Goal: Task Accomplishment & Management: Complete application form

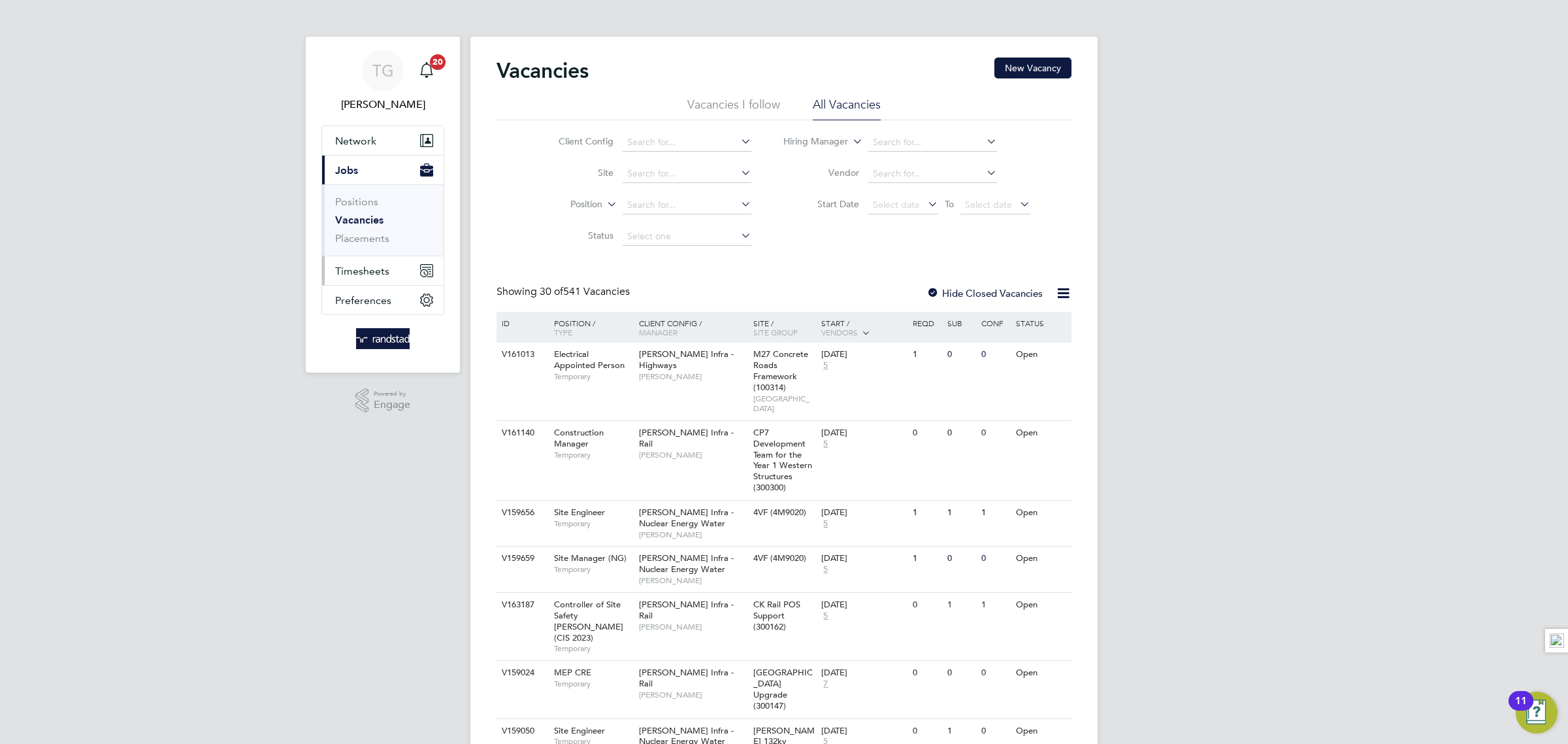
click at [370, 268] on span "Timesheets" at bounding box center [362, 271] width 54 height 12
click at [367, 268] on span "Timesheets" at bounding box center [362, 271] width 54 height 12
click at [370, 235] on link "Timesheets" at bounding box center [362, 231] width 54 height 12
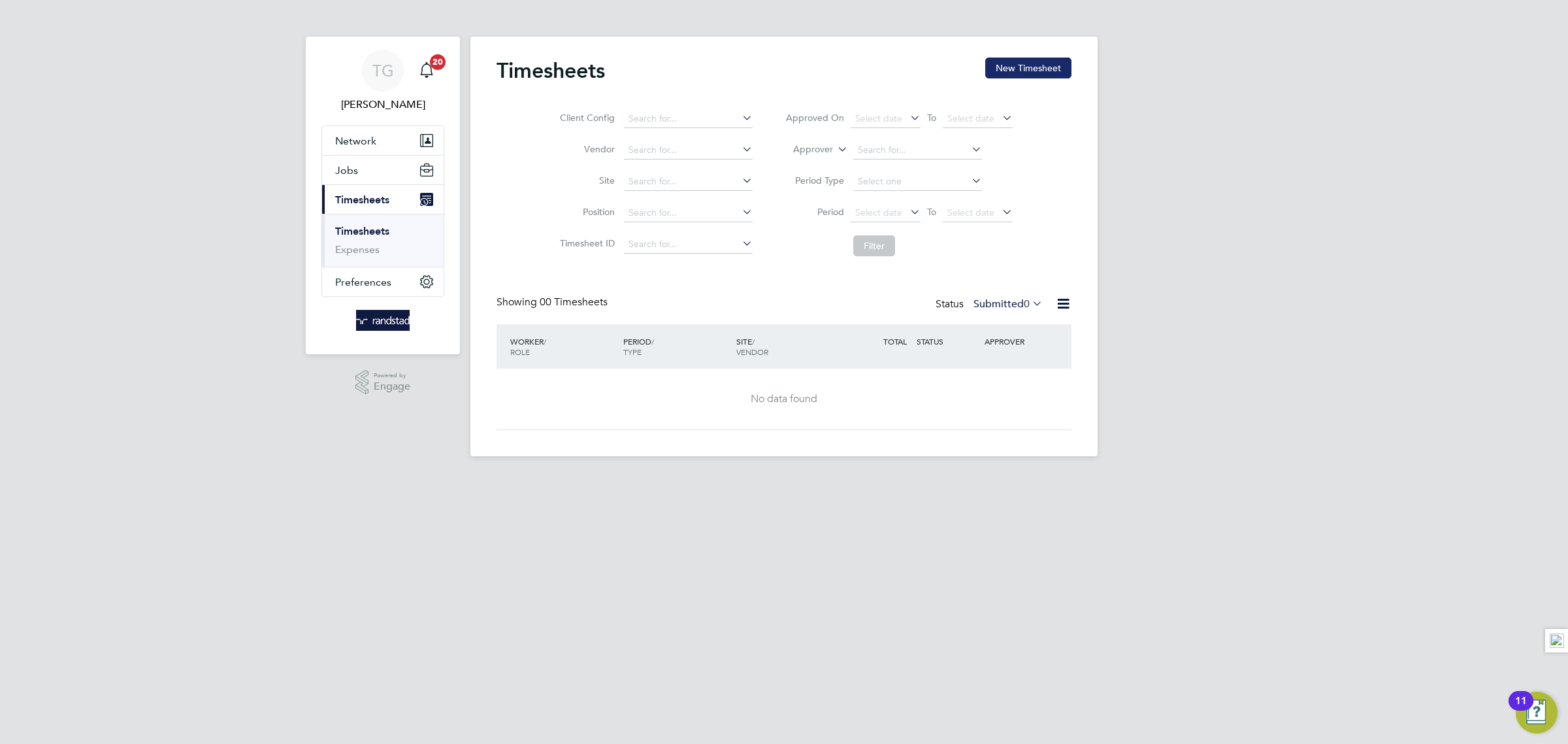
click at [1025, 70] on button "New Timesheet" at bounding box center [1028, 67] width 86 height 21
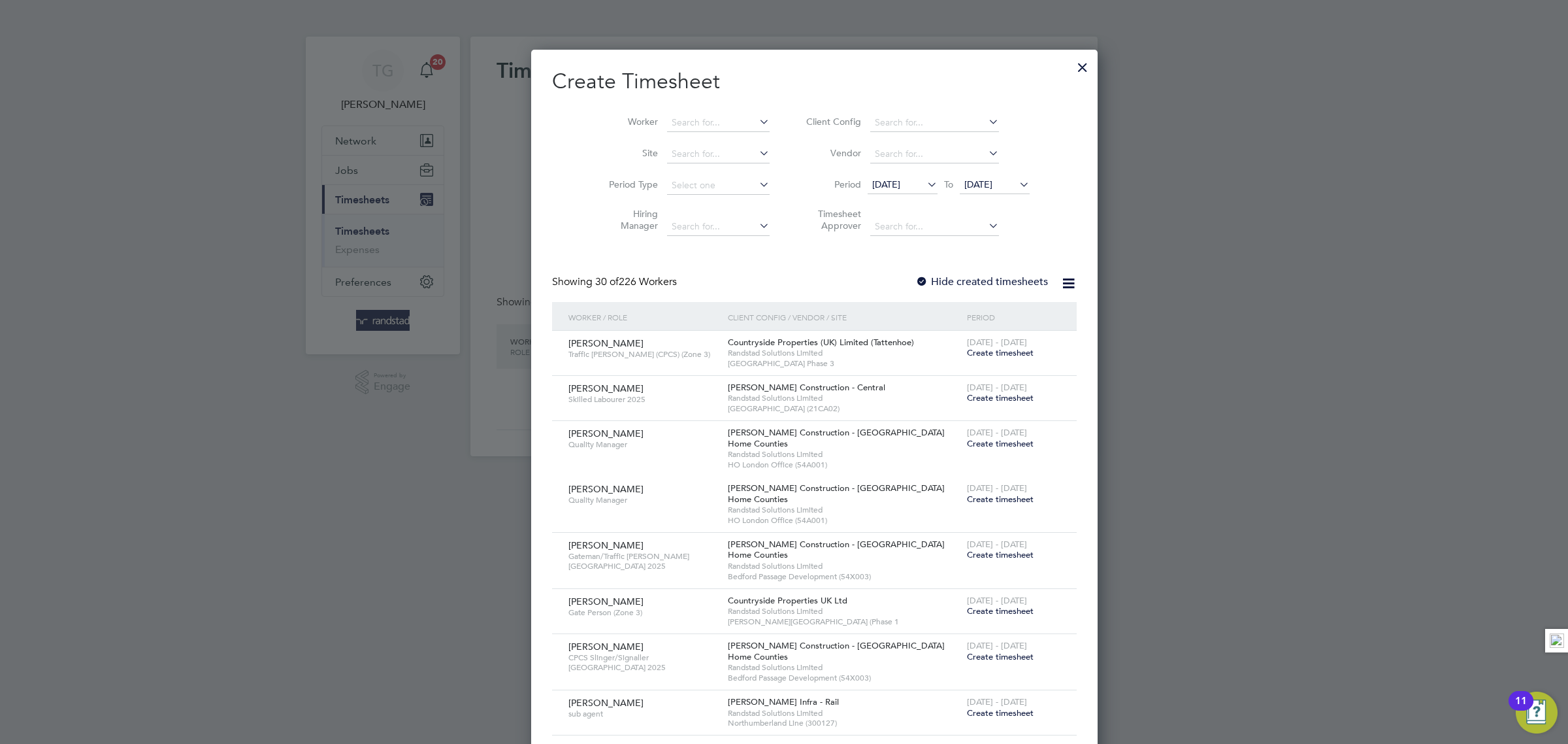
scroll to position [2263, 505]
click at [686, 116] on input at bounding box center [718, 123] width 103 height 18
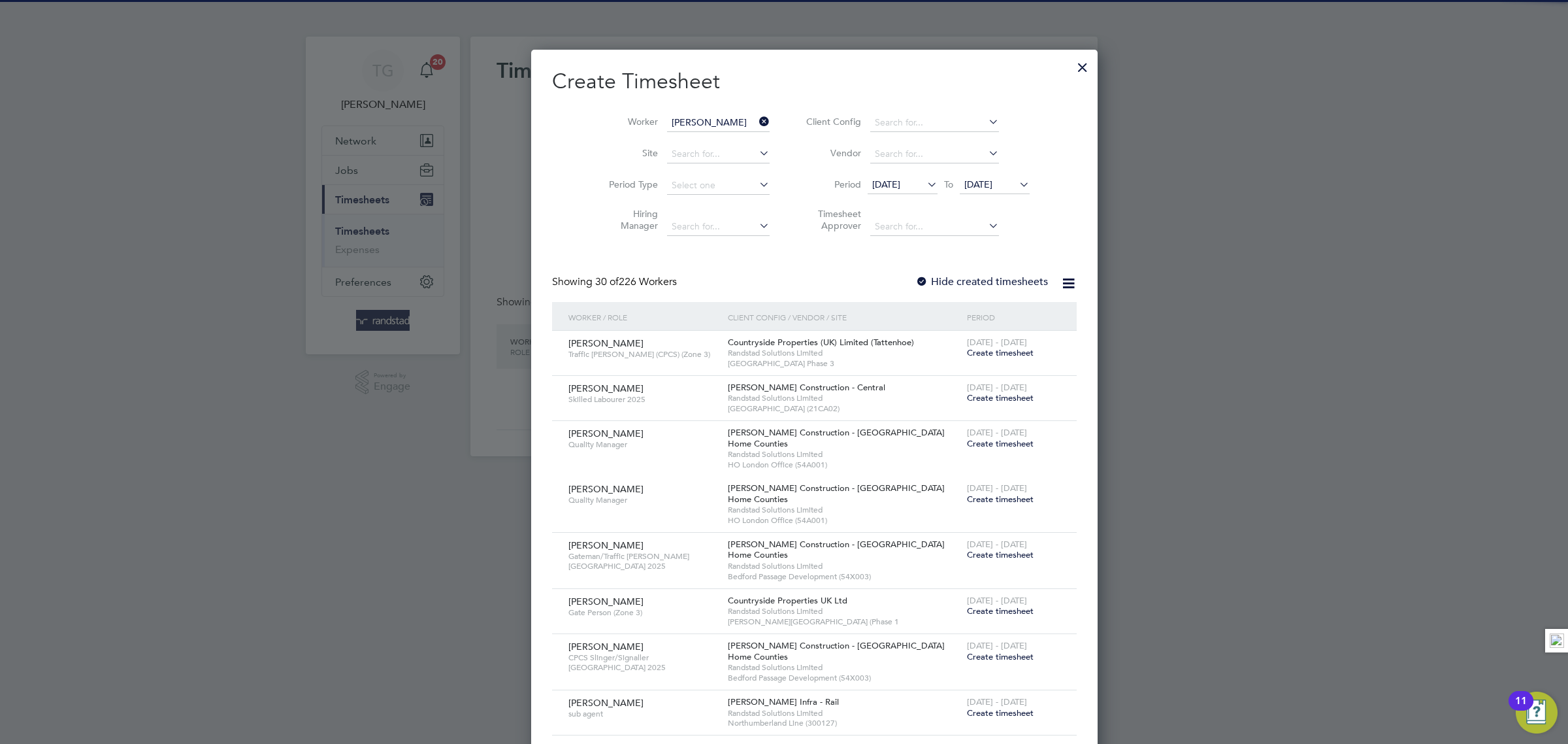
click at [719, 136] on b "Mul" at bounding box center [727, 140] width 16 height 11
type input "[PERSON_NAME]"
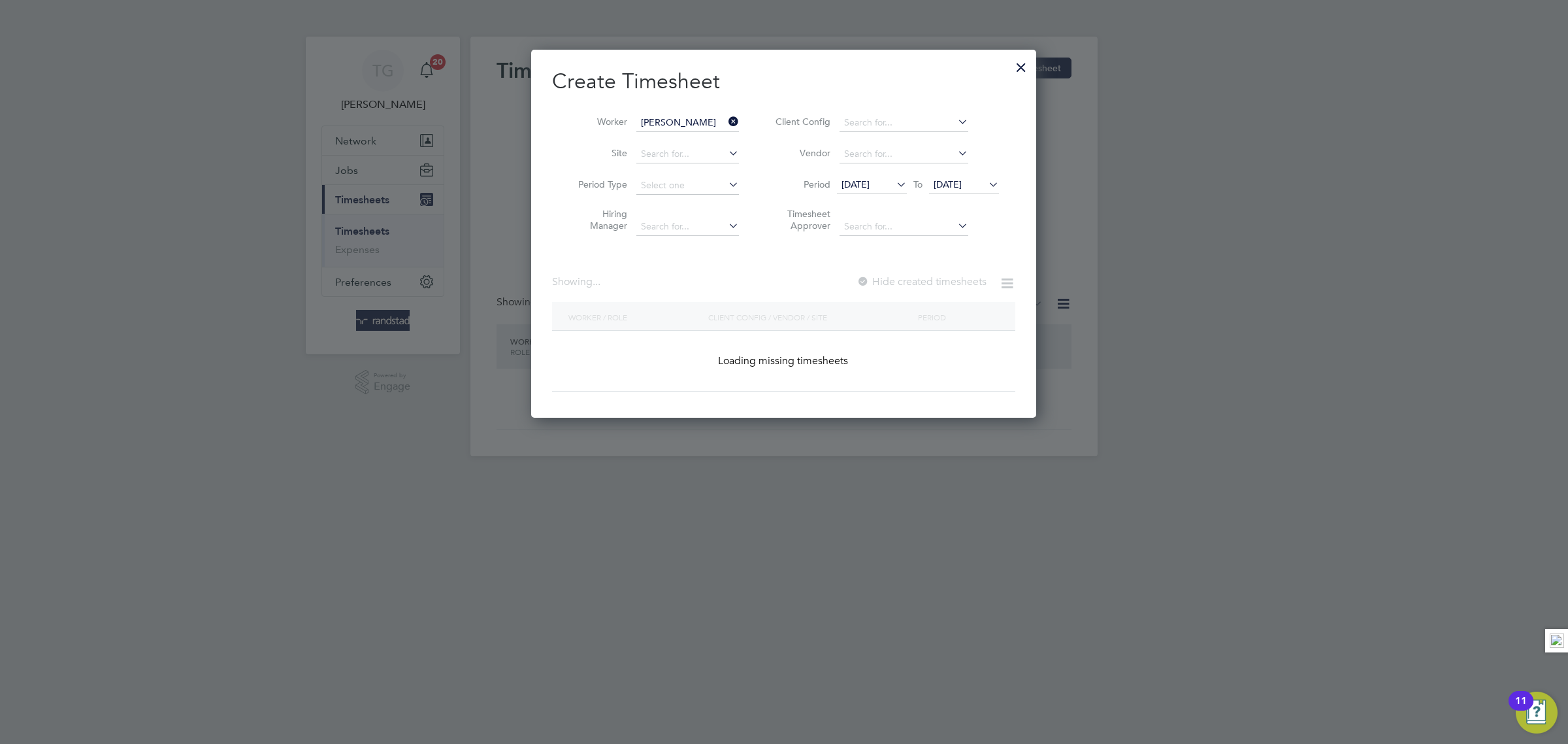
scroll to position [367, 505]
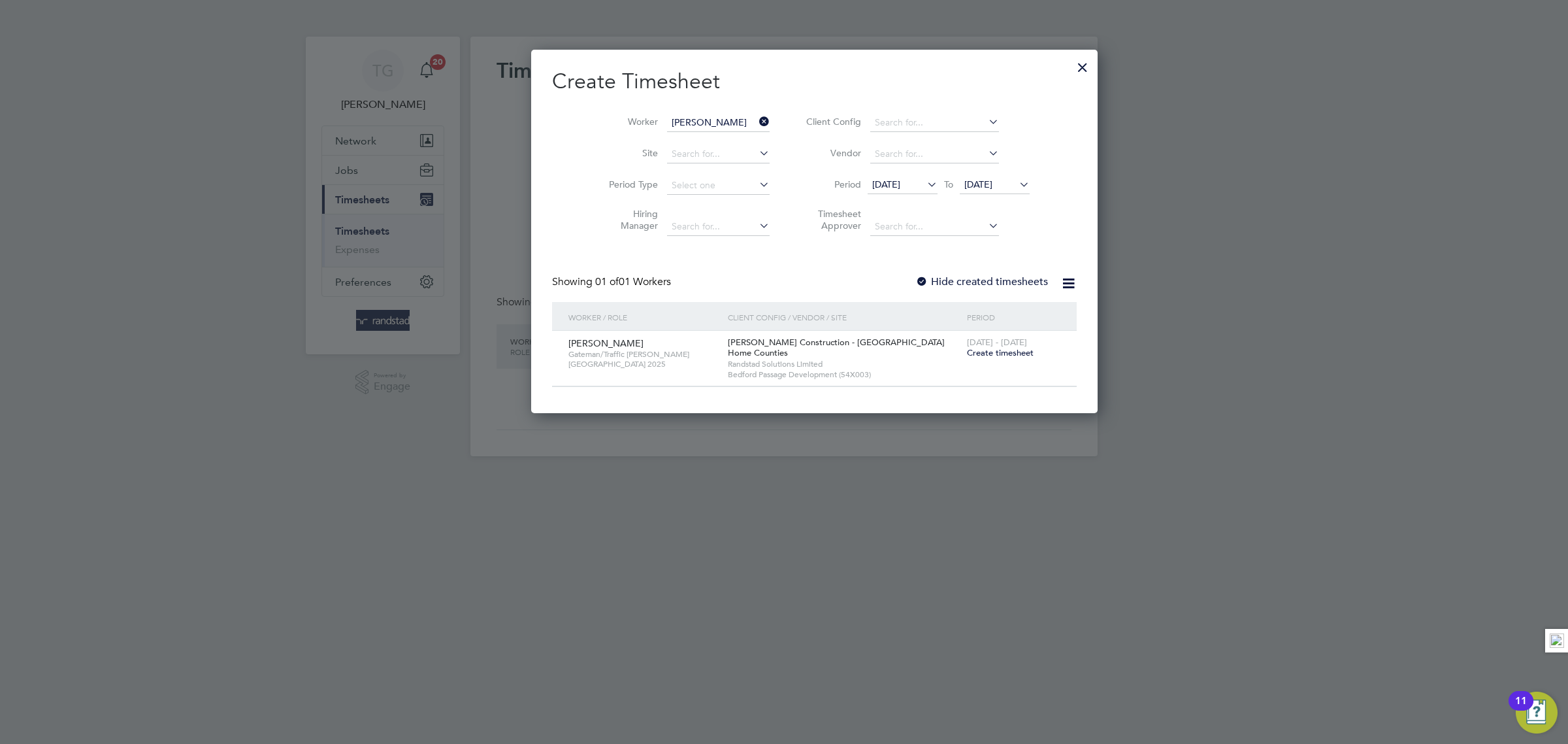
click at [967, 357] on span "Create timesheet" at bounding box center [1000, 353] width 66 height 11
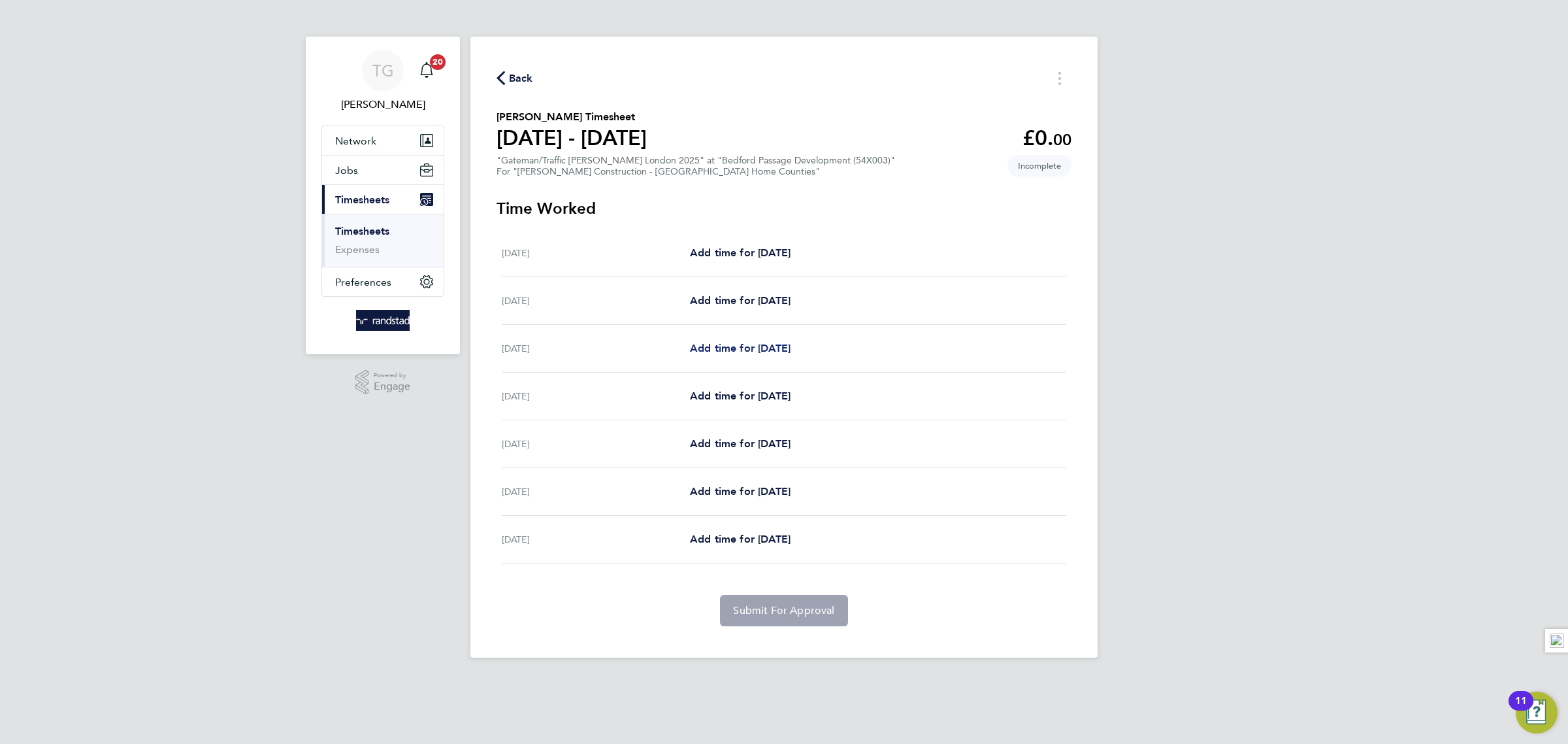
click at [728, 352] on span "Add time for [DATE]" at bounding box center [740, 348] width 101 height 12
select select "30"
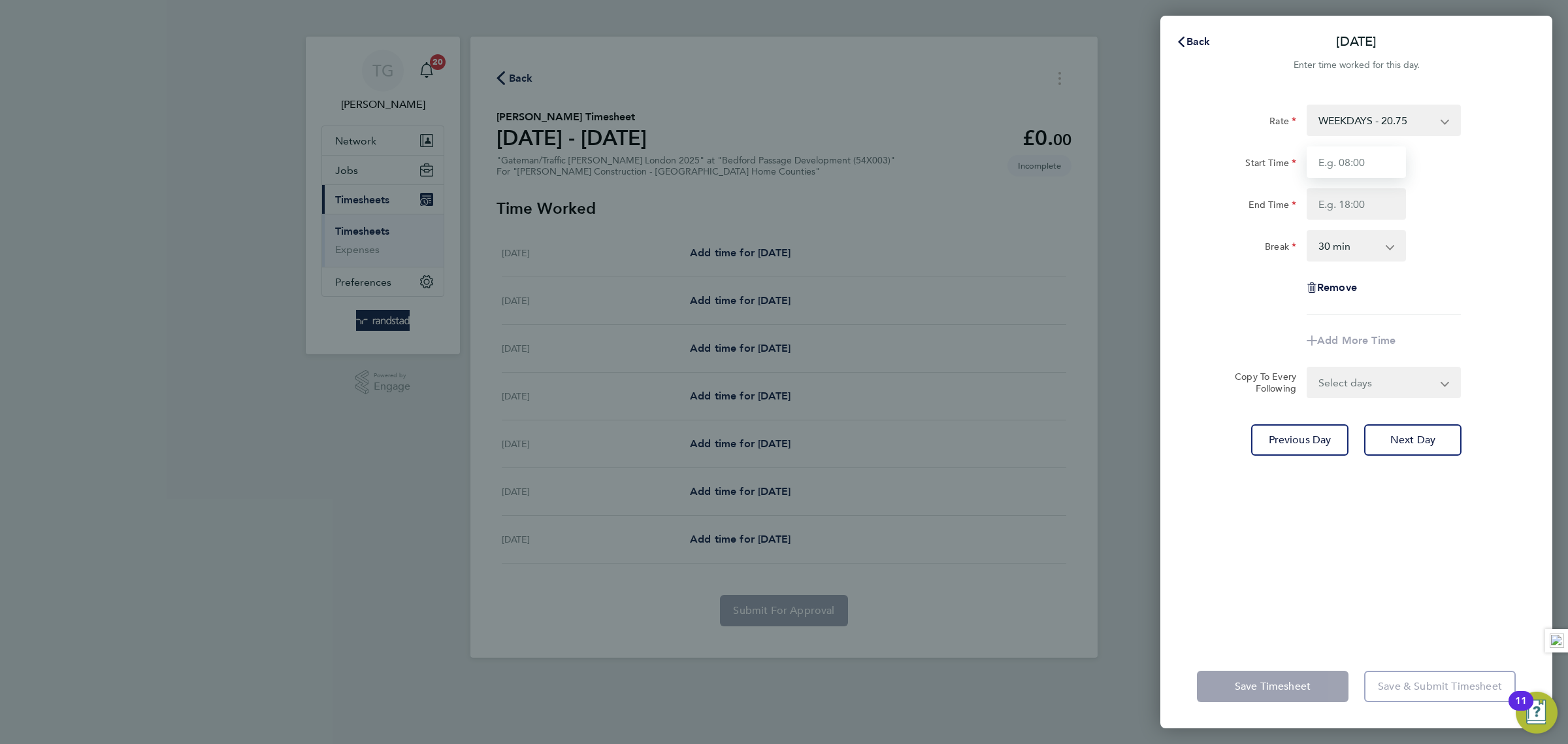
click at [1361, 156] on input "Start Time" at bounding box center [1356, 162] width 99 height 31
type input "07:00"
click at [1349, 195] on input "End Time" at bounding box center [1356, 203] width 99 height 31
type input "18:00"
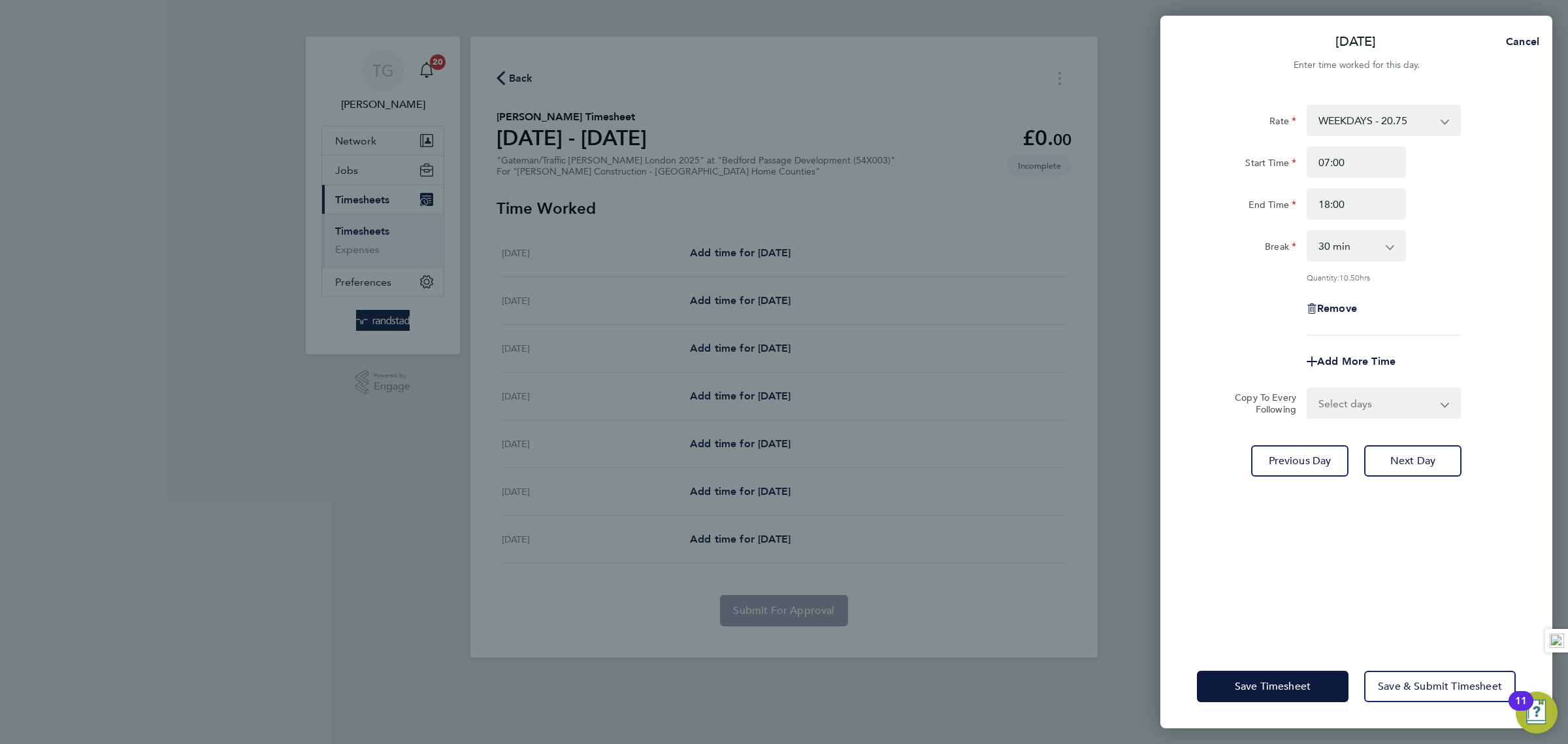
drag, startPoint x: 1490, startPoint y: 221, endPoint x: 1485, endPoint y: 267, distance: 46.3
click at [1491, 225] on div "Rate WEEKDAYS - 20.75 Overtime 1 - 30.31 Overtime 2 - 39.55 Start Time 07:00 En…" at bounding box center [1356, 219] width 319 height 231
click at [1411, 458] on span "Next Day" at bounding box center [1412, 461] width 45 height 13
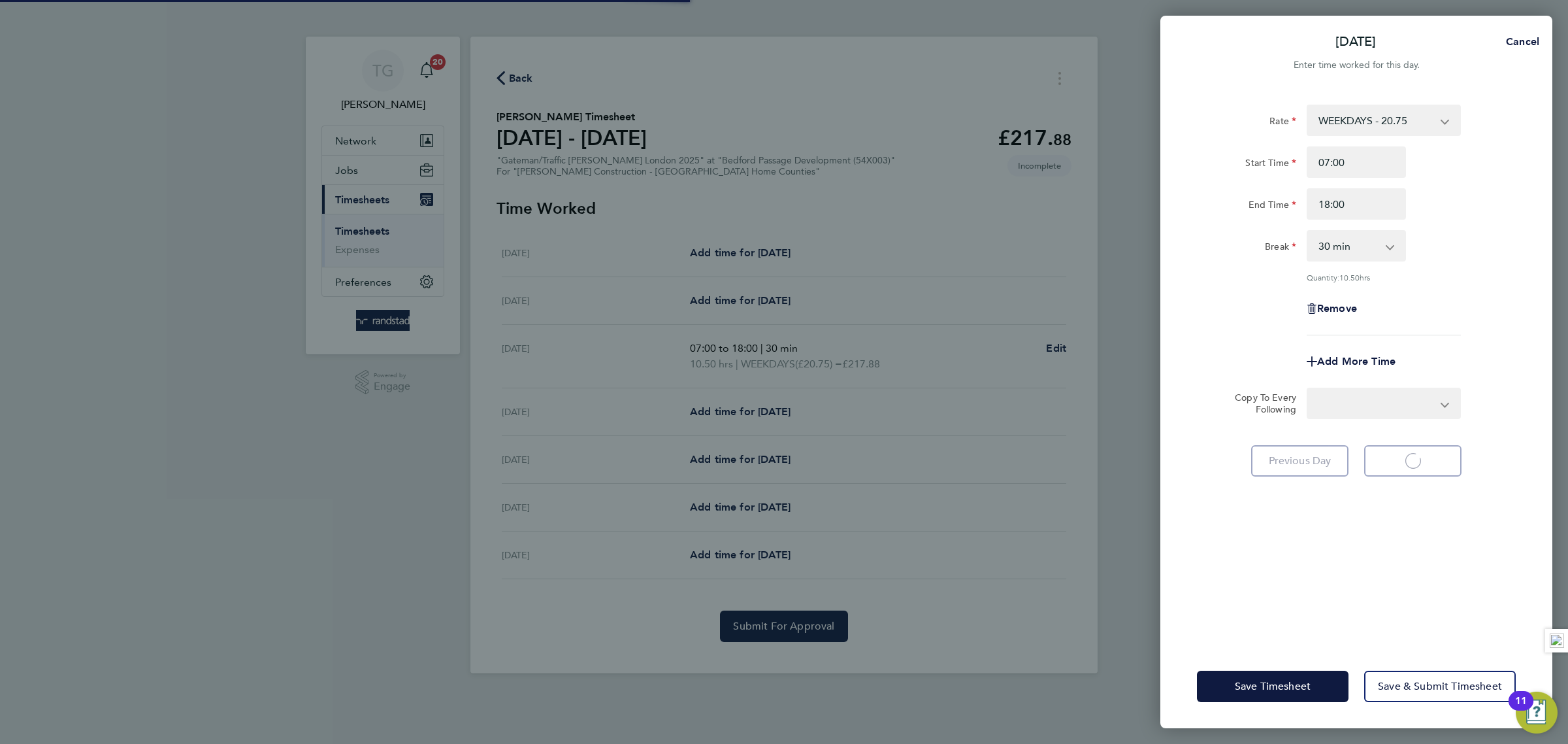
select select "30"
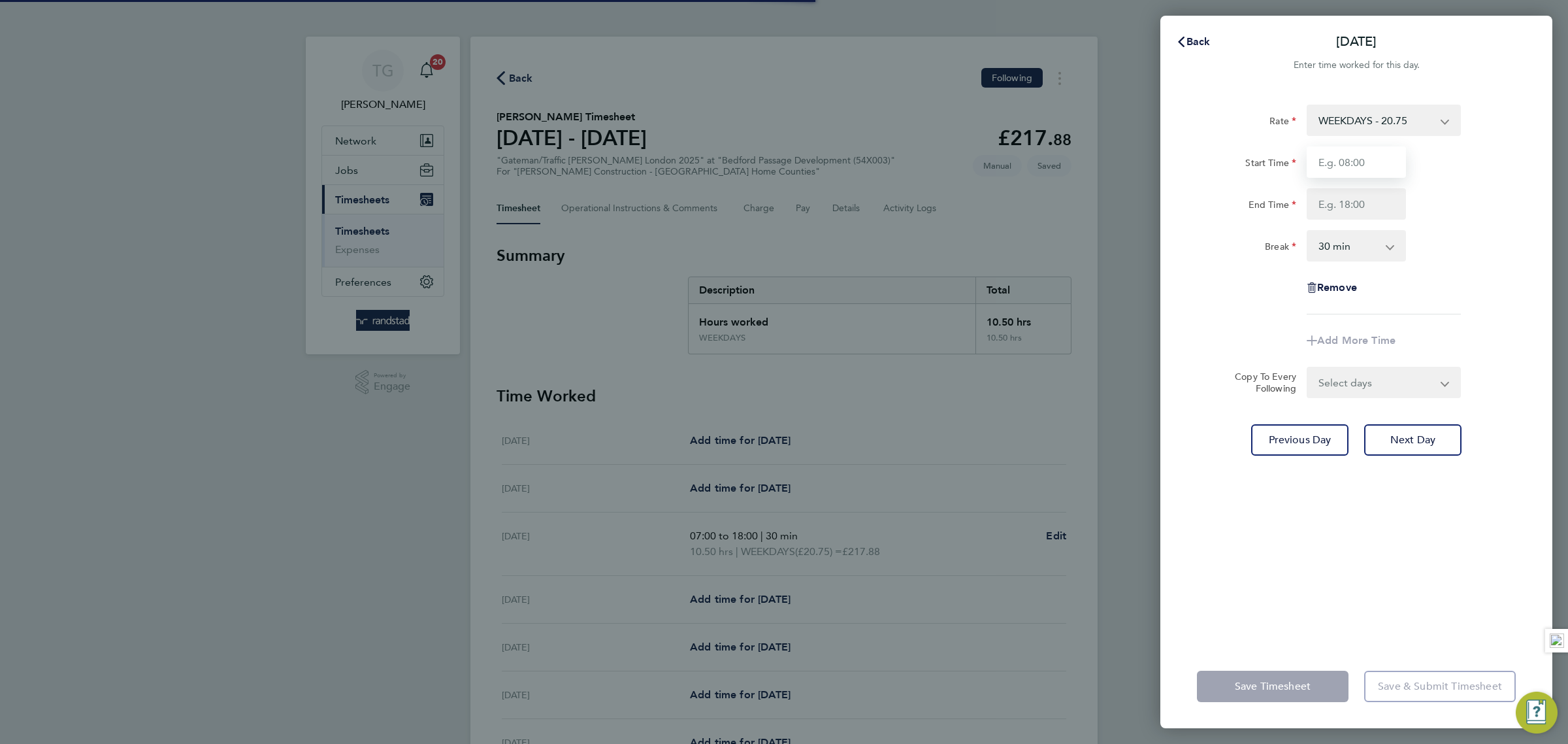
click at [1369, 162] on input "Start Time" at bounding box center [1356, 162] width 99 height 31
type input "07:00"
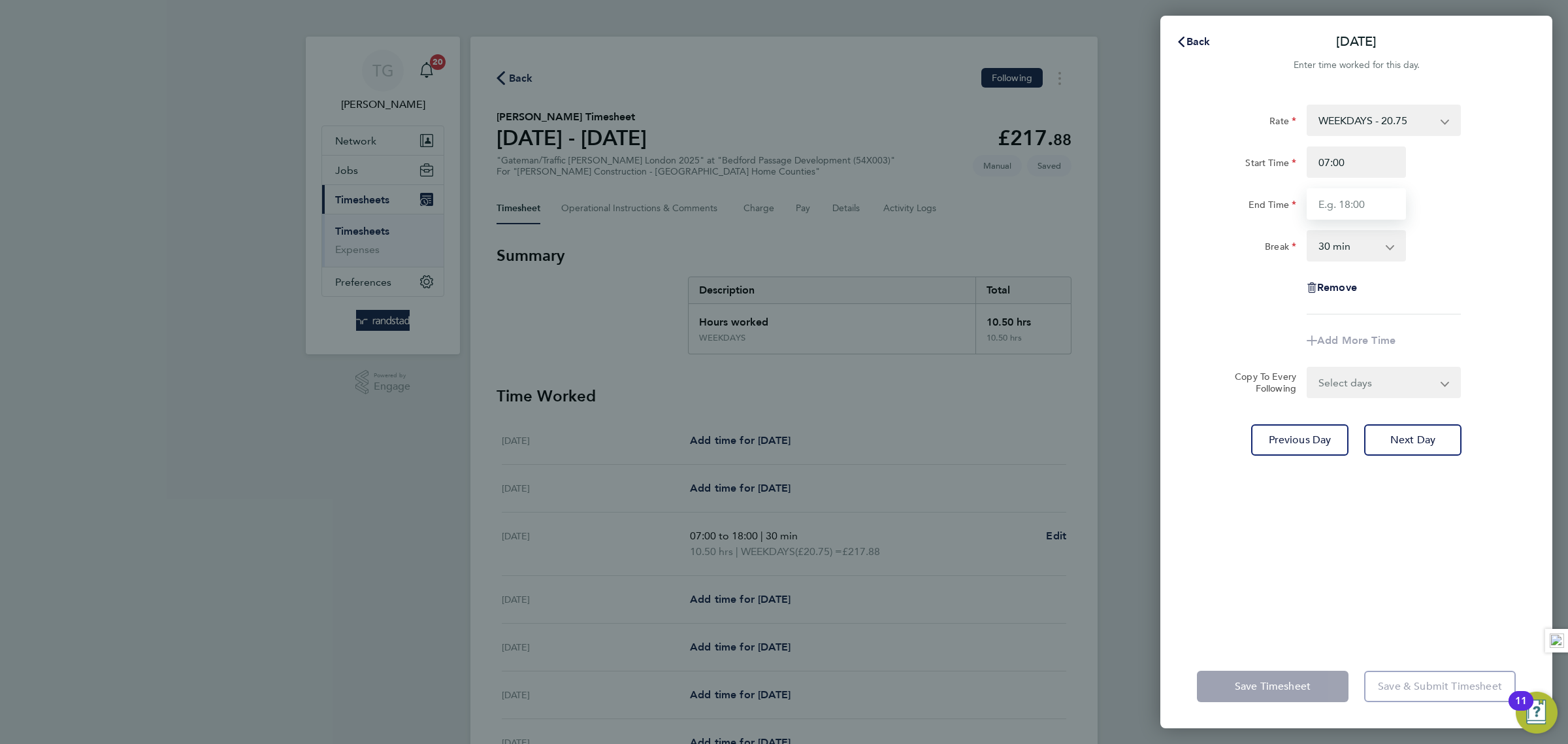
click at [1348, 194] on input "End Time" at bounding box center [1356, 203] width 99 height 31
type input "18:00"
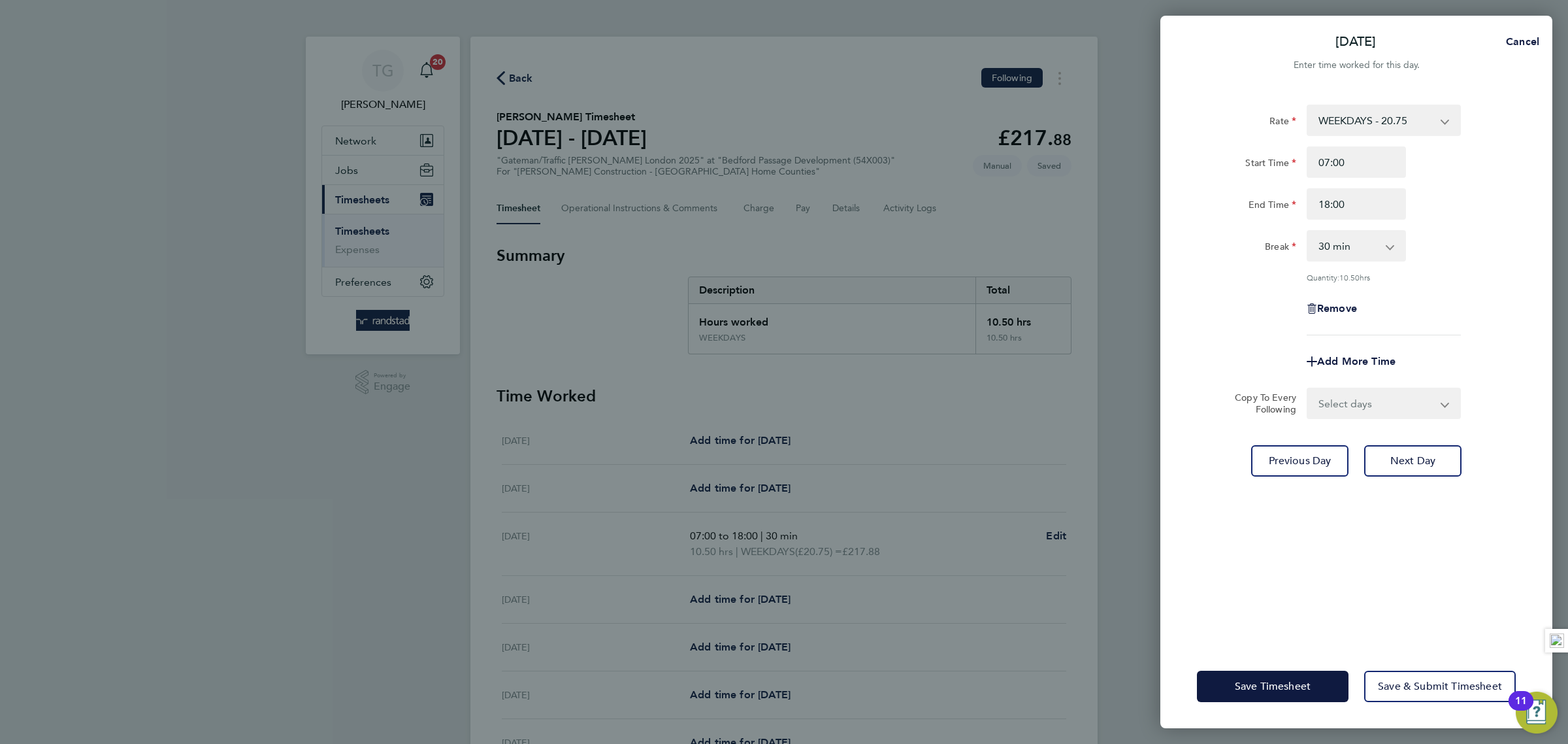
click at [1515, 252] on div "Break 0 min 15 min 30 min 45 min 60 min 75 min 90 min" at bounding box center [1356, 245] width 330 height 31
click at [1420, 451] on button "Next Day" at bounding box center [1413, 461] width 98 height 31
select select "30"
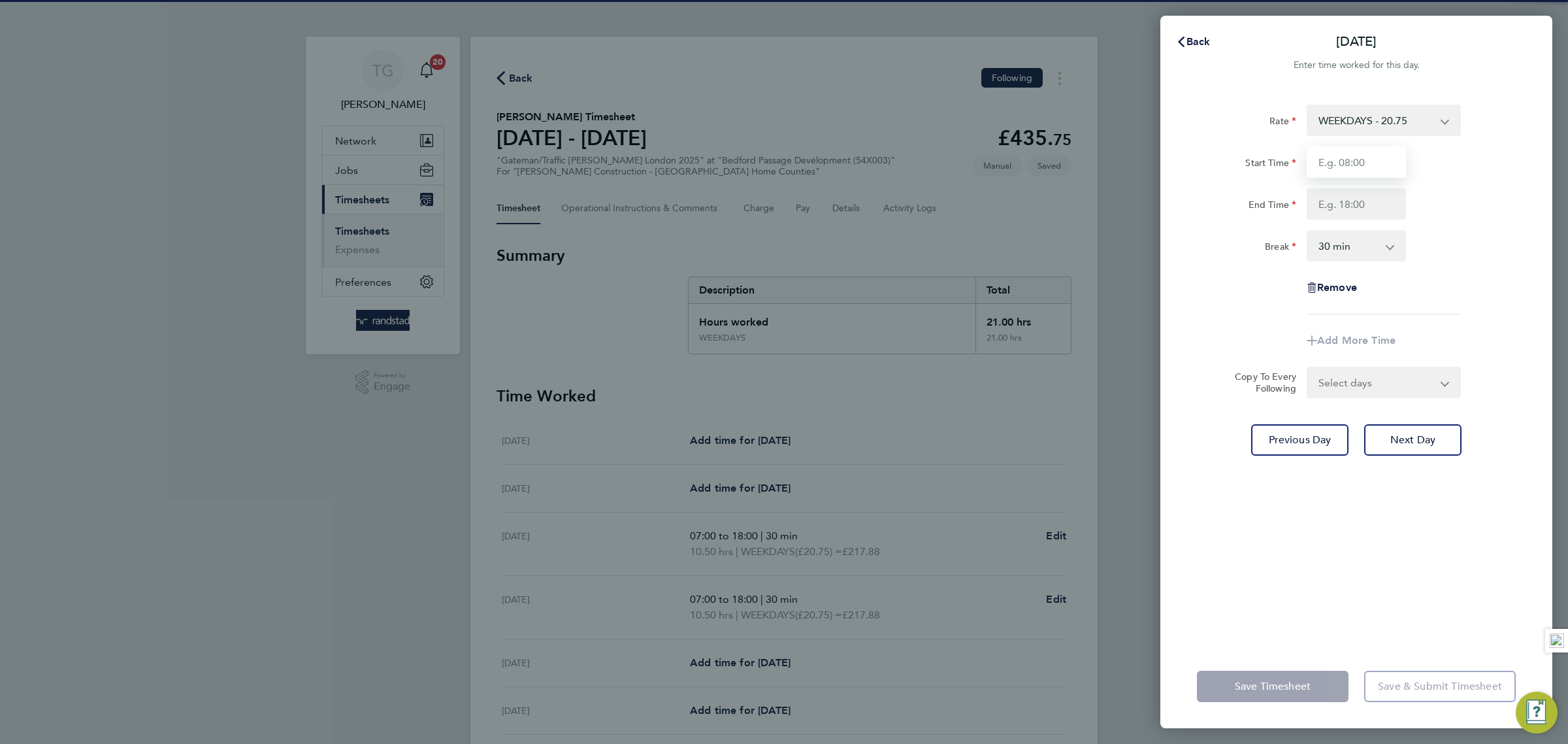
click at [1361, 160] on input "Start Time" at bounding box center [1356, 162] width 99 height 31
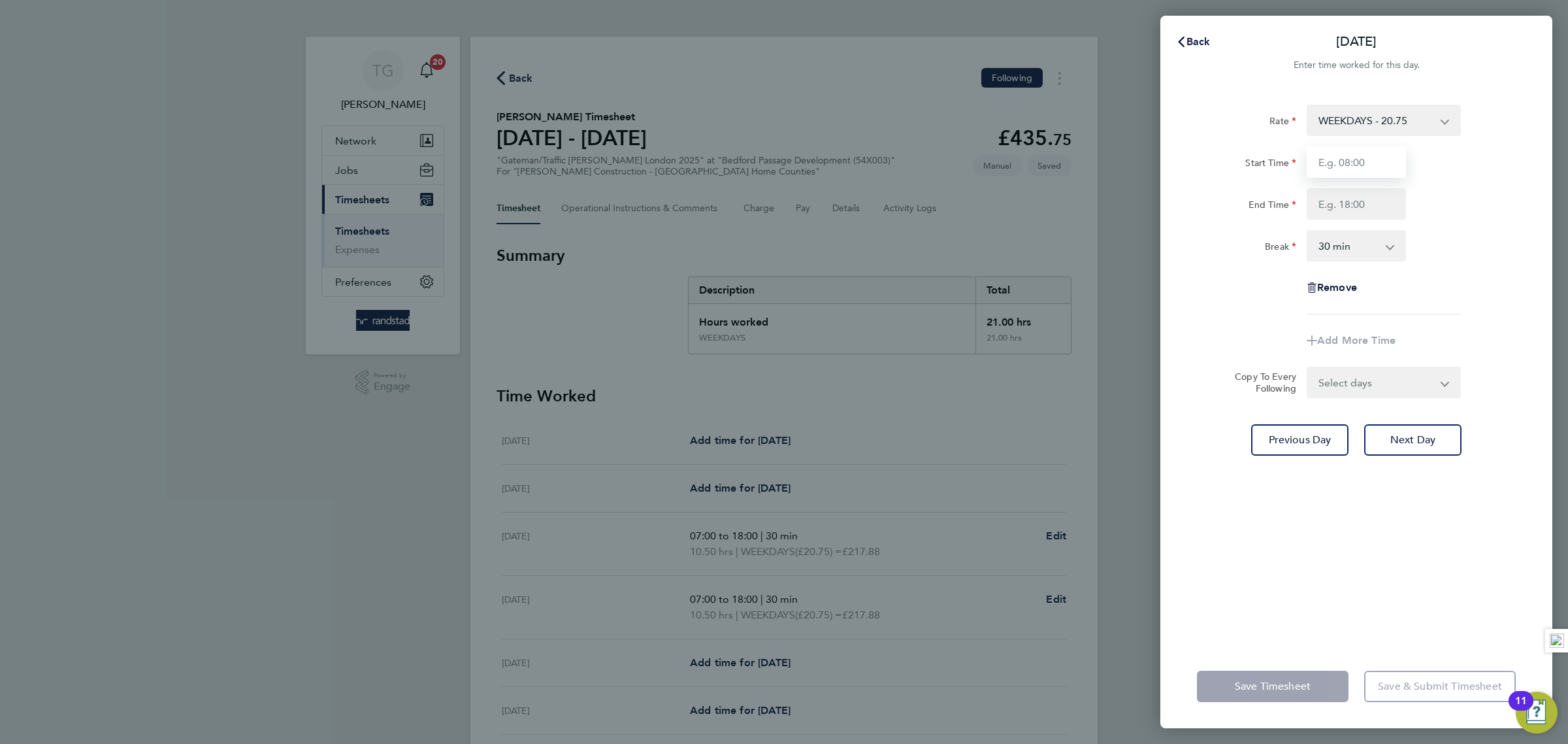
type input "07:00"
click at [1365, 203] on input "End Time" at bounding box center [1356, 203] width 99 height 31
type input "18:00"
click at [1473, 247] on div "Break 0 min 15 min 30 min 45 min 60 min 75 min 90 min" at bounding box center [1356, 245] width 330 height 31
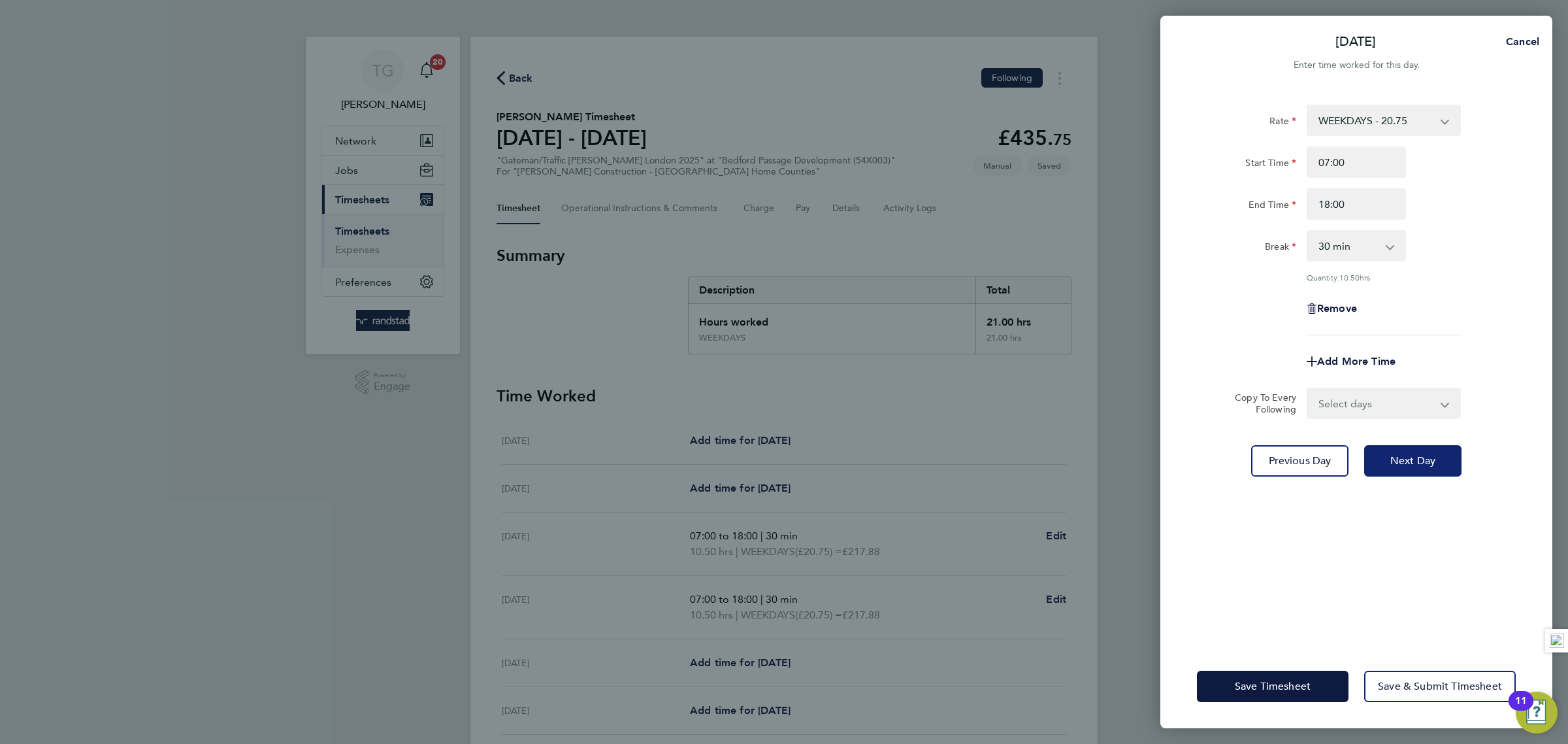
click at [1399, 450] on button "Next Day" at bounding box center [1413, 461] width 98 height 31
select select "30"
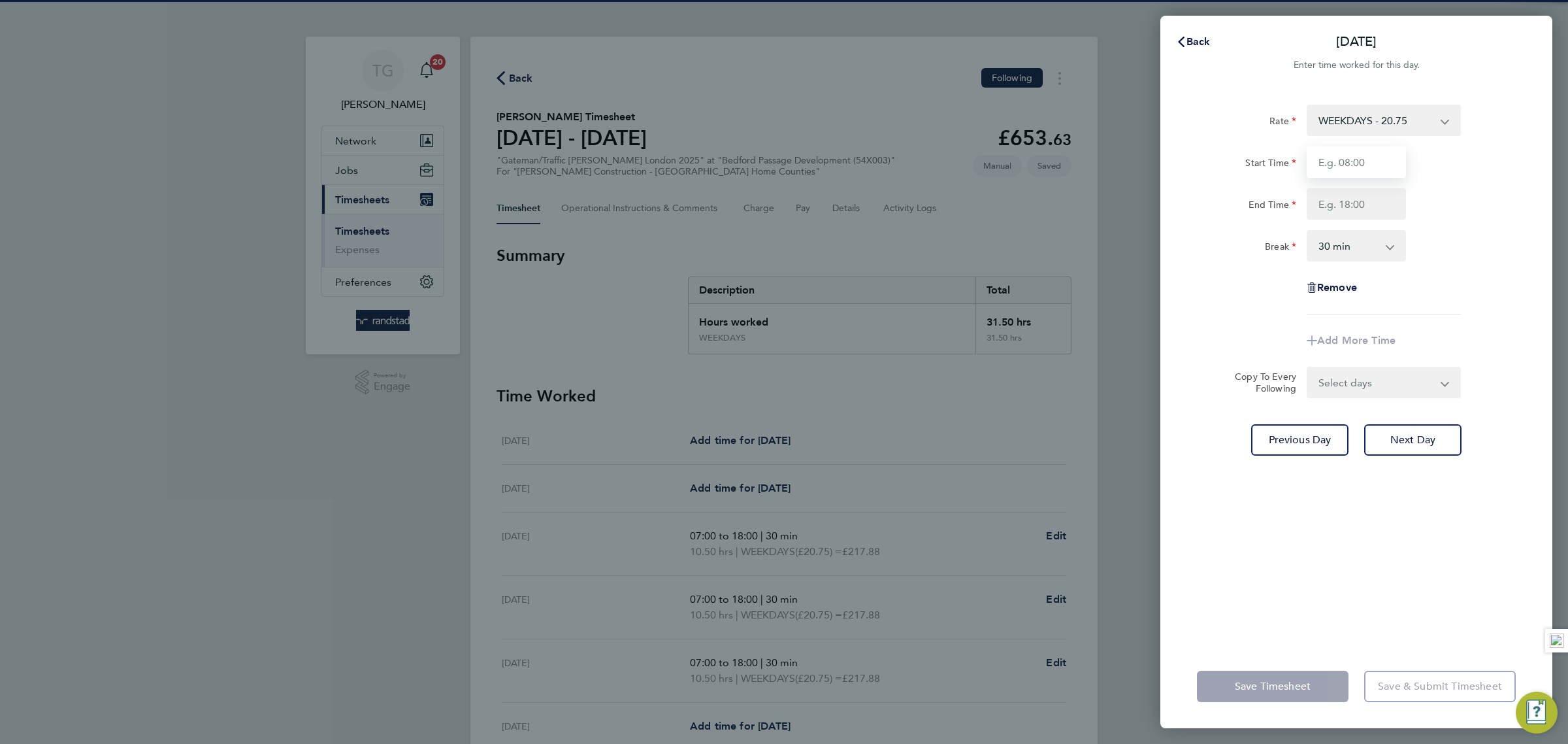
click at [1370, 163] on input "Start Time" at bounding box center [1356, 162] width 99 height 31
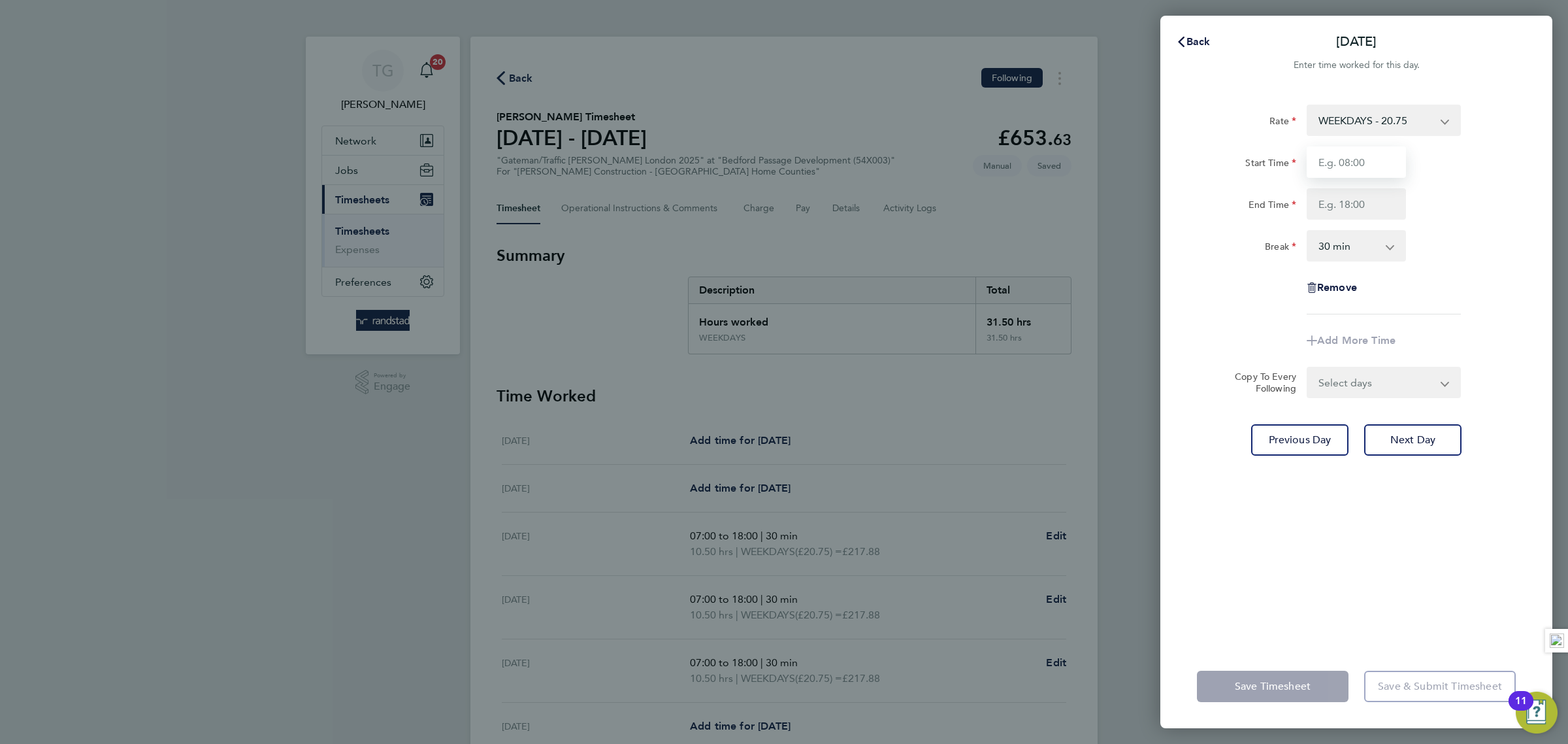
type input "07:00"
click at [1365, 203] on input "End Time" at bounding box center [1356, 203] width 99 height 31
type input "18:00"
click at [1478, 247] on div "Break 0 min 15 min 30 min 45 min 60 min 75 min 90 min" at bounding box center [1356, 245] width 330 height 31
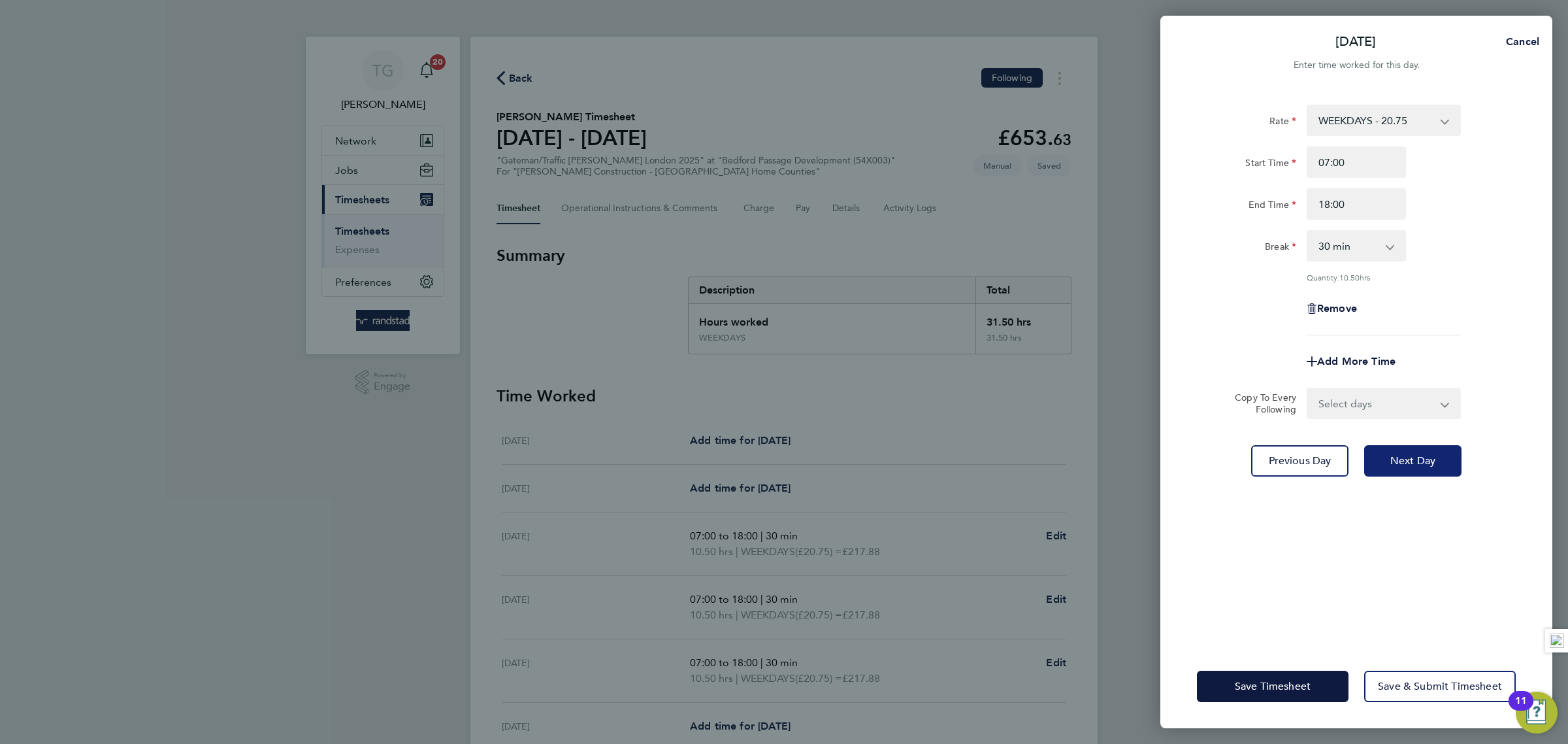
click at [1417, 454] on span "Next Day" at bounding box center [1412, 461] width 45 height 13
select select "30"
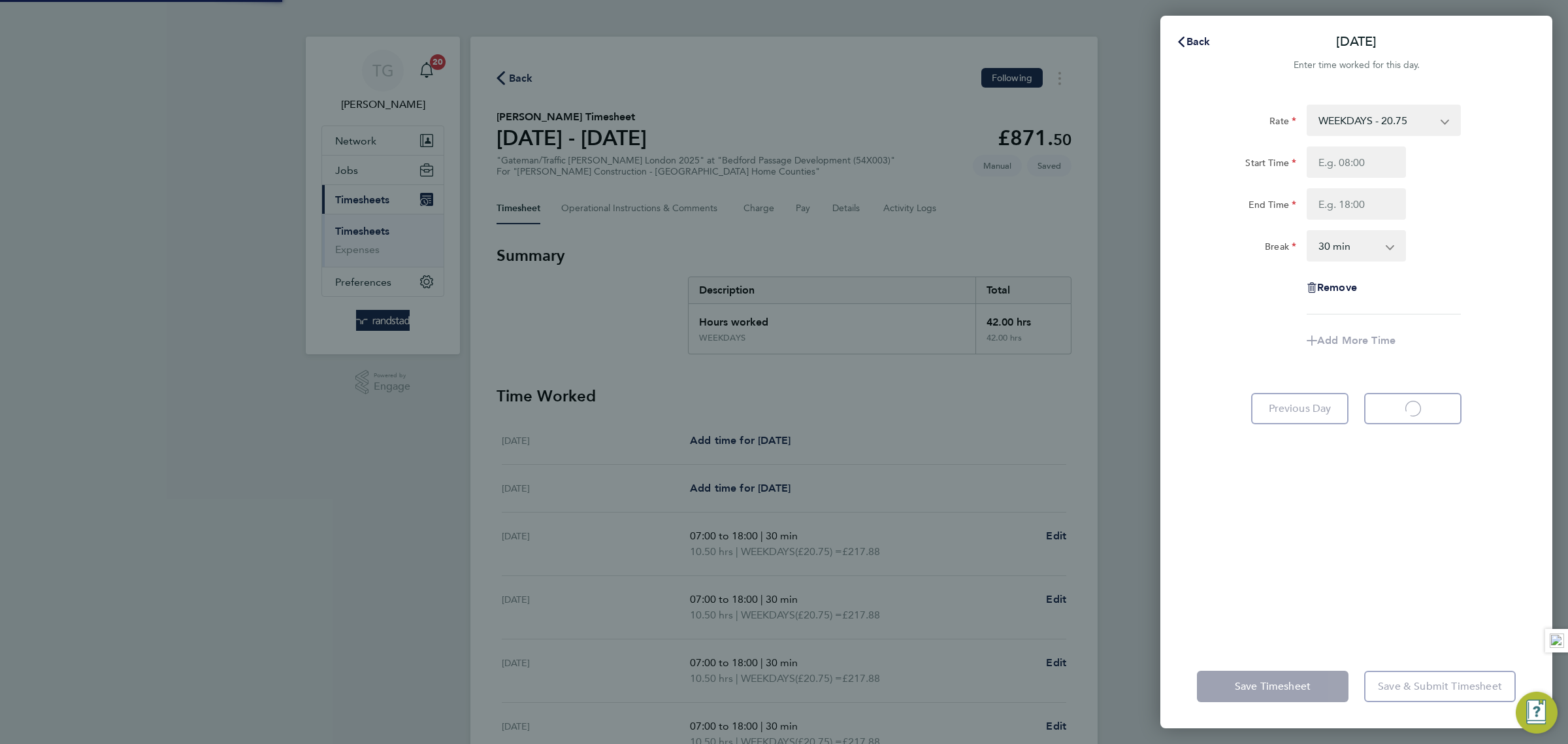
select select "30"
type input "07:00"
click at [1347, 205] on input "End Time" at bounding box center [1356, 203] width 99 height 31
type input "18:00"
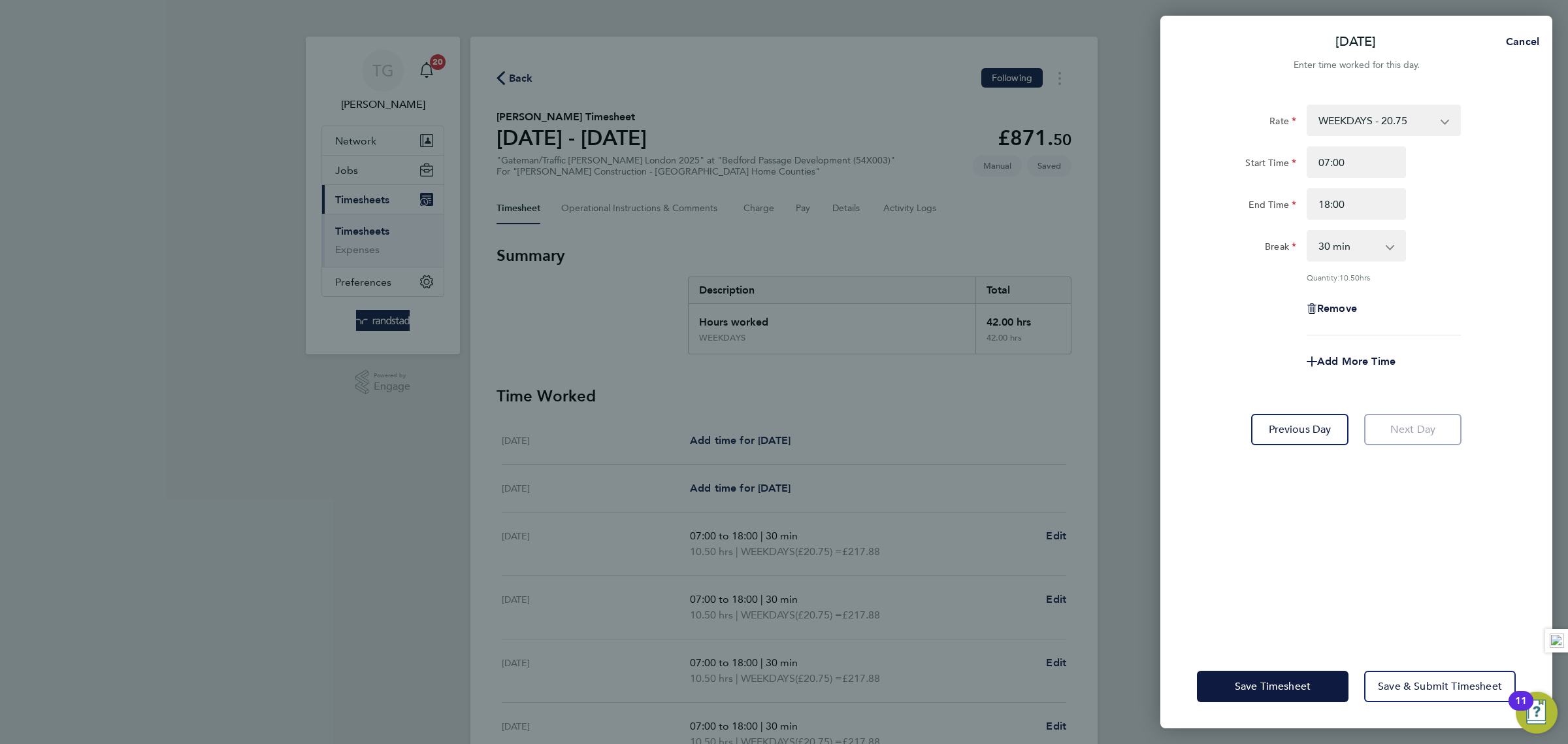
click at [1471, 218] on div "End Time 18:00" at bounding box center [1356, 203] width 330 height 31
click at [1415, 683] on span "Save & Submit Timesheet" at bounding box center [1439, 687] width 124 height 13
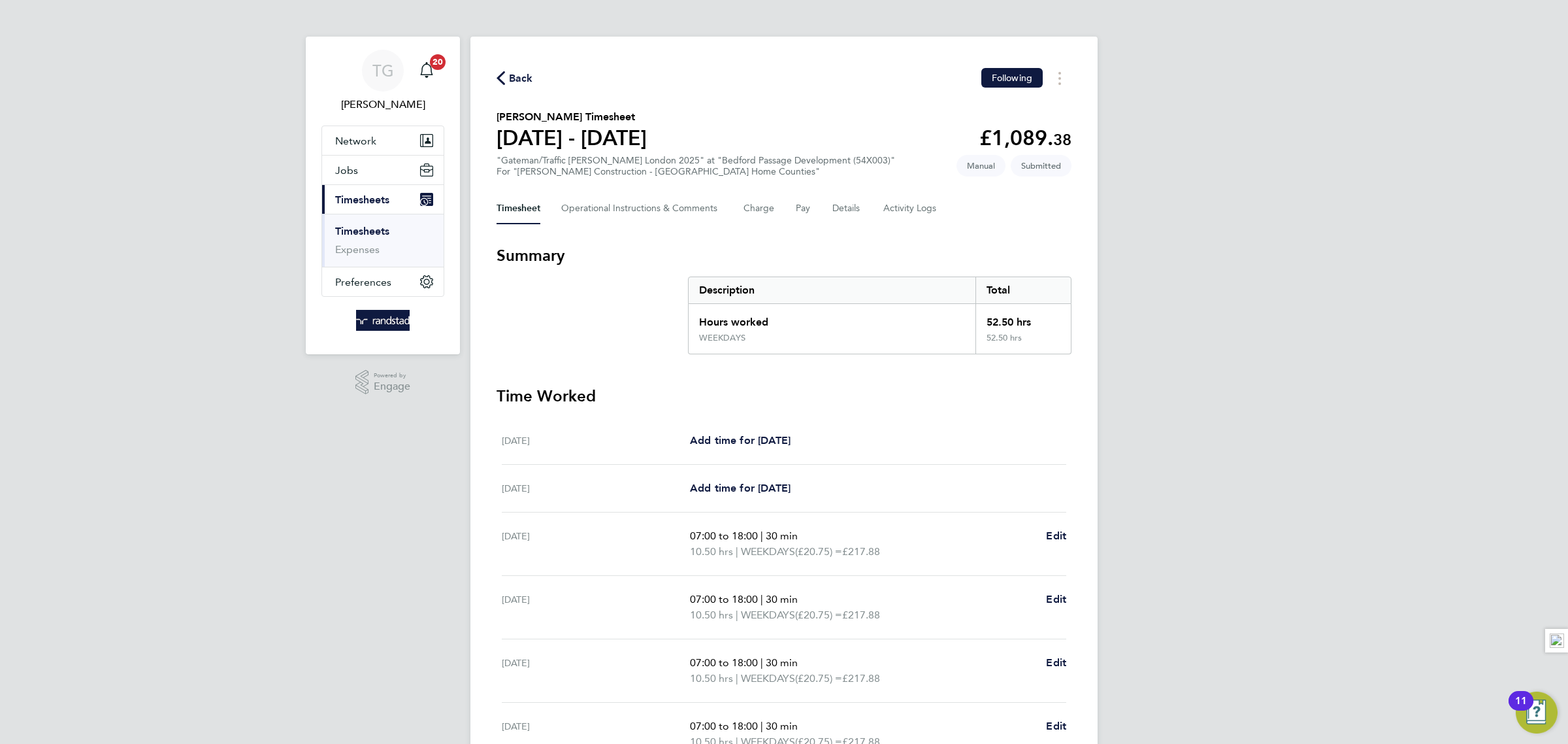
click at [365, 235] on link "Timesheets" at bounding box center [362, 231] width 54 height 12
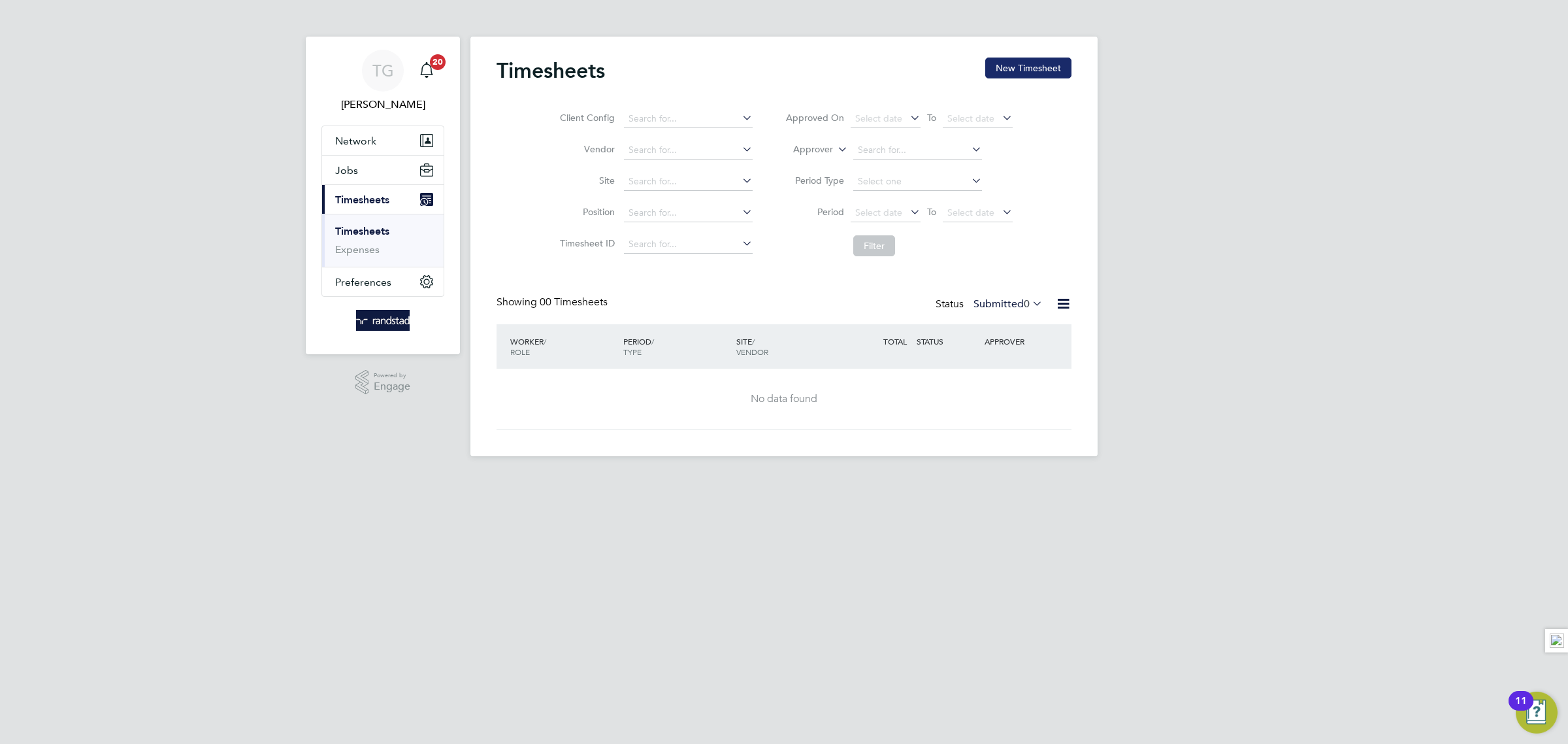
click at [1027, 74] on button "New Timesheet" at bounding box center [1028, 67] width 86 height 21
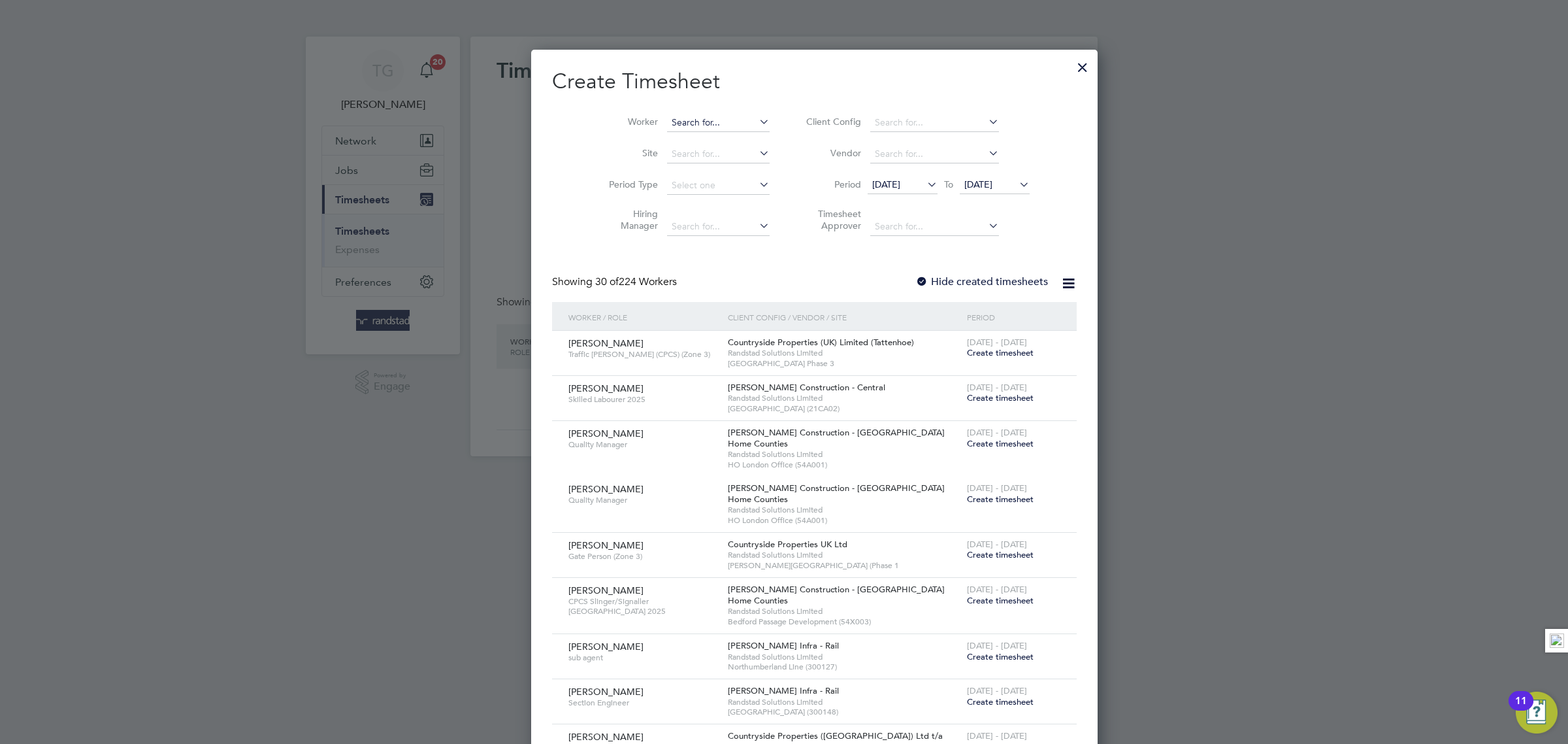
scroll to position [2252, 505]
click at [667, 128] on input at bounding box center [718, 123] width 103 height 18
click at [719, 142] on b "[PERSON_NAME]" at bounding box center [757, 140] width 75 height 11
type input "[PERSON_NAME]"
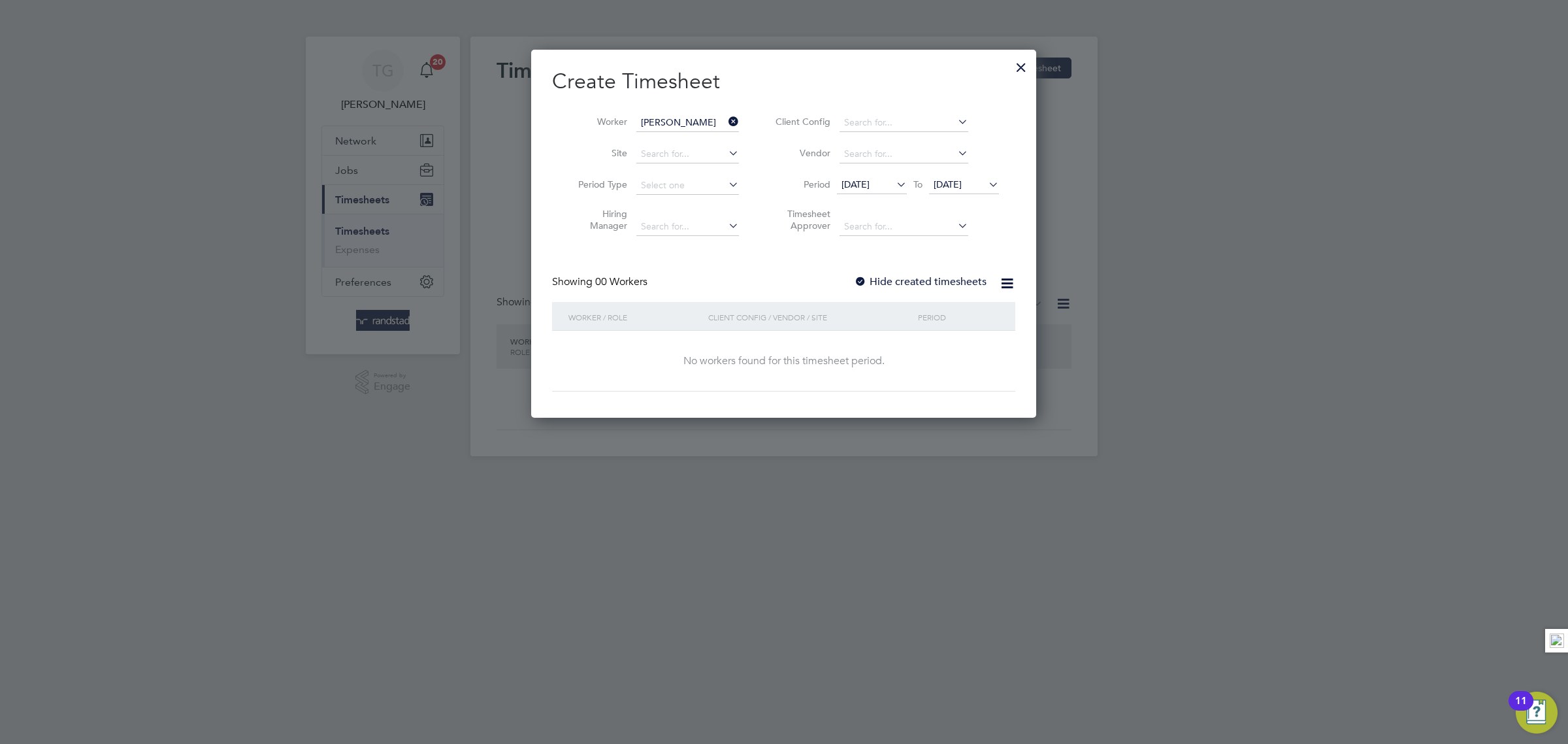
scroll to position [370, 505]
click at [962, 181] on span "[DATE]" at bounding box center [947, 185] width 28 height 11
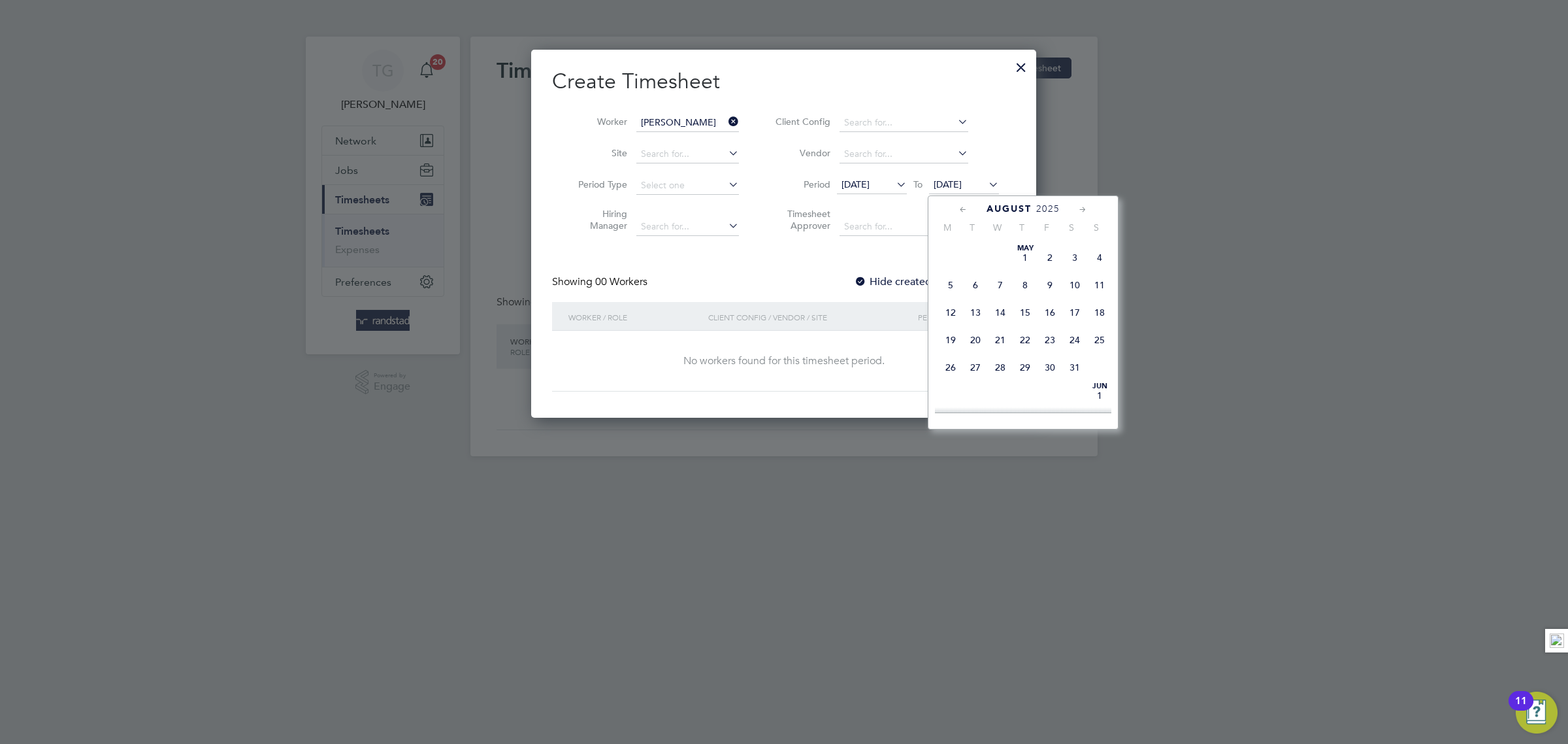
scroll to position [443, 0]
click at [1098, 323] on span "17" at bounding box center [1100, 310] width 25 height 25
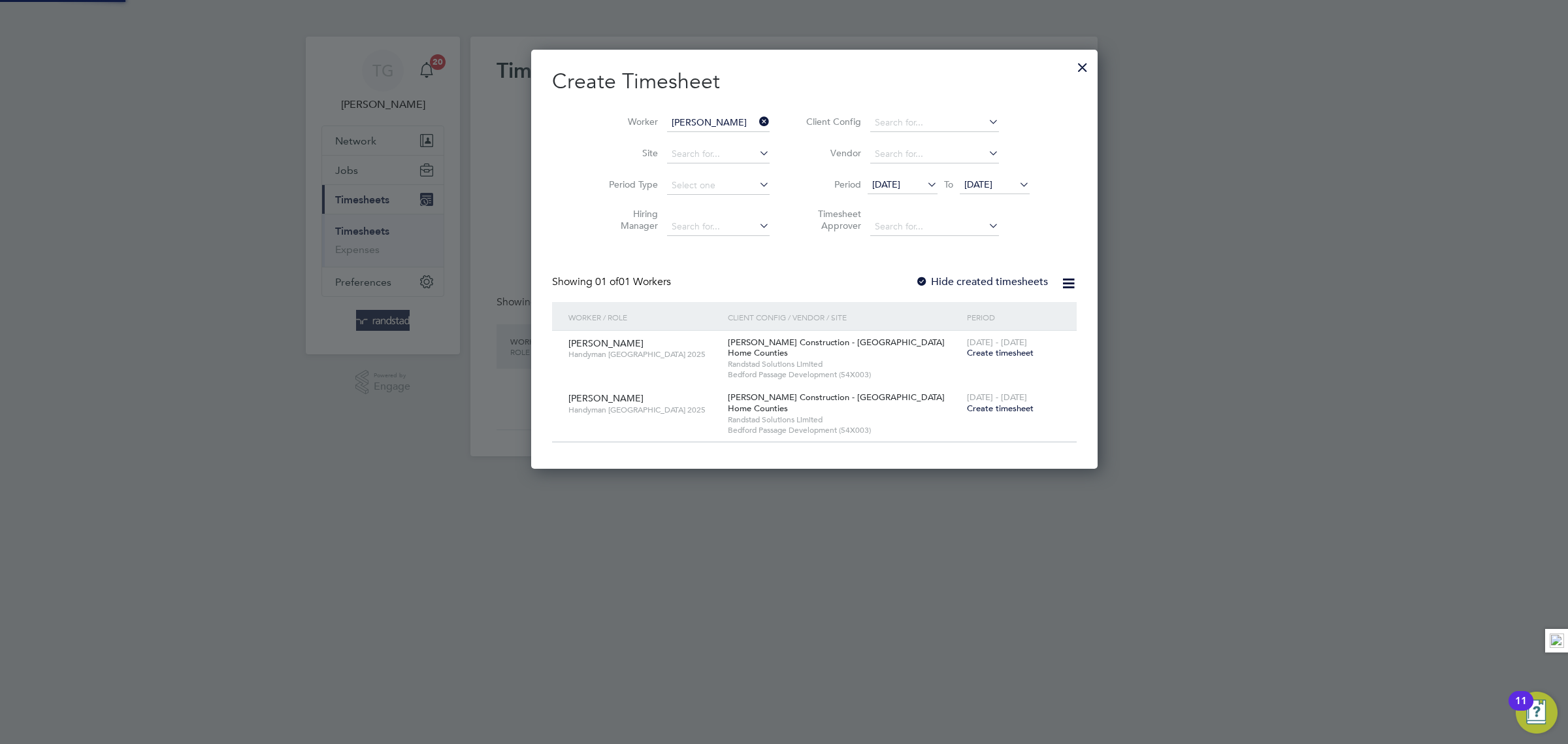
scroll to position [422, 505]
click at [915, 281] on div at bounding box center [922, 282] width 13 height 13
click at [891, 185] on span "[DATE]" at bounding box center [902, 185] width 70 height 18
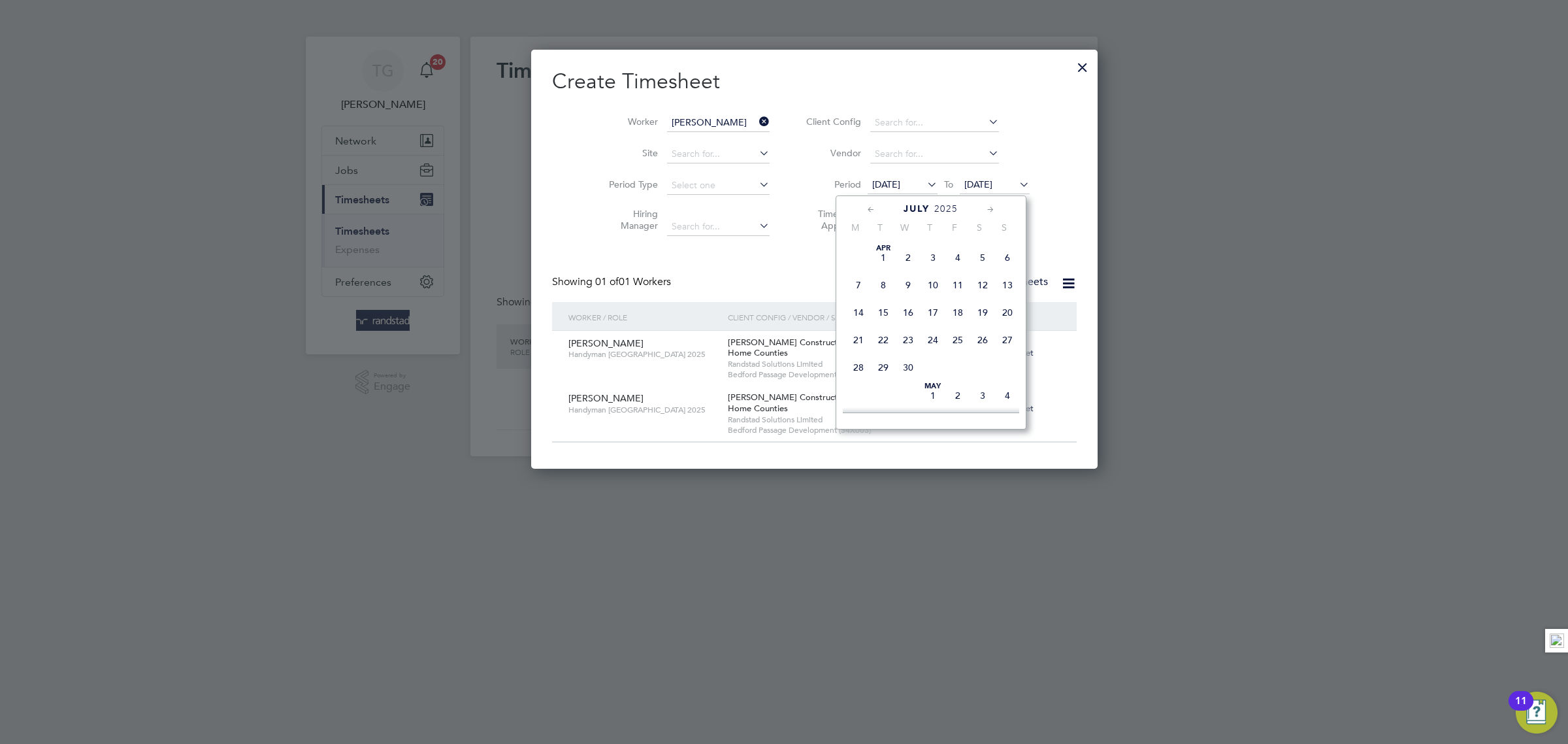
scroll to position [532, 0]
click at [863, 262] on span "21" at bounding box center [859, 249] width 25 height 25
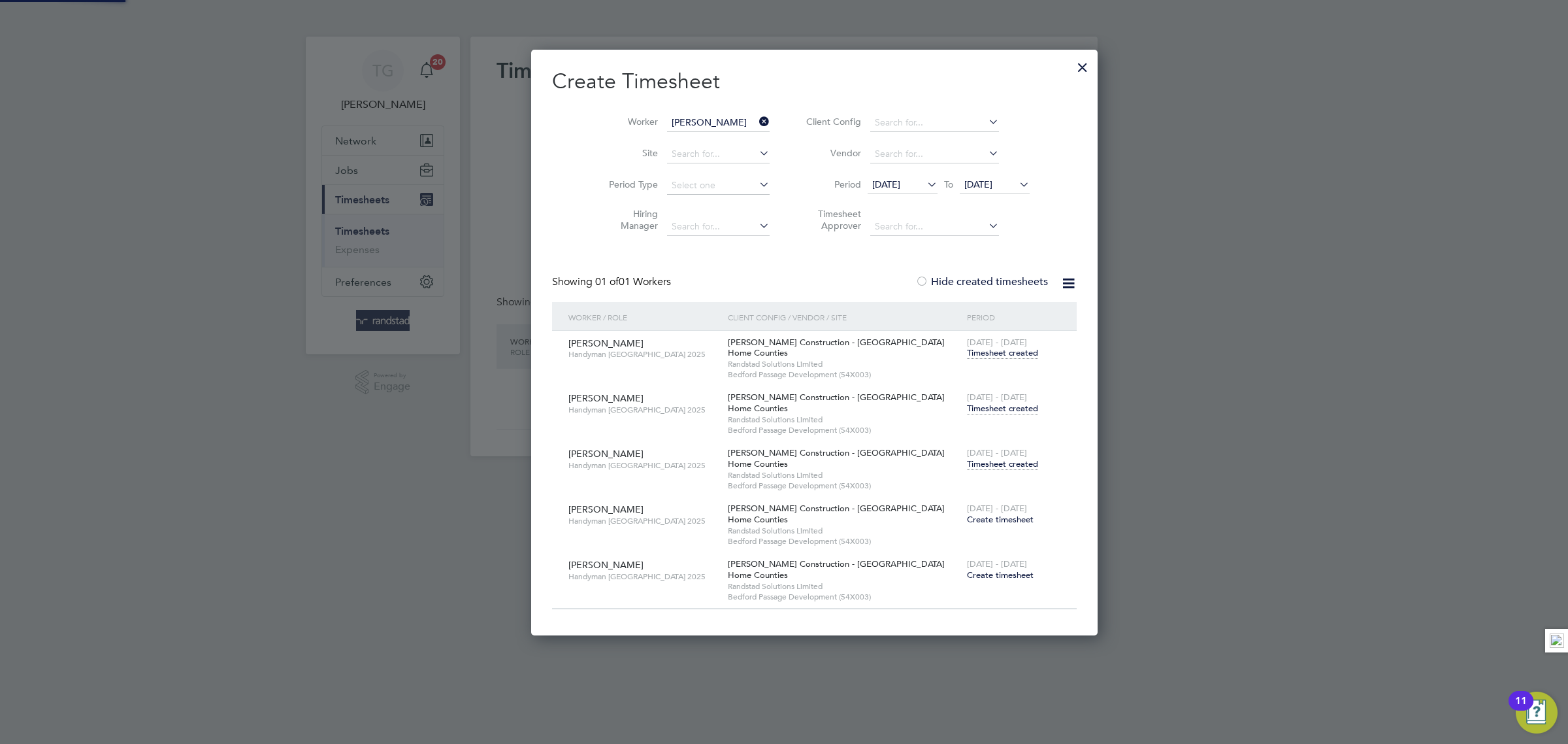
scroll to position [588, 505]
click at [967, 464] on span "Timesheet created" at bounding box center [1002, 463] width 71 height 11
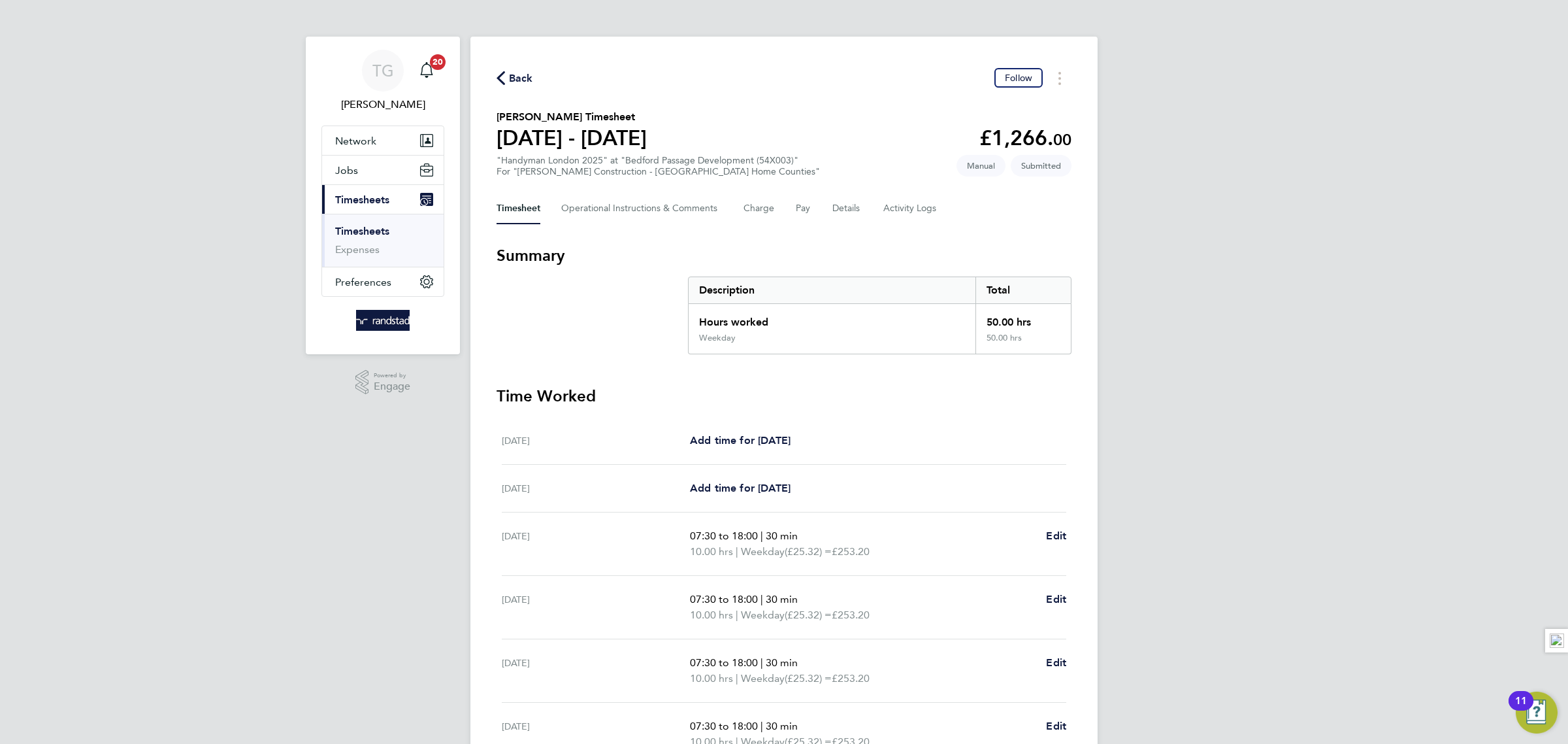
click at [363, 236] on link "Timesheets" at bounding box center [362, 231] width 54 height 12
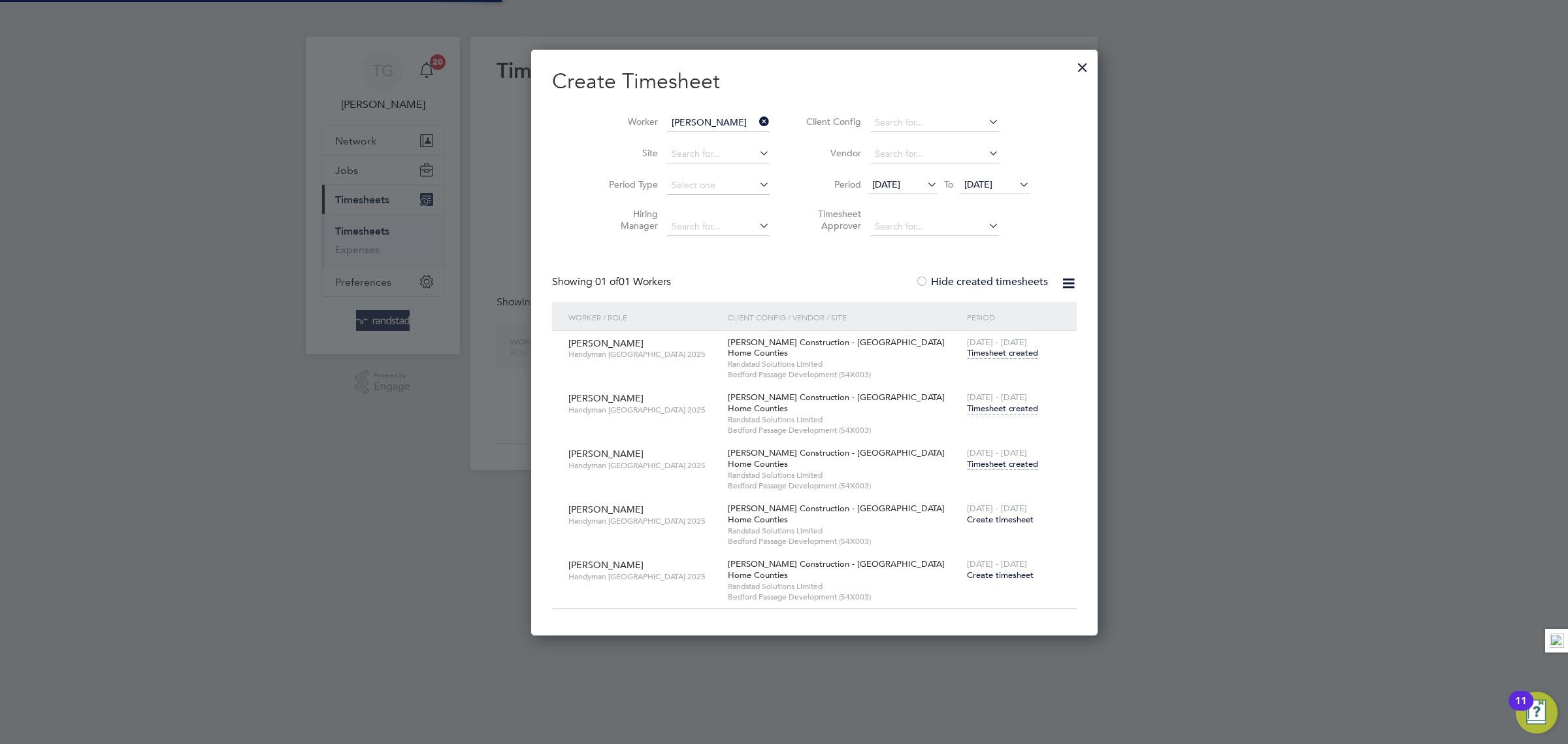
scroll to position [588, 505]
click at [757, 117] on icon at bounding box center [757, 121] width 0 height 18
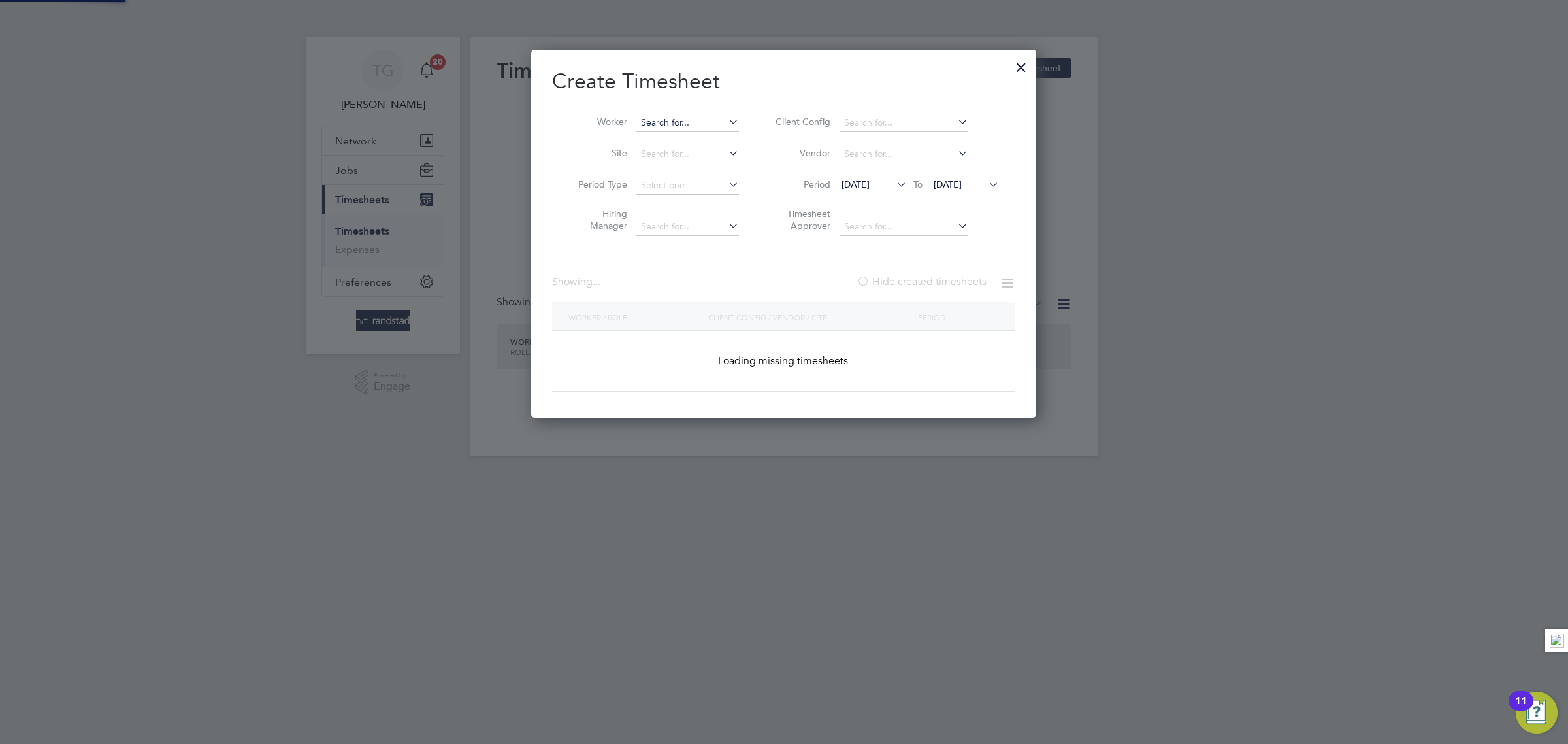
scroll to position [370, 505]
click at [686, 121] on input at bounding box center [687, 123] width 103 height 18
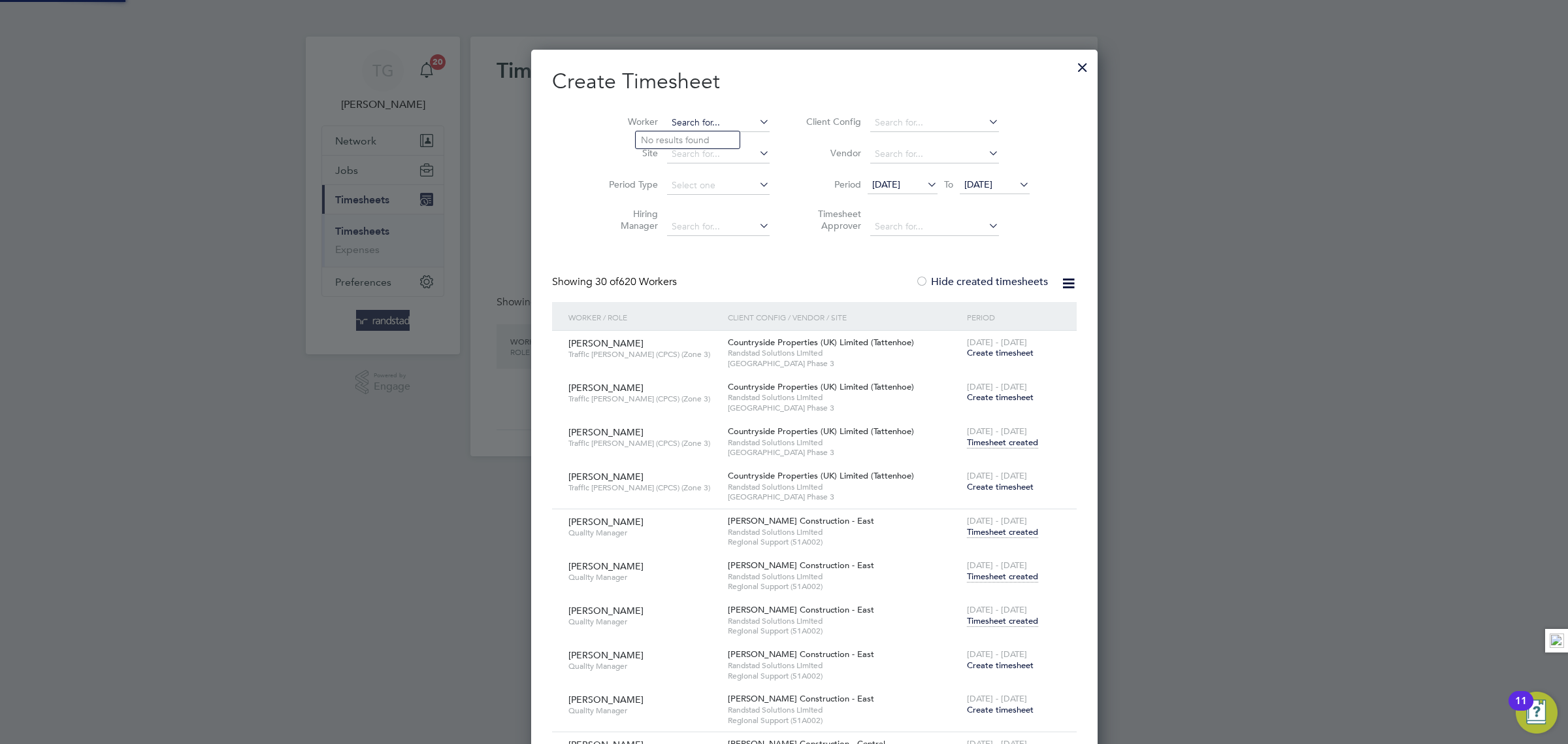
scroll to position [6911, 511]
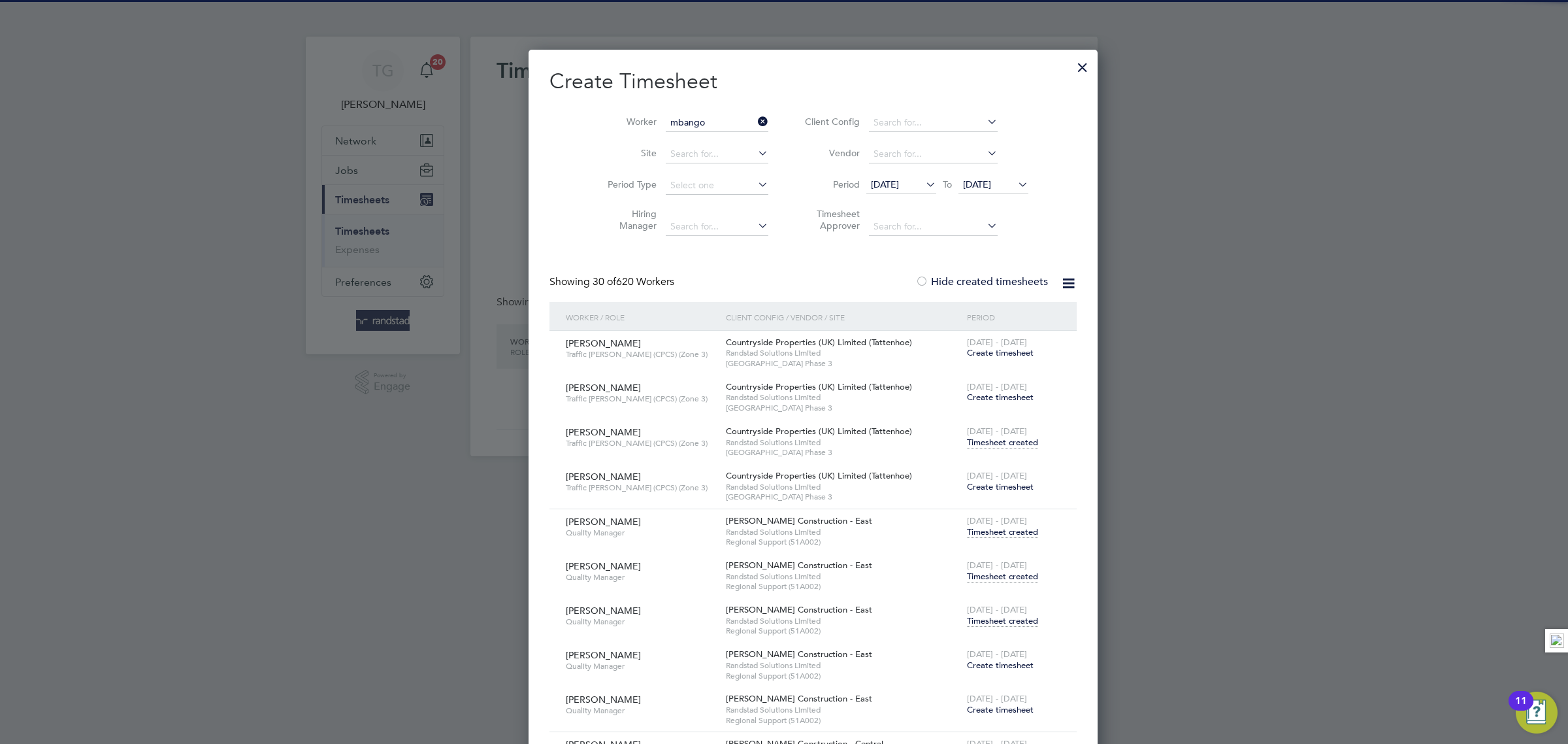
click at [702, 134] on li "[PERSON_NAME]" at bounding box center [687, 140] width 104 height 18
type input "[PERSON_NAME]"
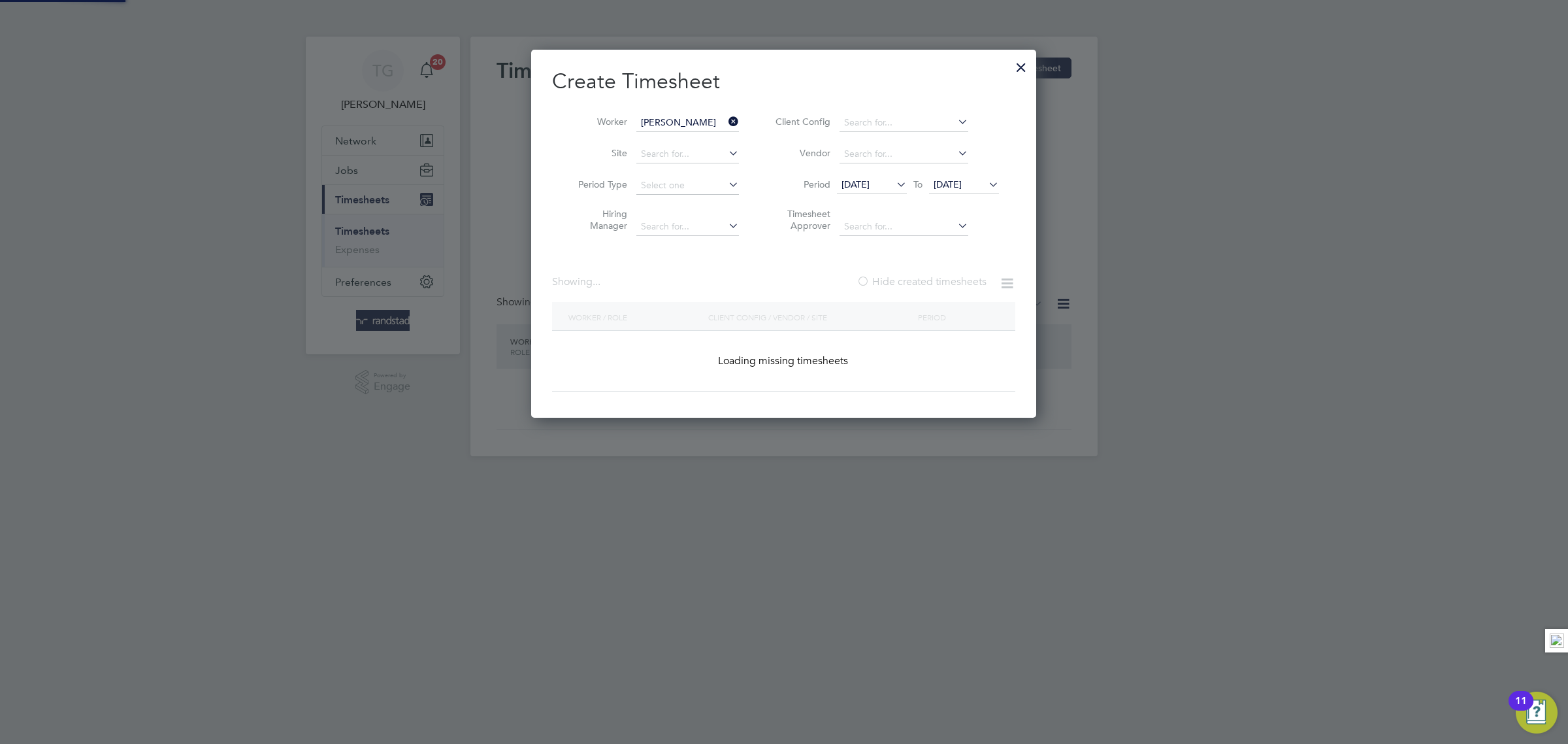
scroll to position [0, 0]
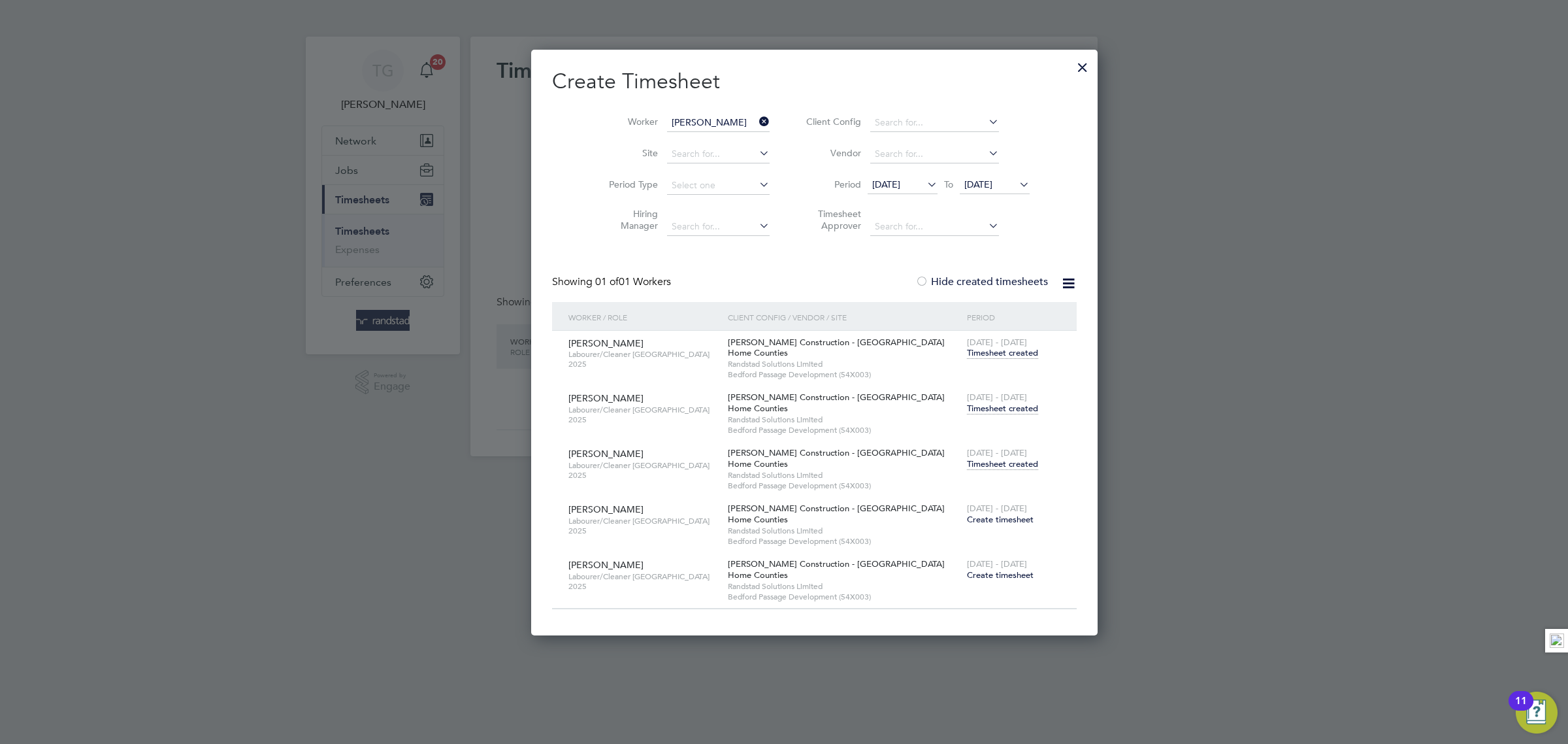
click at [967, 468] on span "Timesheet created" at bounding box center [1002, 463] width 71 height 11
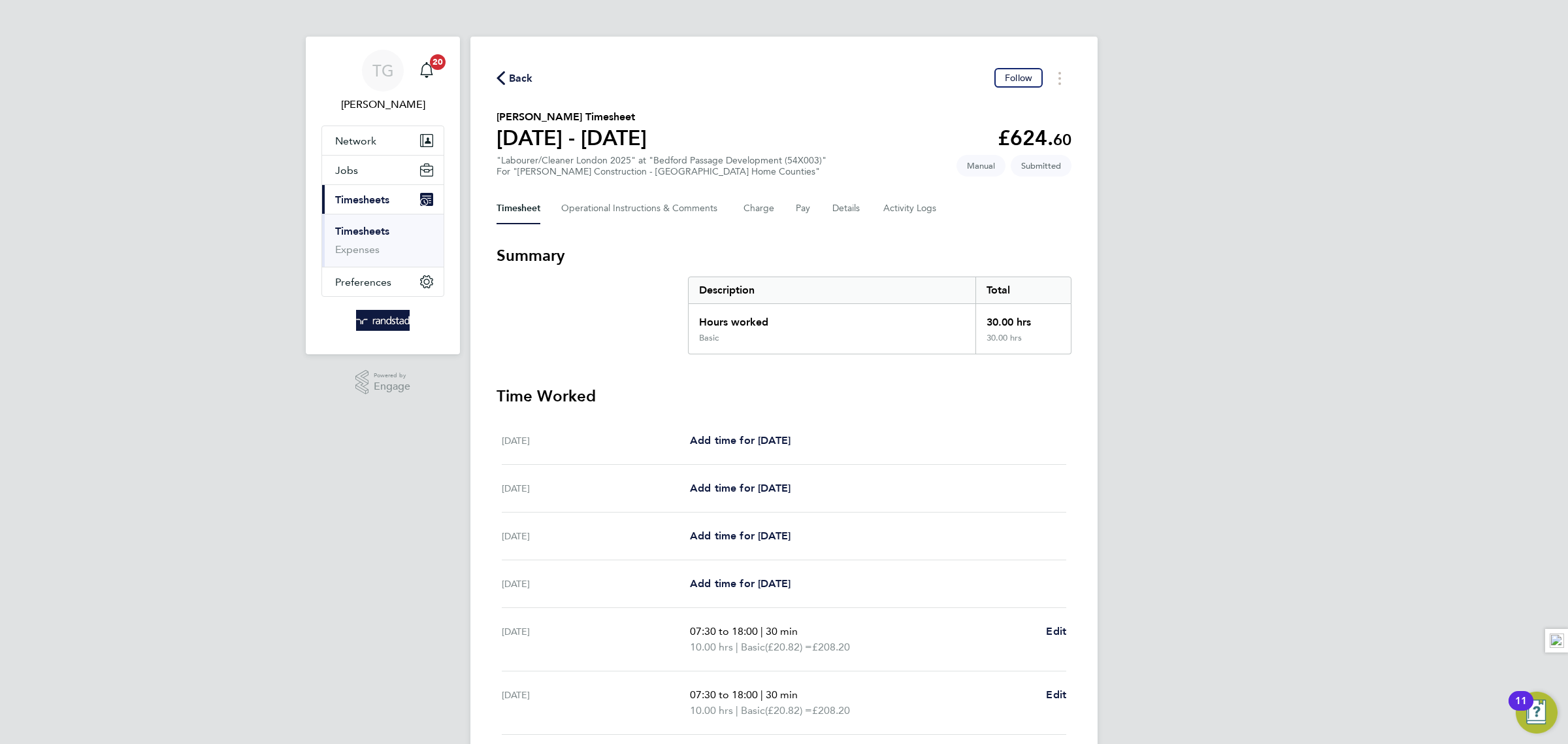
click at [372, 230] on link "Timesheets" at bounding box center [362, 231] width 54 height 12
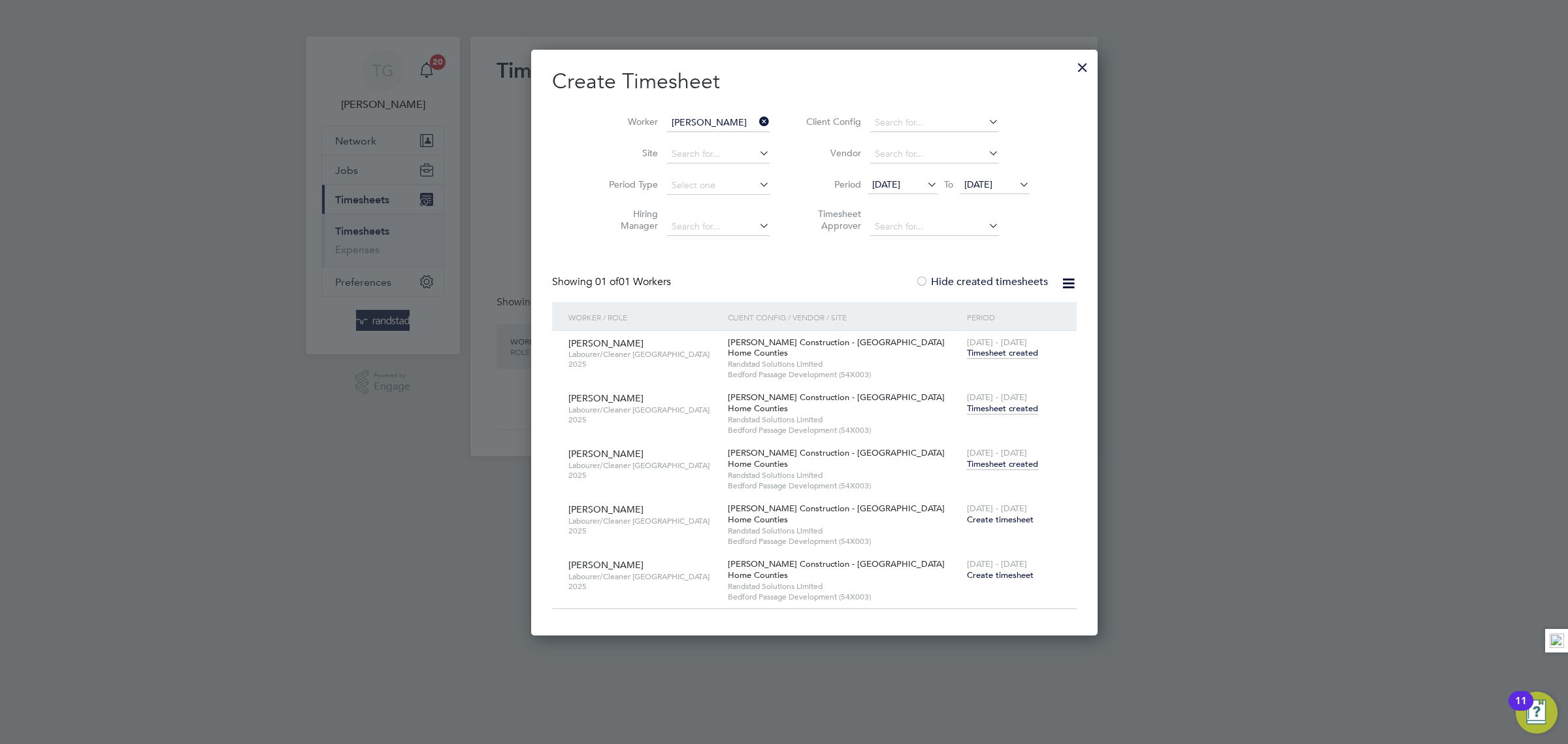
click at [757, 121] on icon at bounding box center [757, 121] width 0 height 18
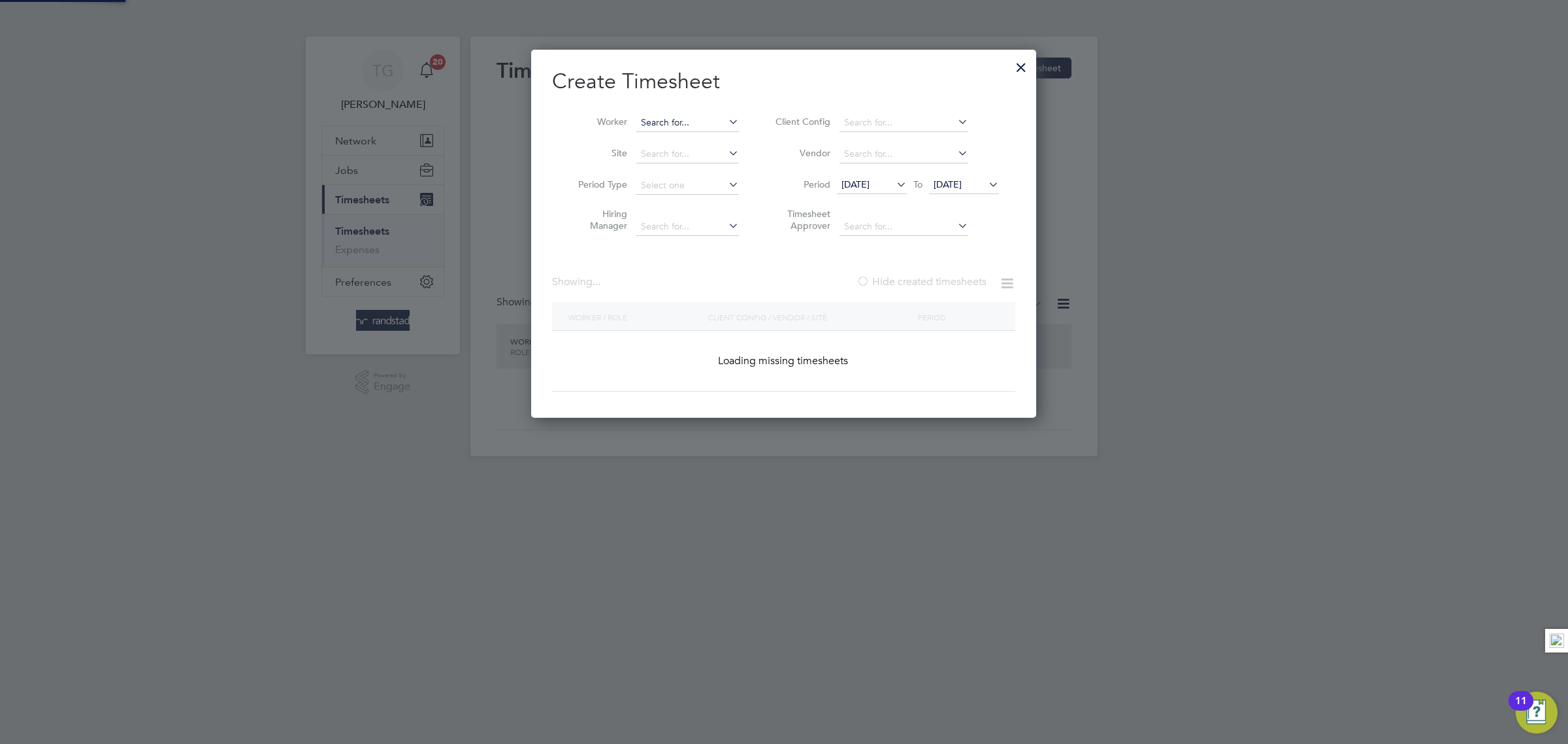
click at [692, 121] on input at bounding box center [687, 123] width 103 height 18
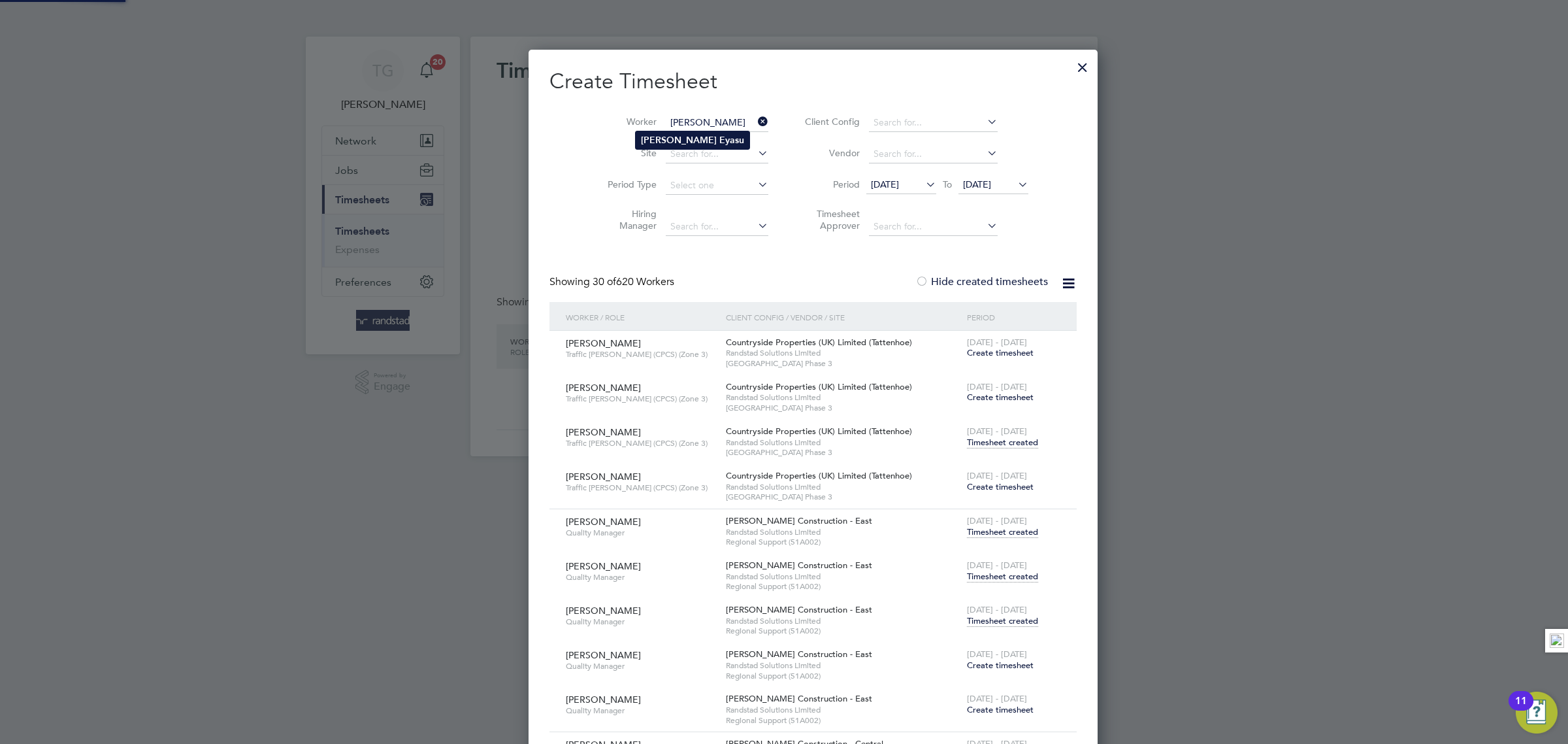
click at [714, 145] on li "[PERSON_NAME]" at bounding box center [692, 140] width 114 height 18
type input "[PERSON_NAME]"
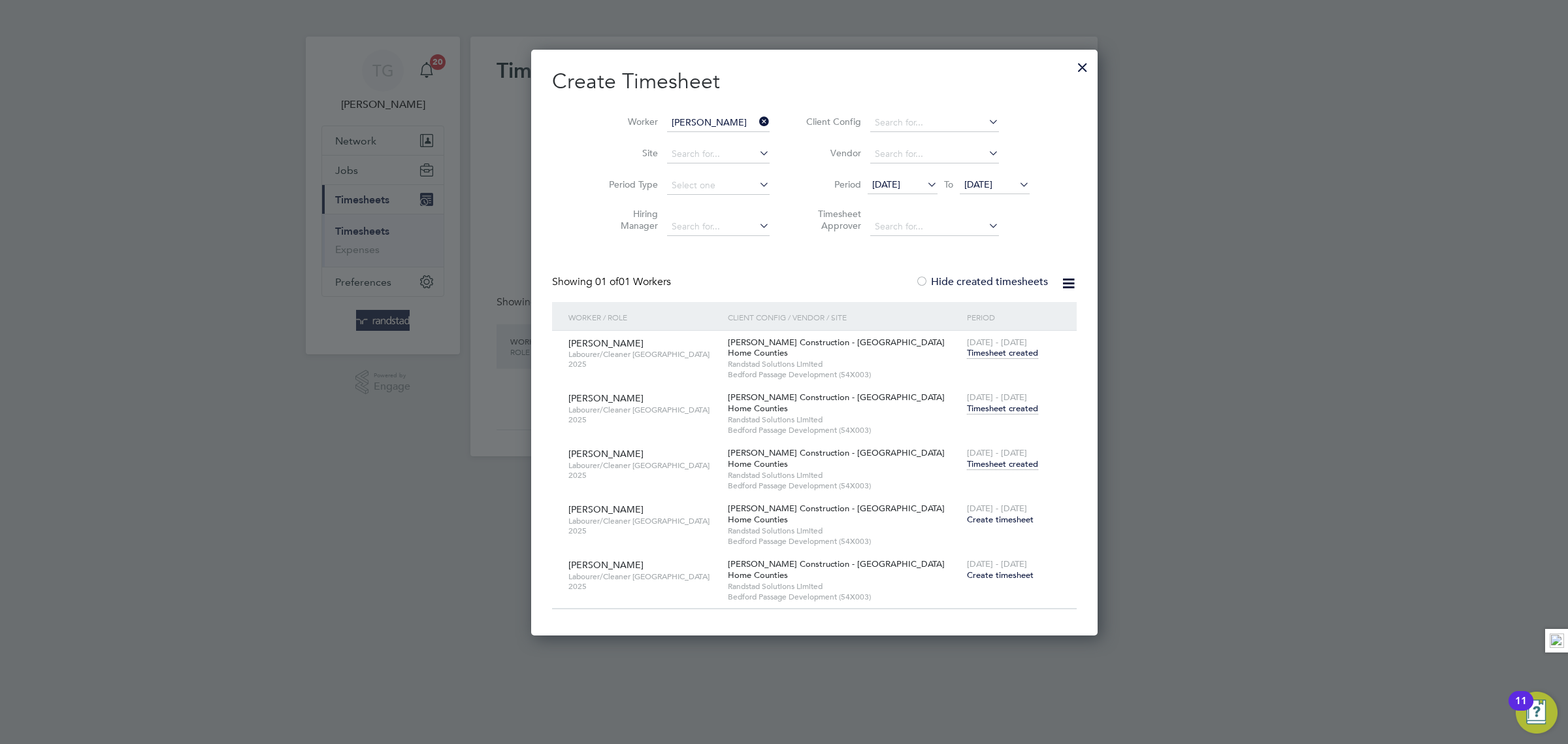
click at [967, 463] on span "Timesheet created" at bounding box center [1002, 463] width 71 height 11
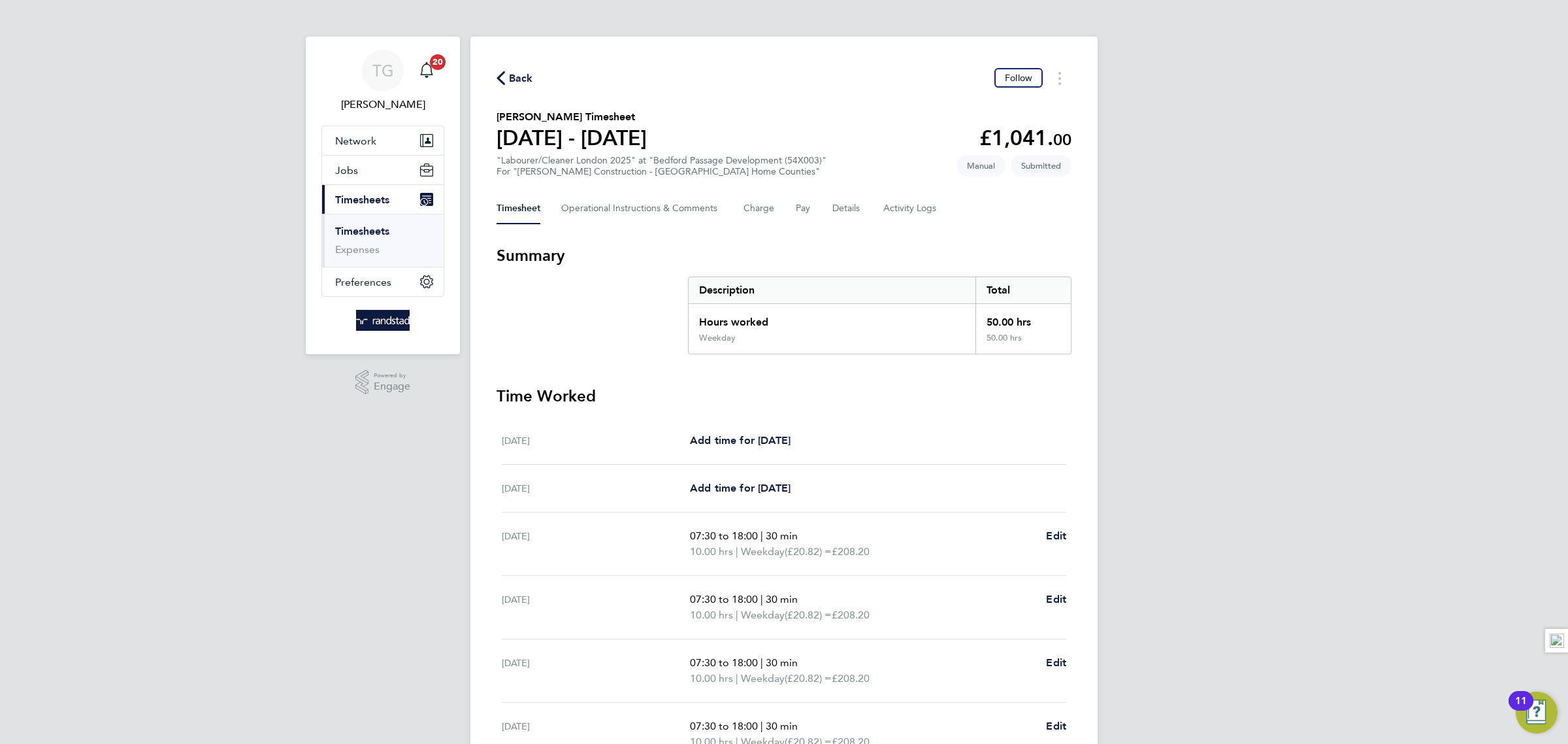
click at [375, 229] on link "Timesheets" at bounding box center [362, 231] width 54 height 12
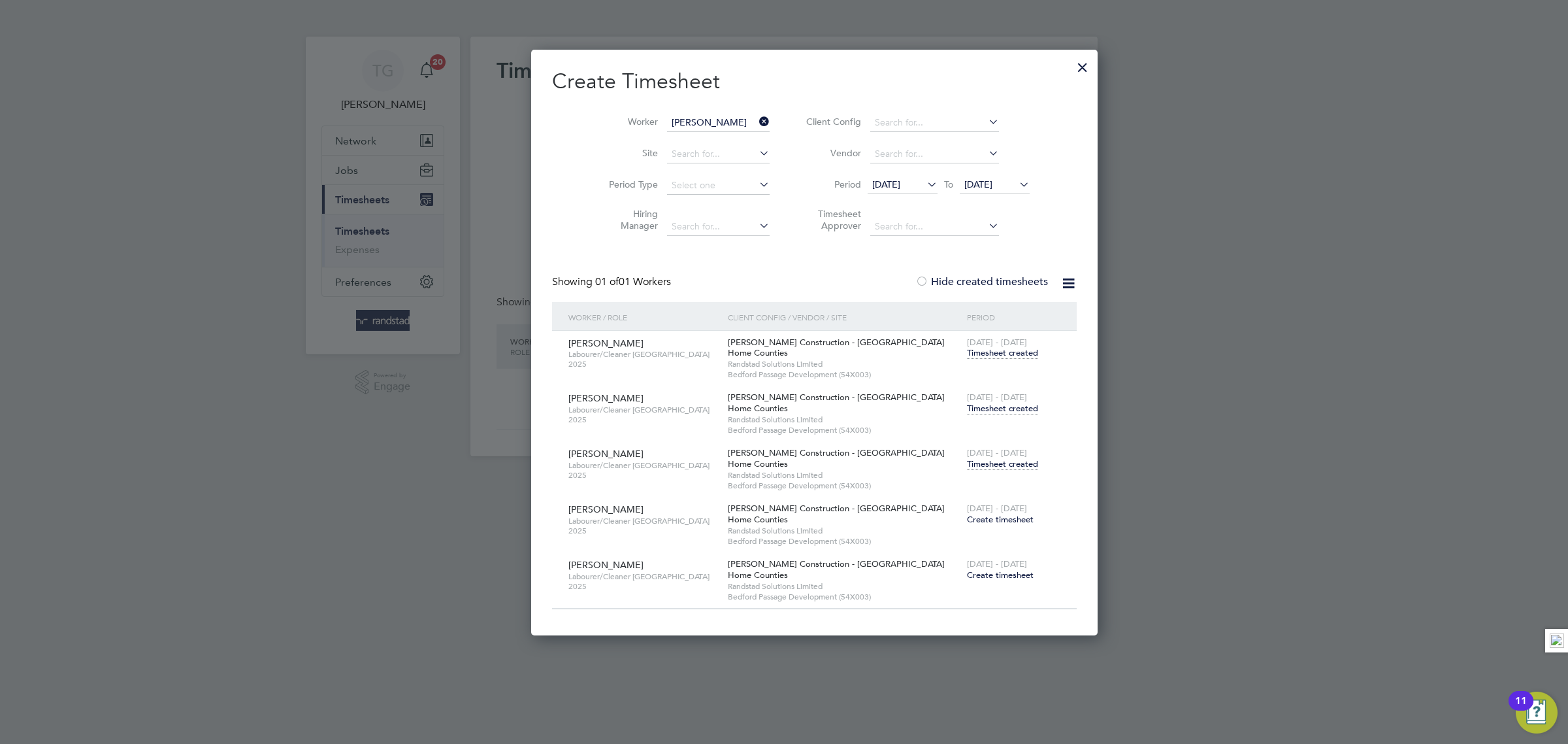
click at [757, 121] on icon at bounding box center [757, 121] width 0 height 18
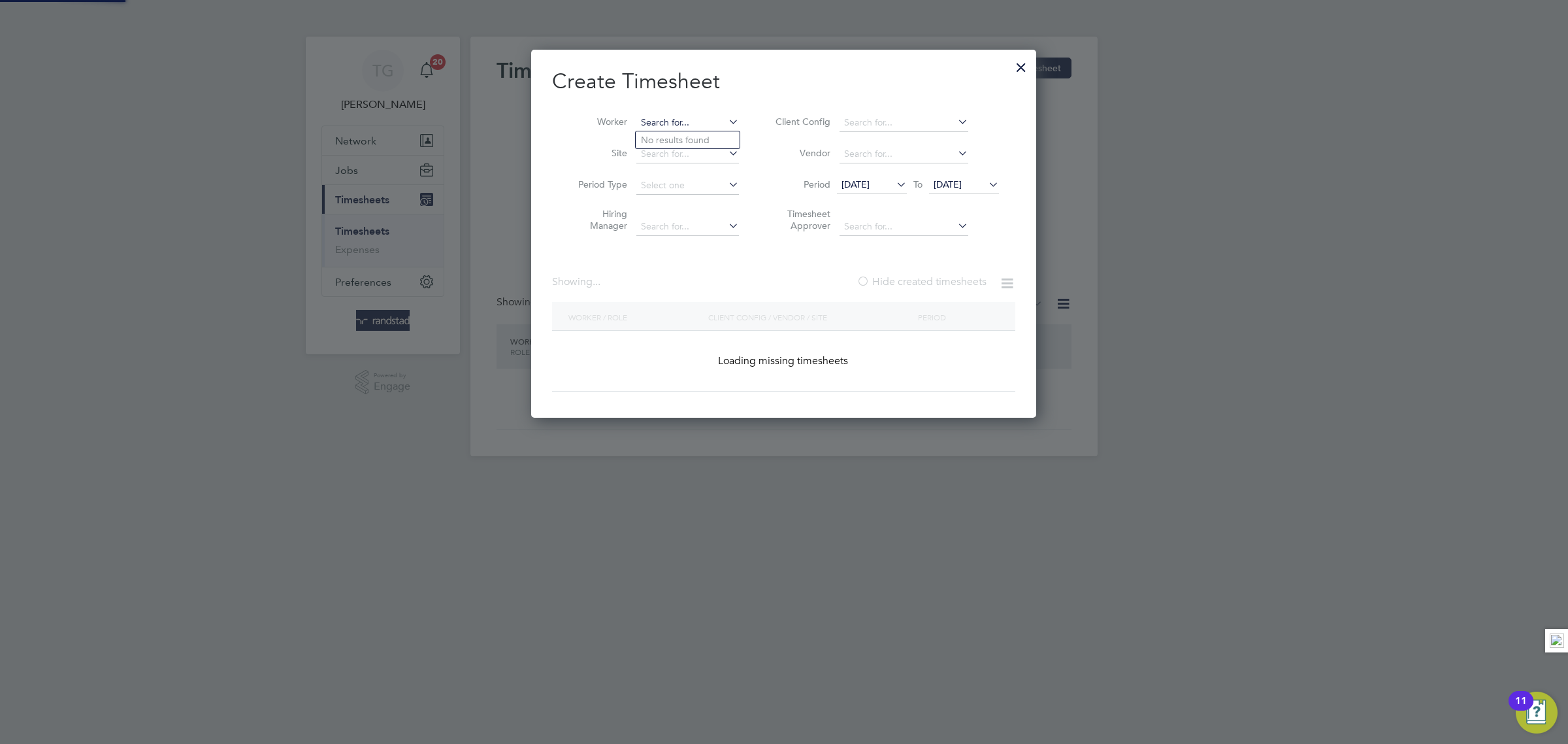
click at [668, 117] on input at bounding box center [687, 123] width 103 height 18
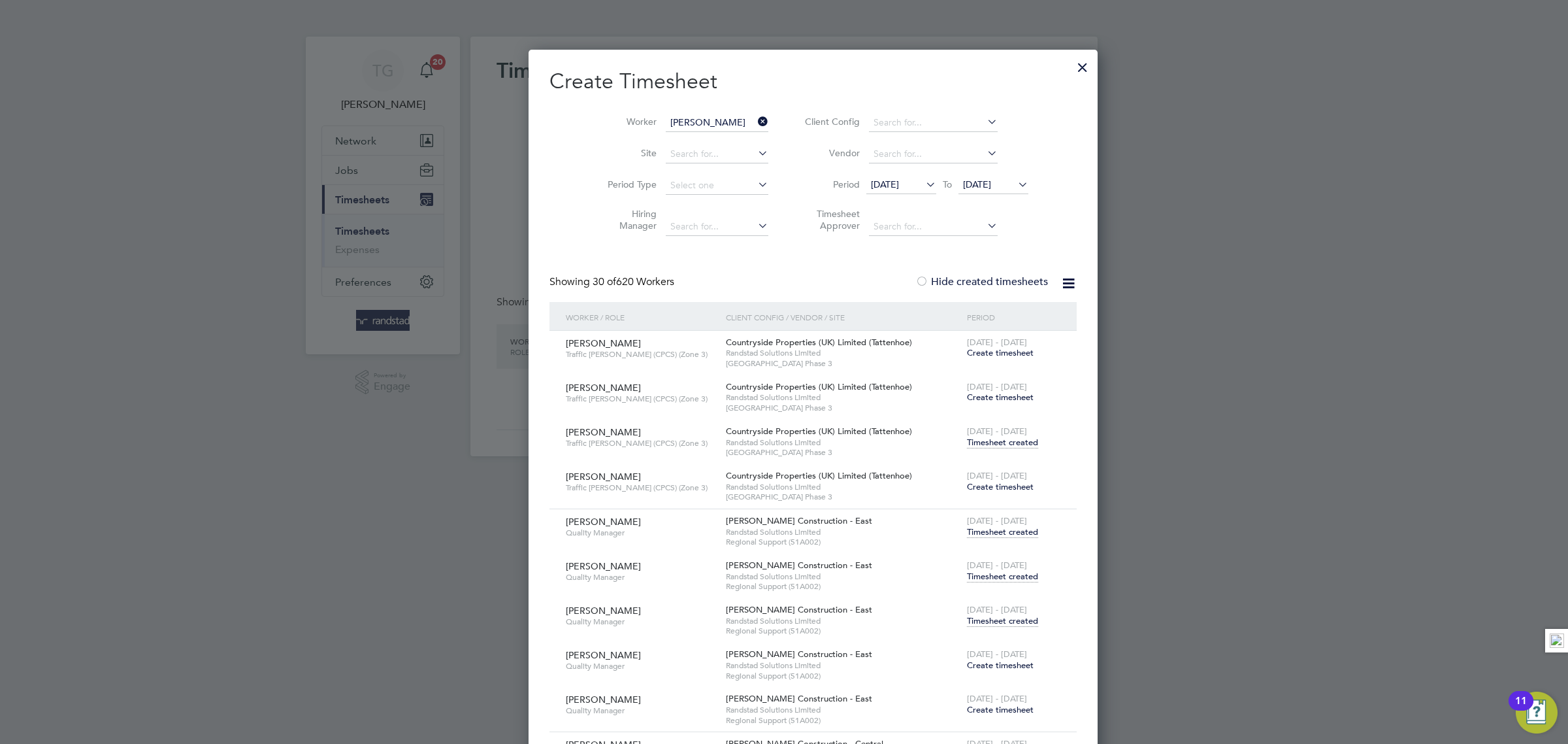
click at [698, 176] on li "[PERSON_NAME]" at bounding box center [694, 176] width 117 height 18
type input "[PERSON_NAME]"
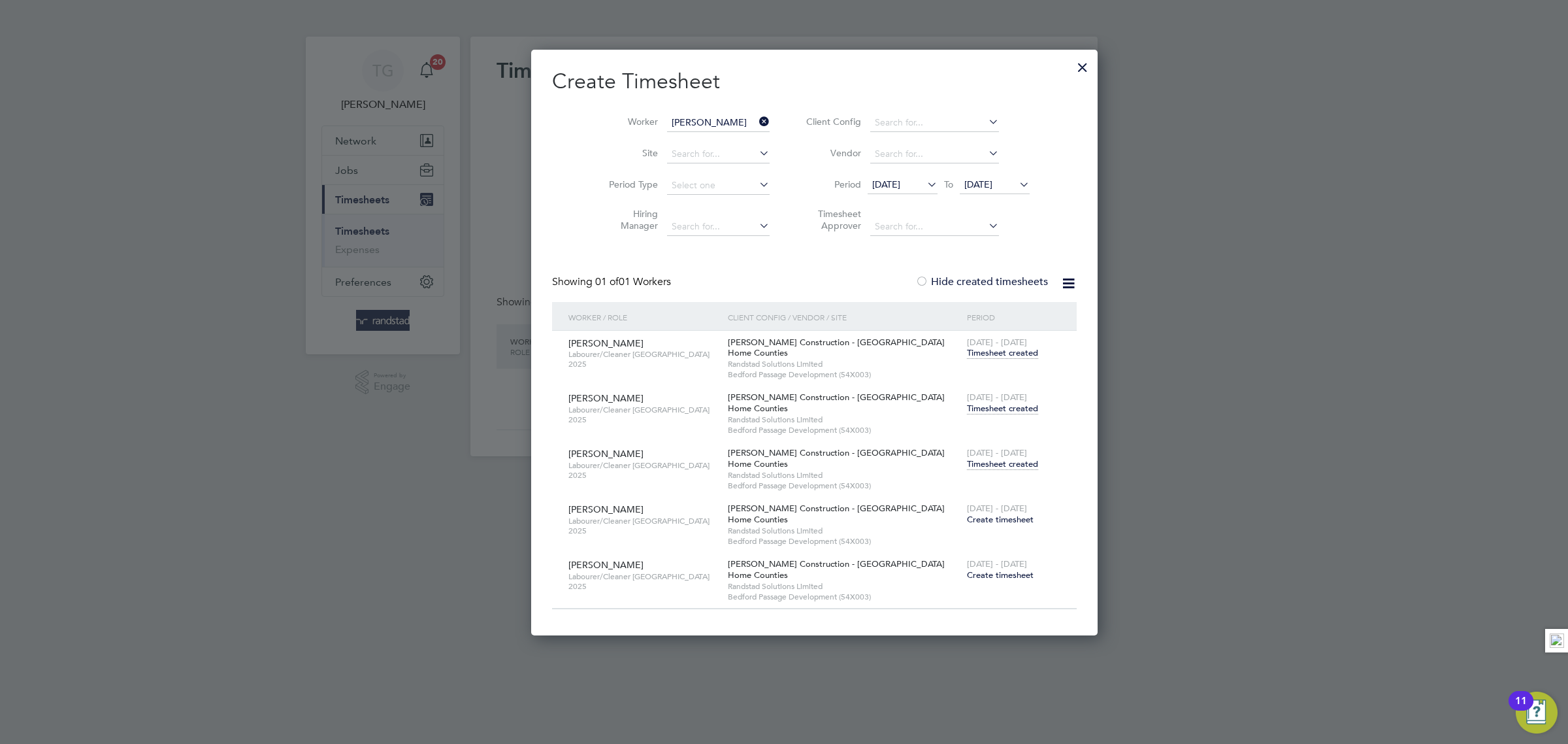
click at [967, 465] on span "Timesheet created" at bounding box center [1002, 463] width 71 height 11
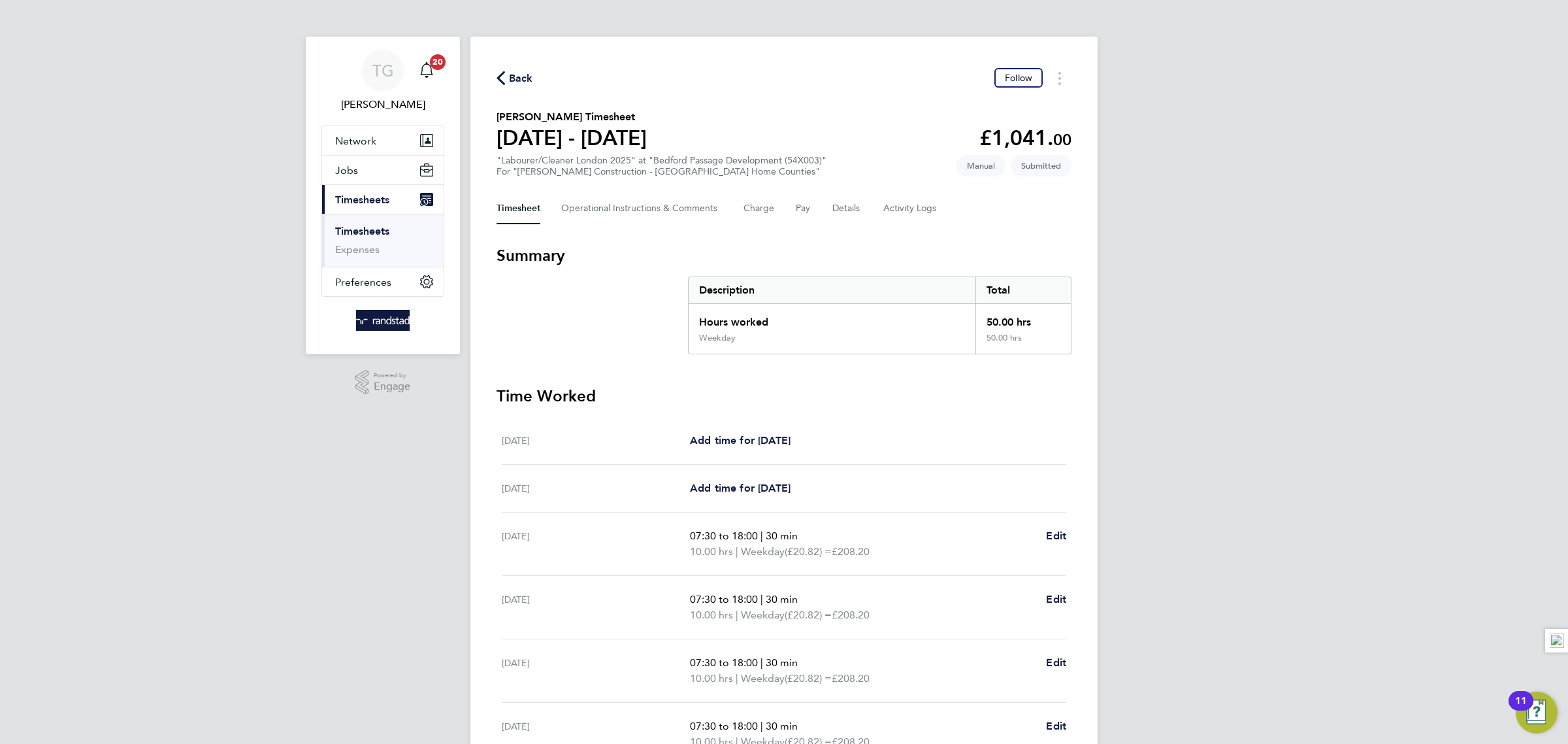
click at [368, 223] on ul "Timesheets Expenses" at bounding box center [383, 240] width 121 height 53
click at [371, 226] on link "Timesheets" at bounding box center [362, 231] width 54 height 12
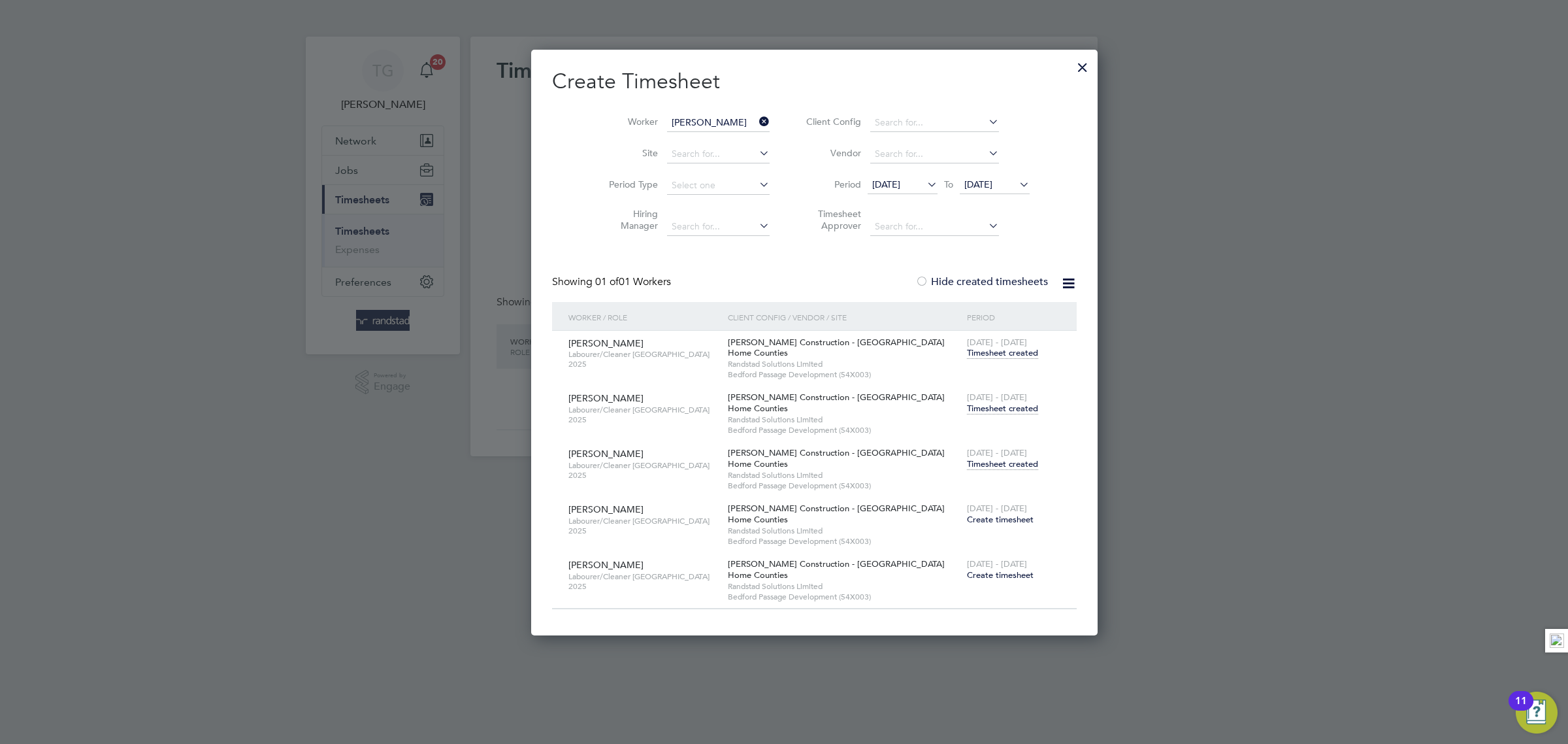
click at [757, 119] on icon at bounding box center [757, 121] width 0 height 18
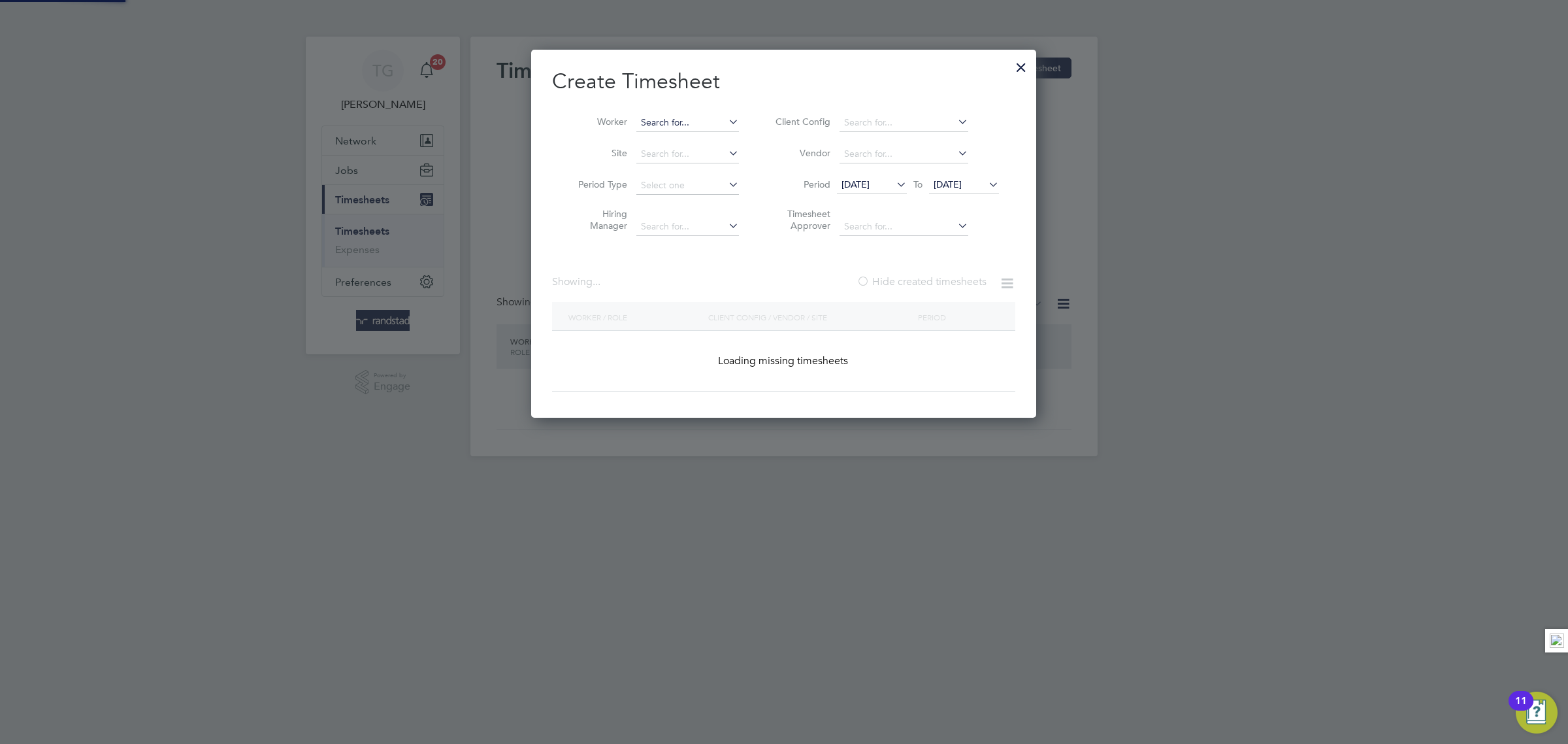
click at [698, 118] on input at bounding box center [687, 123] width 103 height 18
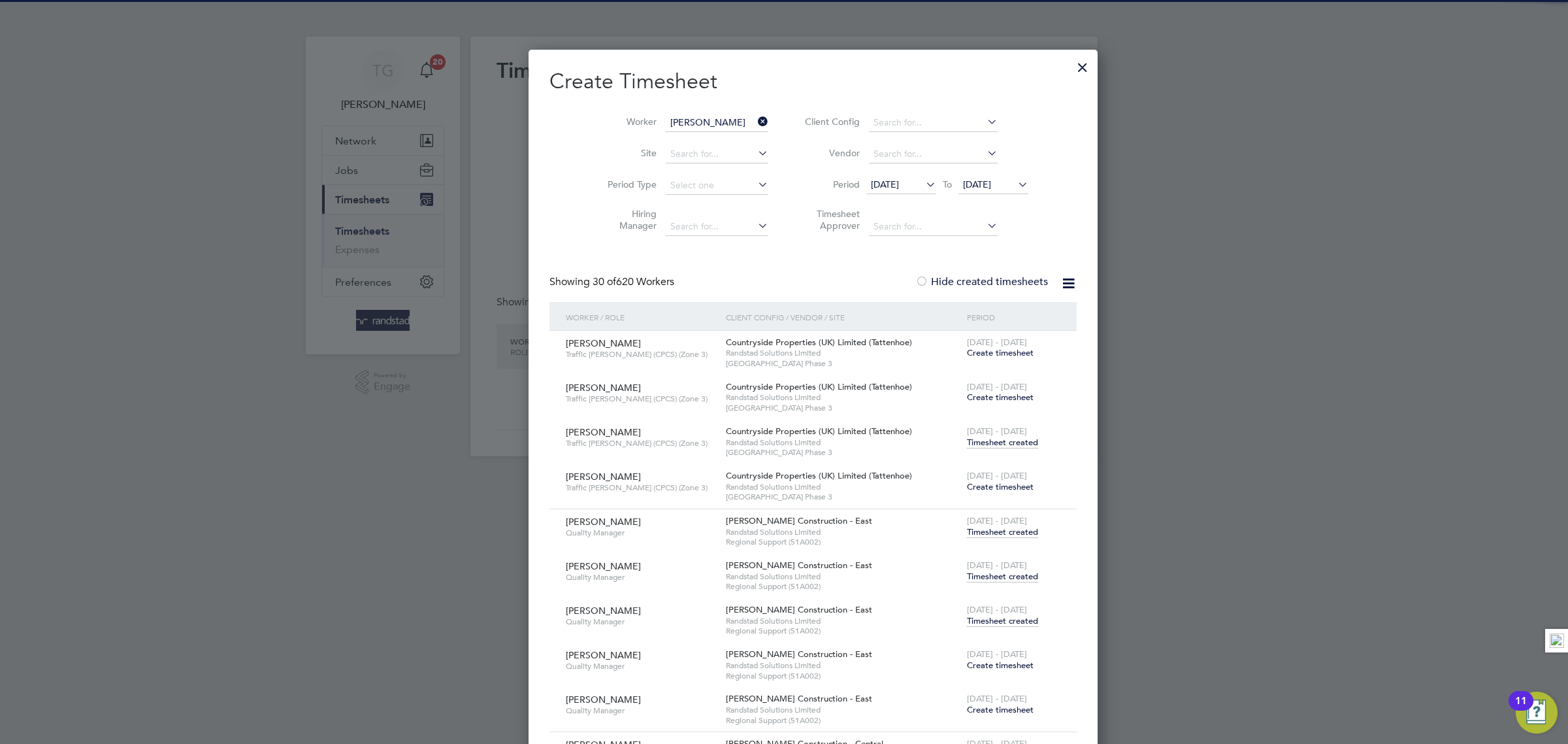
click at [685, 146] on li "[PERSON_NAME]" at bounding box center [730, 140] width 189 height 18
type input "[PERSON_NAME]"
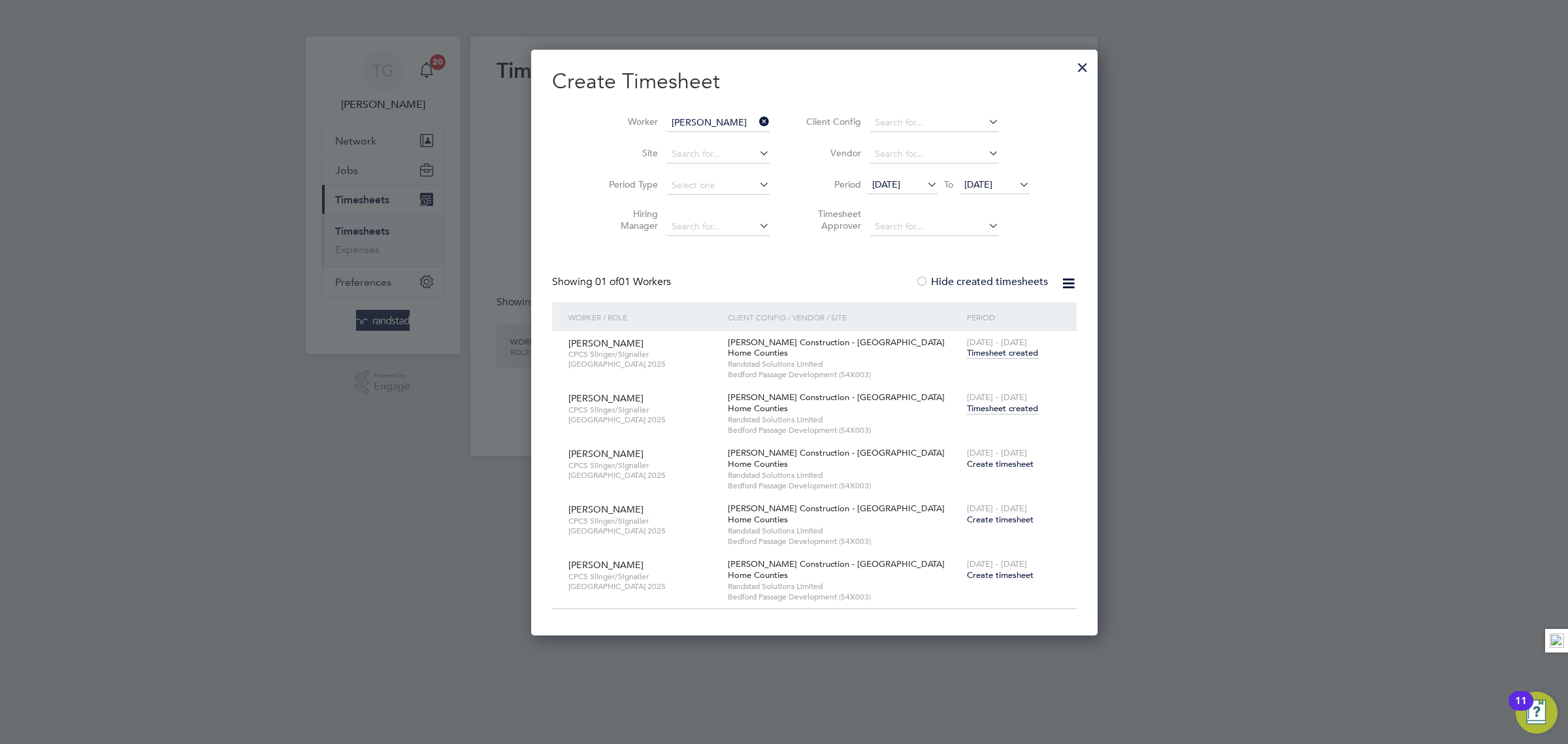
click at [967, 462] on span "Create timesheet" at bounding box center [1000, 463] width 66 height 11
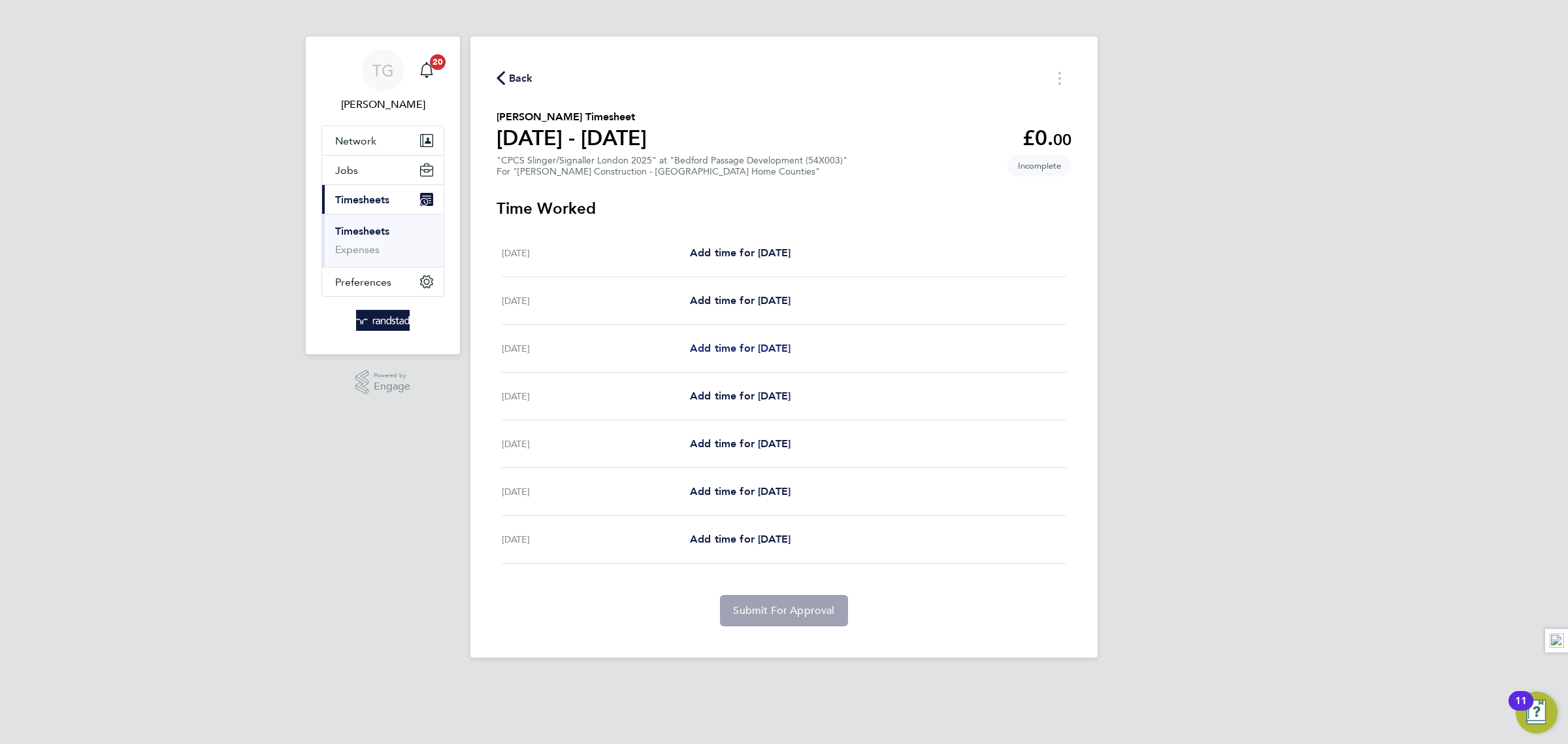
click at [741, 348] on span "Add time for [DATE]" at bounding box center [740, 348] width 101 height 12
select select "30"
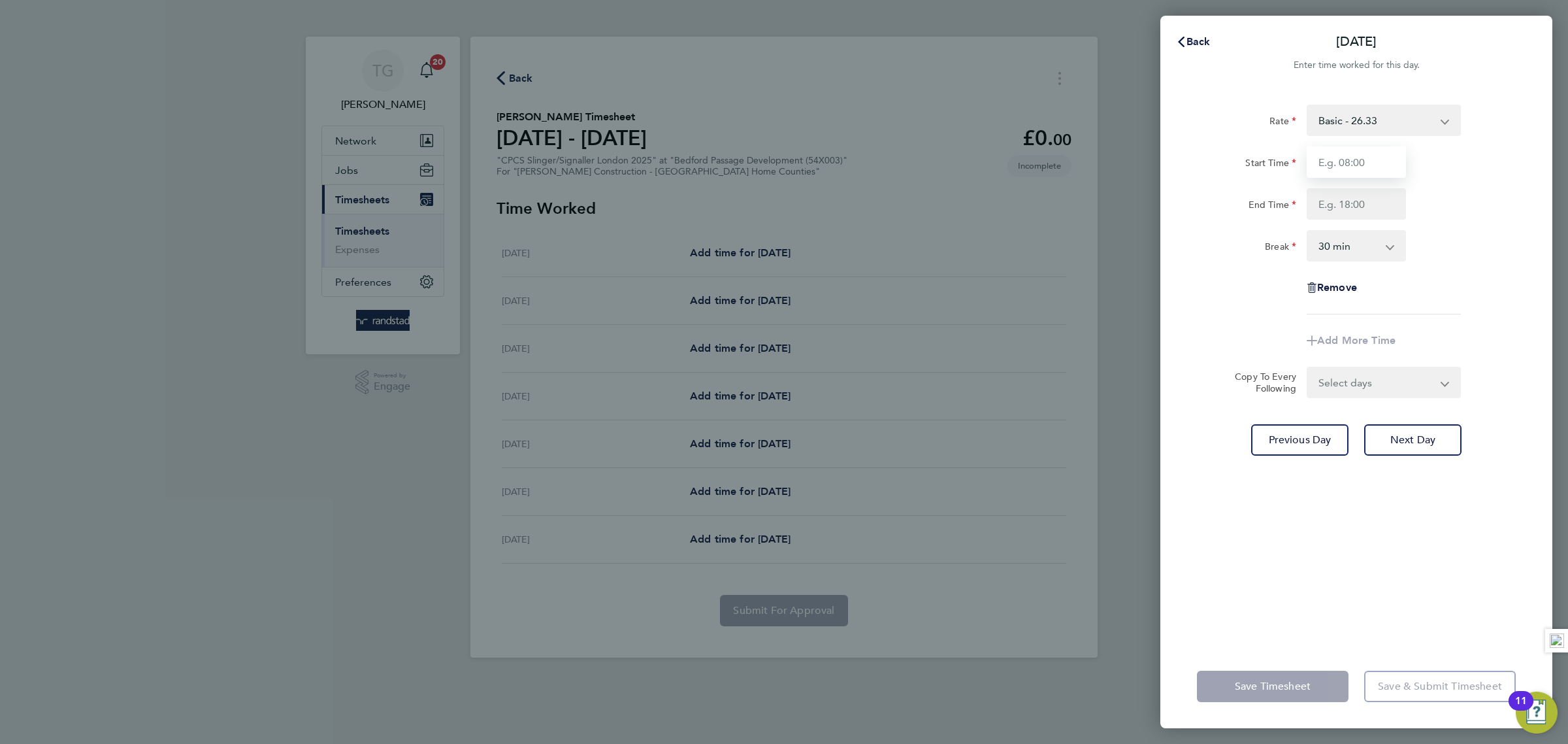
click at [1338, 166] on input "Start Time" at bounding box center [1356, 162] width 99 height 31
type input "07:00"
click at [1355, 199] on input "End Time" at bounding box center [1356, 203] width 99 height 31
type input "18:00"
click at [1486, 221] on div "Rate Basic - 26.33 Overtime - 38.20 Start Time 07:00 End Time 18:00 Break 0 min…" at bounding box center [1356, 209] width 319 height 210
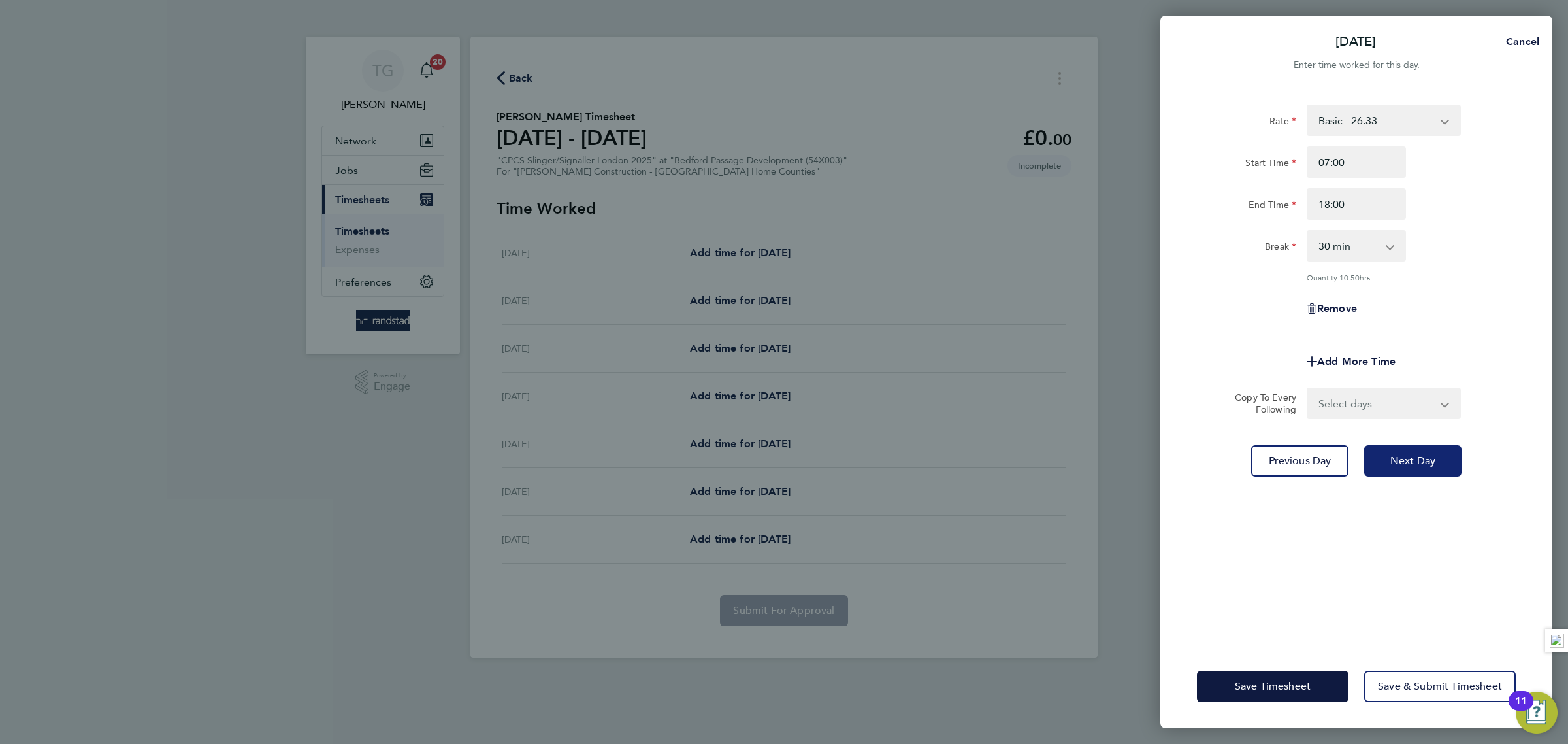
click at [1422, 466] on button "Next Day" at bounding box center [1413, 461] width 98 height 31
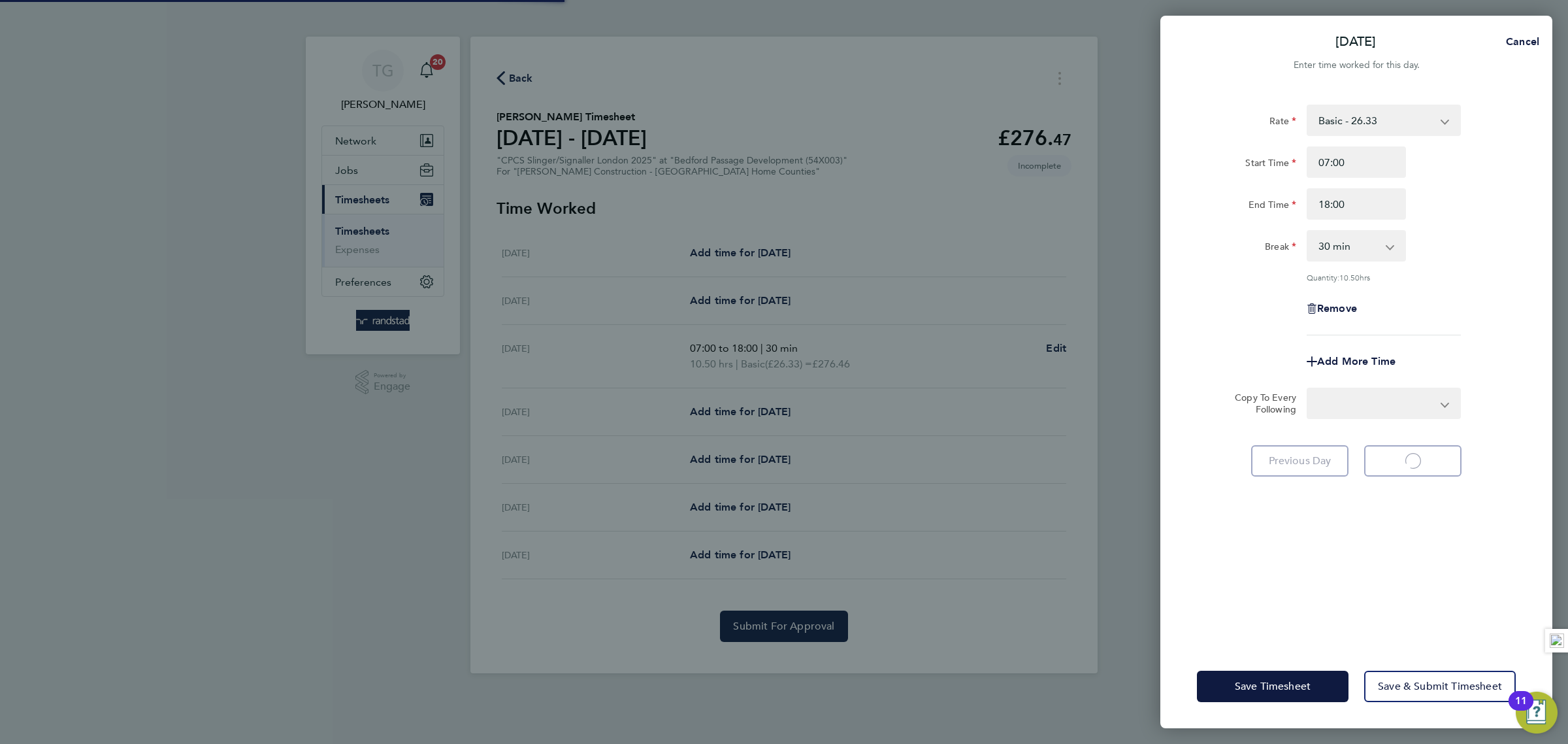
select select "30"
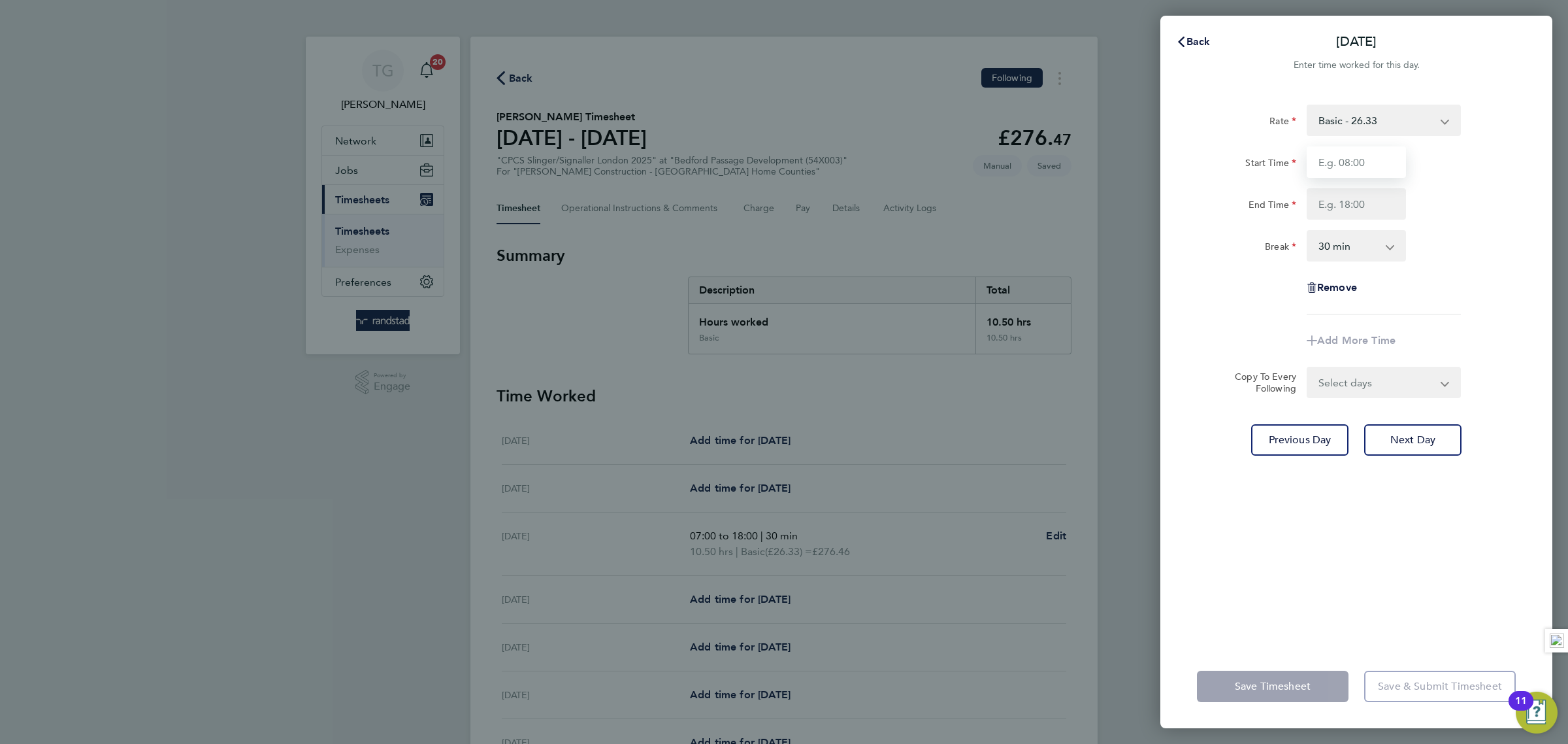
click at [1356, 153] on input "Start Time" at bounding box center [1356, 162] width 99 height 31
type input "07:30"
click at [1351, 207] on input "End Time" at bounding box center [1356, 203] width 99 height 31
click at [1520, 247] on div "Break 0 min 15 min 30 min 45 min 60 min 75 min 90 min" at bounding box center [1356, 245] width 330 height 31
click at [1359, 208] on input "End Time" at bounding box center [1356, 203] width 99 height 31
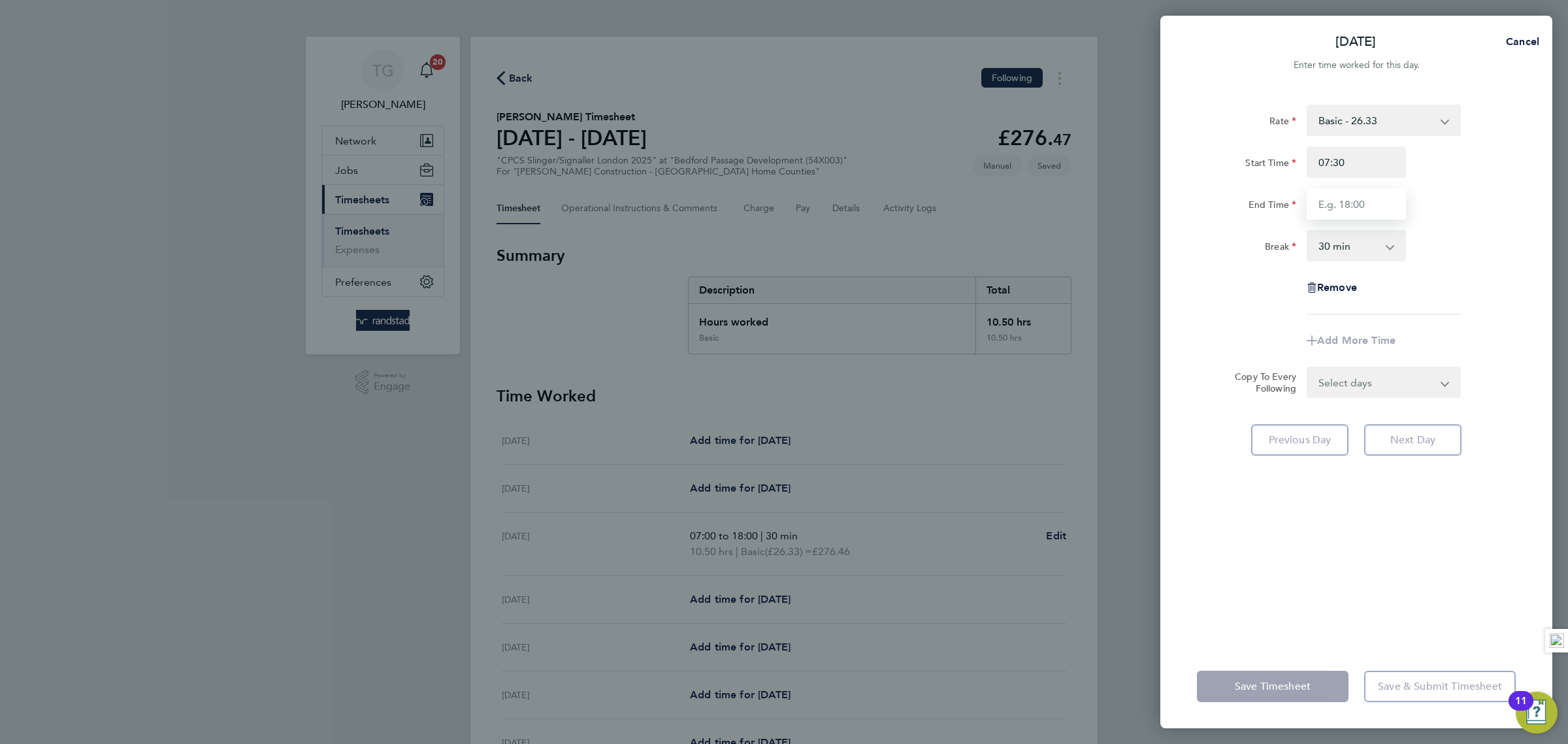
type input "18:00"
click at [1502, 258] on div "Break 0 min 15 min 30 min 45 min 60 min 75 min 90 min" at bounding box center [1356, 245] width 330 height 31
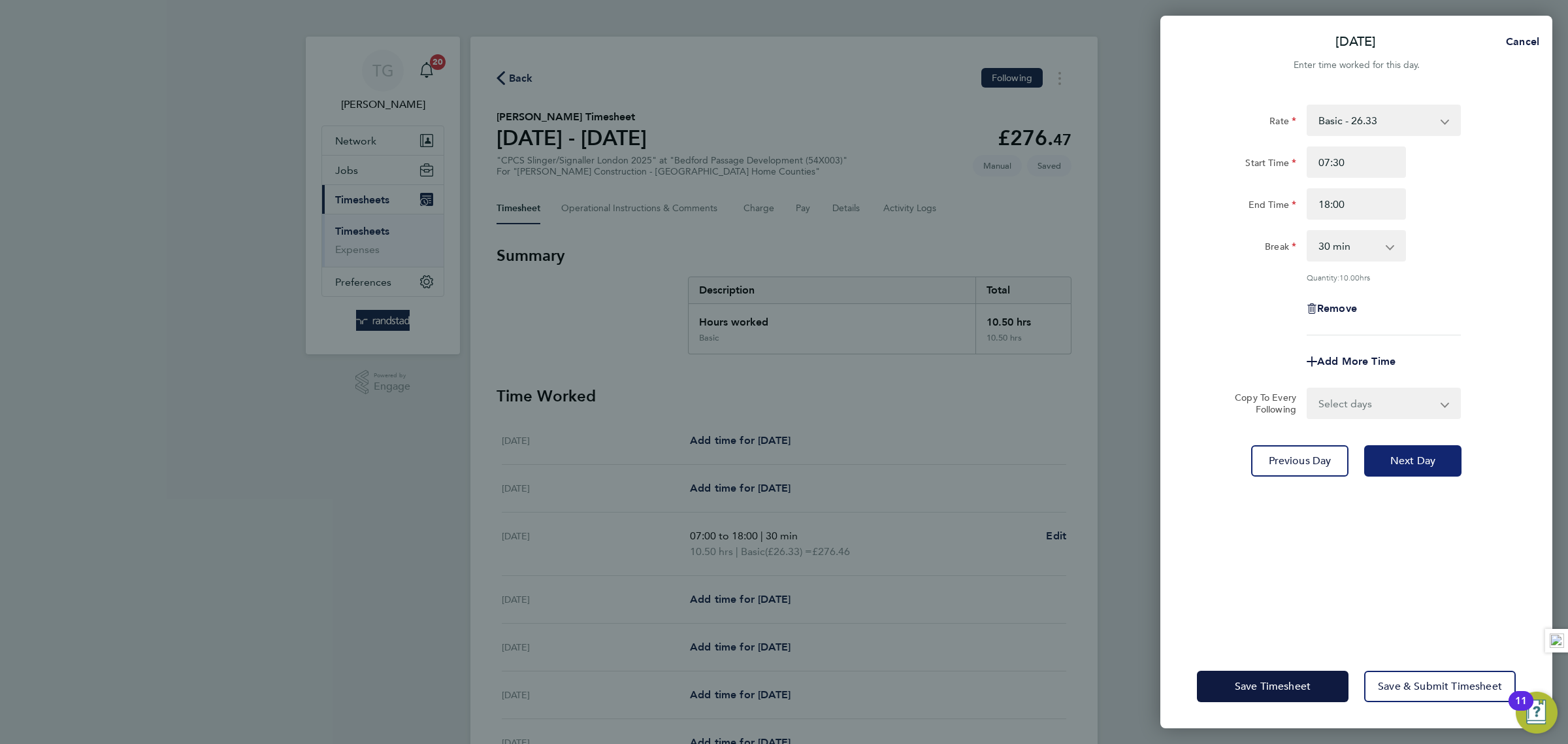
click at [1422, 449] on button "Next Day" at bounding box center [1413, 461] width 98 height 31
select select "30"
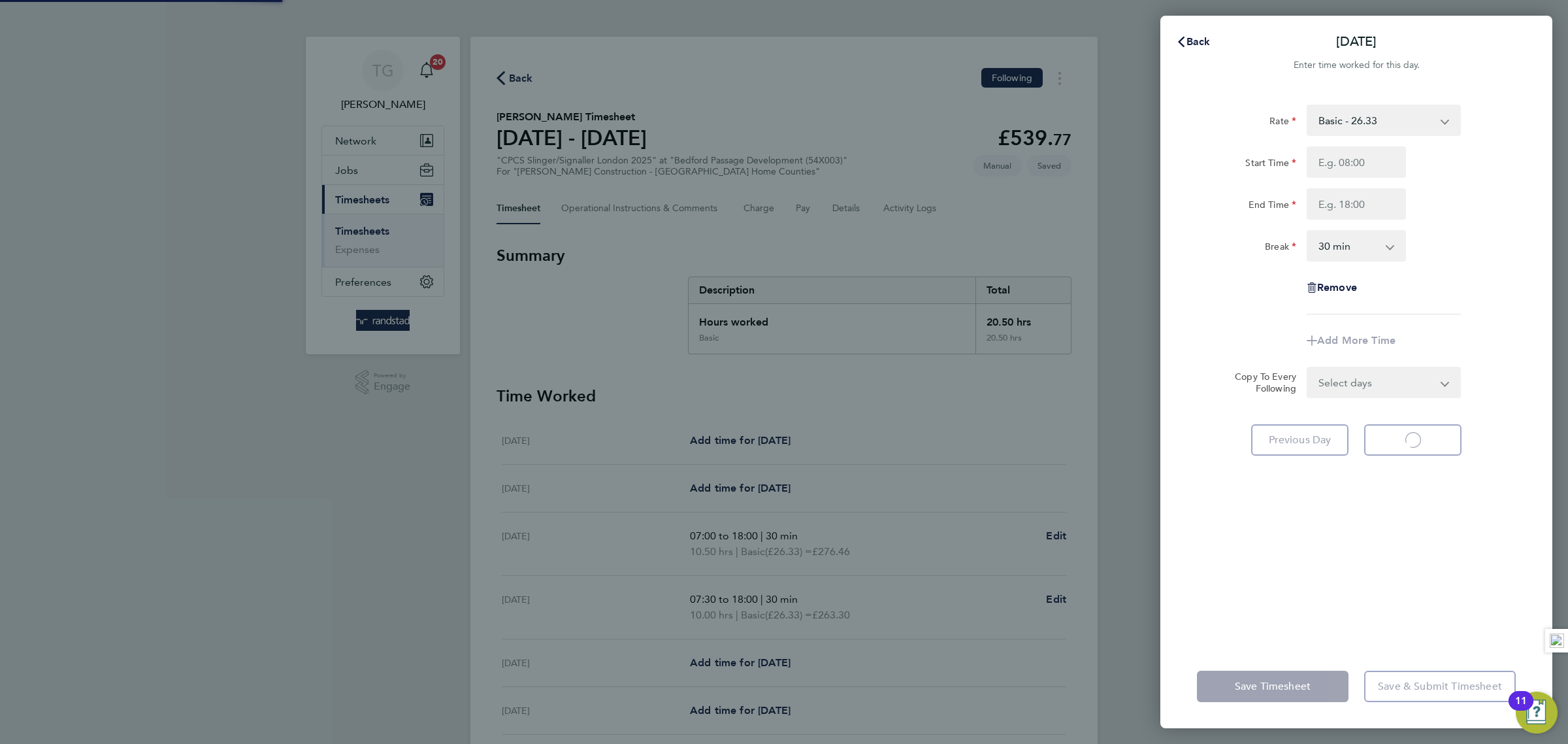
select select "30"
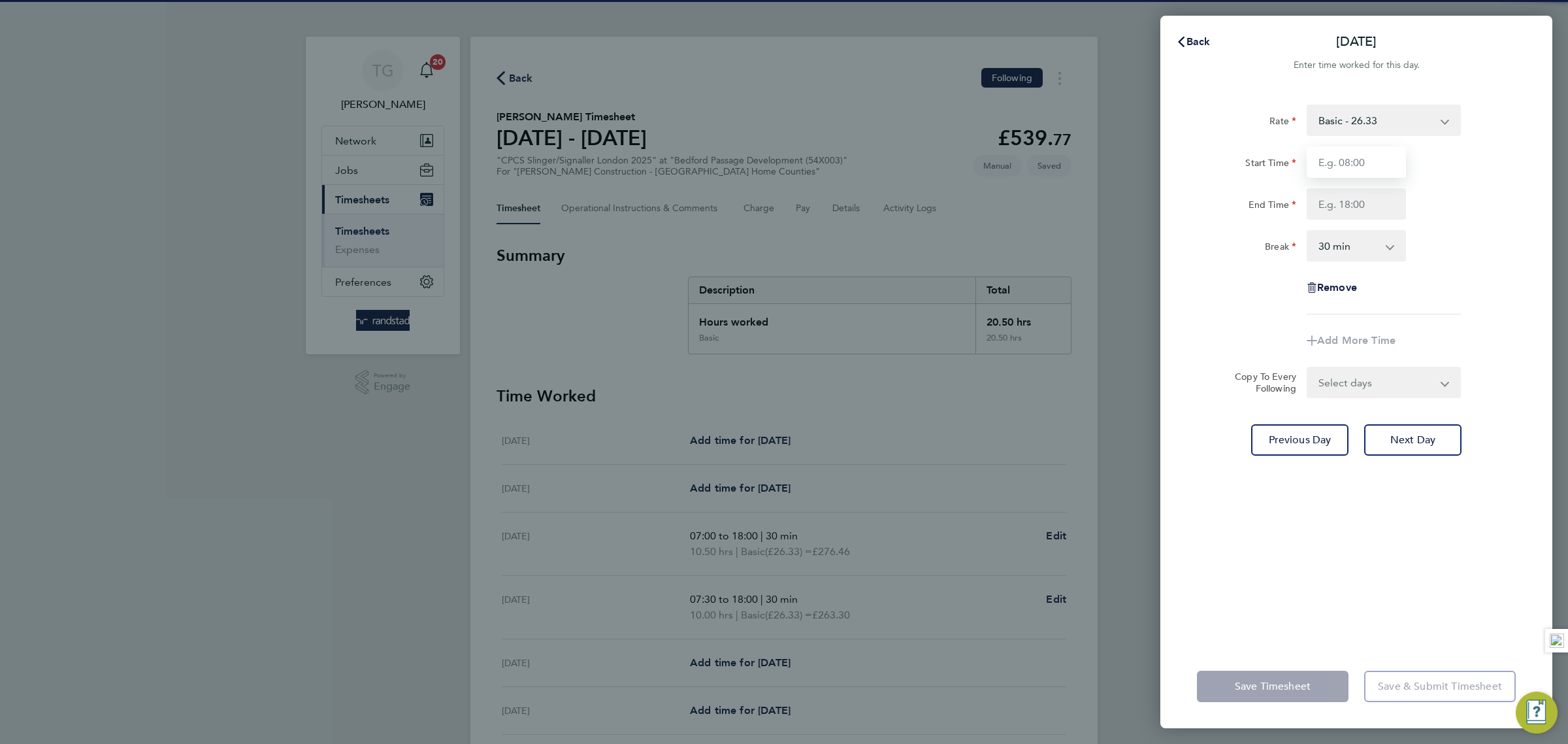
click at [1356, 151] on input "Start Time" at bounding box center [1356, 162] width 99 height 31
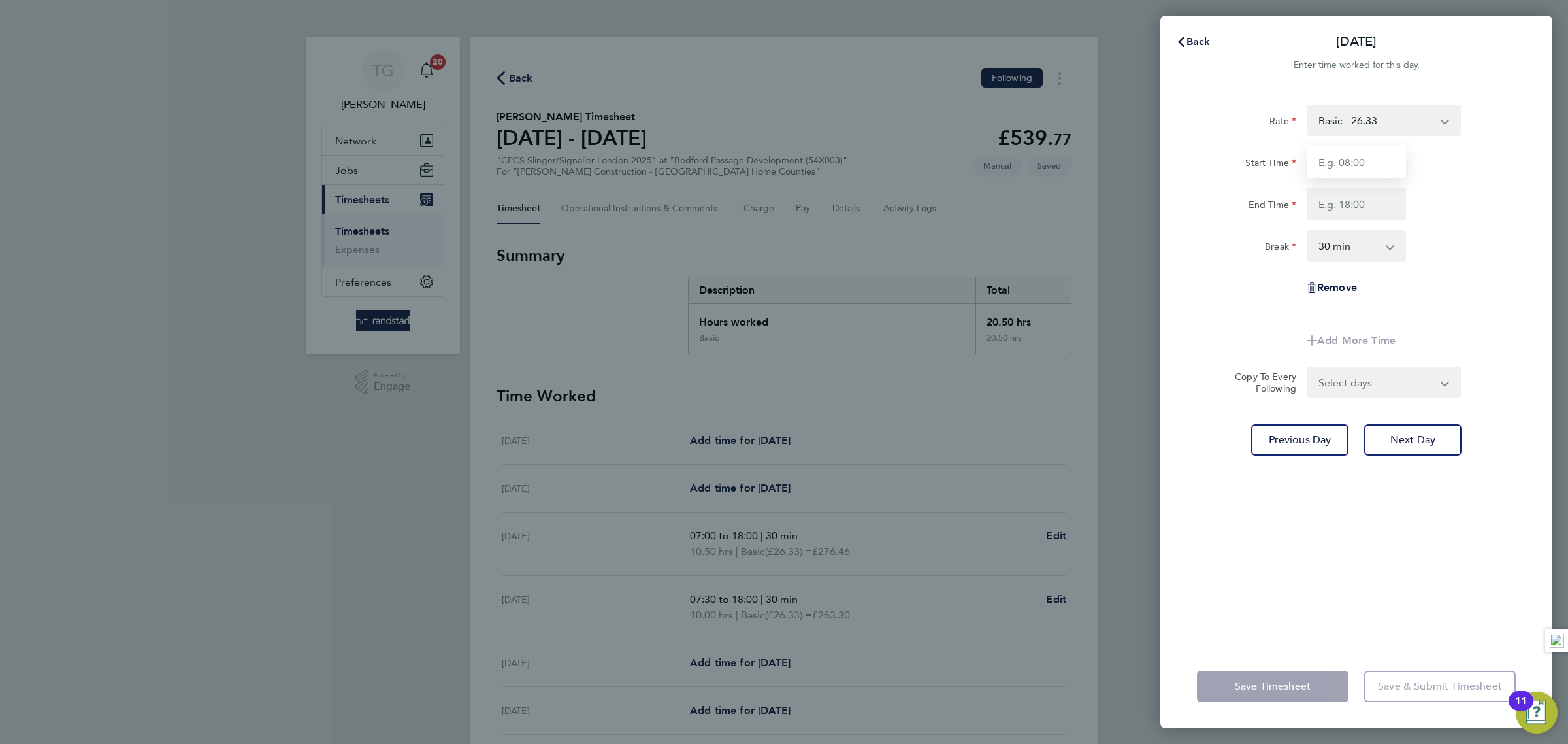
type input "07:30"
click at [1365, 208] on input "End Time" at bounding box center [1356, 203] width 99 height 31
type input "18:00"
click at [1493, 258] on div "Break 0 min 15 min 30 min 45 min 60 min 75 min 90 min" at bounding box center [1356, 245] width 330 height 31
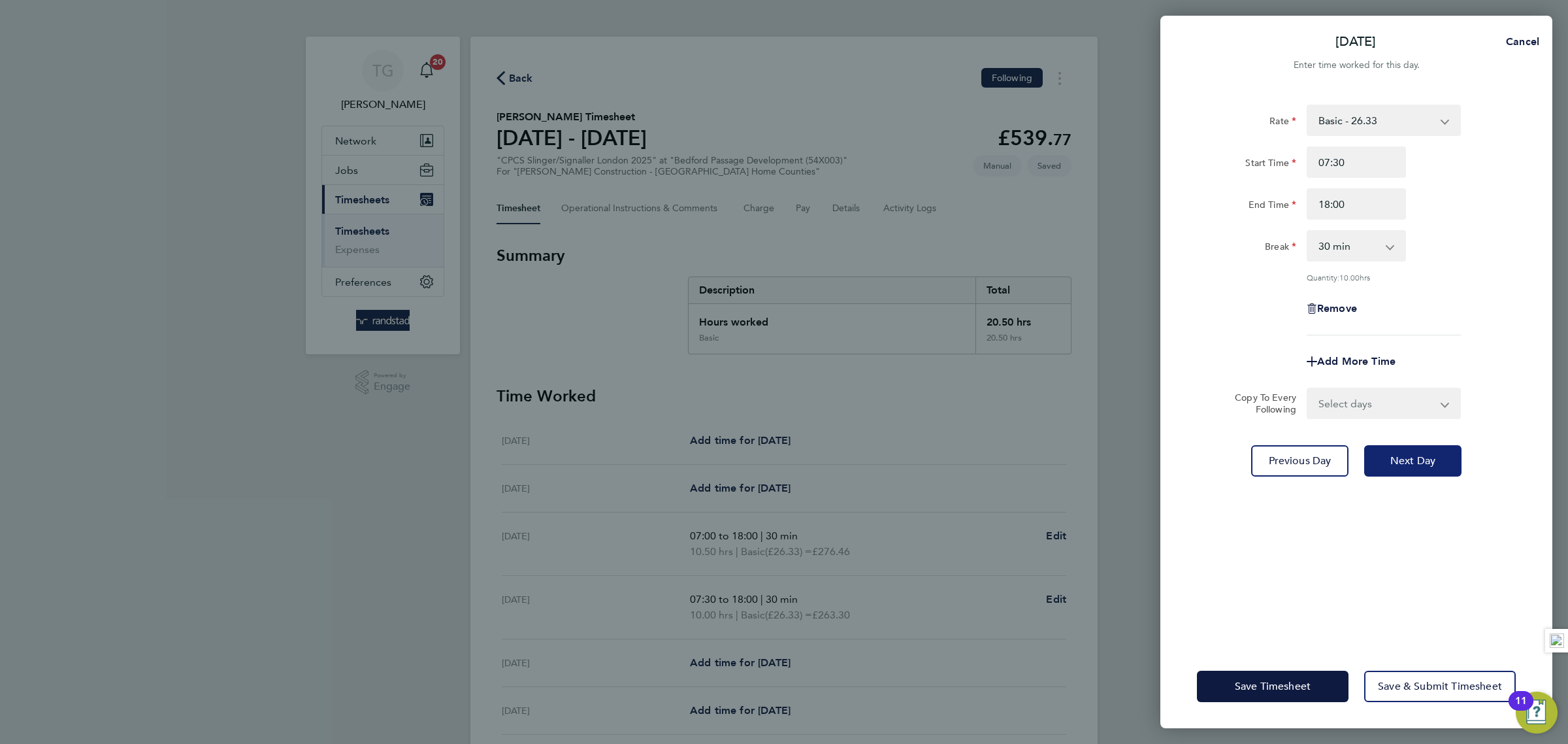
click at [1412, 462] on span "Next Day" at bounding box center [1412, 461] width 45 height 13
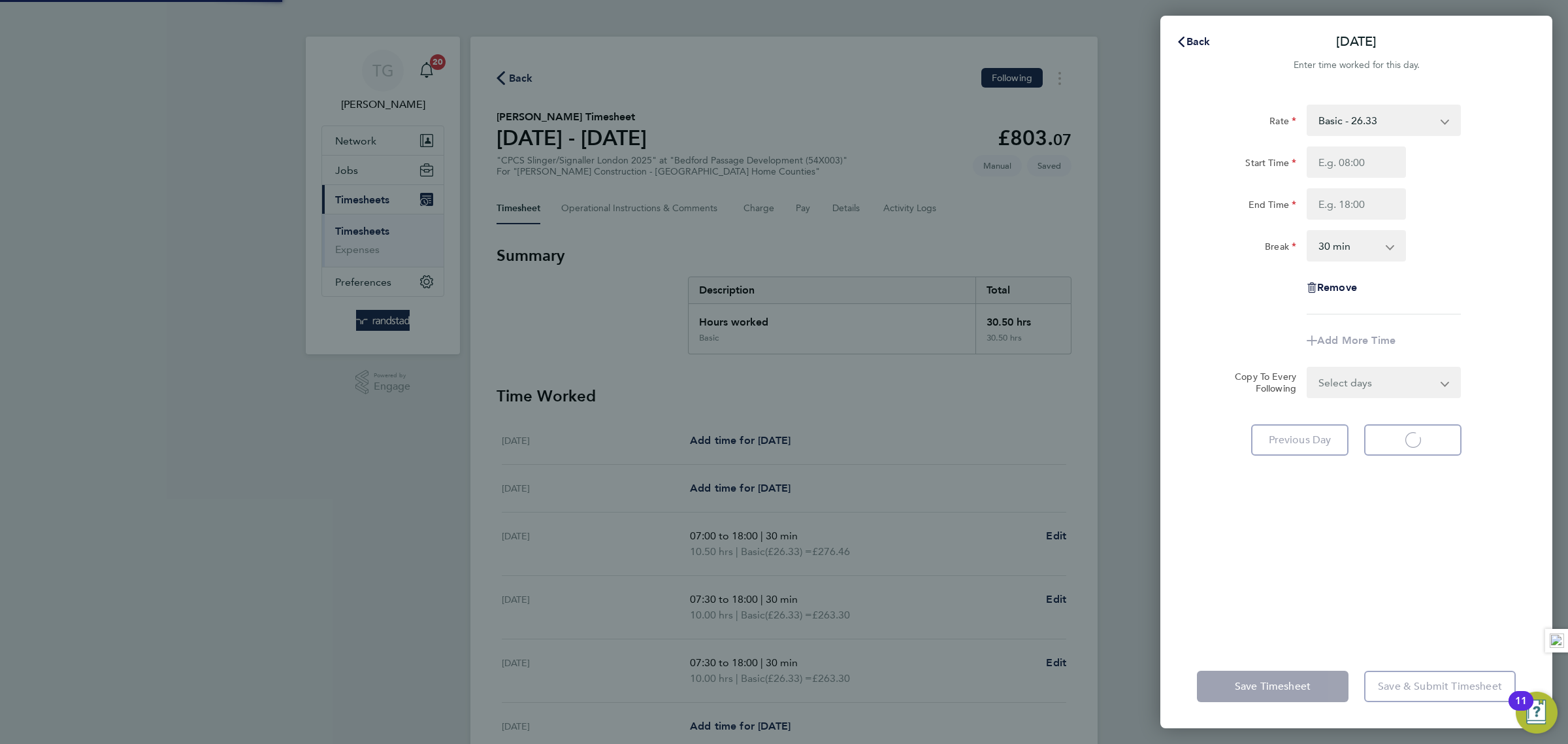
select select "30"
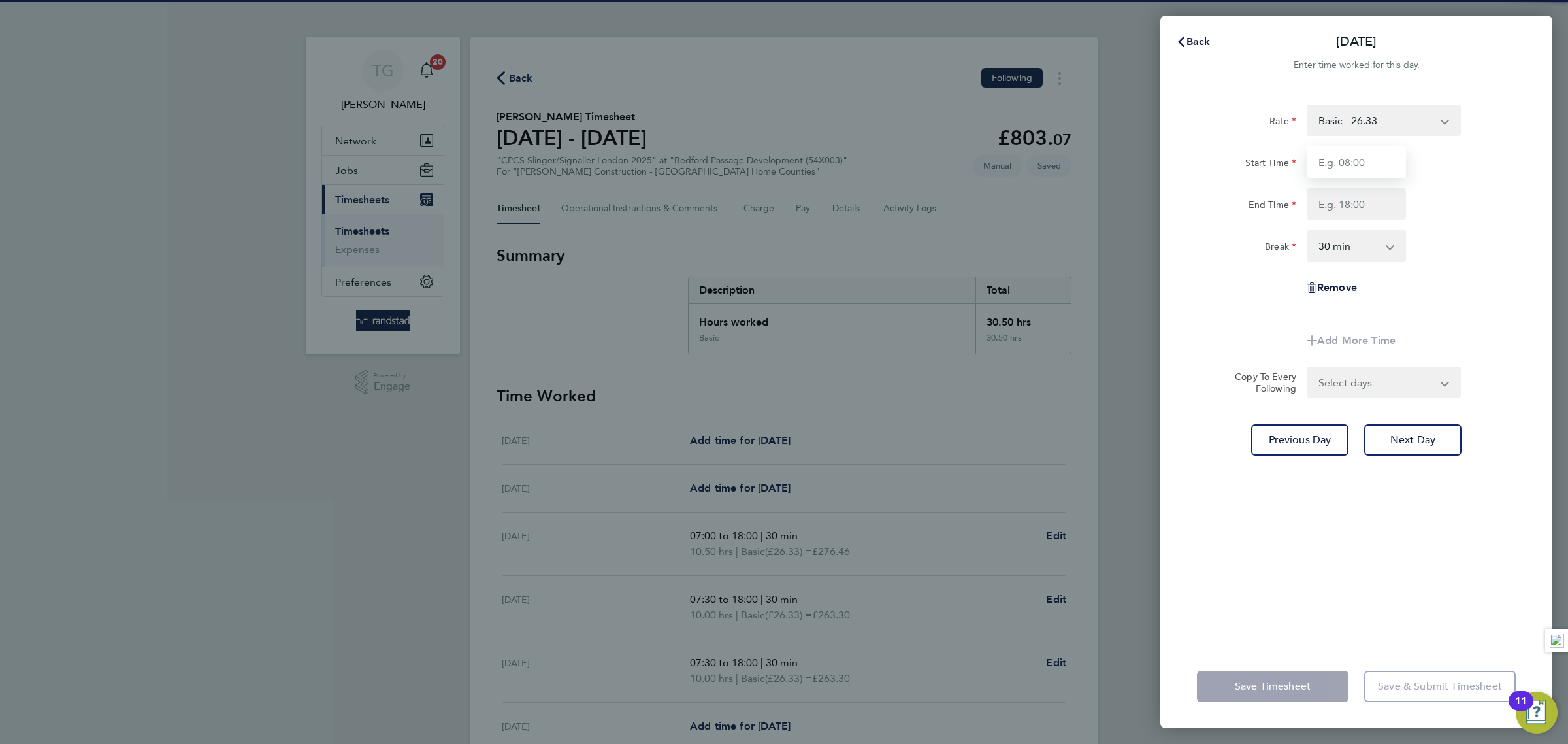
click at [1363, 156] on input "Start Time" at bounding box center [1356, 162] width 99 height 31
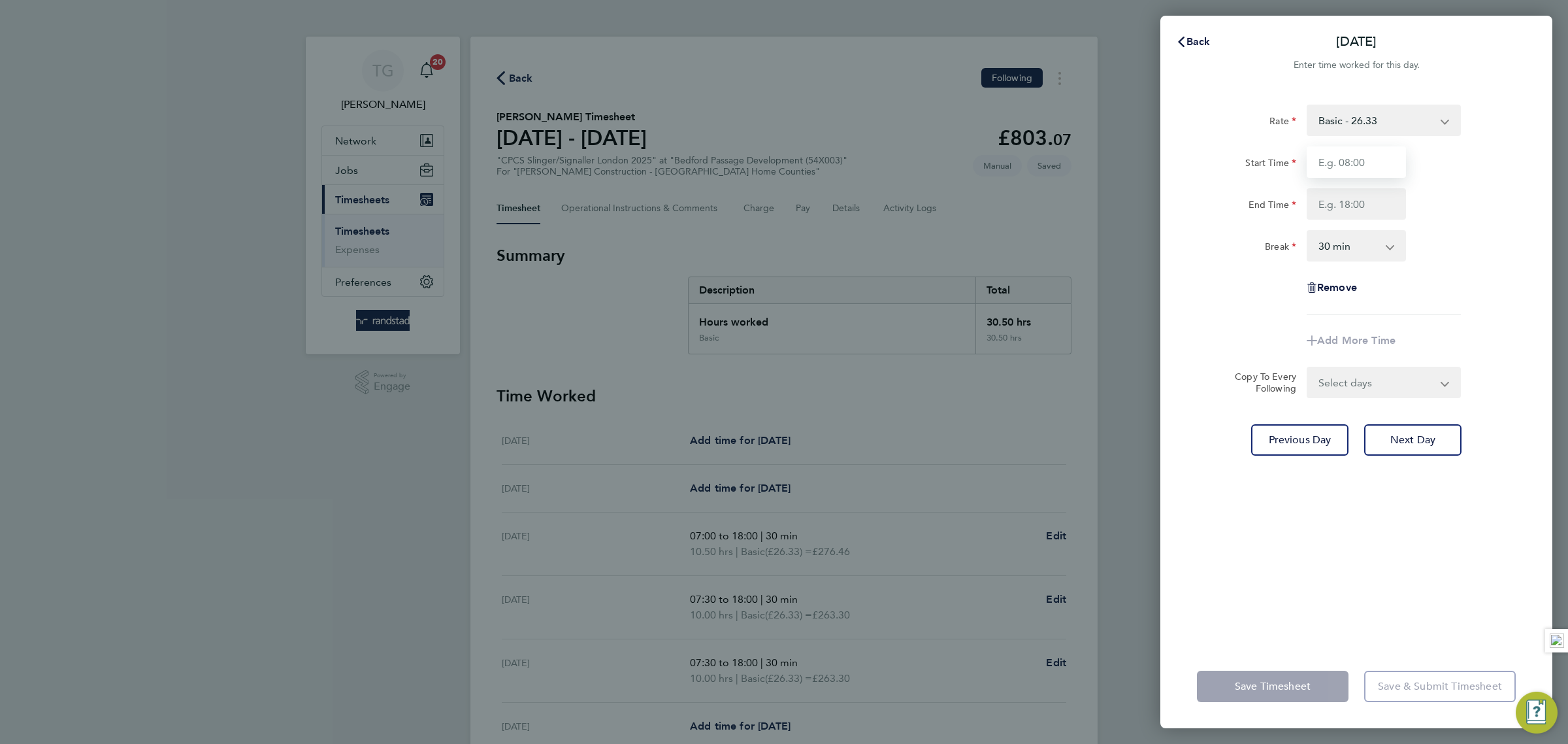
type input "07:30"
click at [1361, 205] on input "End Time" at bounding box center [1356, 203] width 99 height 31
type input "18:00"
click at [1457, 250] on div "Break 0 min 15 min 30 min 45 min 60 min 75 min 90 min" at bounding box center [1356, 245] width 330 height 31
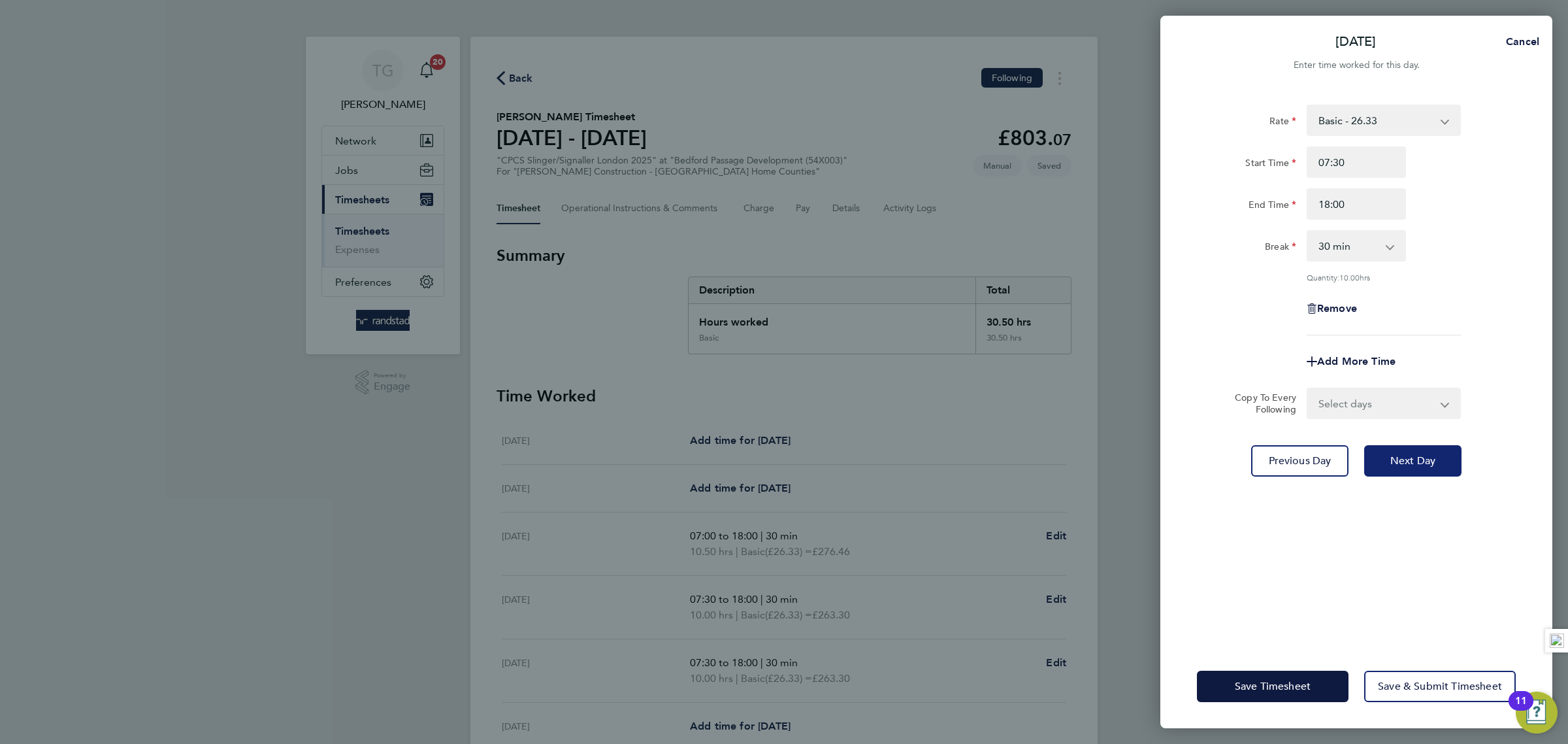
click at [1411, 457] on span "Next Day" at bounding box center [1412, 461] width 45 height 13
select select "30"
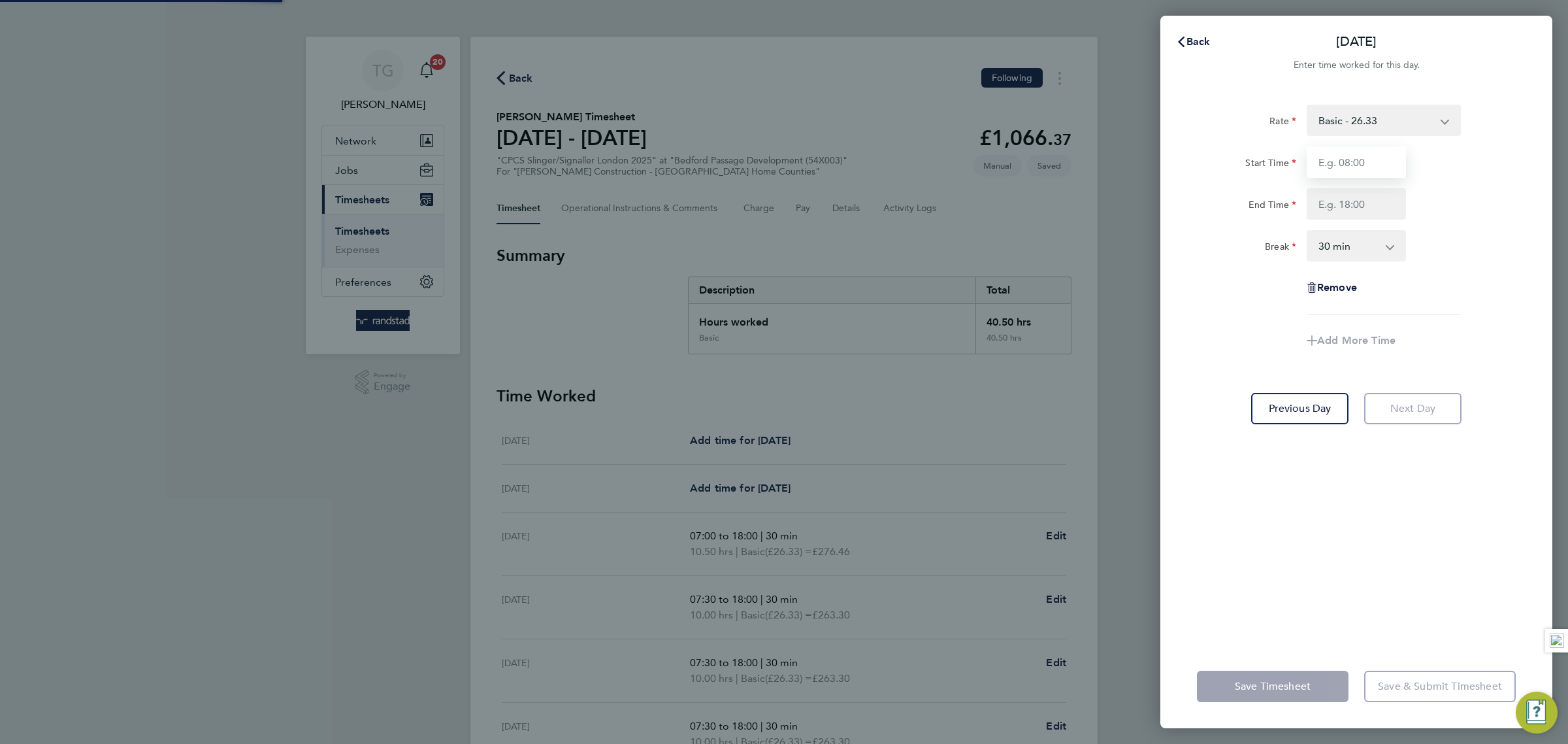
click at [1358, 156] on input "Start Time" at bounding box center [1356, 162] width 99 height 31
type input "07:30"
drag, startPoint x: 1356, startPoint y: 204, endPoint x: 1371, endPoint y: 208, distance: 15.5
click at [1356, 204] on input "End Time" at bounding box center [1356, 203] width 99 height 31
type input "18:00"
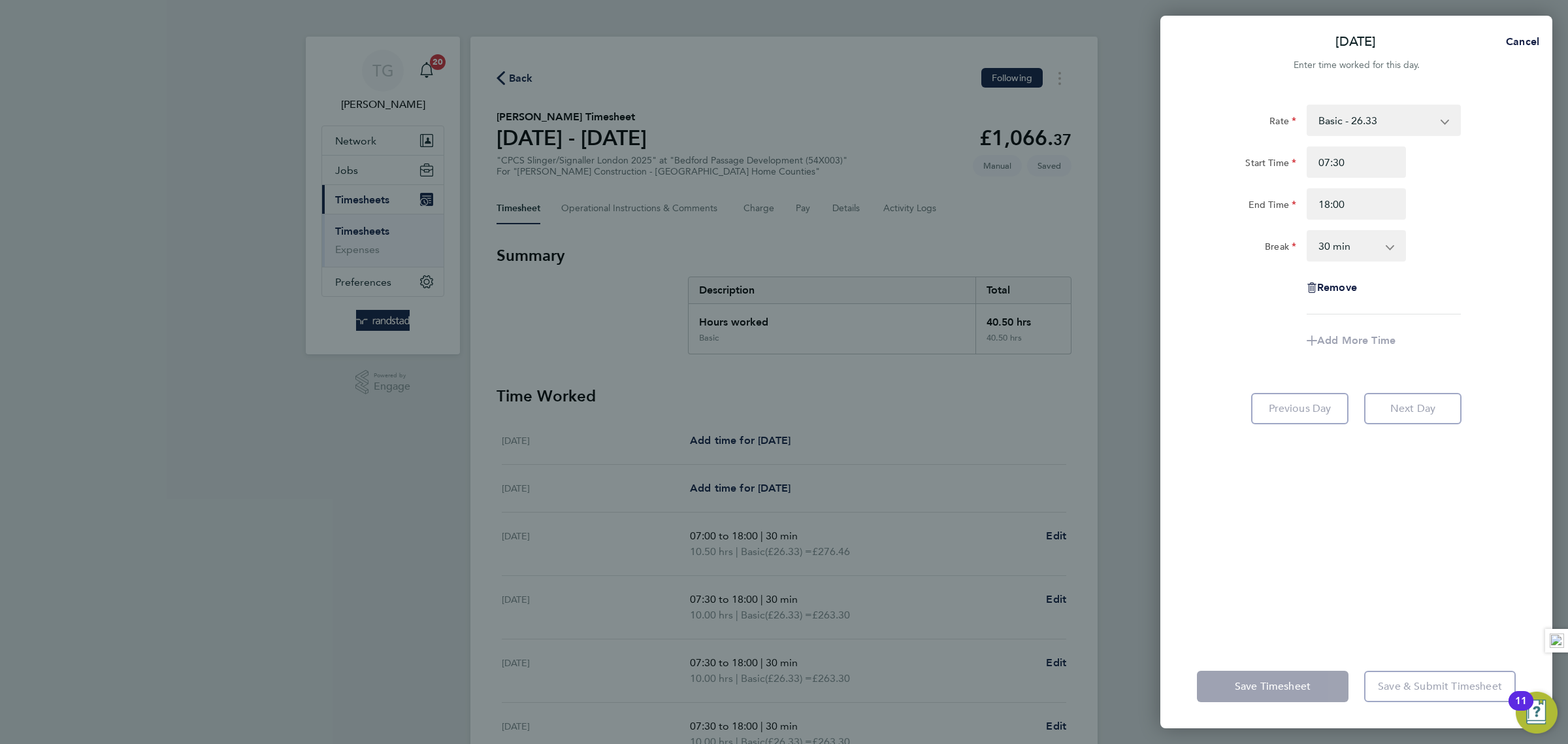
click at [1470, 244] on div "Break 0 min 15 min 30 min 45 min 60 min 75 min 90 min" at bounding box center [1356, 245] width 330 height 31
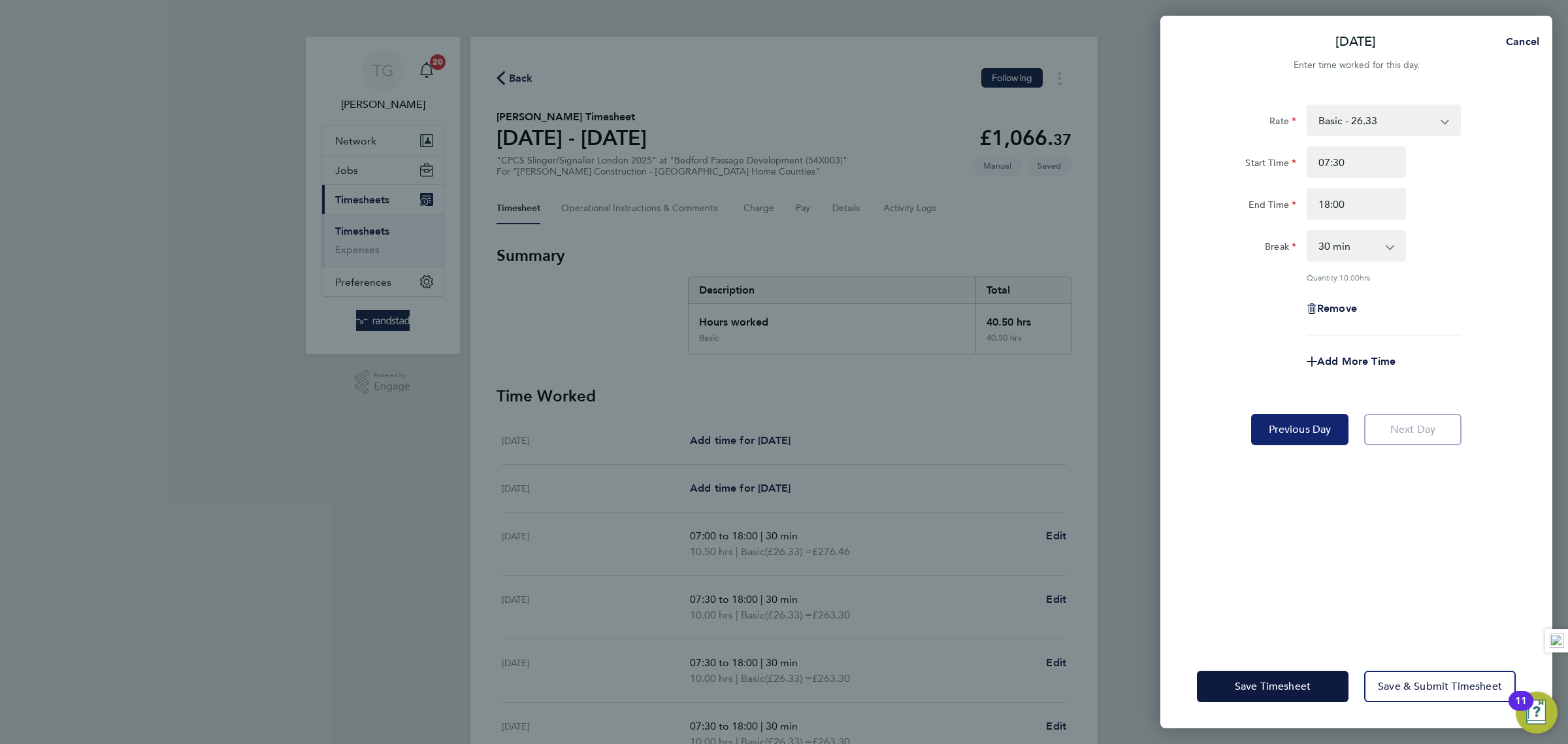
click at [1292, 438] on button "Previous Day" at bounding box center [1300, 429] width 98 height 31
select select "30"
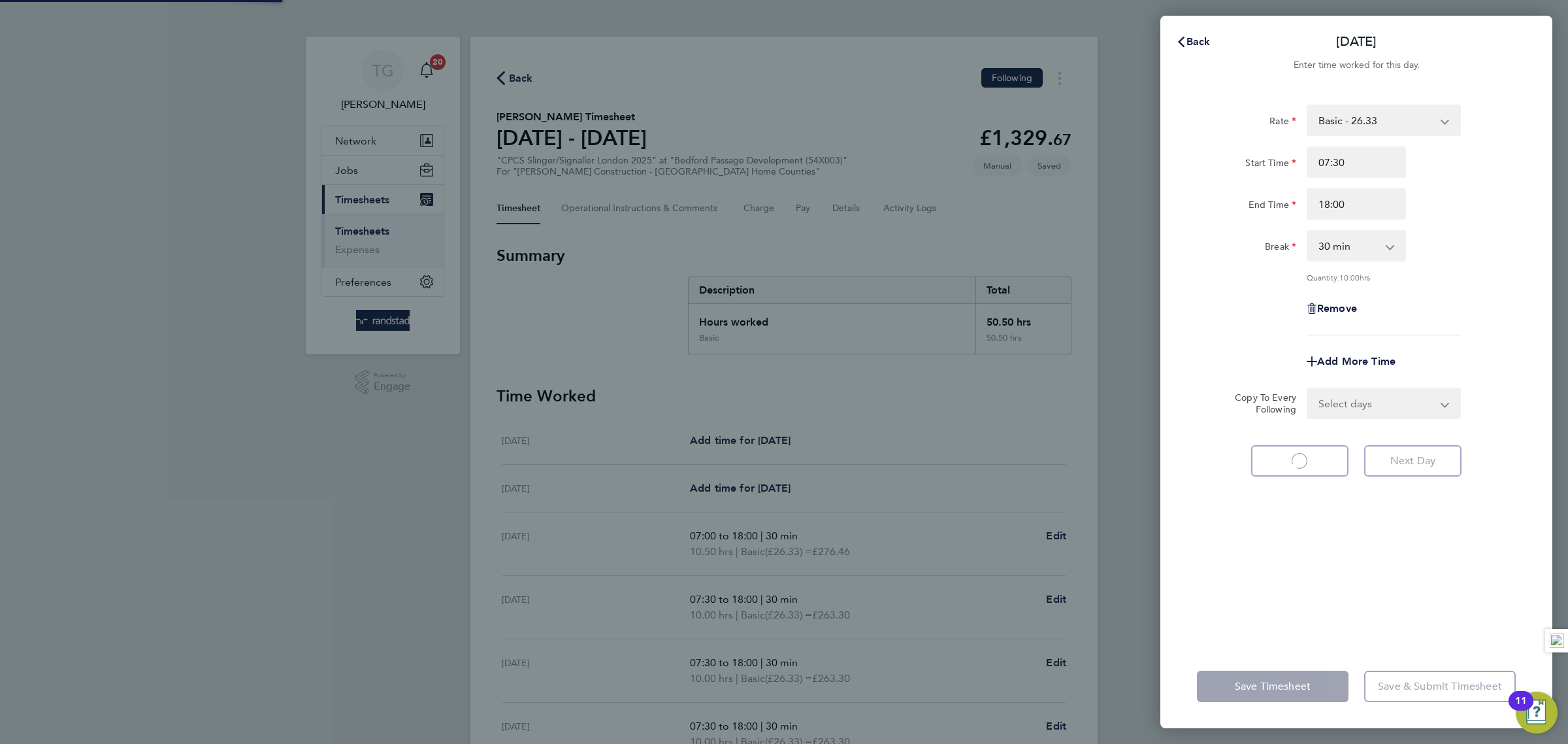
select select "30"
click at [1296, 435] on div "Rate Basic - 26.33 Overtime - 38.20 Start Time 07:30 End Time 18:00 Break 0 min…" at bounding box center [1356, 366] width 392 height 555
click at [1300, 452] on button "Previous Day" at bounding box center [1300, 461] width 98 height 31
select select "30"
click at [1302, 463] on span "Previous Day" at bounding box center [1300, 461] width 62 height 13
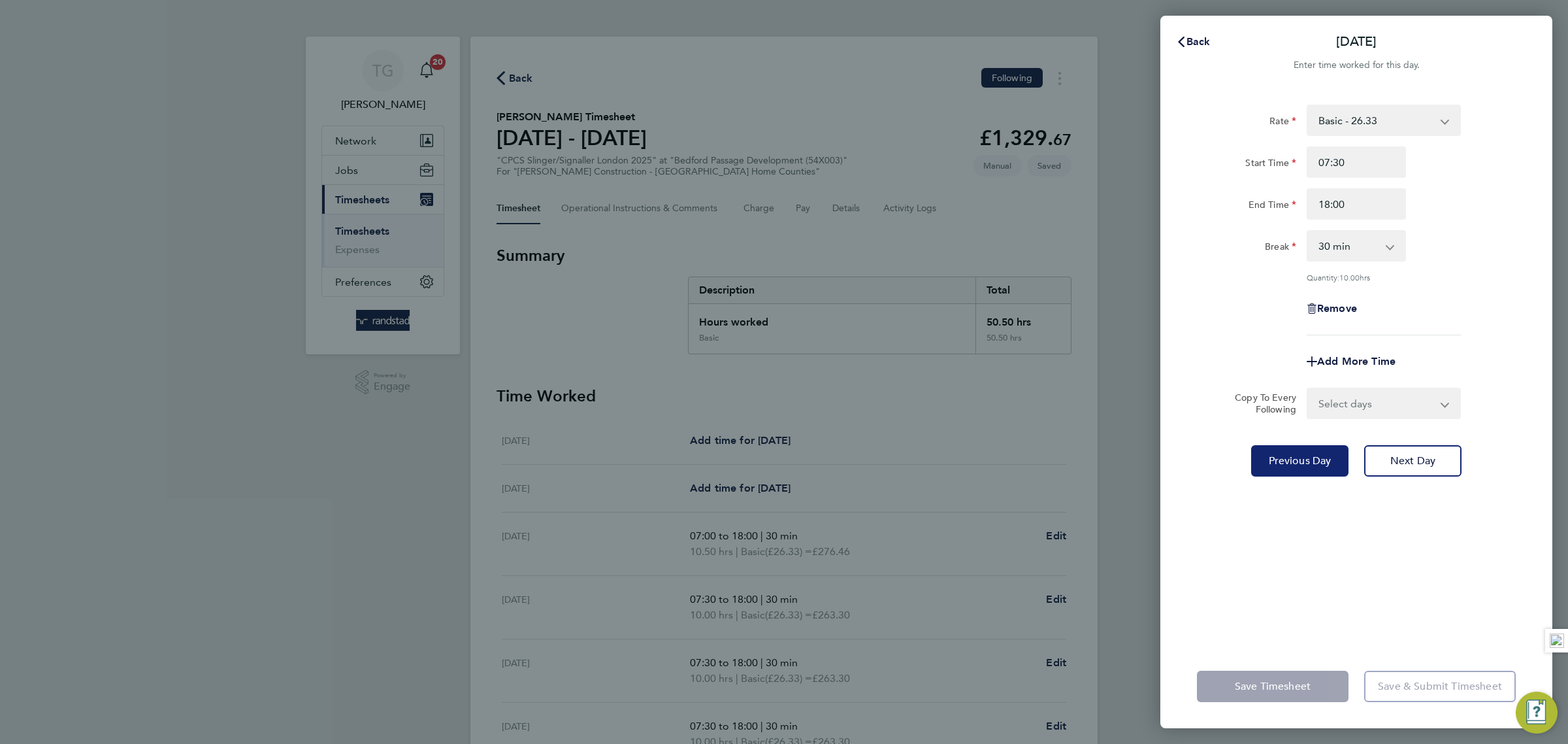
select select "30"
click at [1302, 463] on span "Previous Day" at bounding box center [1300, 461] width 62 height 13
select select "30"
click at [1361, 168] on input "07:00" at bounding box center [1356, 162] width 99 height 31
type input "07:30"
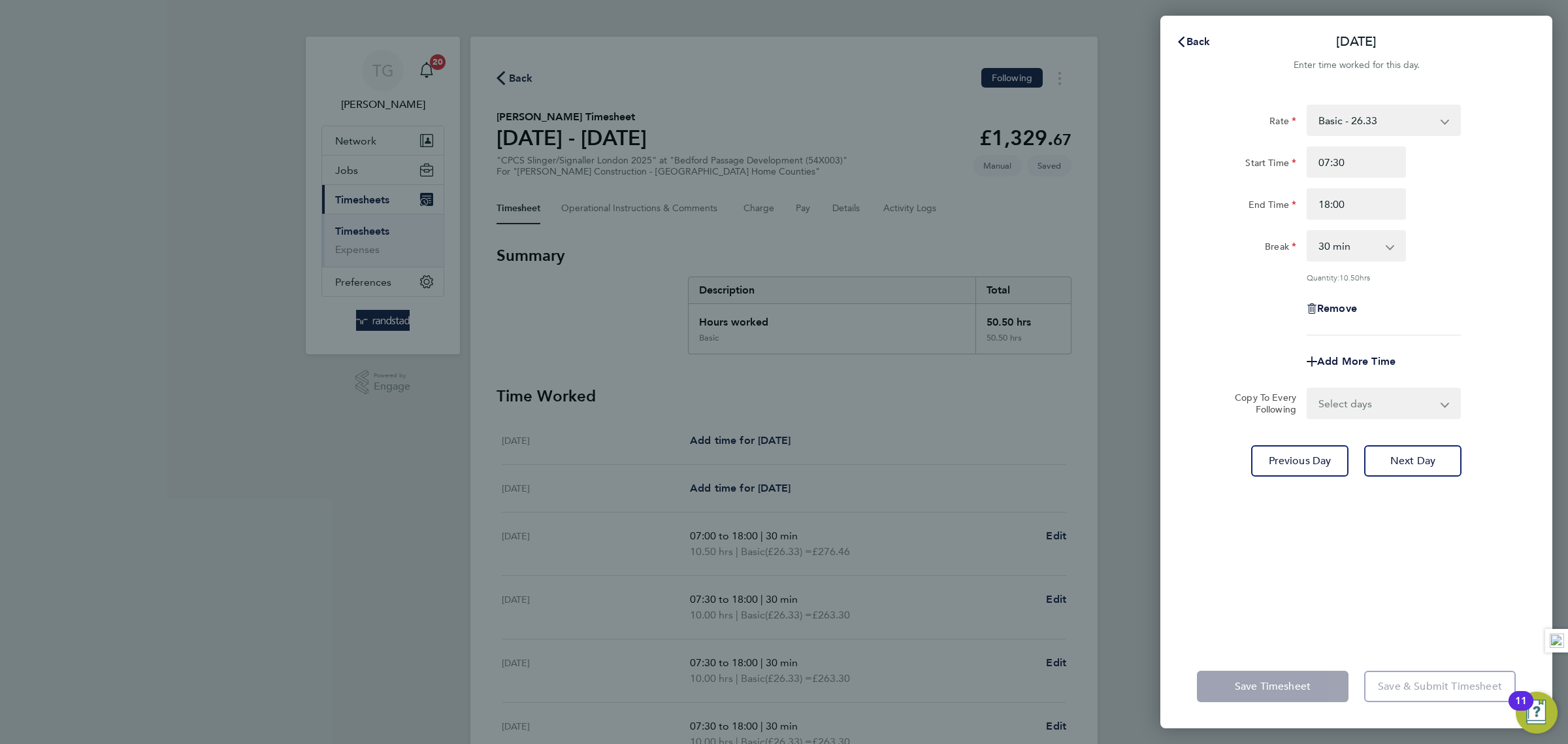
click at [1477, 231] on div "Break 0 min 15 min 30 min 45 min 60 min 75 min 90 min" at bounding box center [1356, 245] width 330 height 31
click at [1424, 680] on span "Save & Submit Timesheet" at bounding box center [1439, 687] width 124 height 13
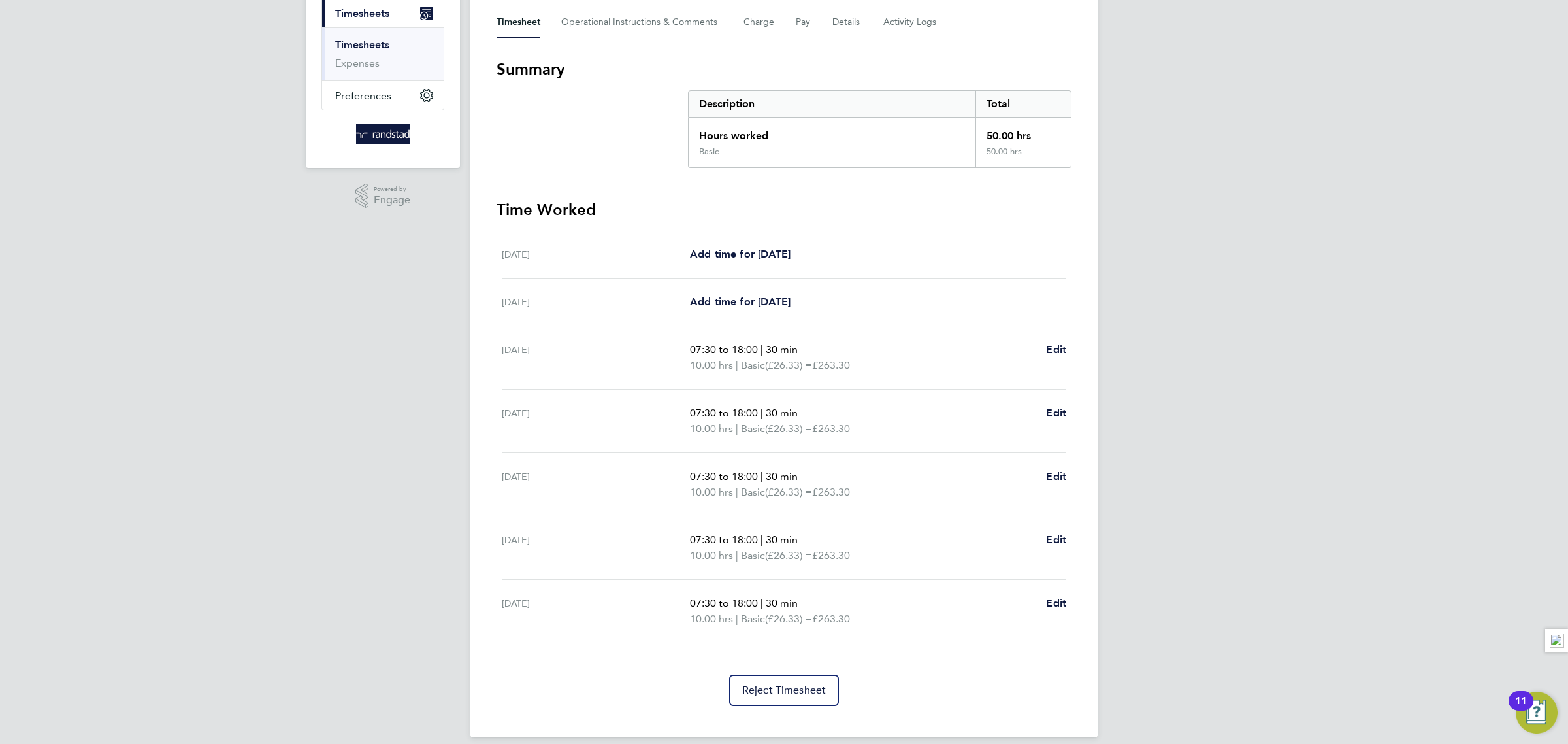
scroll to position [185, 0]
click at [373, 46] on link "Timesheets" at bounding box center [362, 46] width 54 height 12
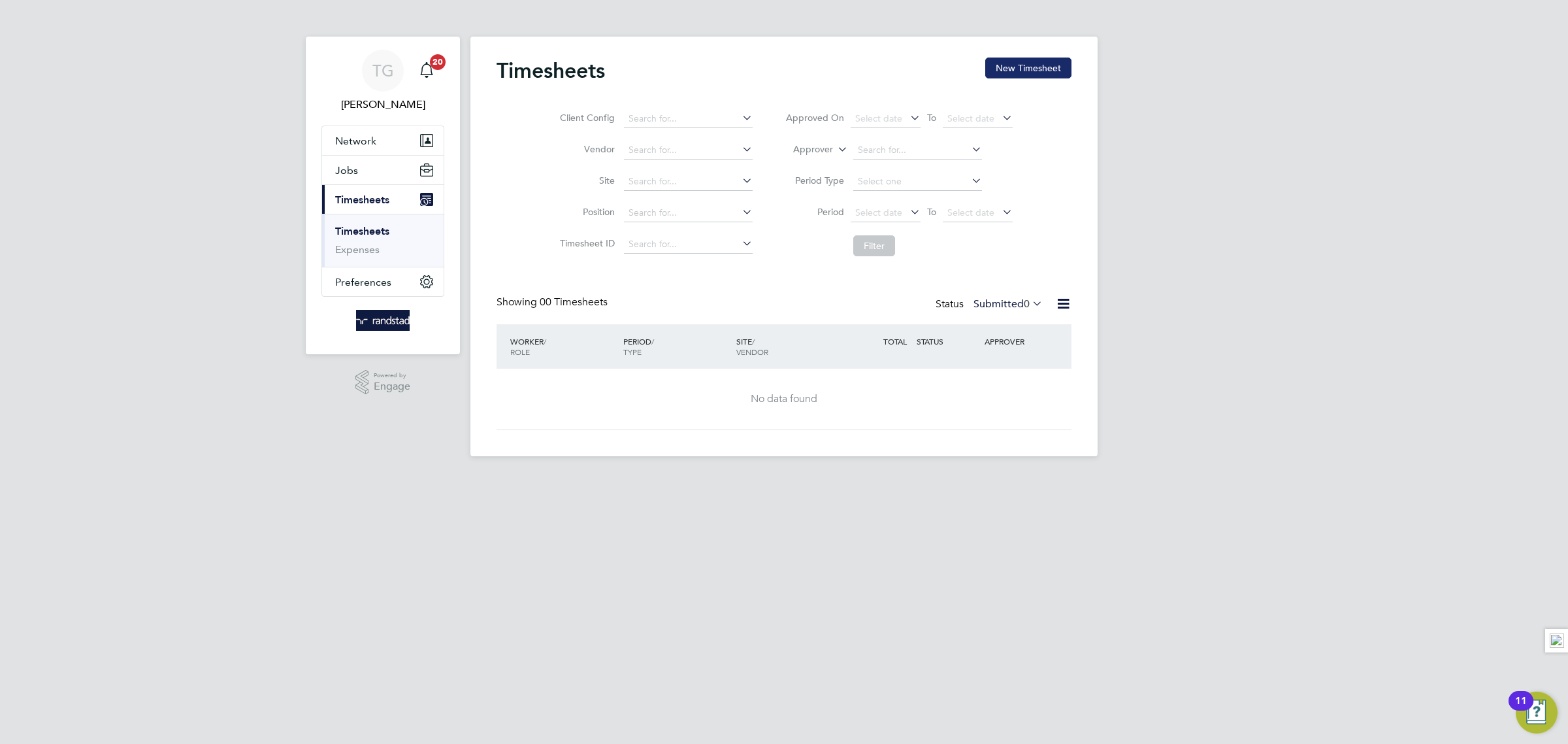
click at [1022, 66] on button "New Timesheet" at bounding box center [1028, 67] width 86 height 21
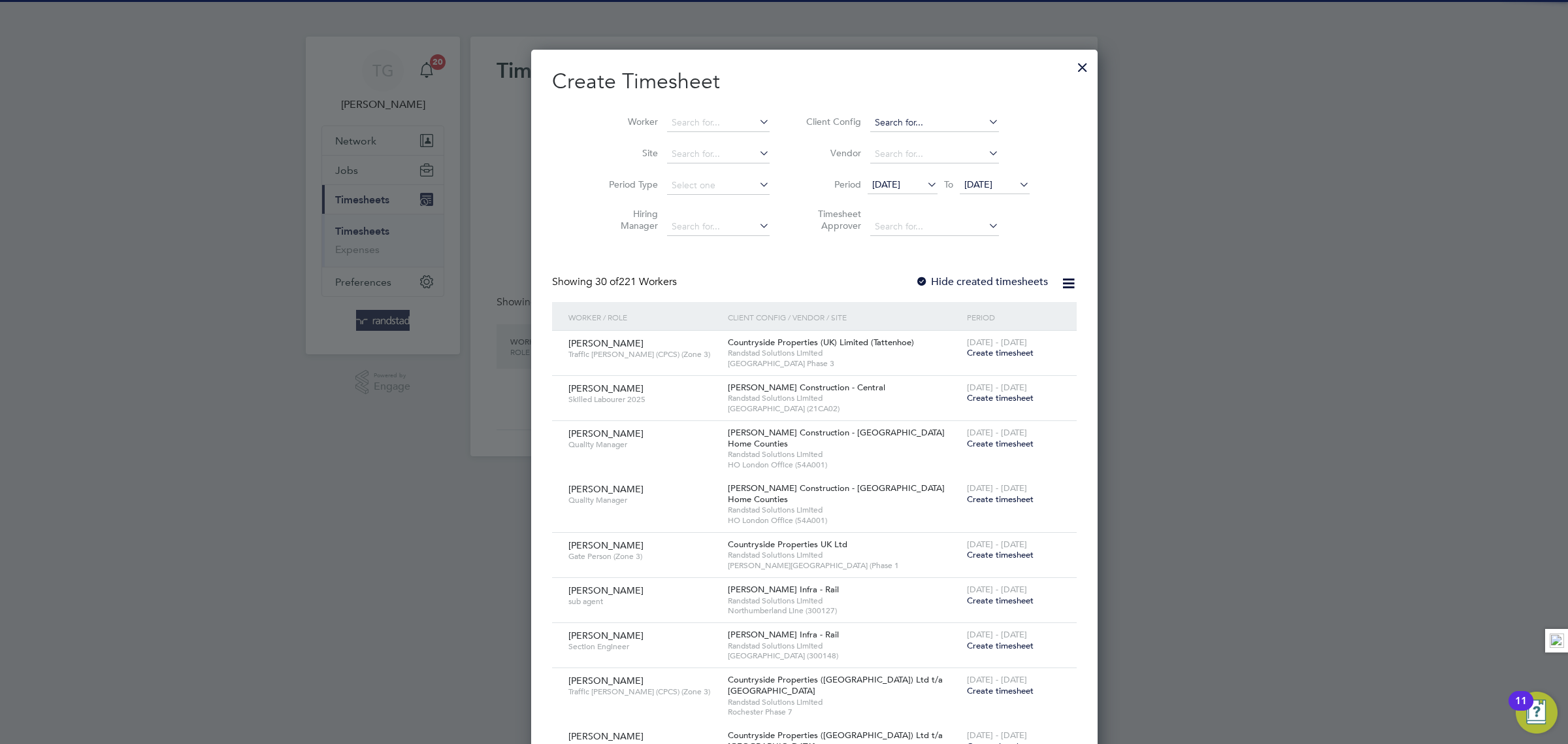
scroll to position [2252, 505]
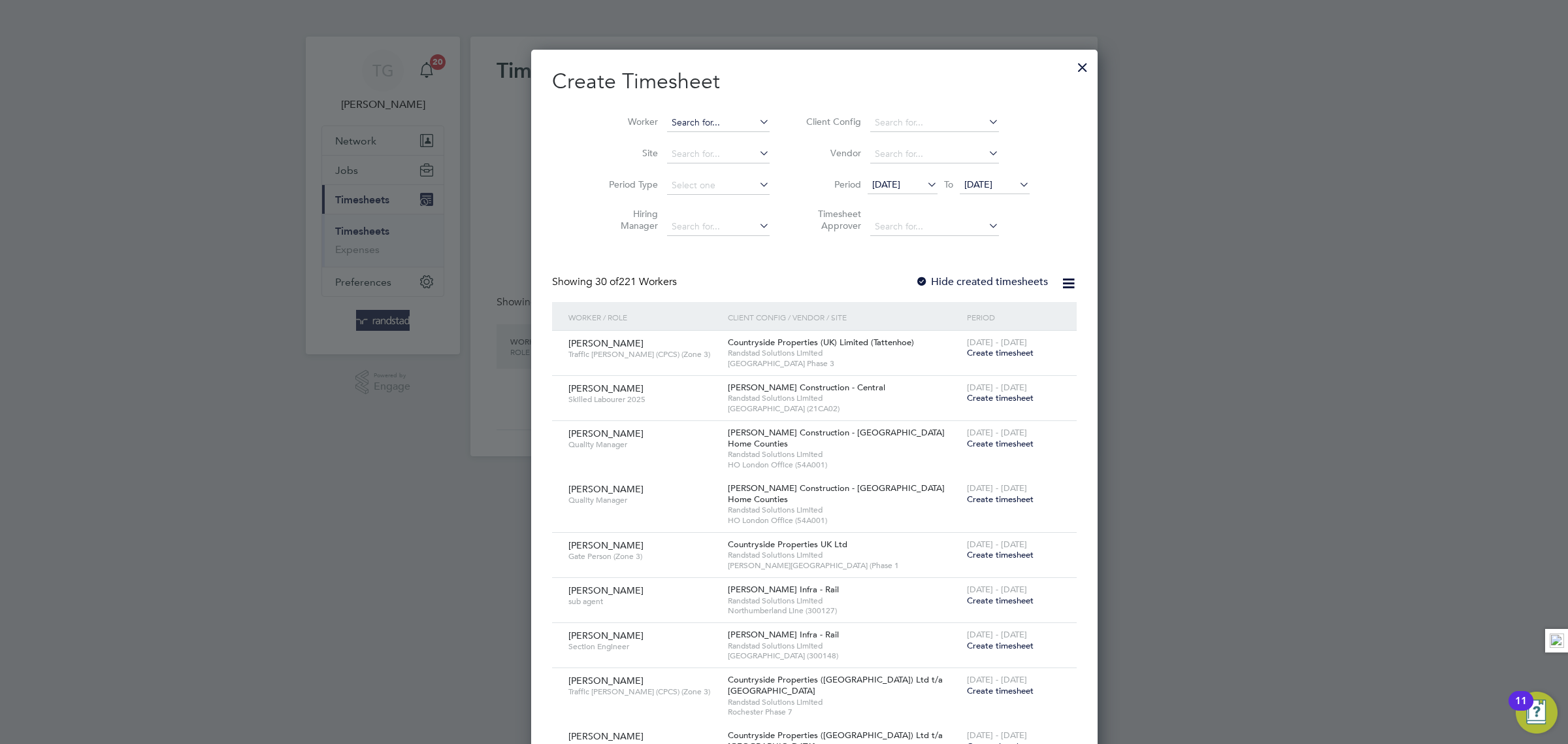
click at [681, 121] on input at bounding box center [718, 123] width 103 height 18
click at [666, 147] on li "[PERSON_NAME]" at bounding box center [695, 140] width 121 height 18
type input "[PERSON_NAME]"
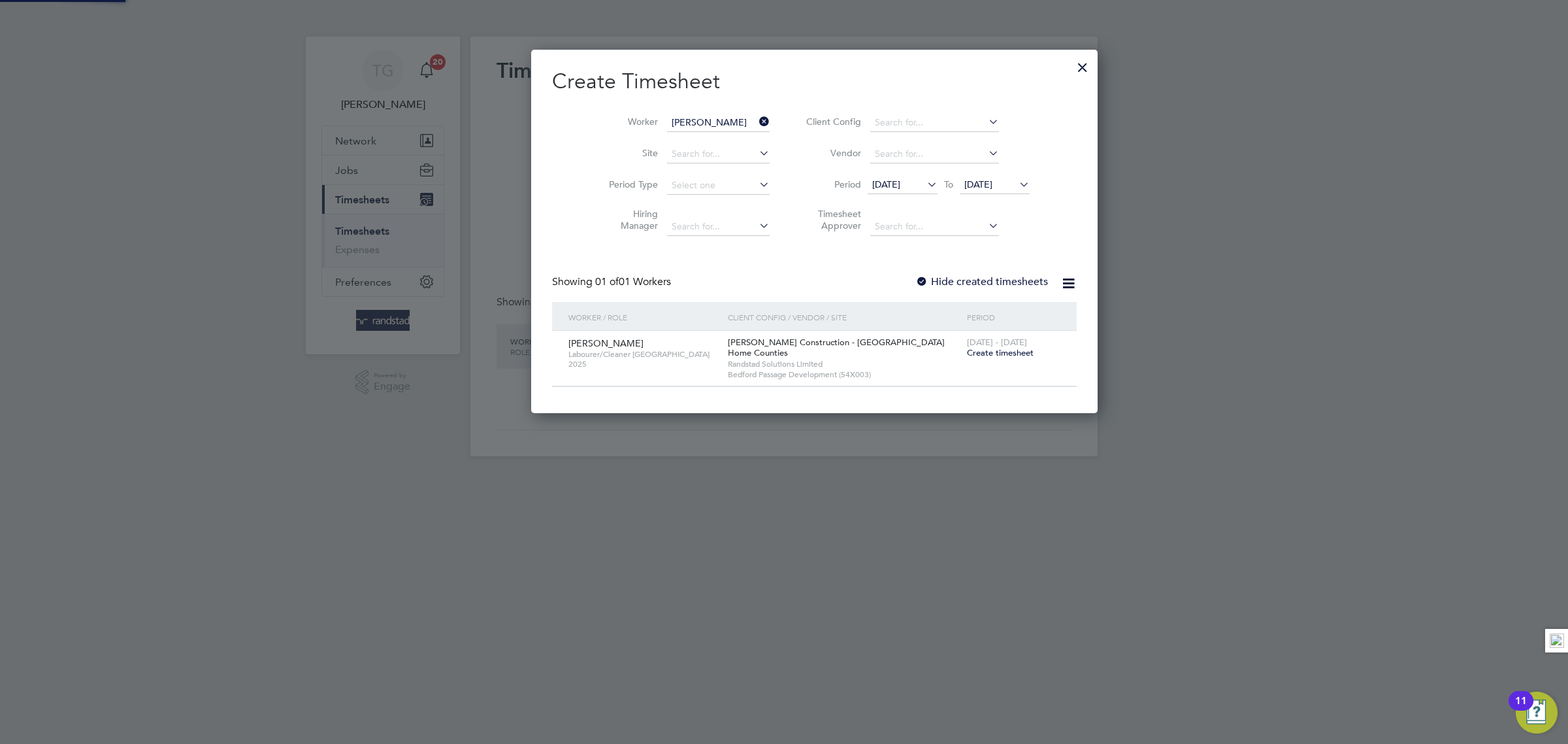
scroll to position [367, 505]
click at [967, 357] on span "Create timesheet" at bounding box center [1000, 353] width 66 height 11
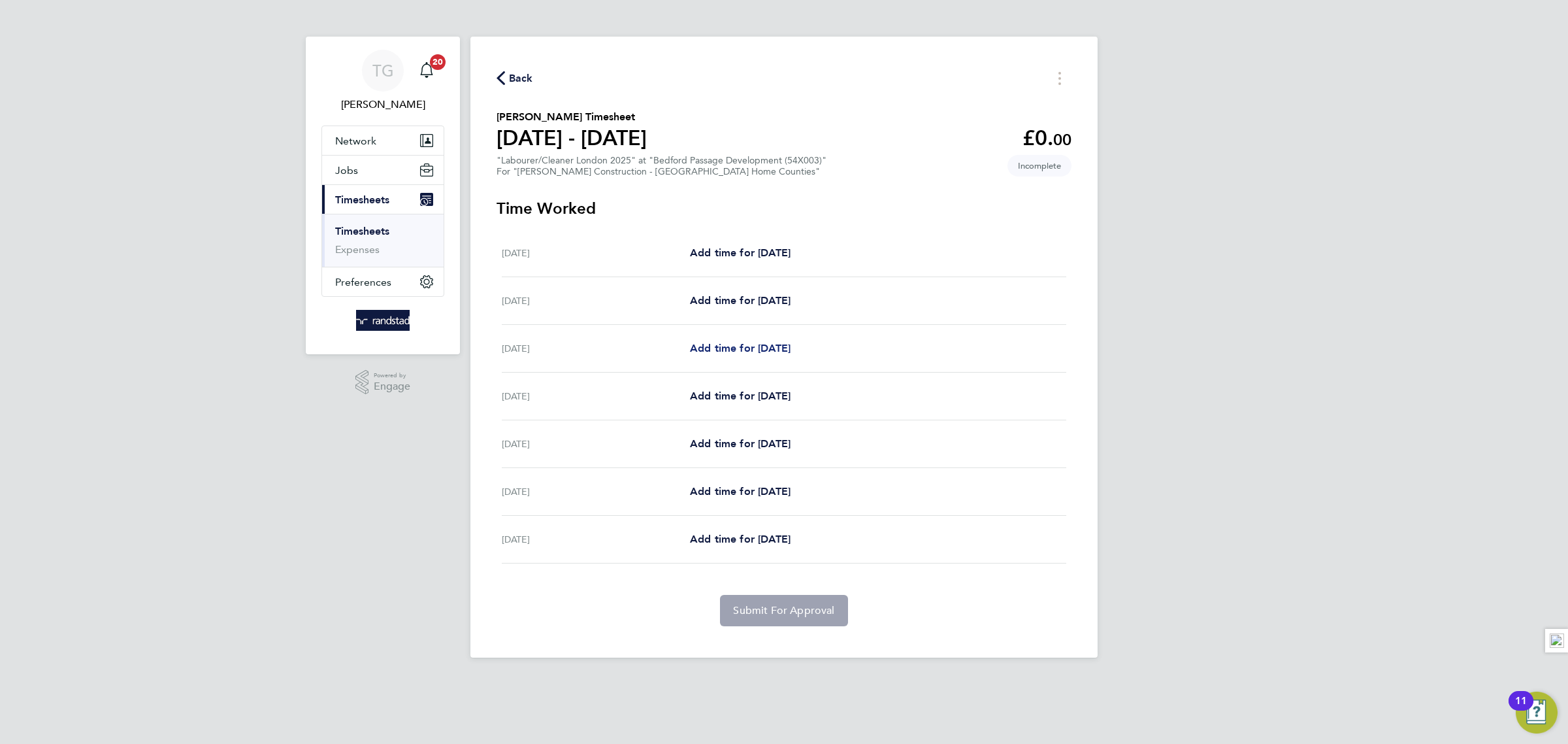
click at [734, 349] on span "Add time for [DATE]" at bounding box center [740, 348] width 101 height 12
select select "30"
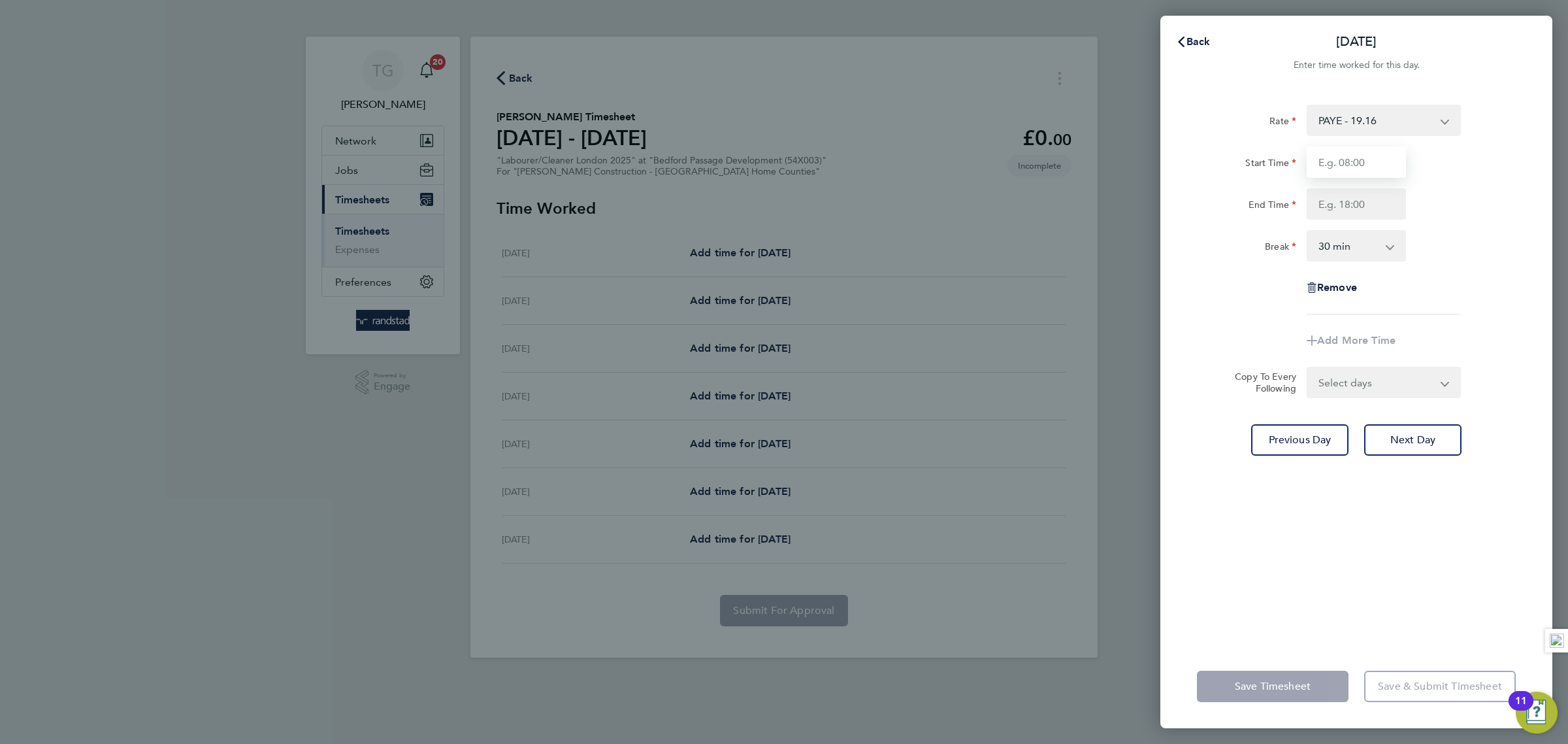
click at [1355, 158] on input "Start Time" at bounding box center [1356, 162] width 99 height 31
type input "07:30"
click at [1365, 200] on input "End Time" at bounding box center [1356, 203] width 99 height 31
click at [1513, 244] on div "Break 0 min 15 min 30 min 45 min 60 min 75 min 90 min" at bounding box center [1356, 245] width 330 height 31
click at [1341, 197] on input "End Time" at bounding box center [1356, 203] width 99 height 31
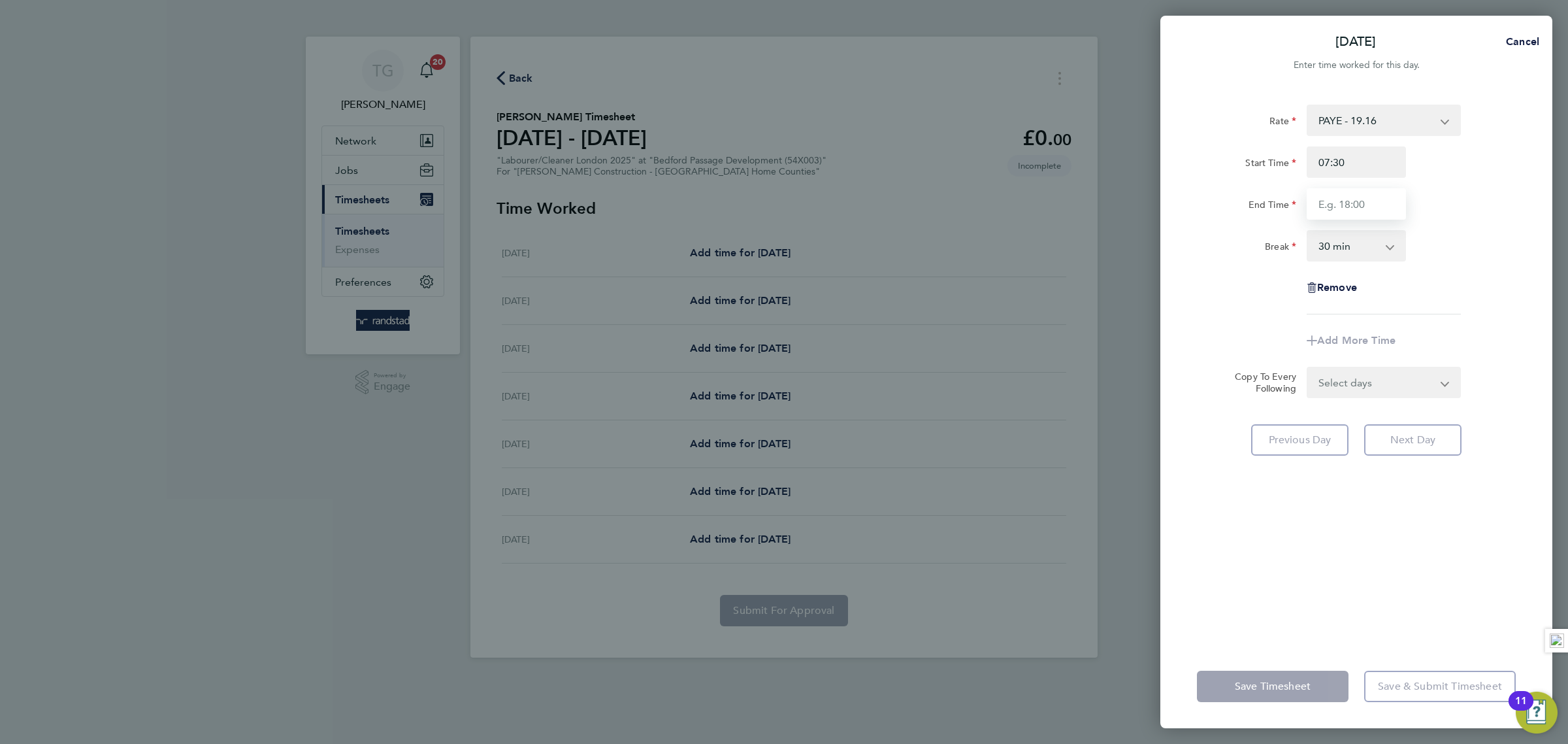
type input "18:00"
click at [1524, 249] on div "Rate PAYE - 19.16 Start Time 07:30 End Time 18:00 Break 0 min 15 min 30 min 45 …" at bounding box center [1356, 366] width 392 height 555
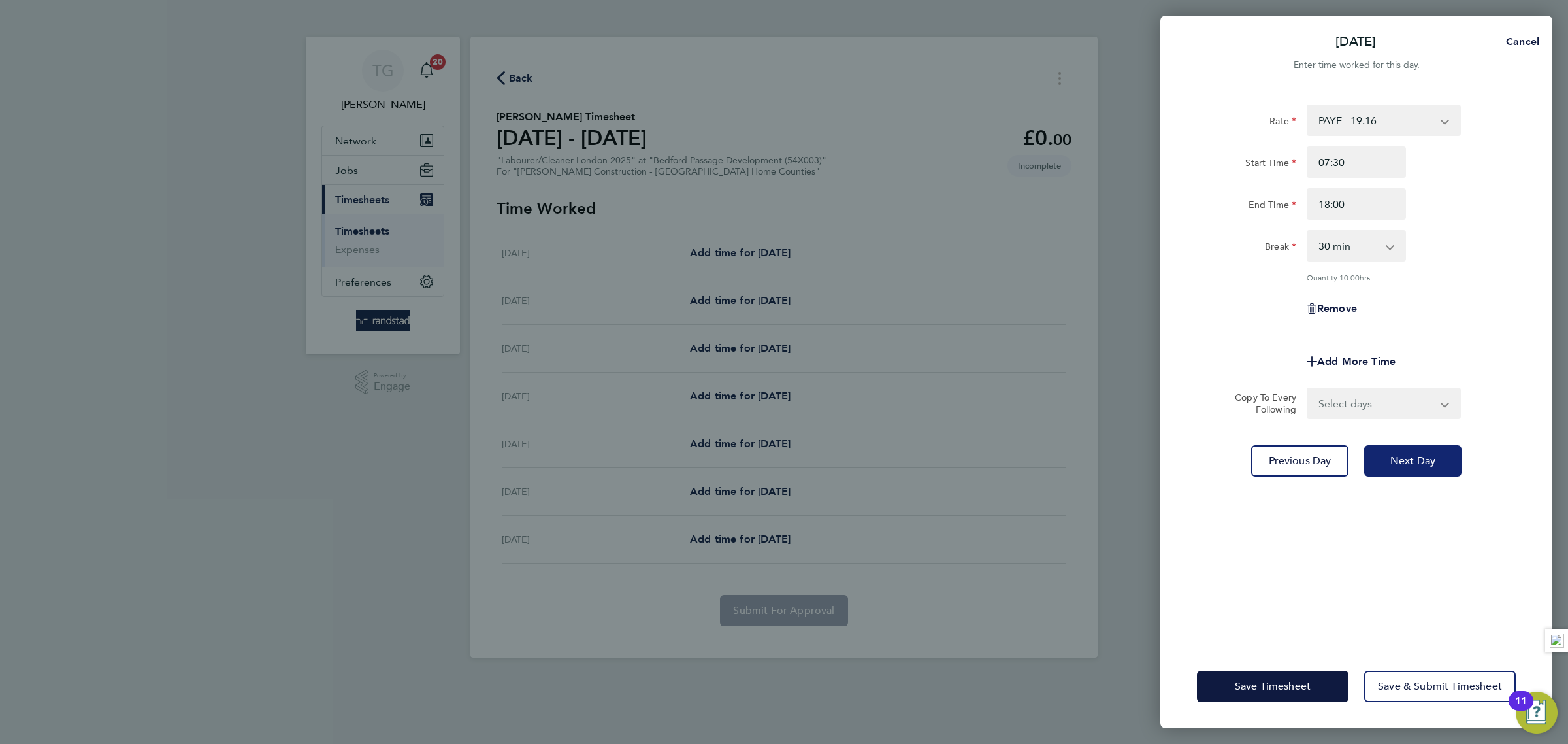
click at [1406, 451] on button "Next Day" at bounding box center [1413, 461] width 98 height 31
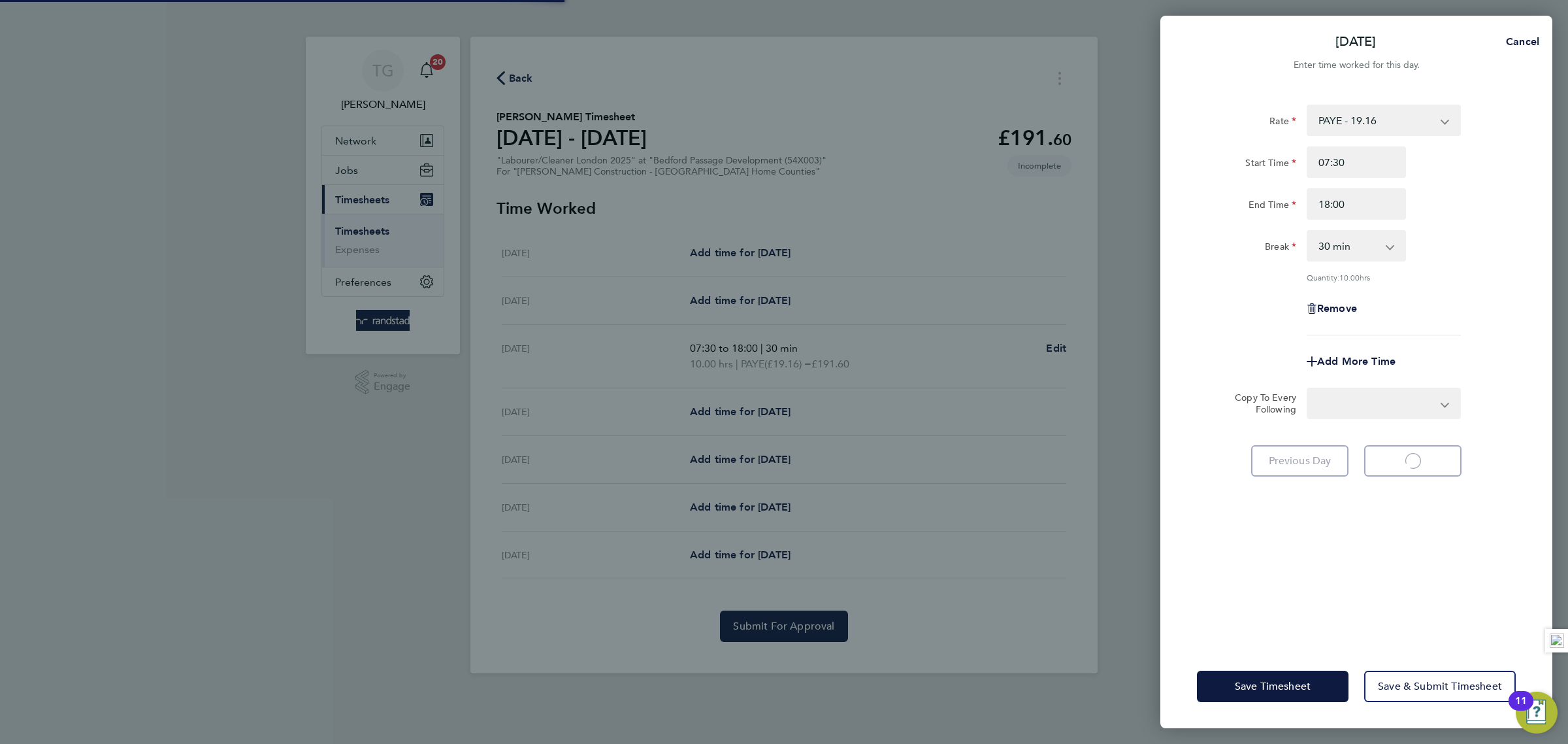
select select "30"
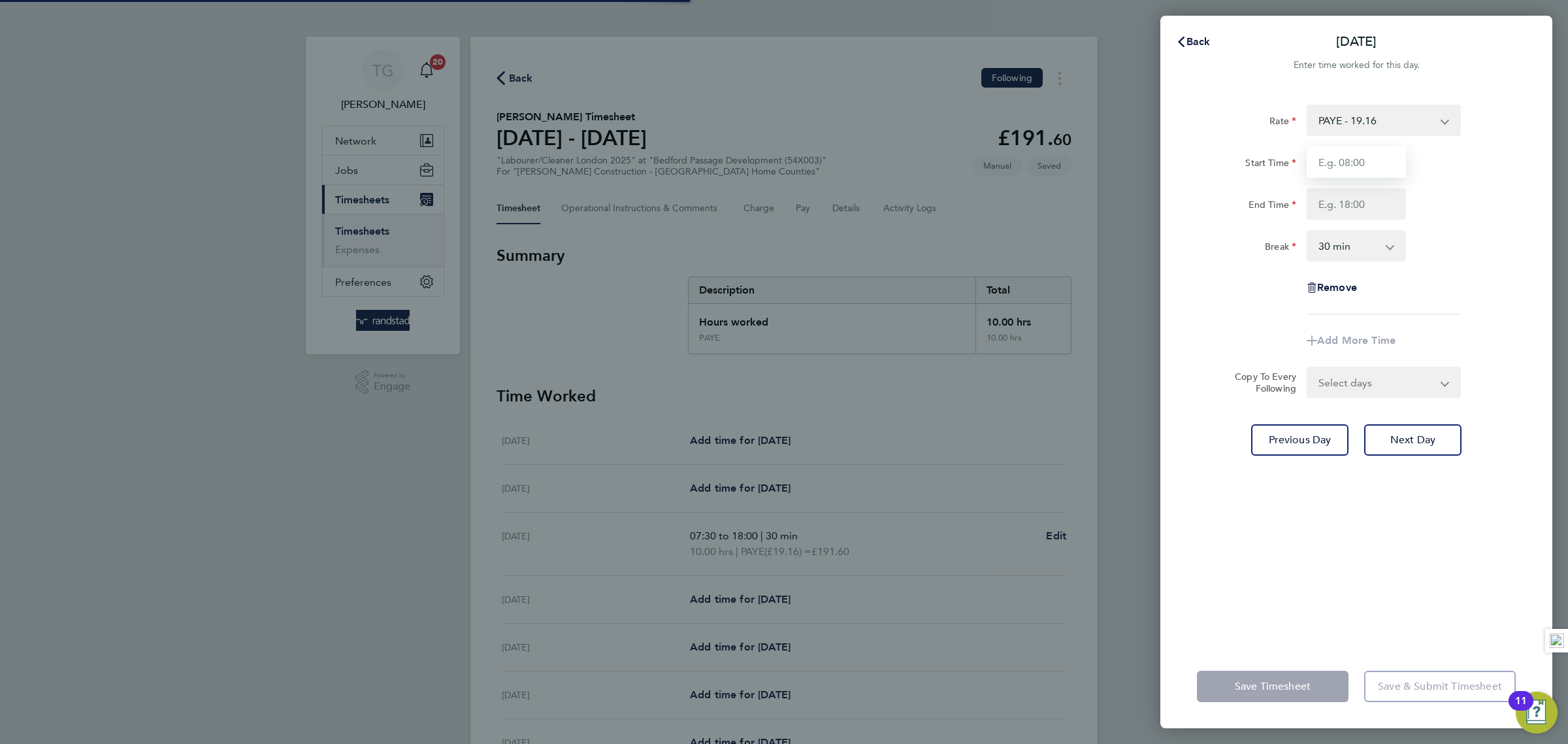
click at [1355, 162] on input "Start Time" at bounding box center [1356, 162] width 99 height 31
type input "07:30"
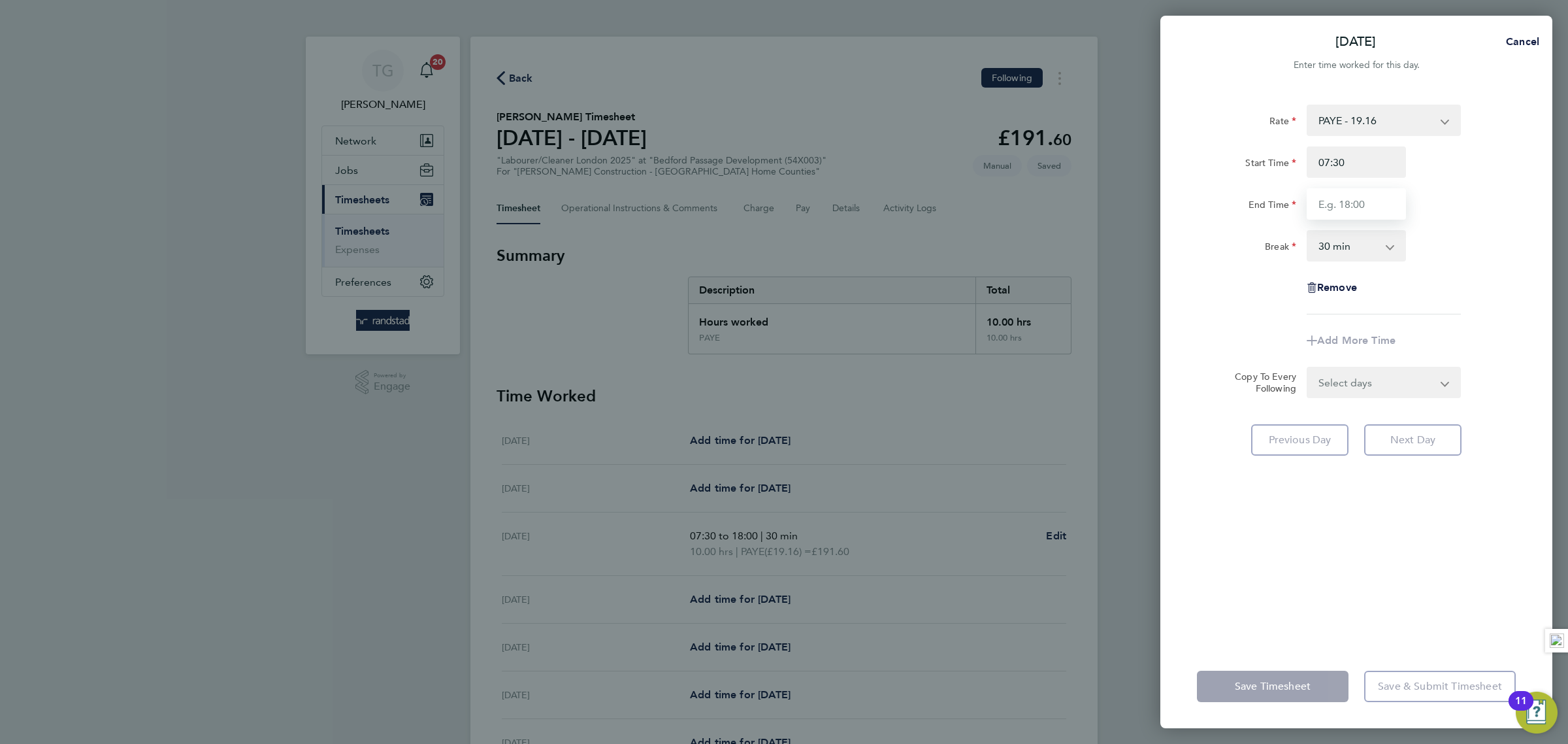
click at [1365, 204] on input "End Time" at bounding box center [1356, 203] width 99 height 31
type input "18:00"
click at [1485, 256] on div "Break 0 min 15 min 30 min 45 min 60 min 75 min 90 min" at bounding box center [1356, 245] width 330 height 31
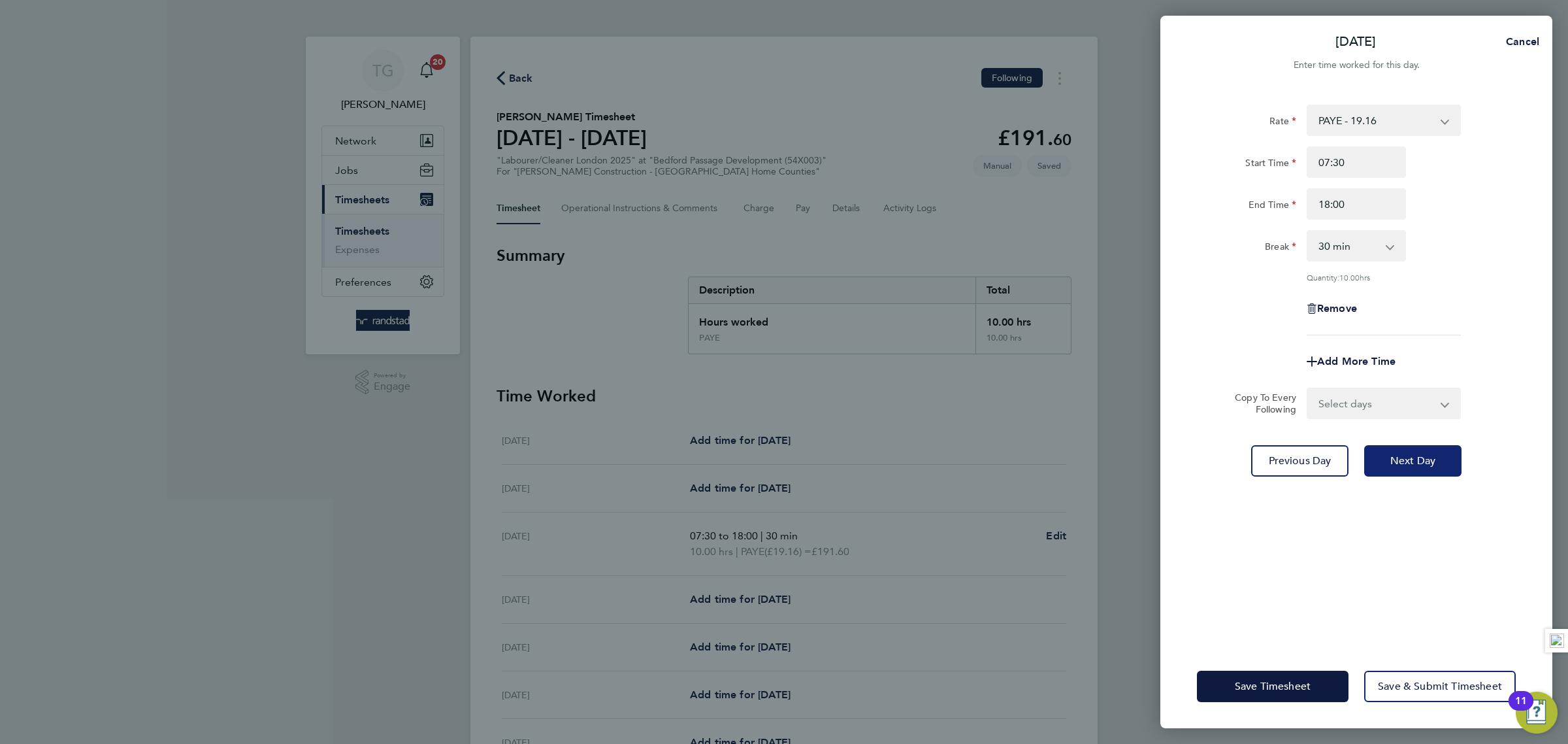
click at [1411, 448] on button "Next Day" at bounding box center [1413, 461] width 98 height 31
select select "30"
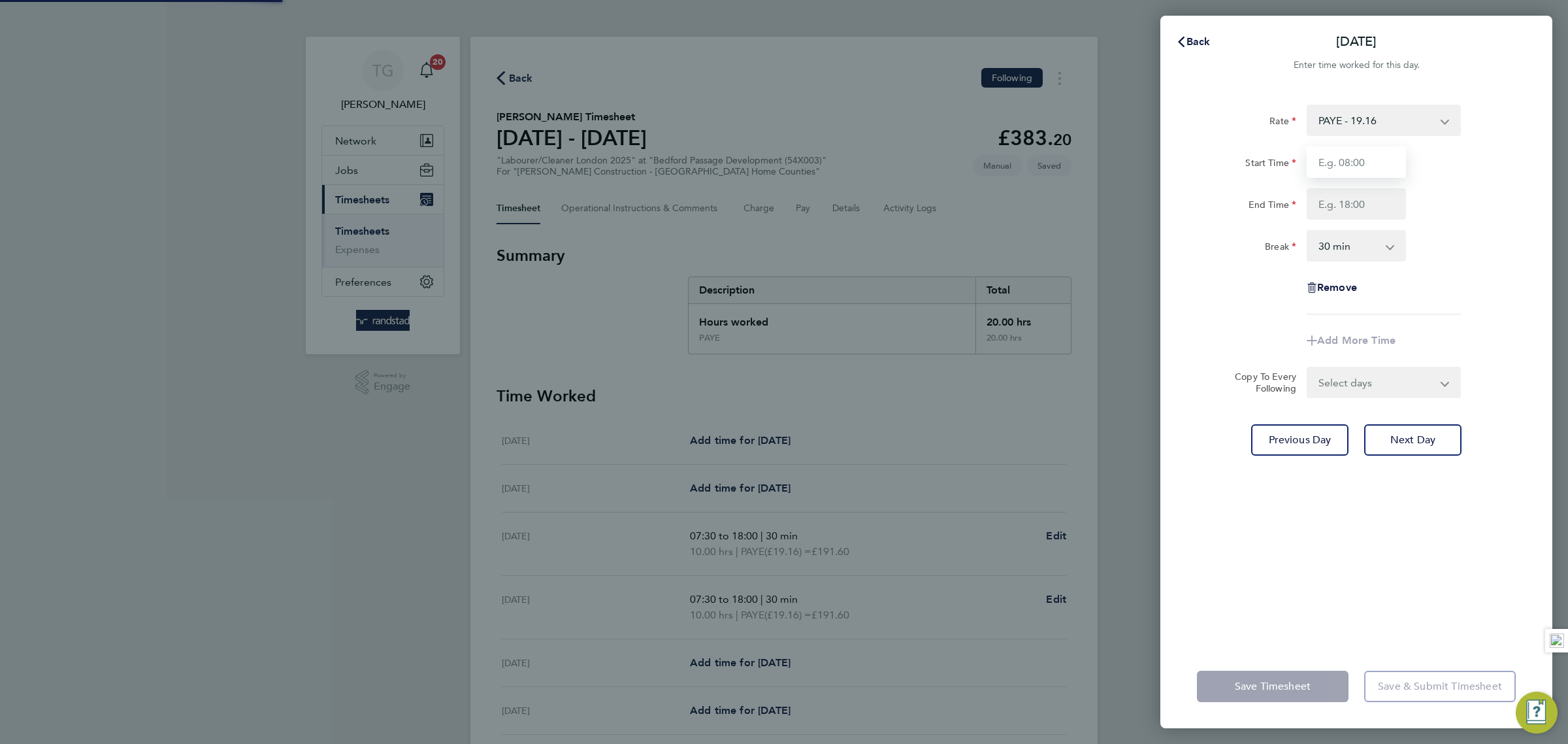
click at [1372, 155] on input "Start Time" at bounding box center [1356, 162] width 99 height 31
type input "07:30"
click at [1379, 207] on input "End Time" at bounding box center [1356, 203] width 99 height 31
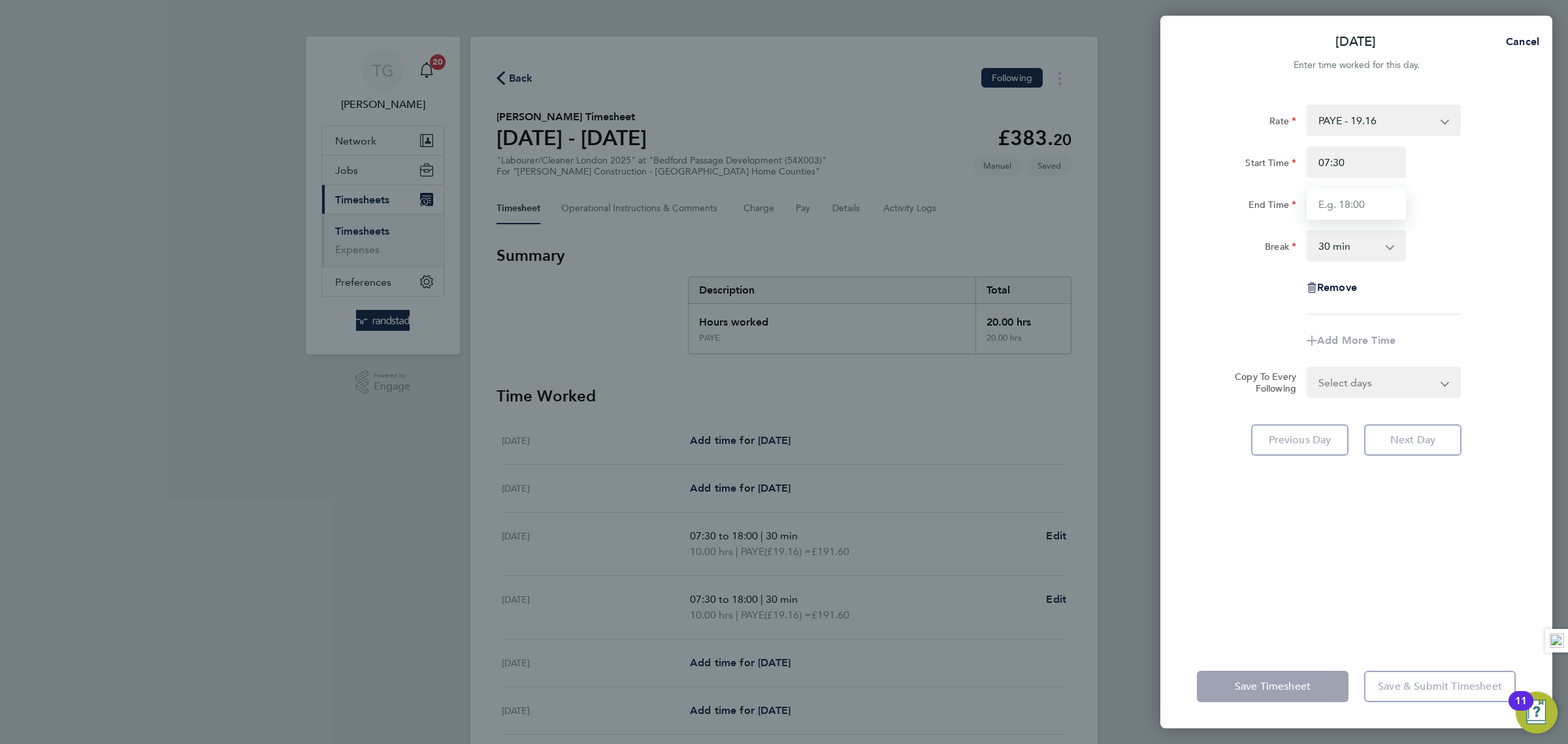
type input "18:00"
click at [1447, 249] on div "Break 0 min 15 min 30 min 45 min 60 min 75 min 90 min" at bounding box center [1356, 245] width 330 height 31
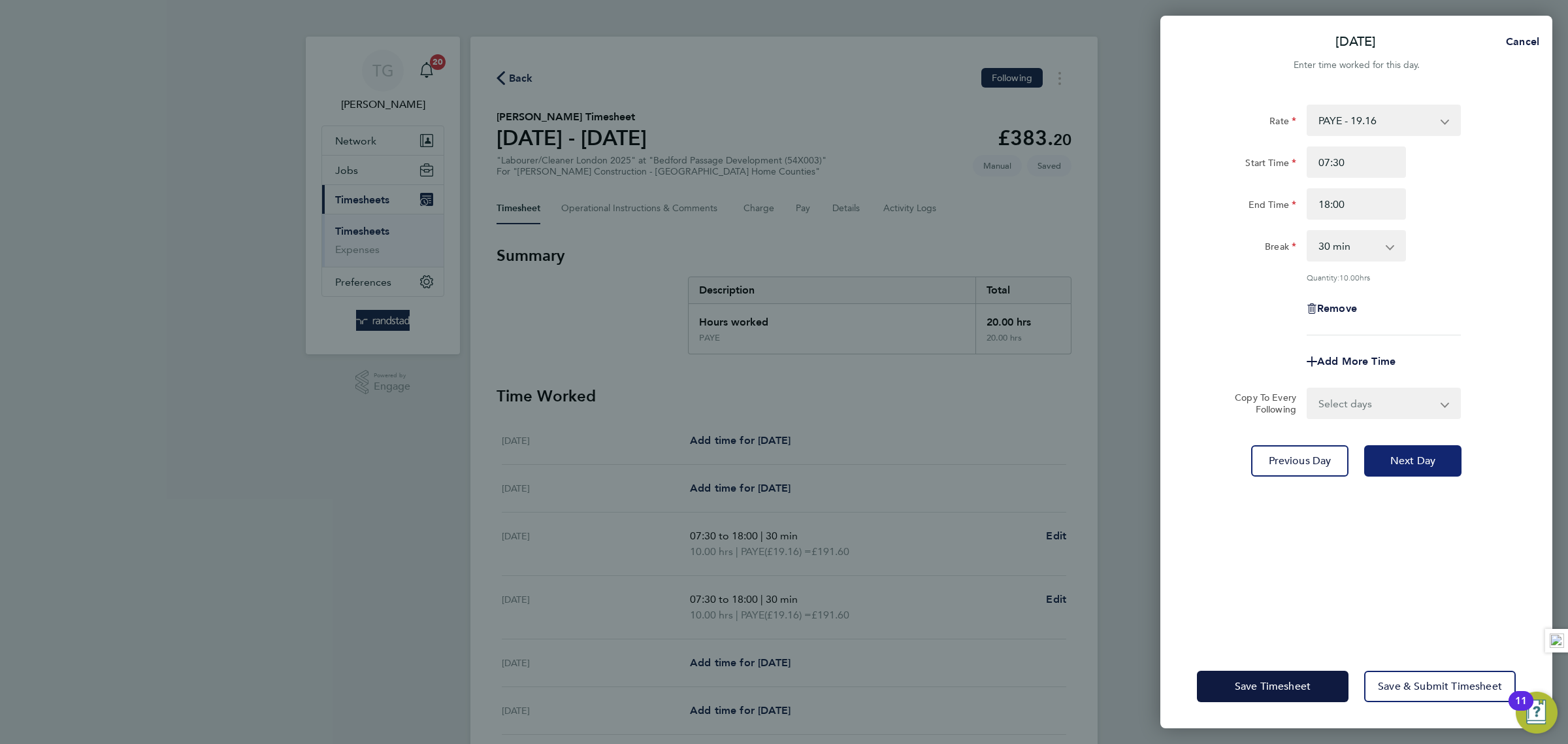
click at [1397, 462] on span "Next Day" at bounding box center [1412, 461] width 45 height 13
select select "30"
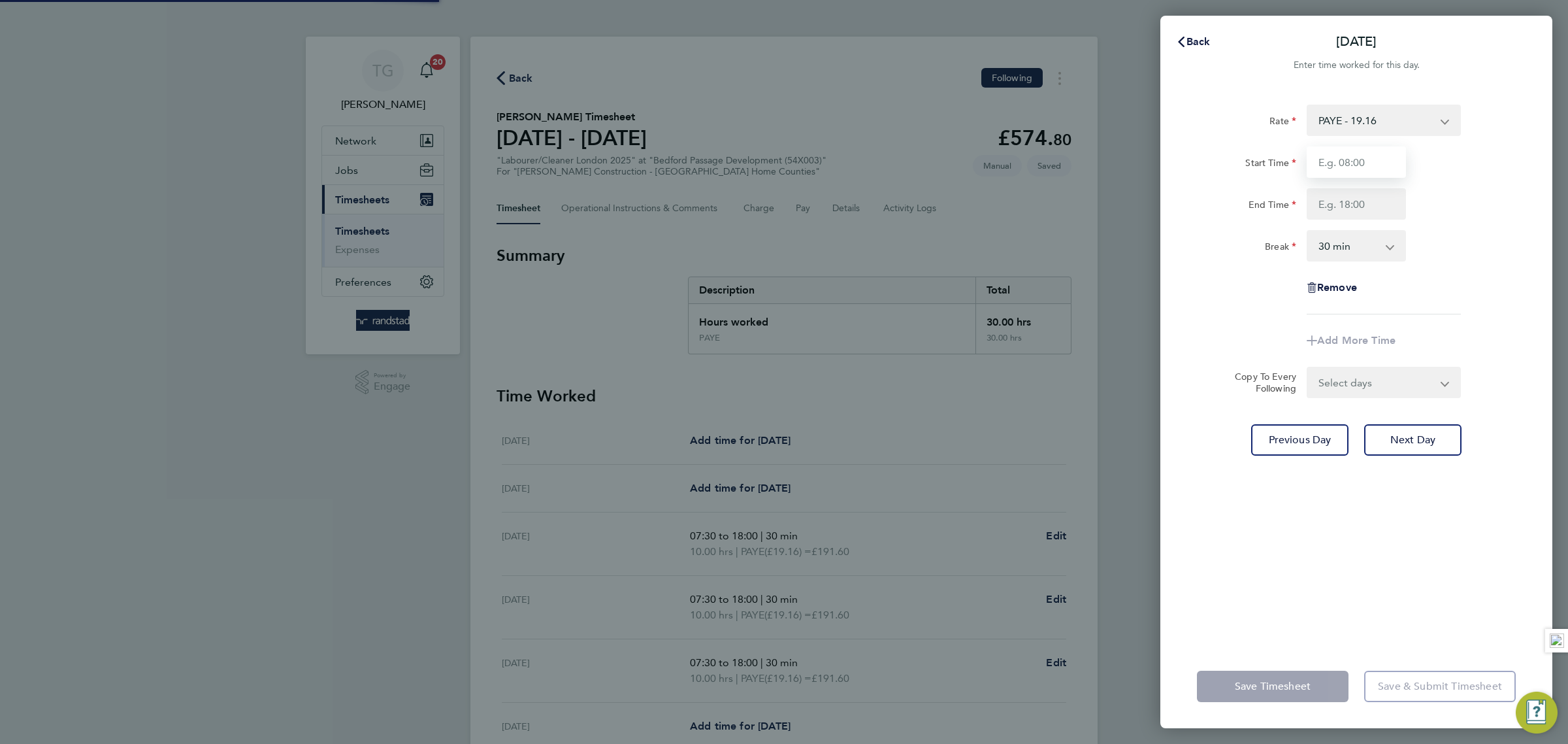
click at [1369, 160] on input "Start Time" at bounding box center [1356, 162] width 99 height 31
type input "07:30"
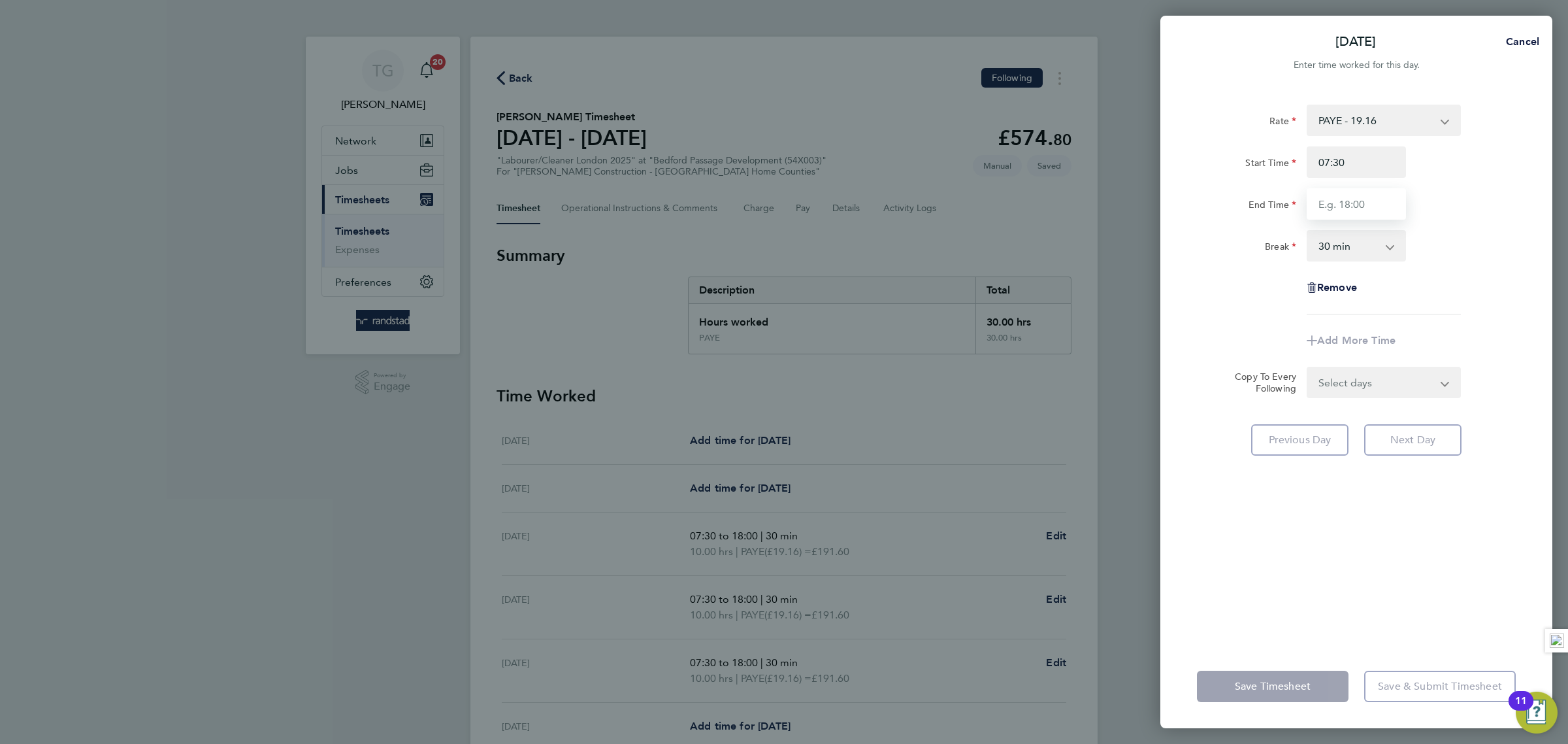
click at [1377, 200] on input "End Time" at bounding box center [1356, 203] width 99 height 31
type input "18:00"
click at [1538, 245] on div "Rate PAYE - 19.16 Start Time 07:30 End Time 18:00 Break 0 min 15 min 30 min 45 …" at bounding box center [1356, 366] width 392 height 555
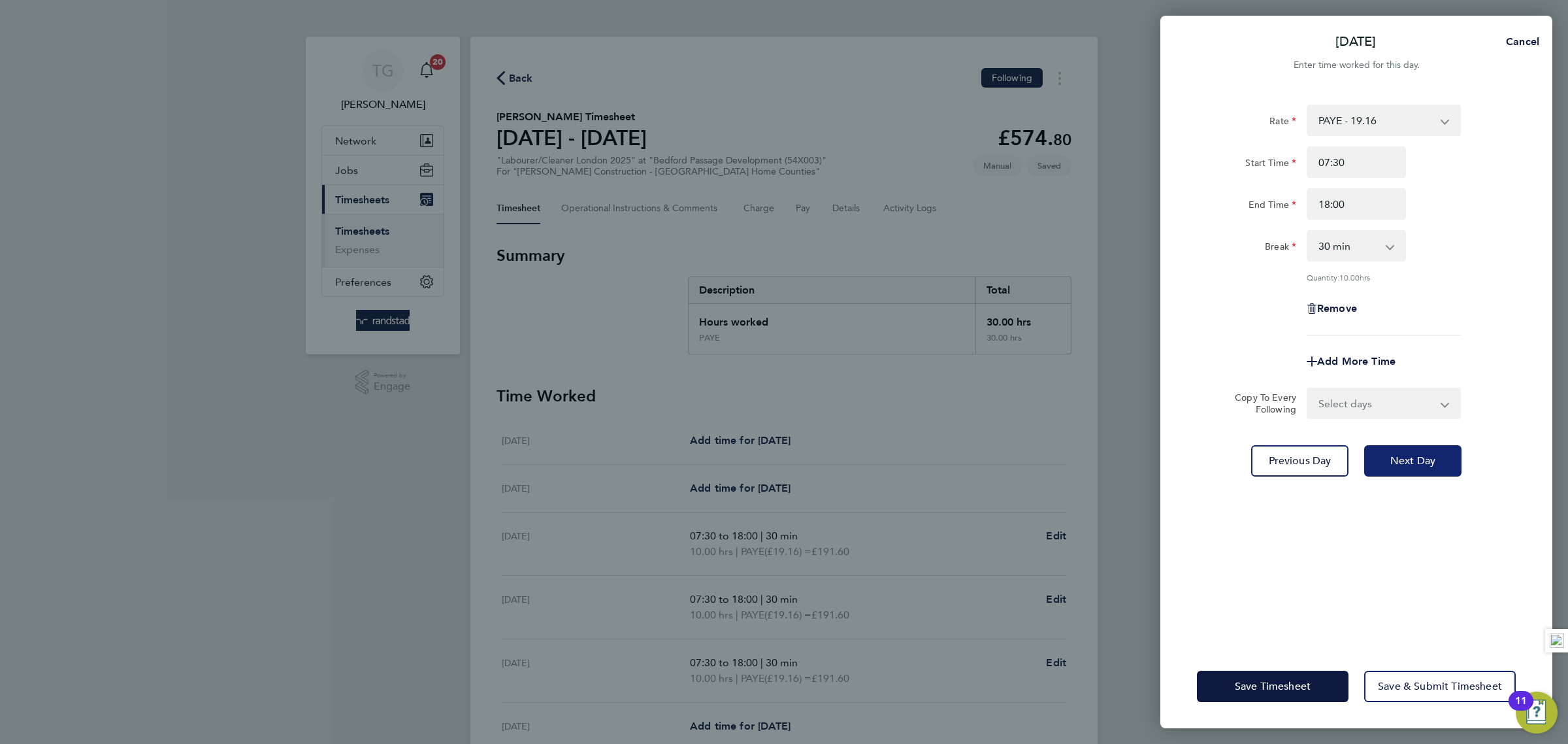
click at [1442, 450] on button "Next Day" at bounding box center [1413, 461] width 98 height 31
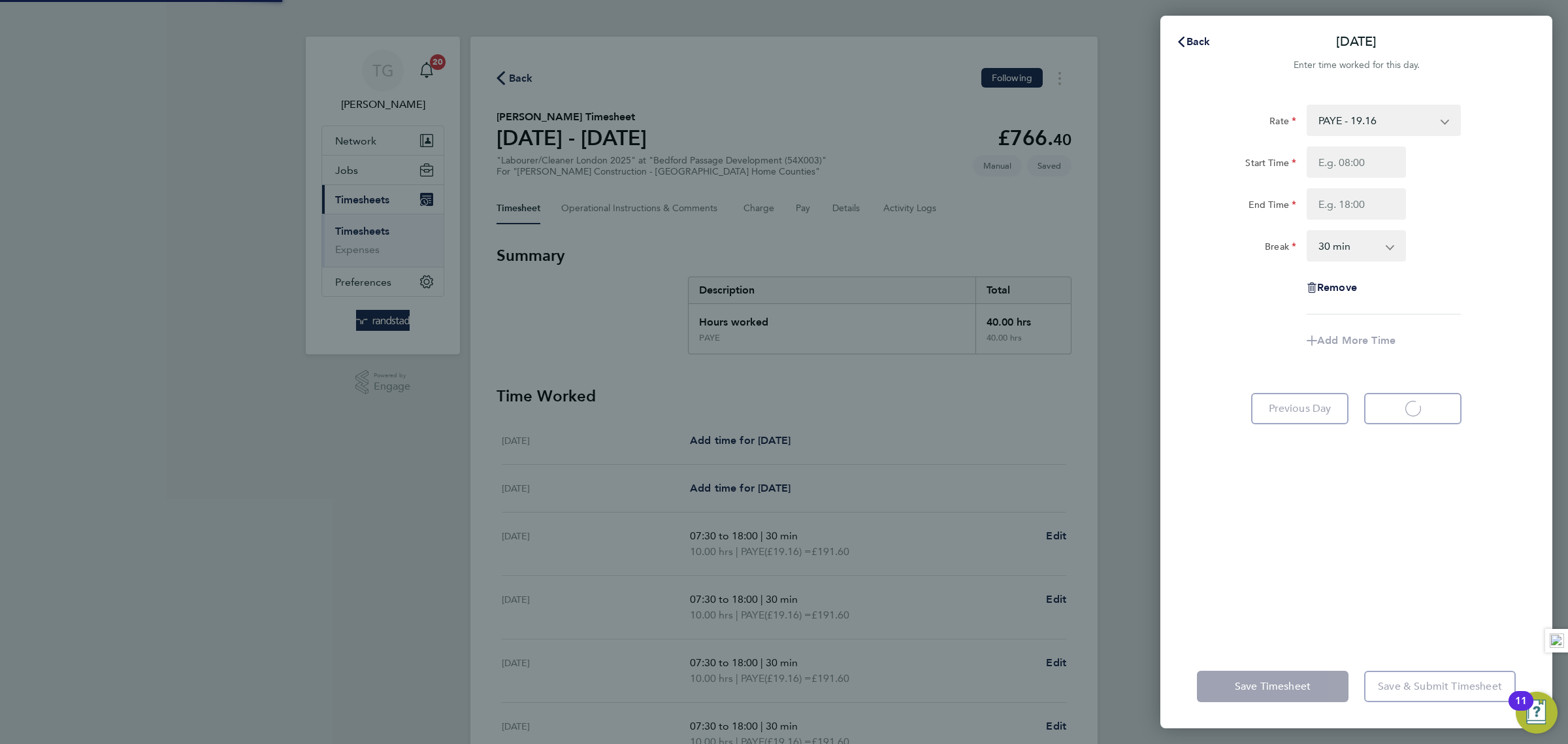
select select "30"
click at [1359, 166] on input "Start Time" at bounding box center [1356, 162] width 99 height 31
type input "07:30"
click at [1348, 206] on input "End Time" at bounding box center [1356, 203] width 99 height 31
type input "18:00"
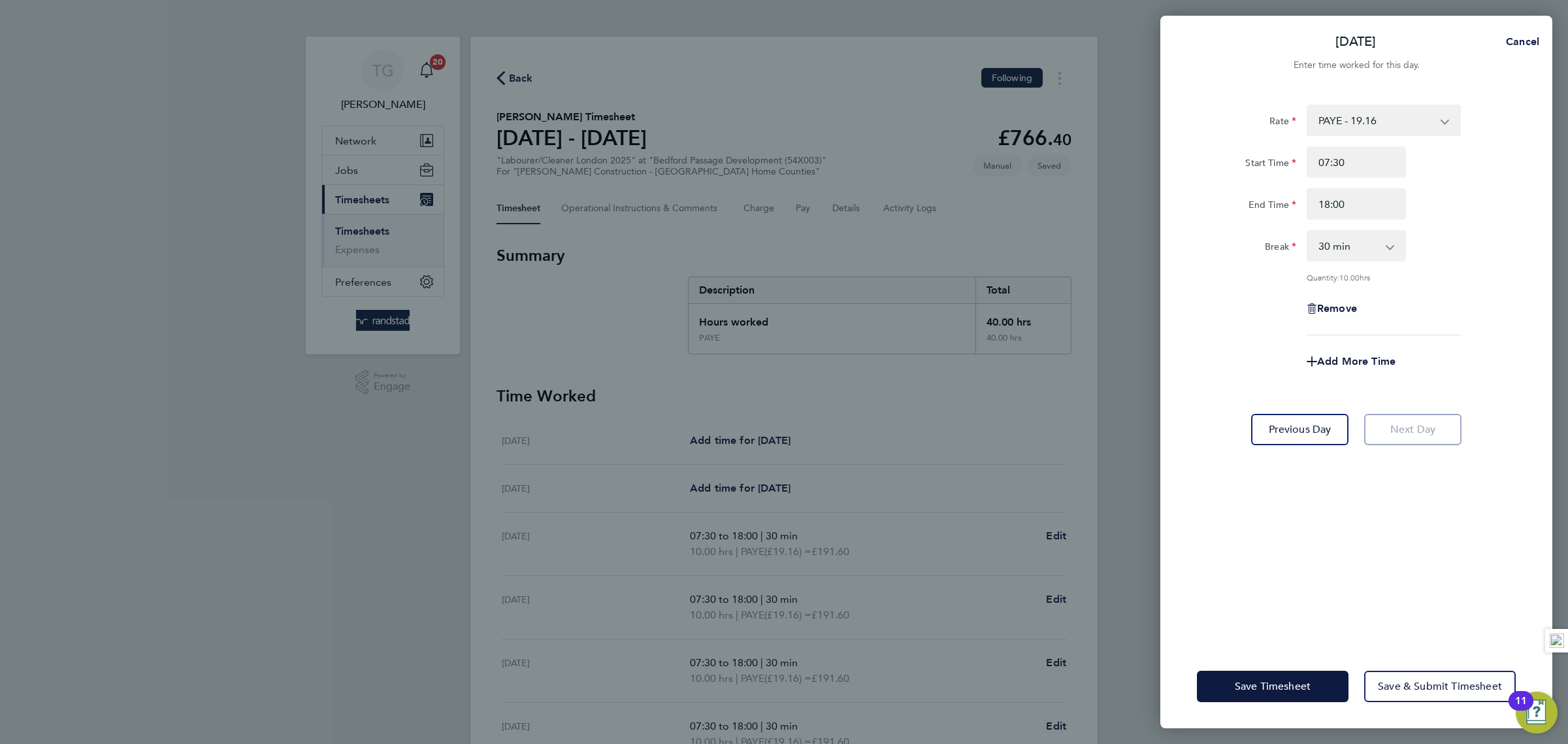
click at [1464, 236] on div "Break 0 min 15 min 30 min 45 min 60 min 75 min 90 min" at bounding box center [1356, 245] width 330 height 31
click at [1438, 680] on span "Save & Submit Timesheet" at bounding box center [1439, 687] width 124 height 13
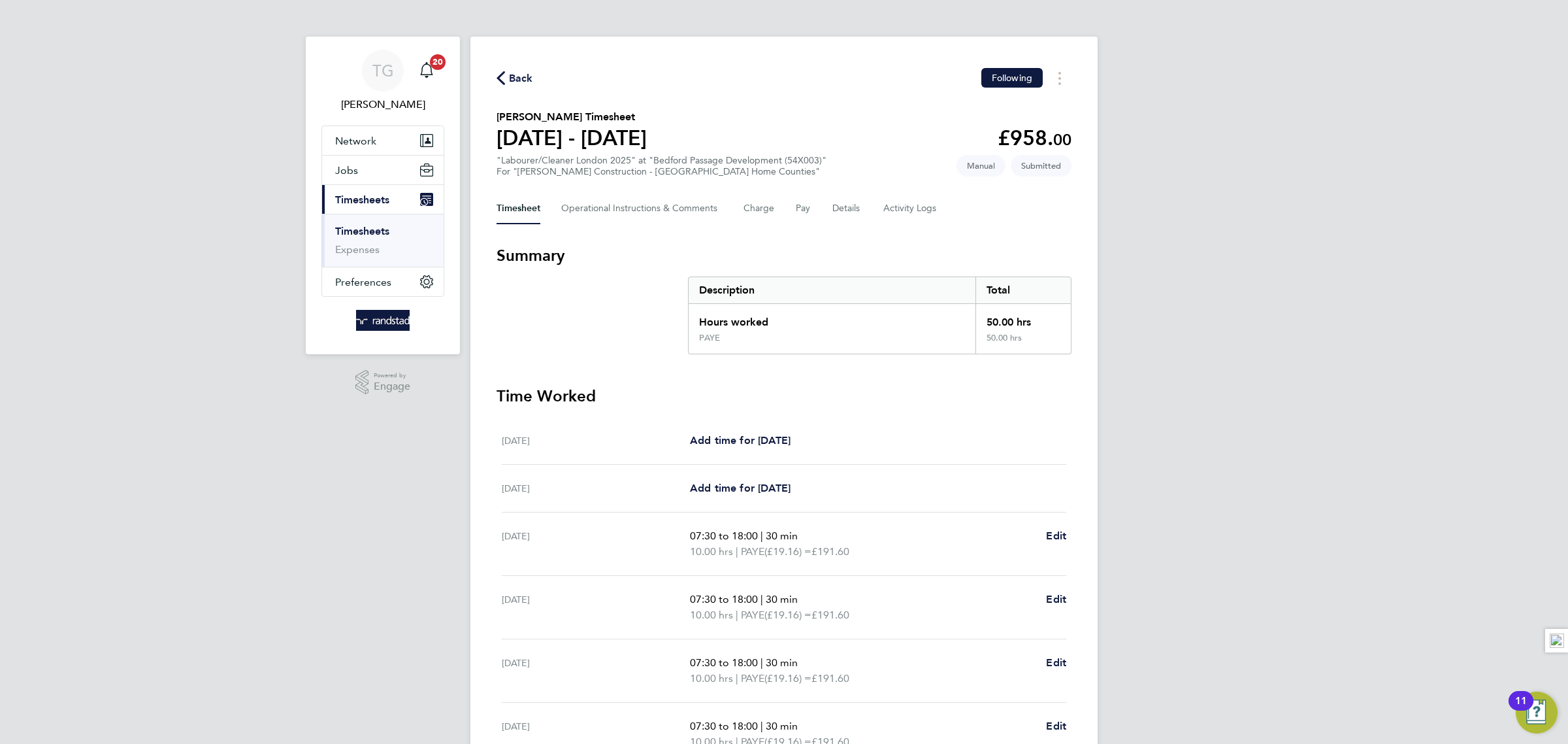
click at [375, 233] on link "Timesheets" at bounding box center [362, 231] width 54 height 12
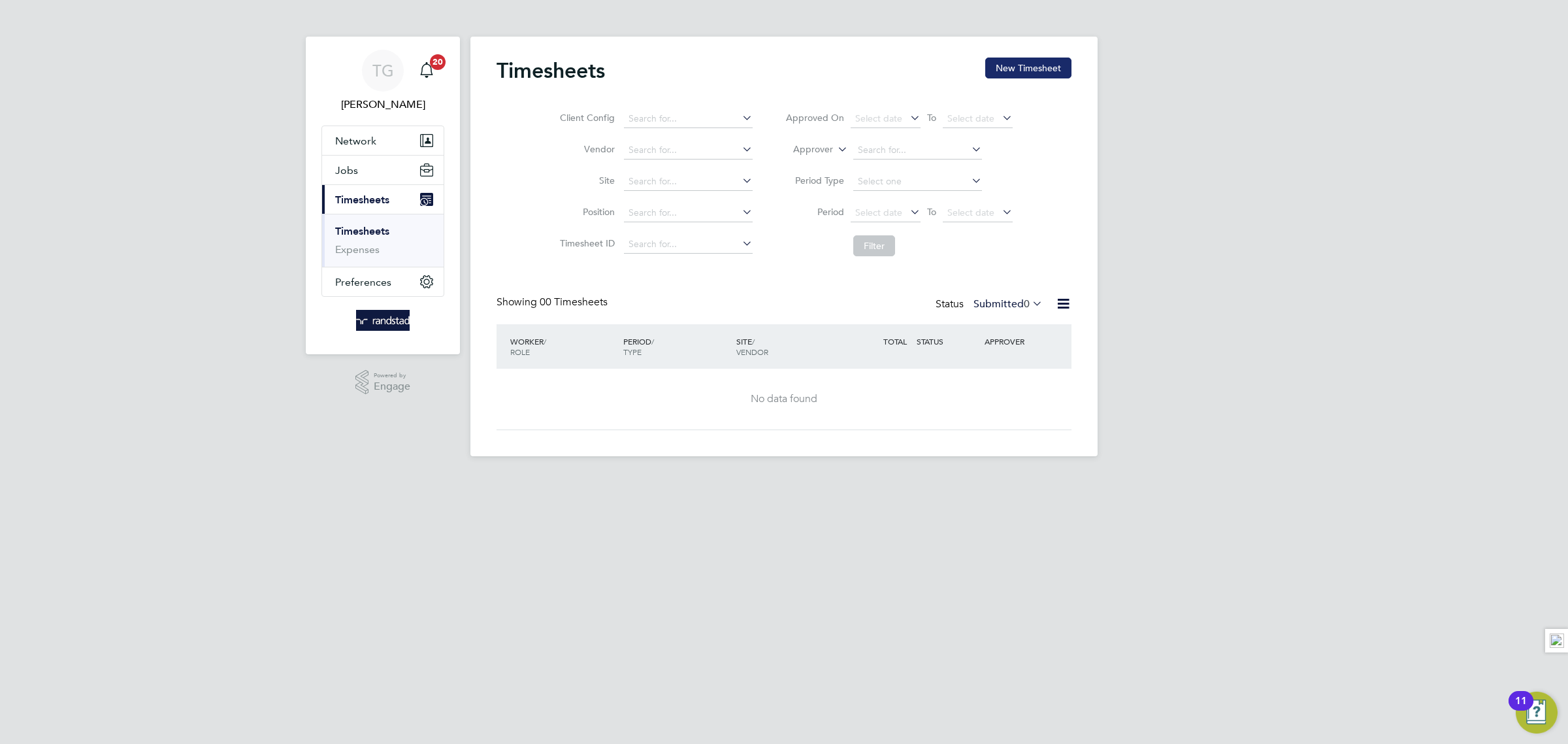
click at [1027, 70] on button "New Timesheet" at bounding box center [1028, 67] width 86 height 21
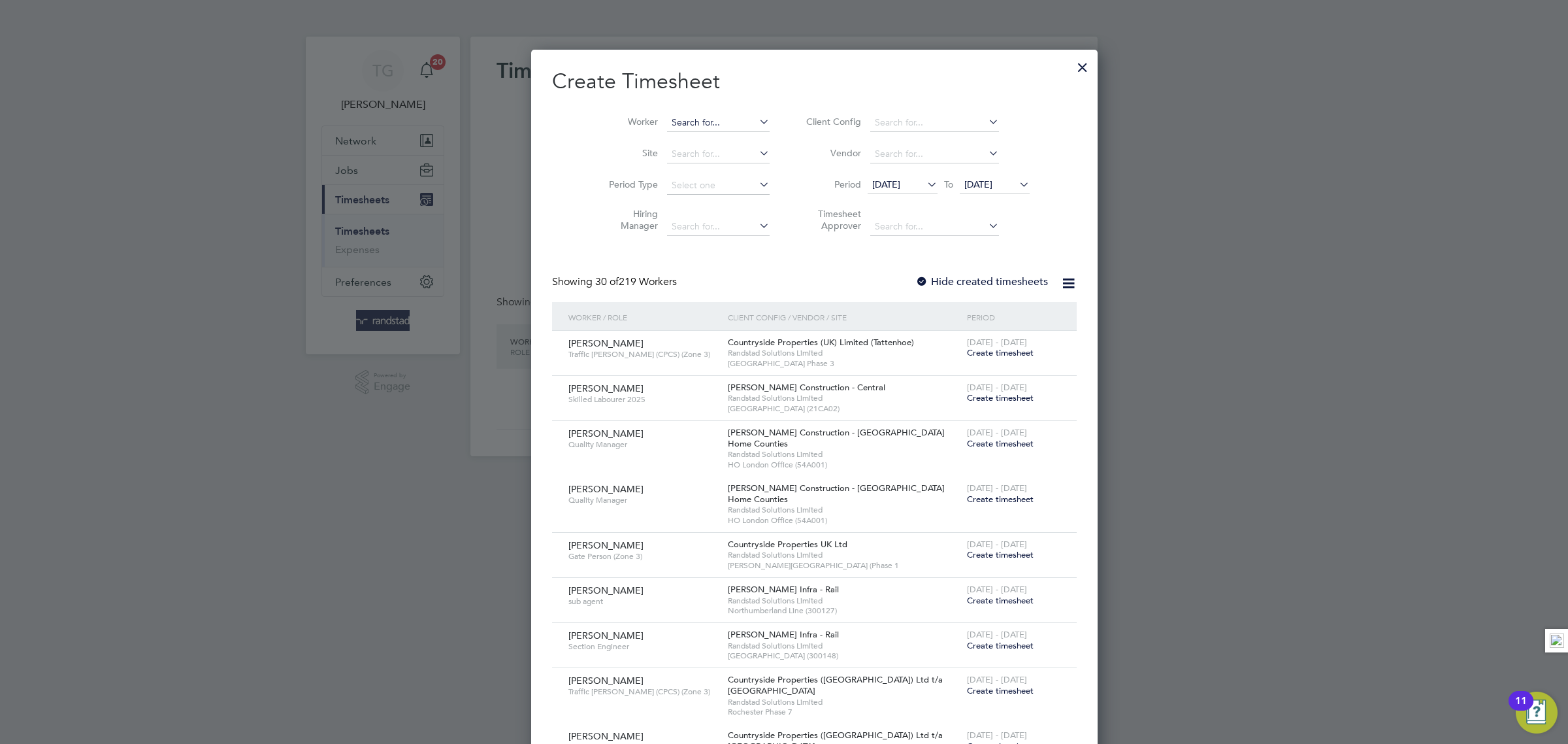
scroll to position [2252, 505]
click at [677, 120] on input at bounding box center [718, 123] width 103 height 18
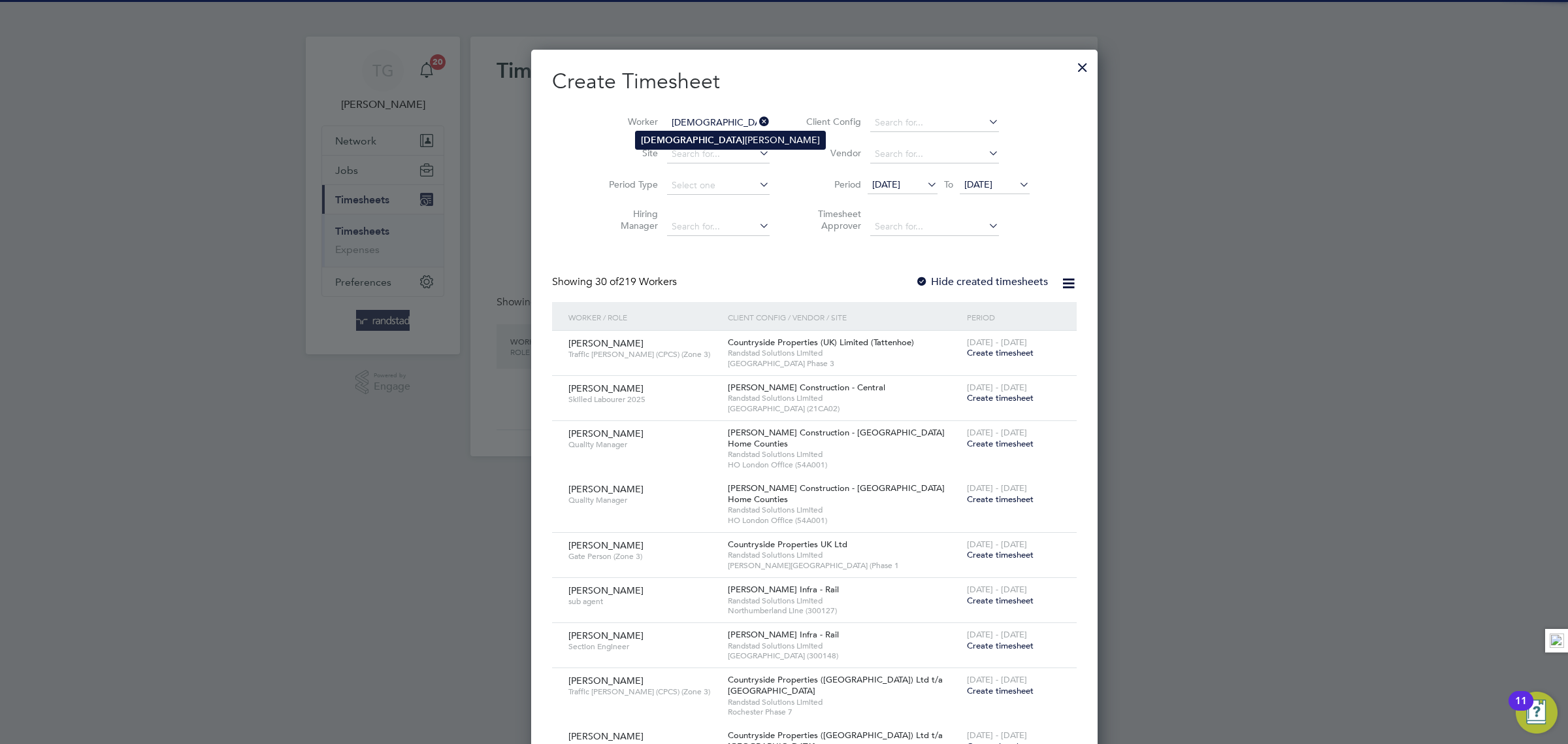
click at [676, 138] on li "[DEMOGRAPHIC_DATA] [PERSON_NAME]" at bounding box center [730, 140] width 189 height 18
type input "[DEMOGRAPHIC_DATA] [PERSON_NAME]"
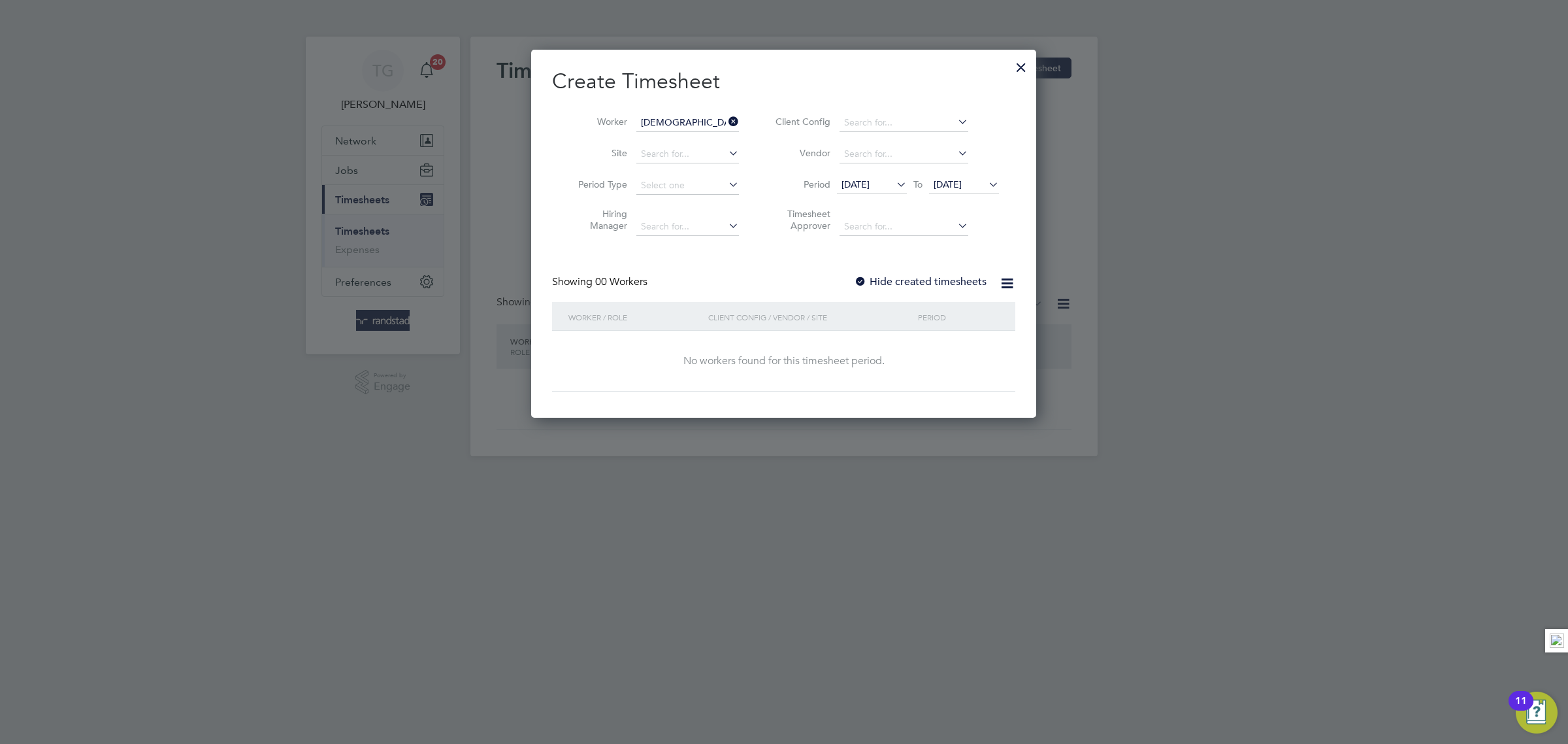
scroll to position [370, 505]
click at [962, 181] on span "[DATE]" at bounding box center [947, 185] width 28 height 11
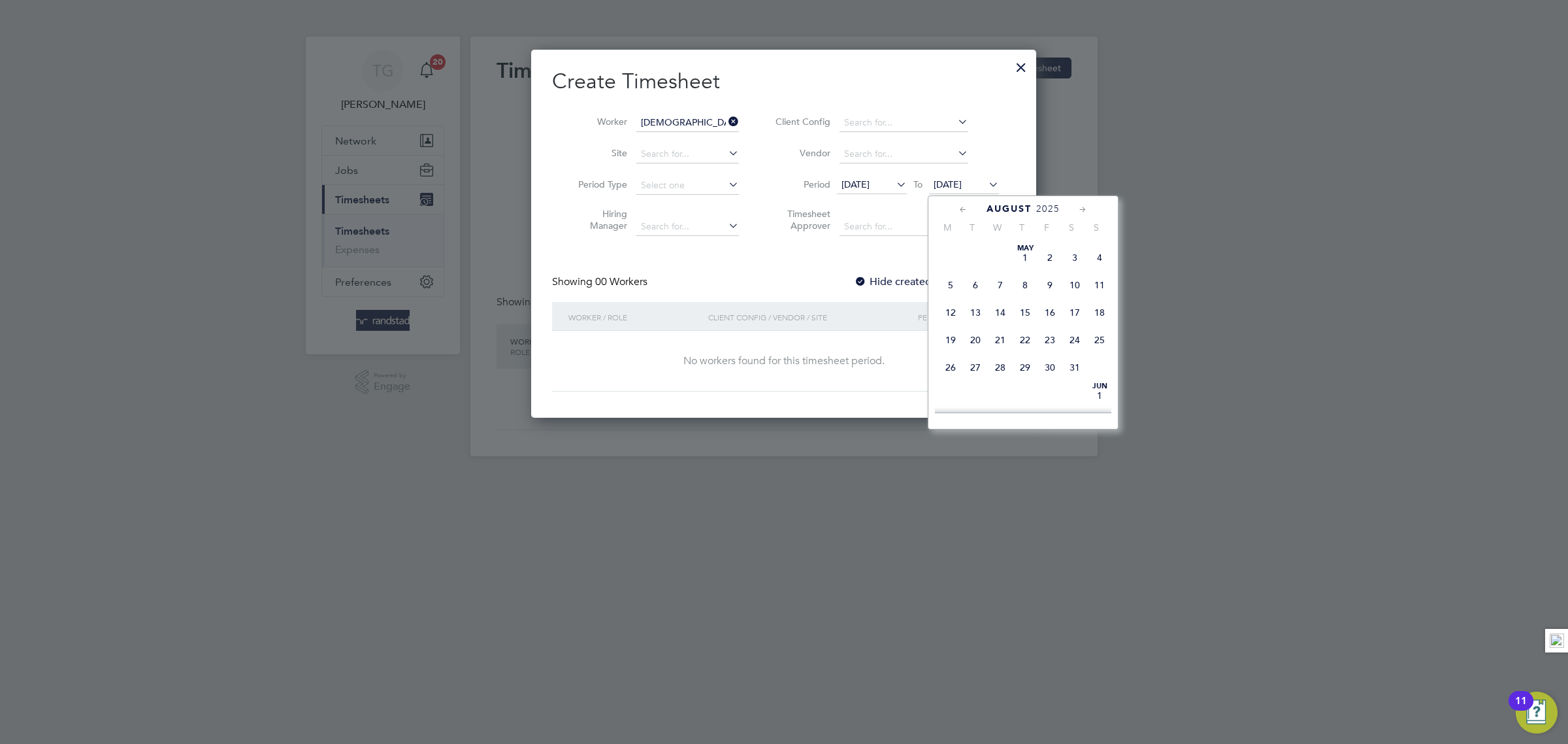
scroll to position [443, 0]
click at [1101, 323] on span "17" at bounding box center [1100, 310] width 25 height 25
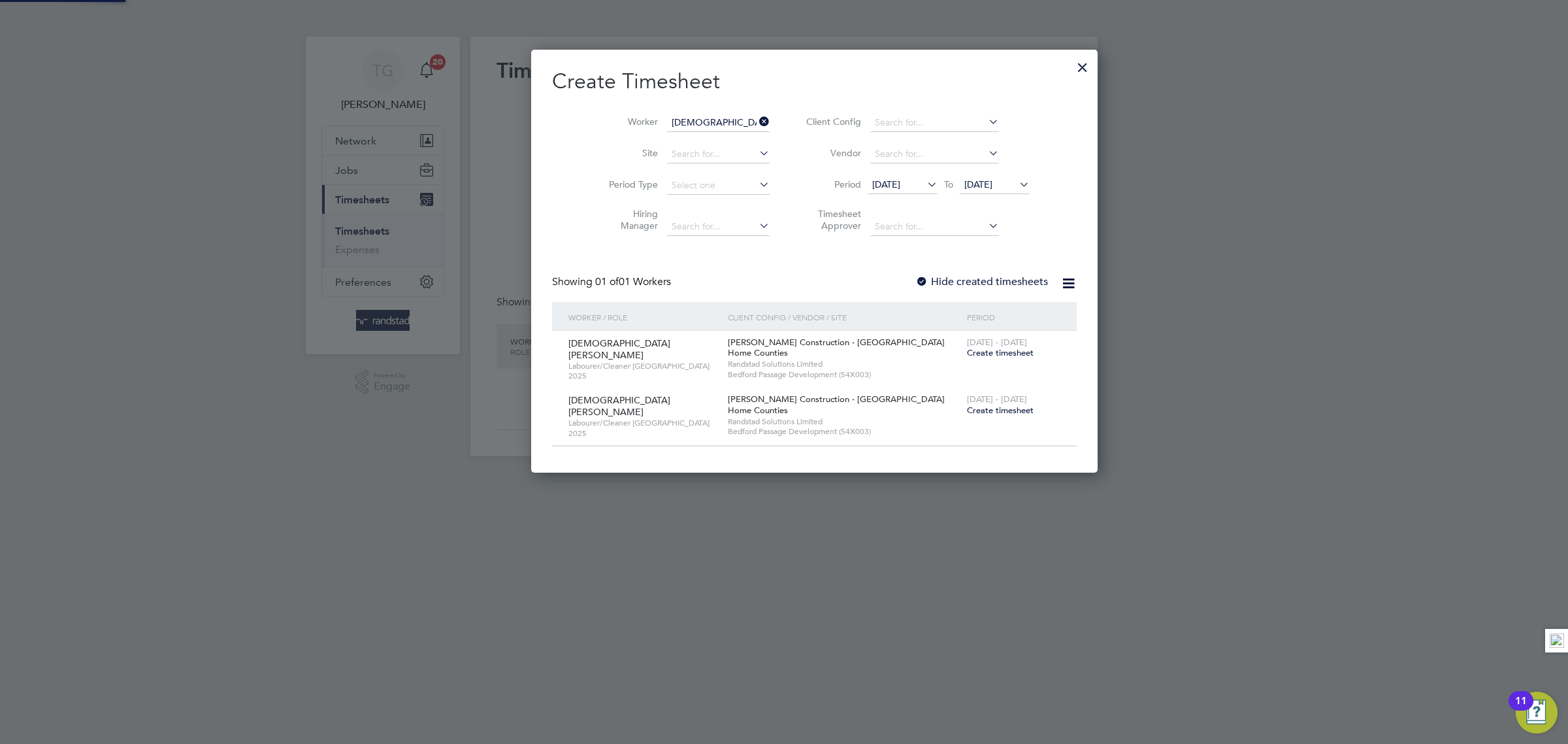
scroll to position [422, 505]
click at [915, 278] on div at bounding box center [922, 282] width 13 height 13
click at [873, 185] on span "[DATE]" at bounding box center [887, 185] width 28 height 11
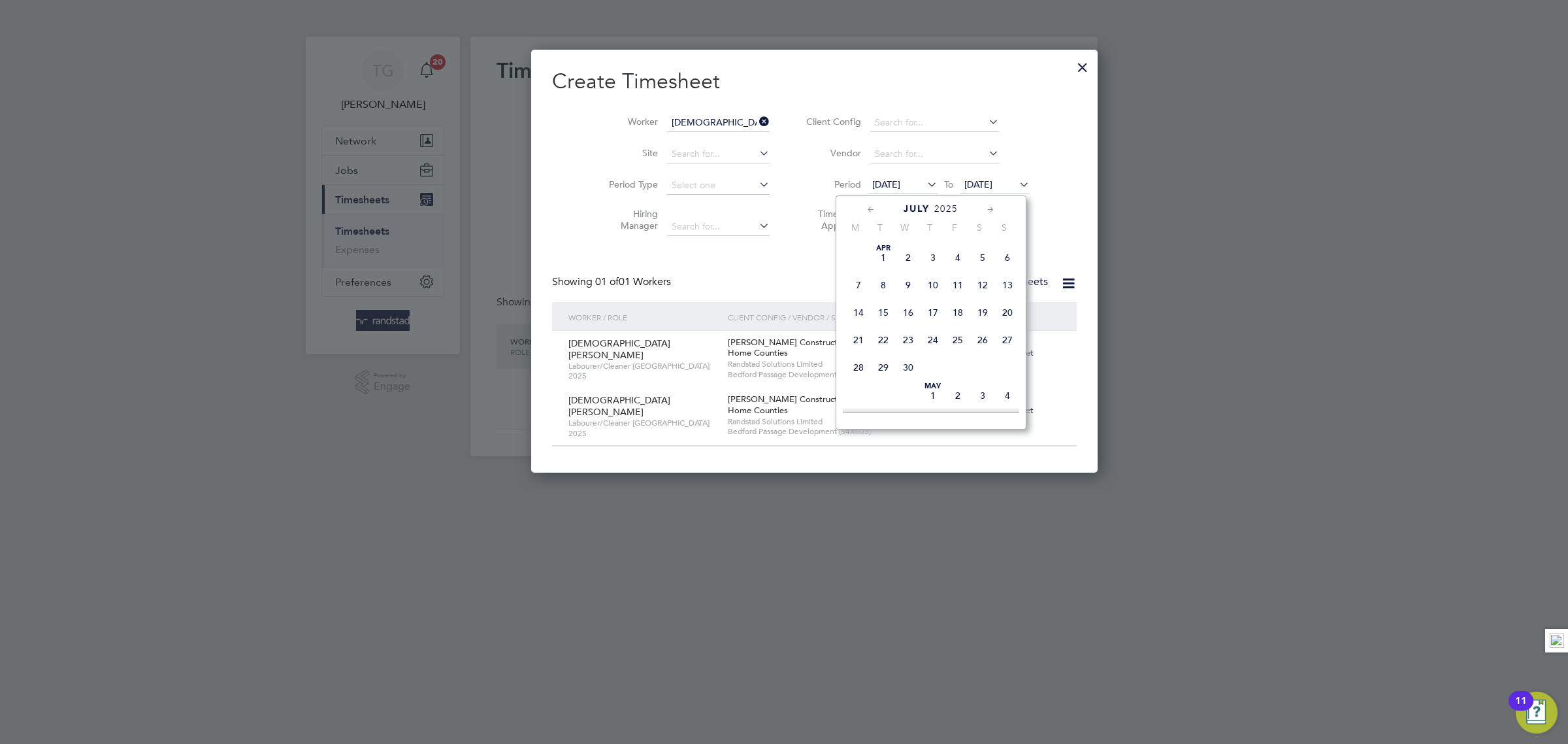
scroll to position [532, 0]
click at [882, 262] on span "22" at bounding box center [883, 249] width 25 height 25
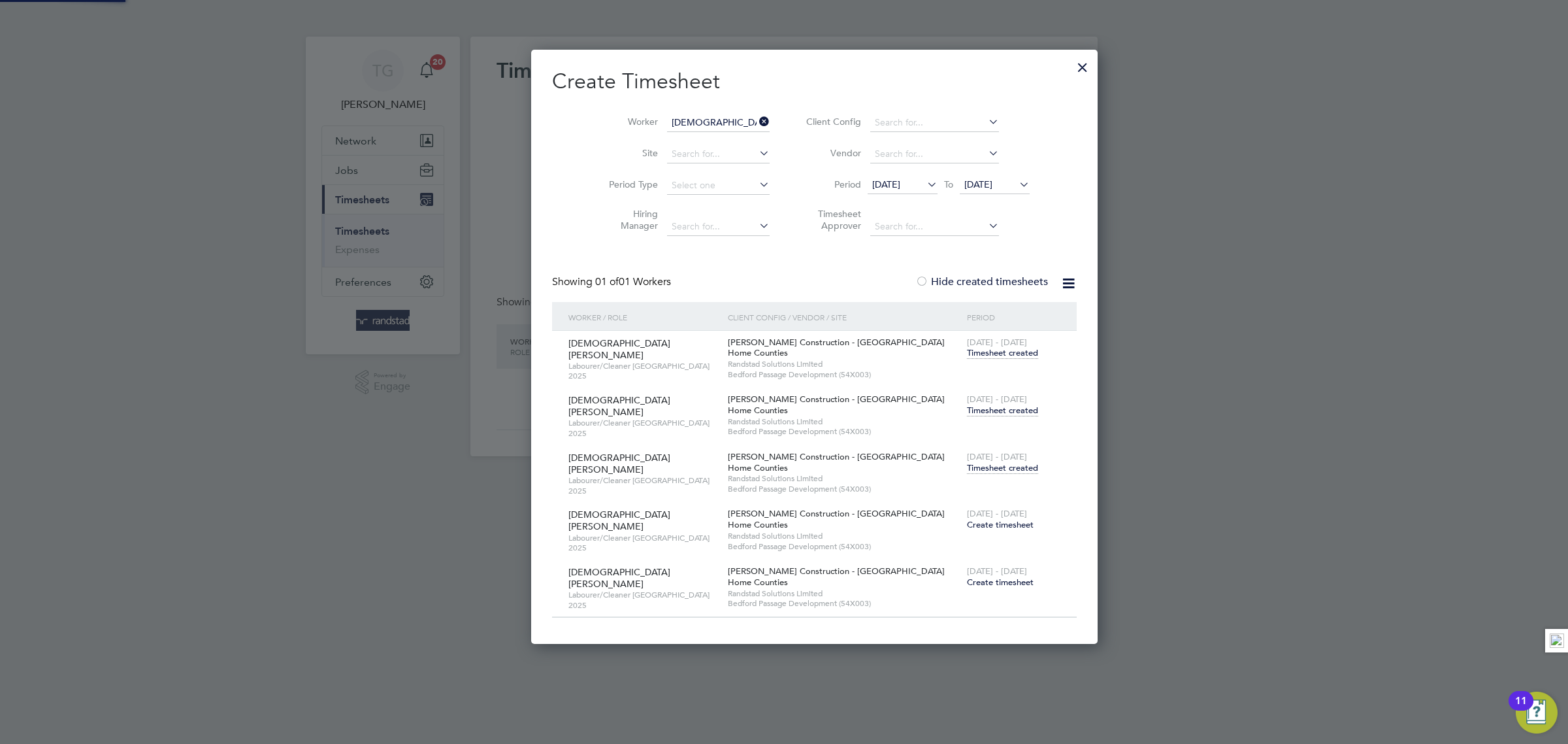
scroll to position [588, 505]
click at [967, 467] on span "Timesheet created" at bounding box center [1002, 468] width 71 height 11
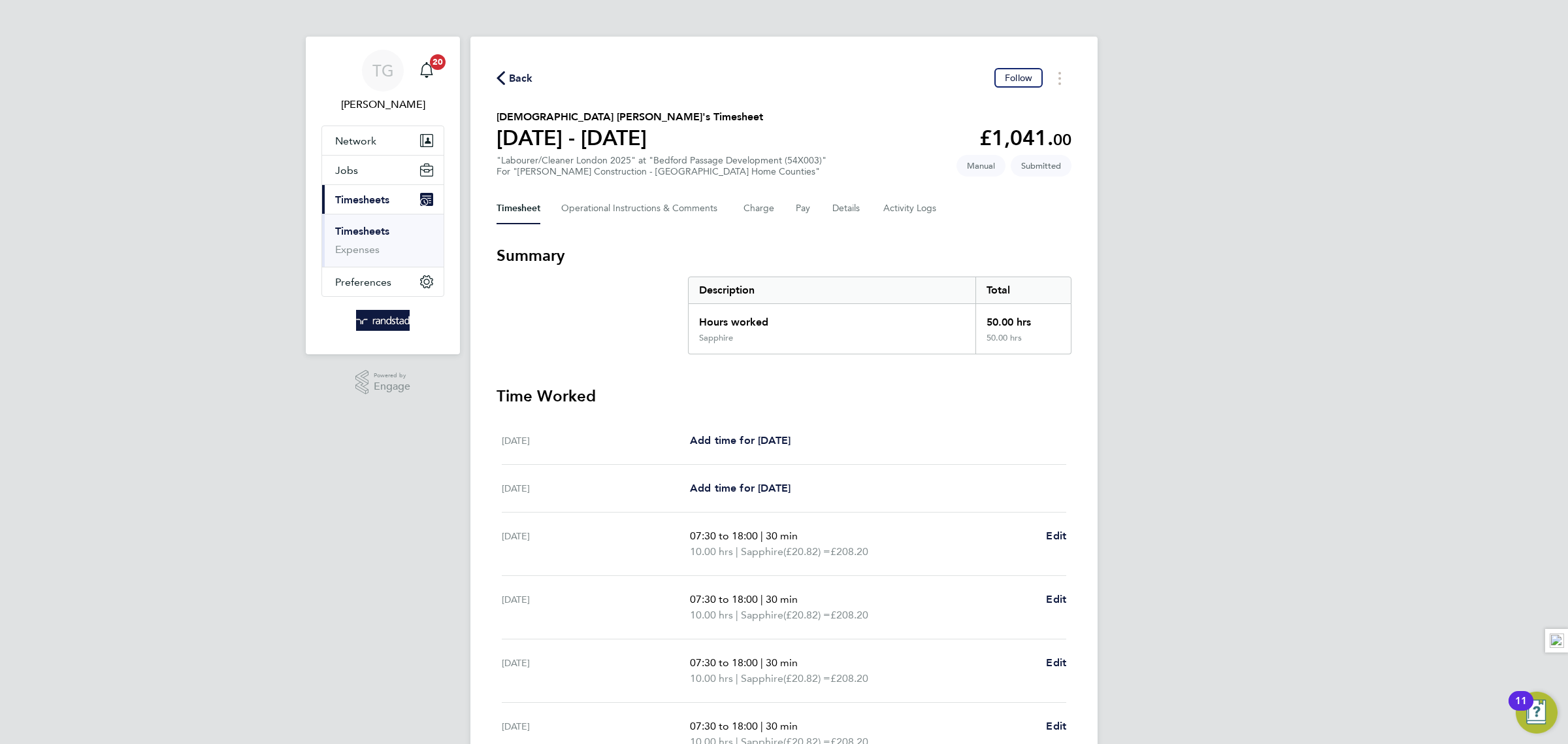
click at [366, 232] on link "Timesheets" at bounding box center [362, 231] width 54 height 12
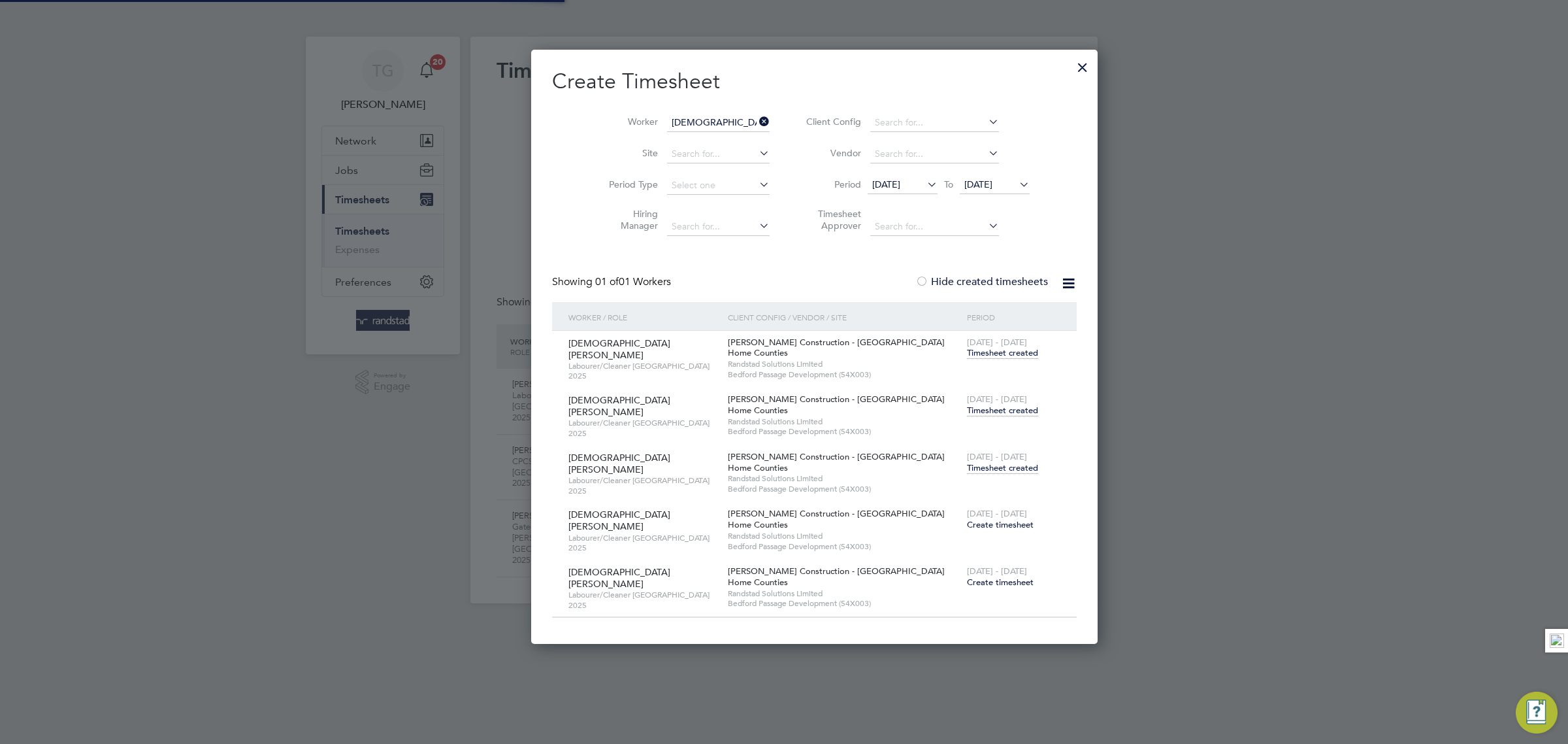
scroll to position [43, 113]
click at [757, 117] on icon at bounding box center [757, 121] width 0 height 18
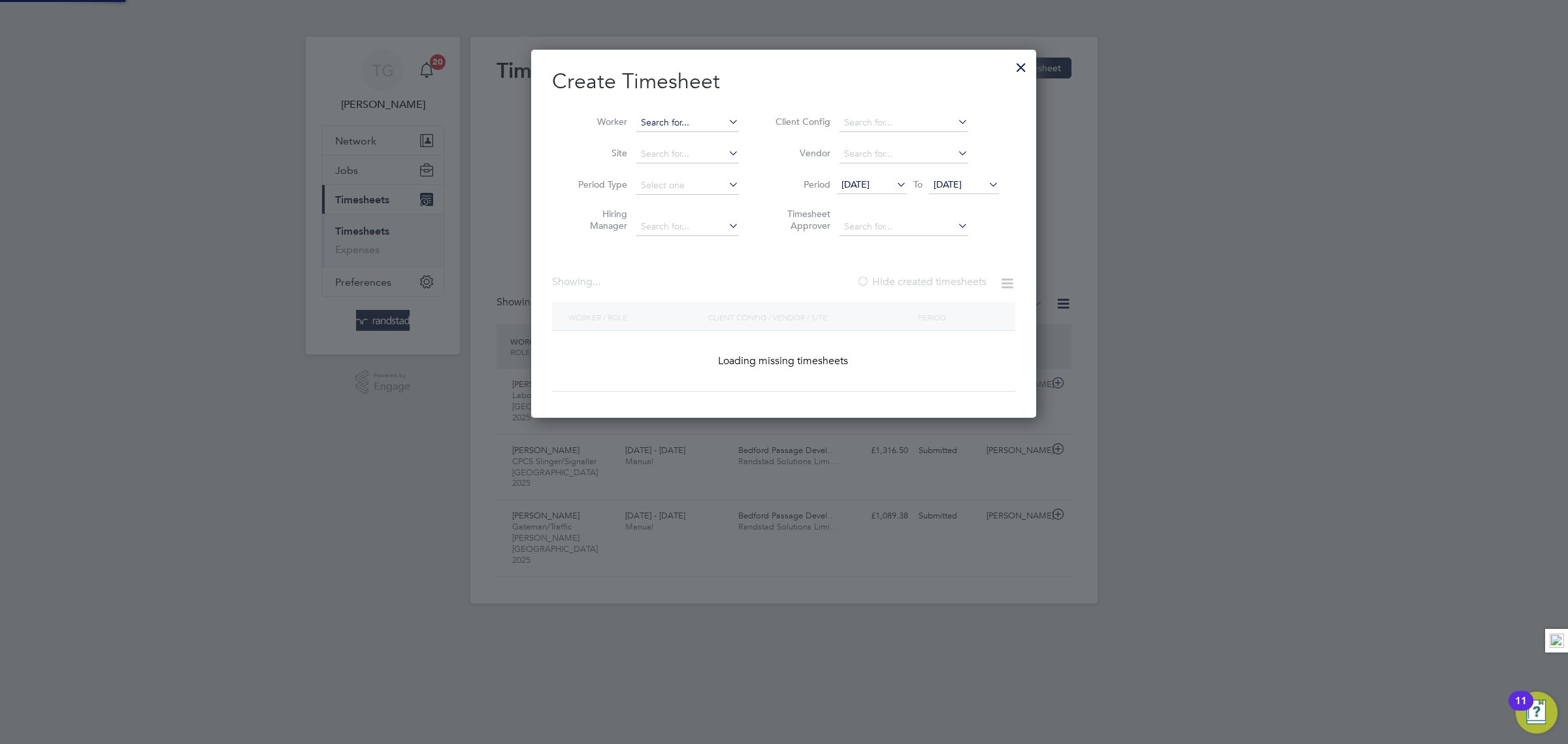
click at [678, 124] on input at bounding box center [687, 123] width 103 height 18
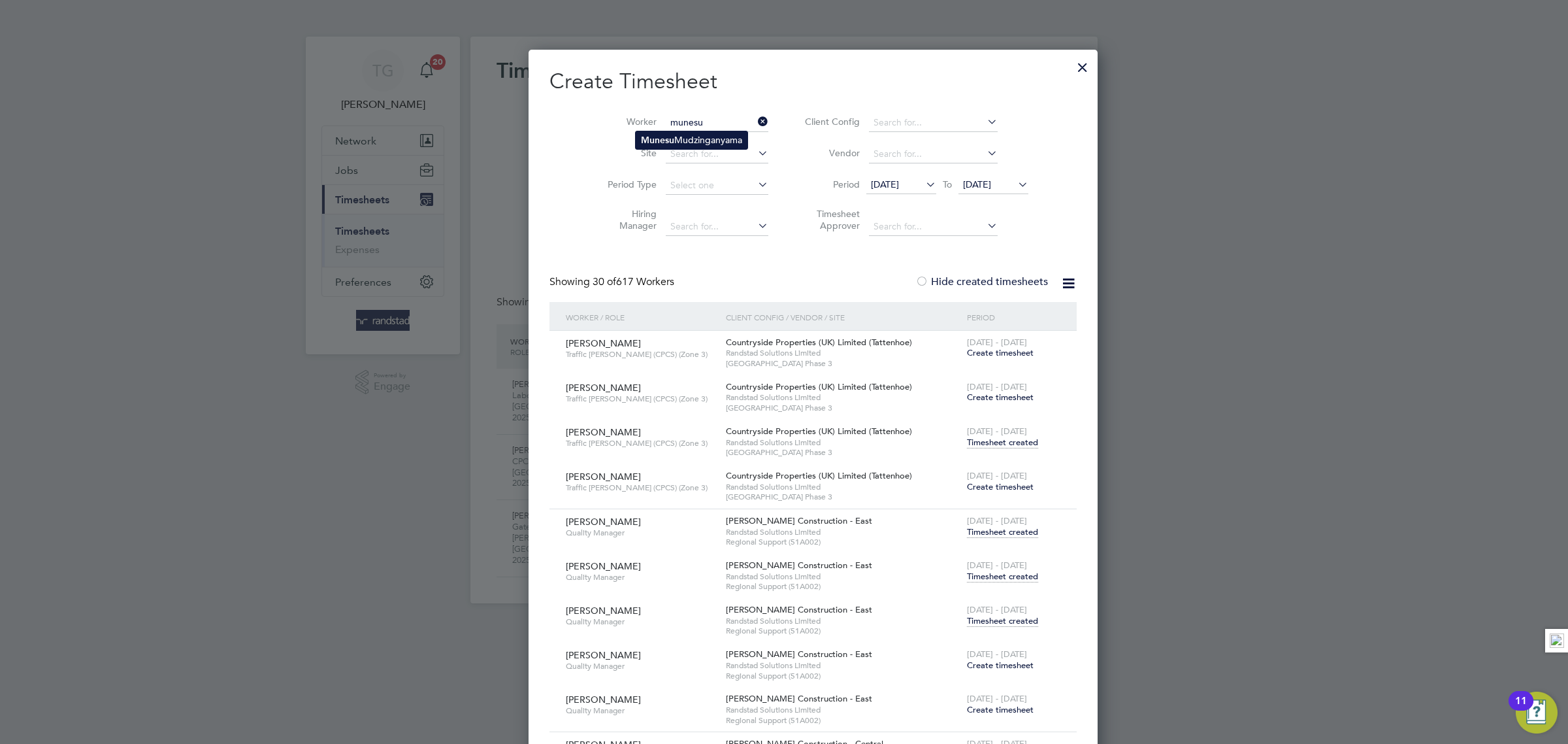
click at [677, 139] on li "Munesu Mudzinganyama" at bounding box center [691, 140] width 112 height 18
type input "Munesu Mudzinganyama"
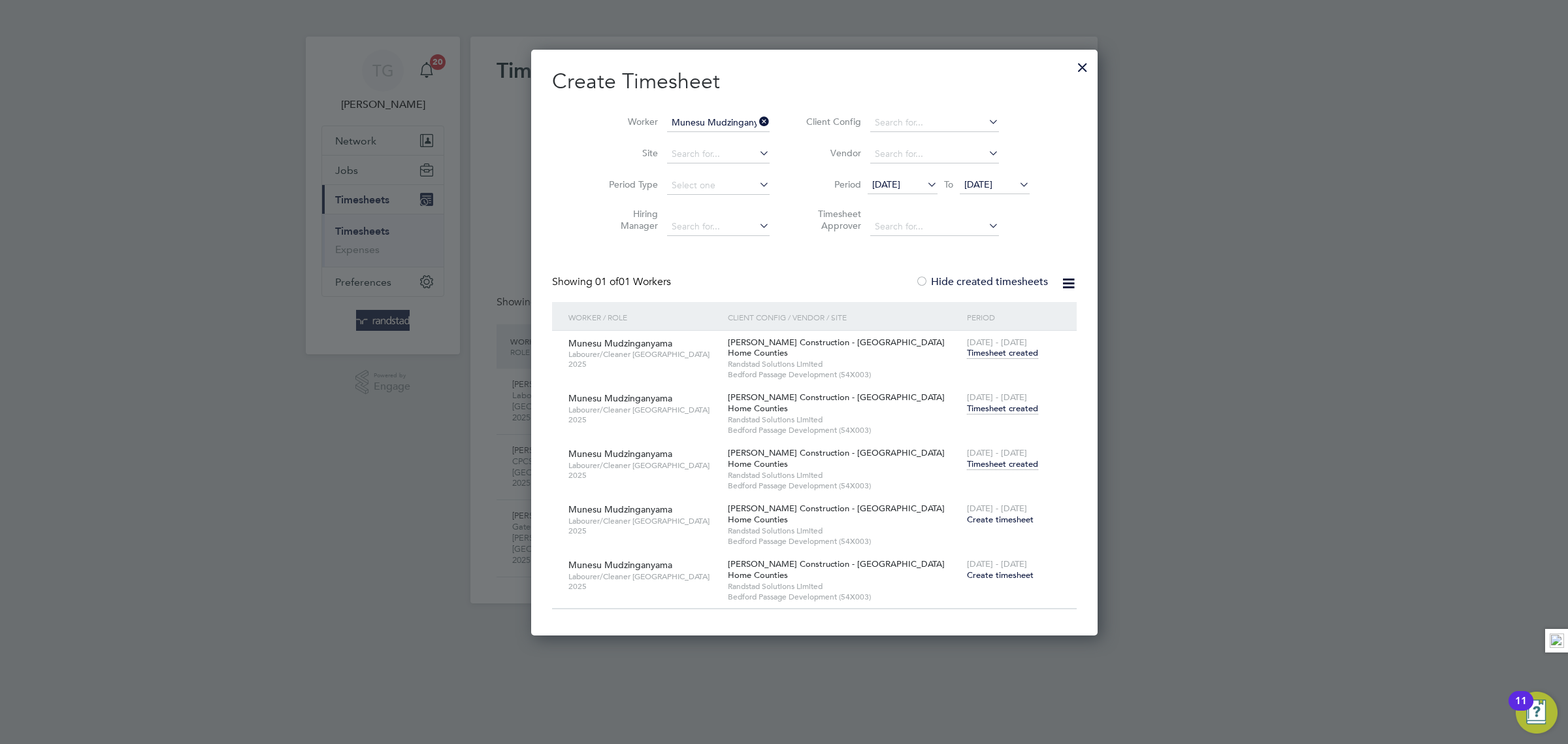
click at [967, 466] on span "Timesheet created" at bounding box center [1002, 463] width 71 height 11
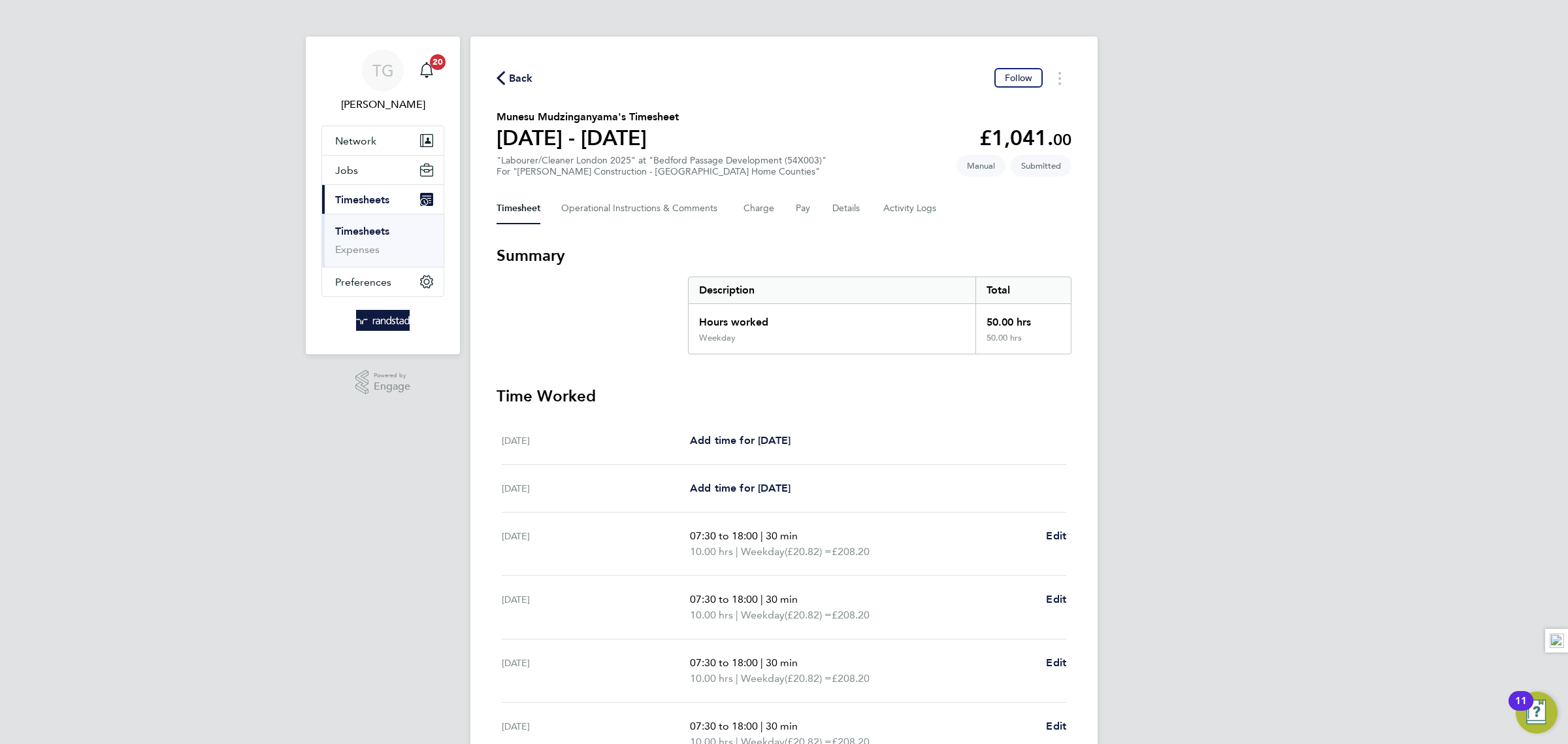
click at [371, 230] on link "Timesheets" at bounding box center [362, 231] width 54 height 12
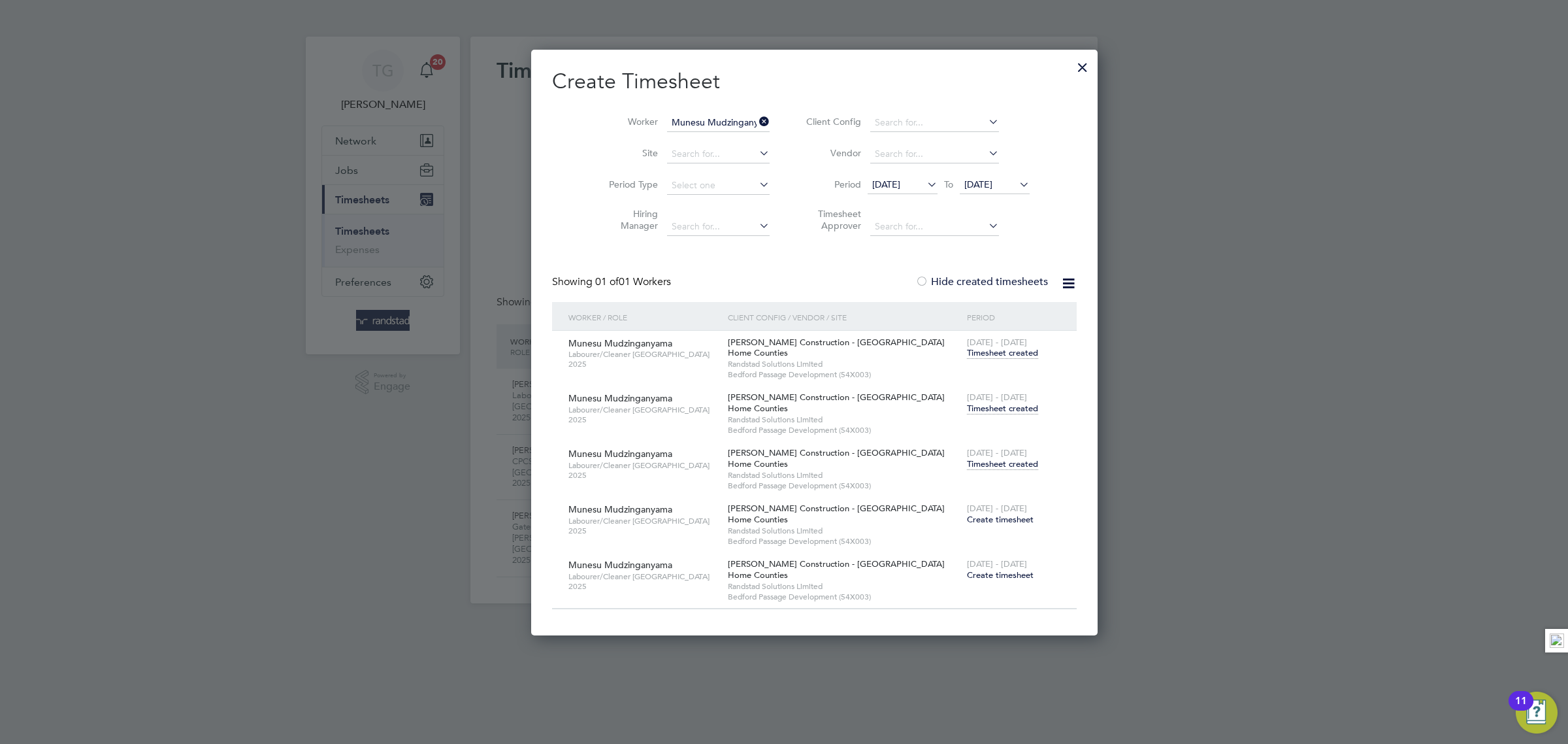
click at [757, 121] on icon at bounding box center [757, 121] width 0 height 18
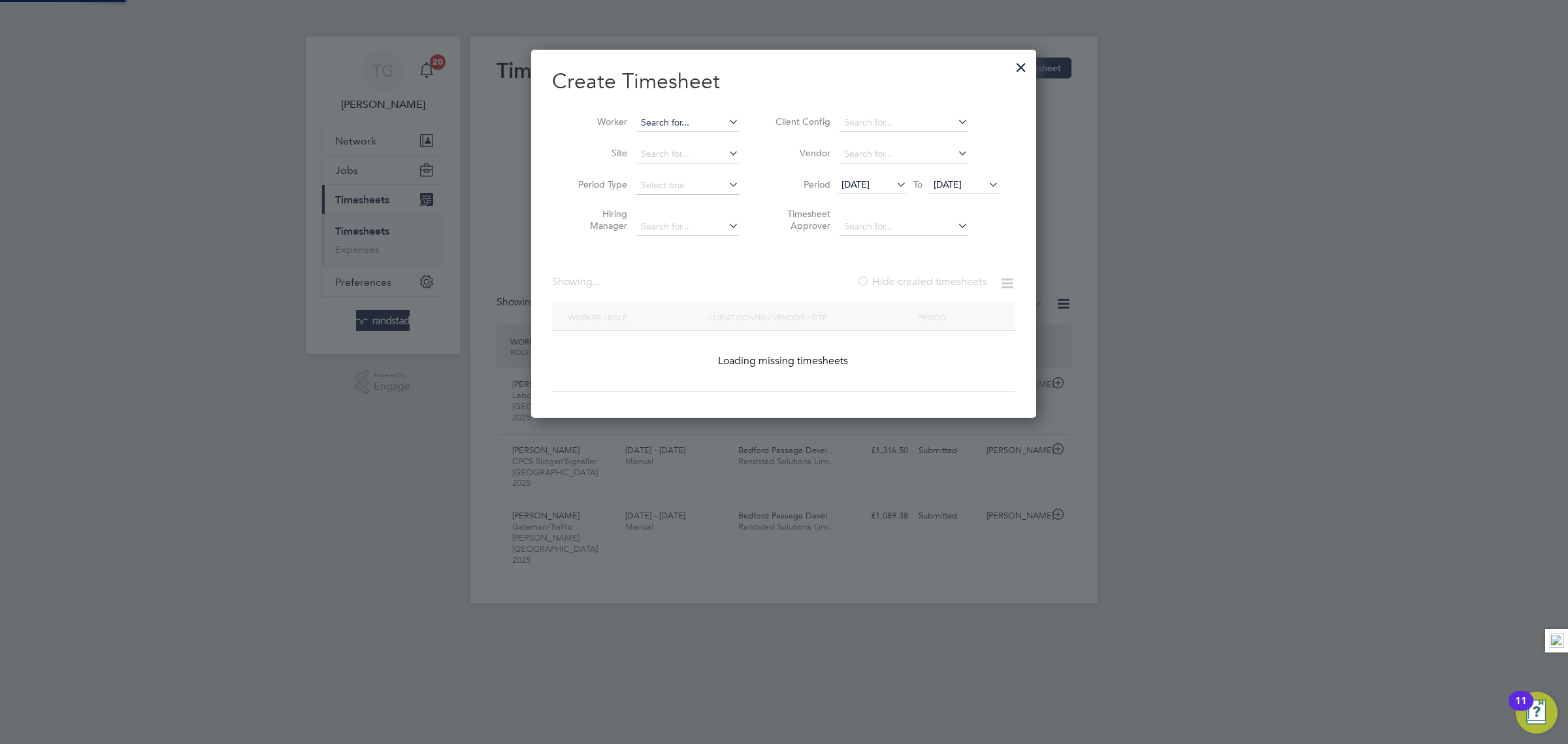
click at [672, 115] on input at bounding box center [687, 123] width 103 height 18
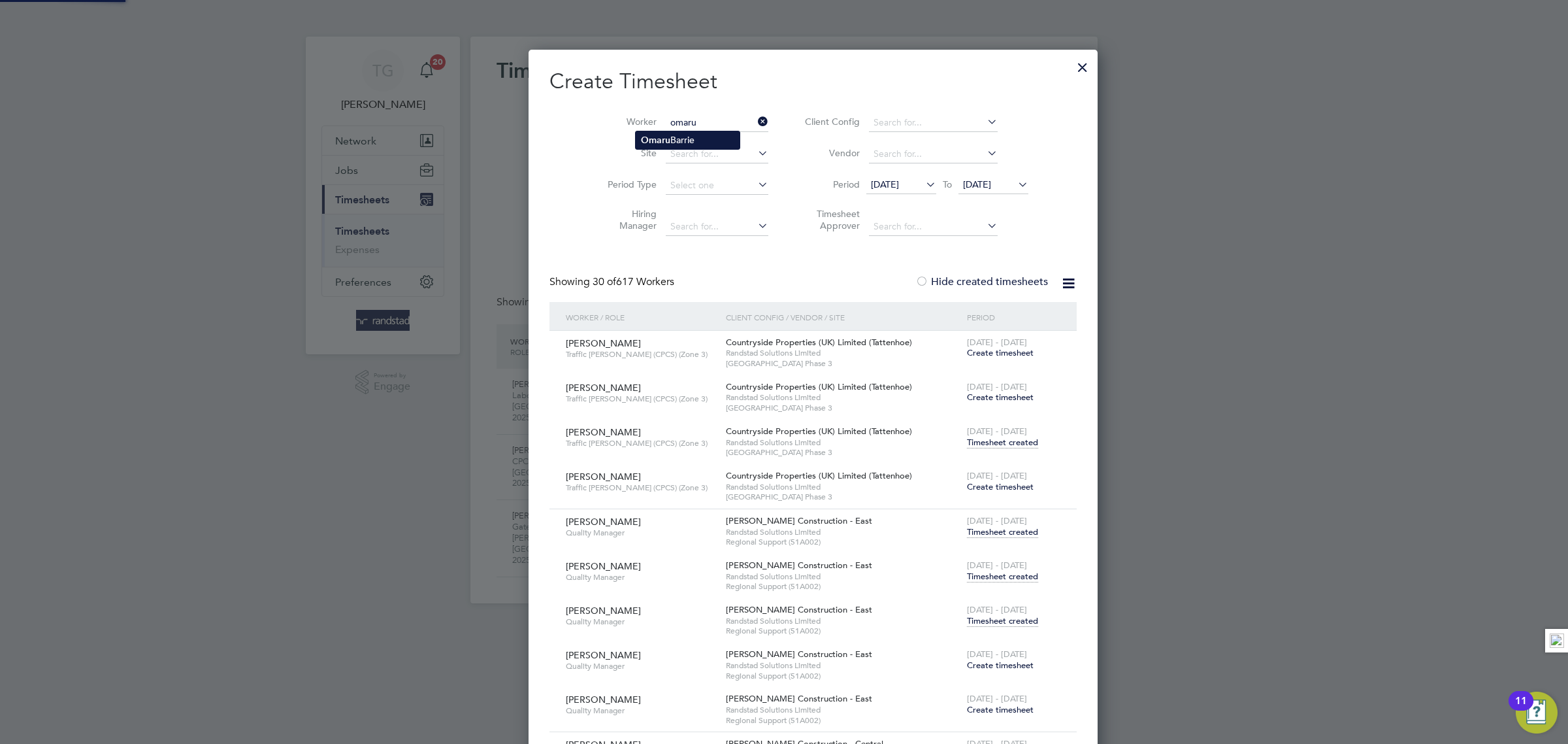
click at [694, 136] on li "[PERSON_NAME]" at bounding box center [687, 140] width 104 height 18
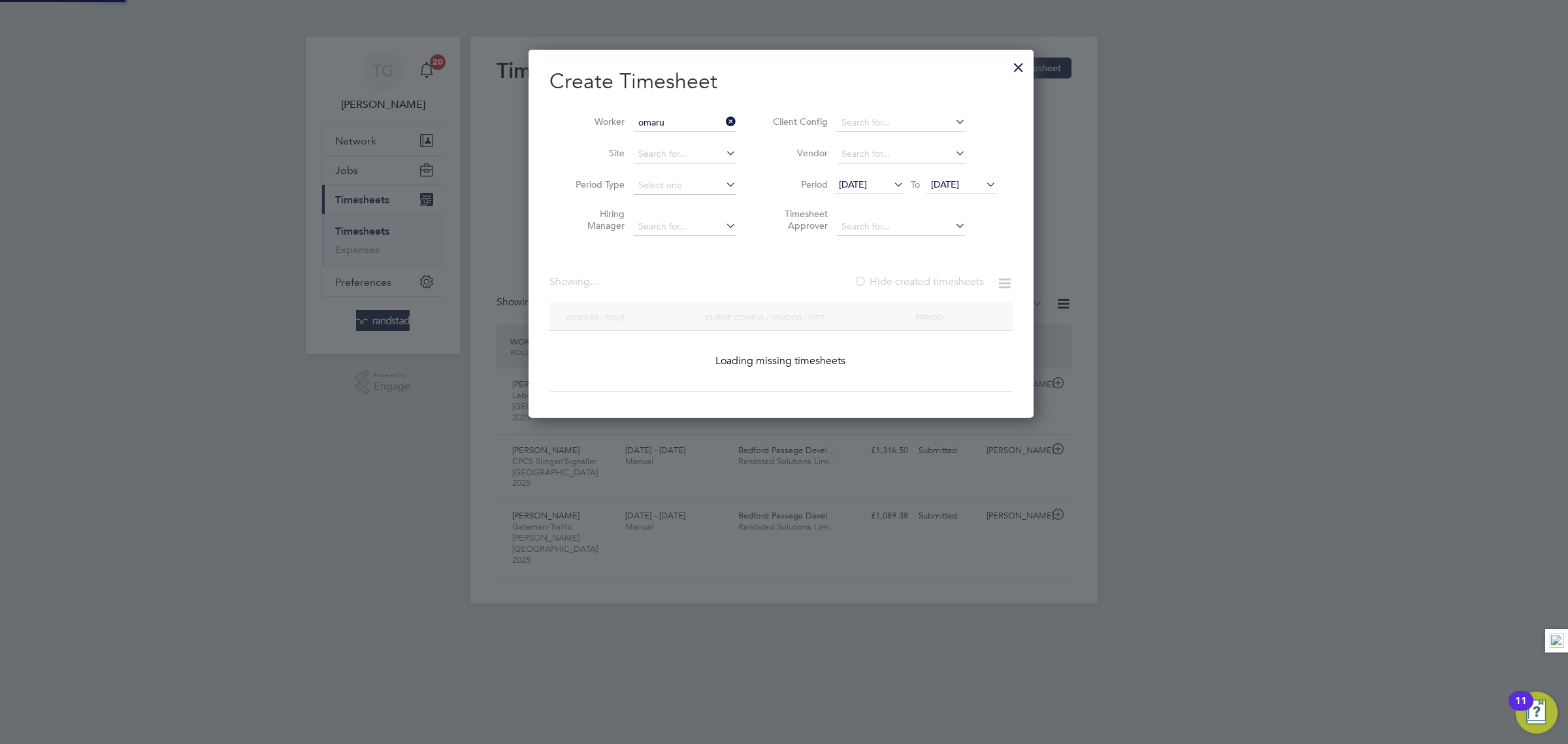
type input "[PERSON_NAME]"
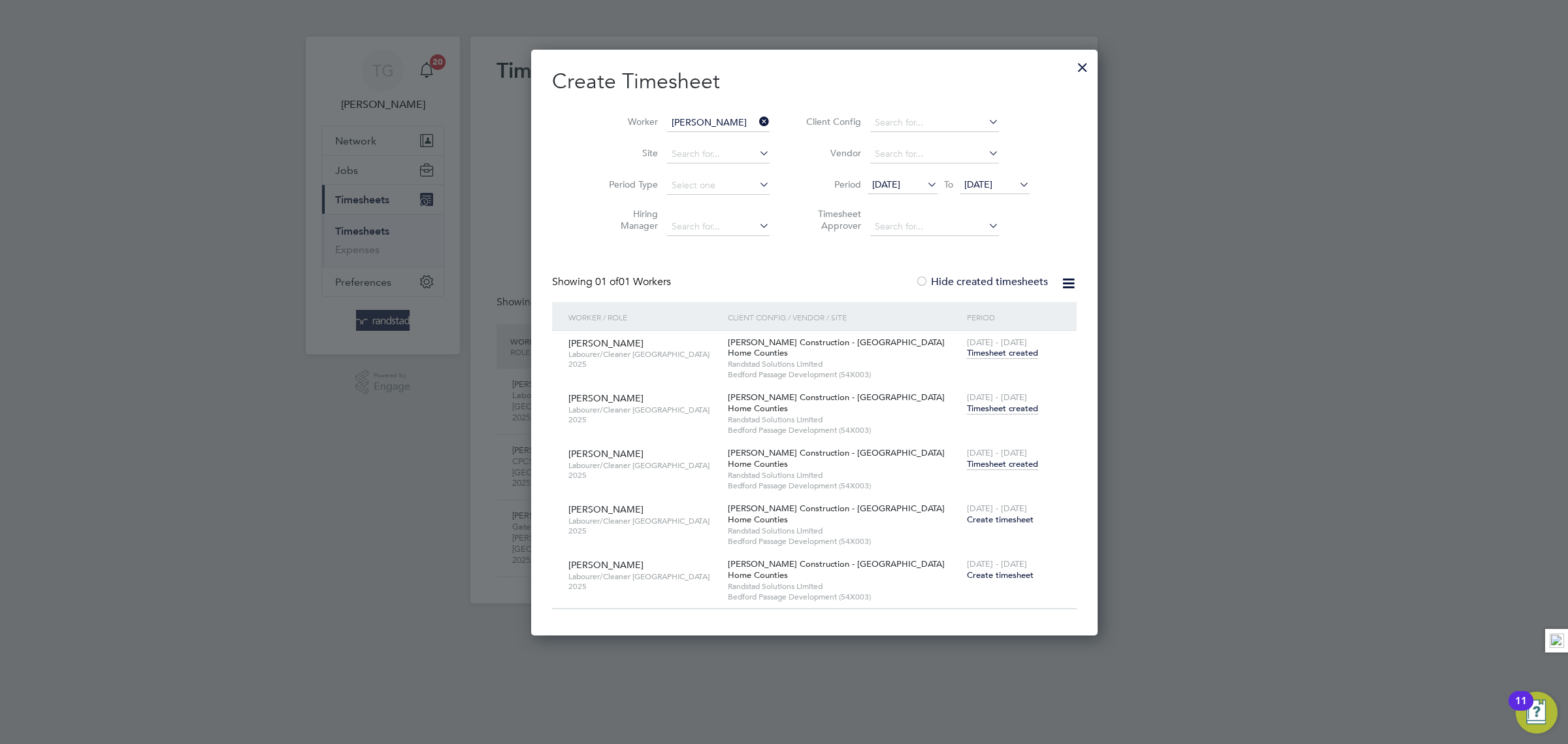
click at [967, 464] on span "Timesheet created" at bounding box center [1002, 463] width 71 height 11
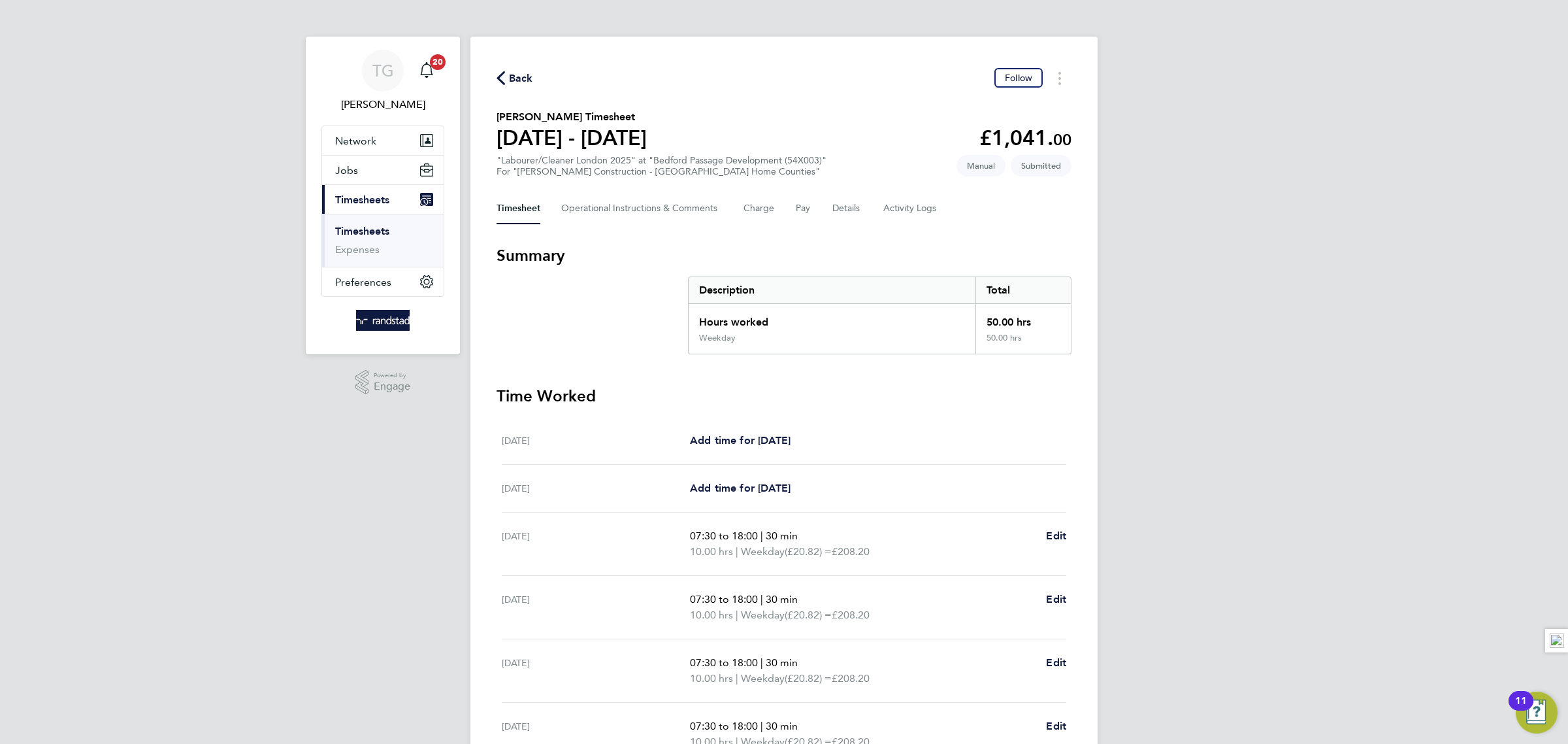
click at [376, 232] on link "Timesheets" at bounding box center [362, 231] width 54 height 12
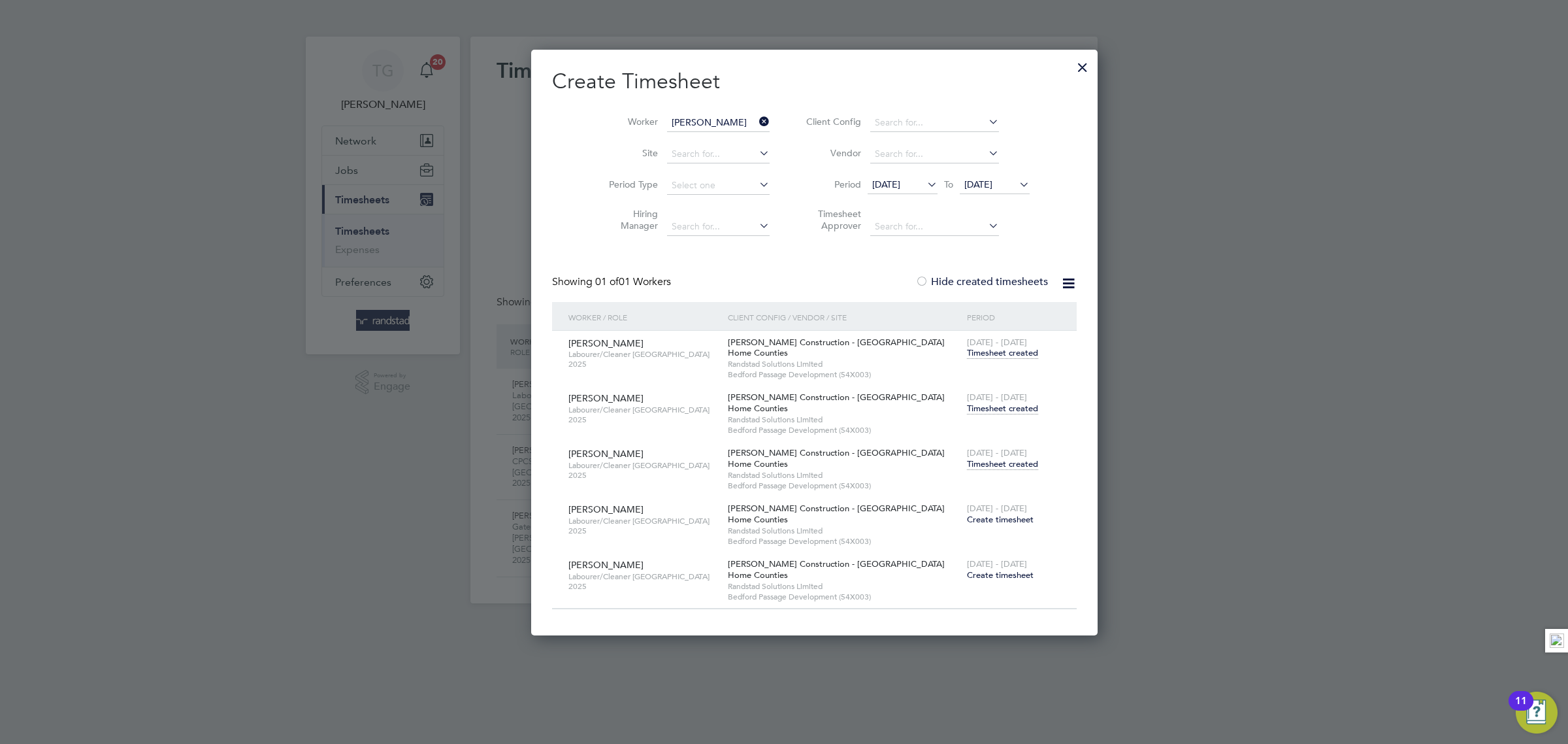
click at [757, 117] on icon at bounding box center [757, 121] width 0 height 18
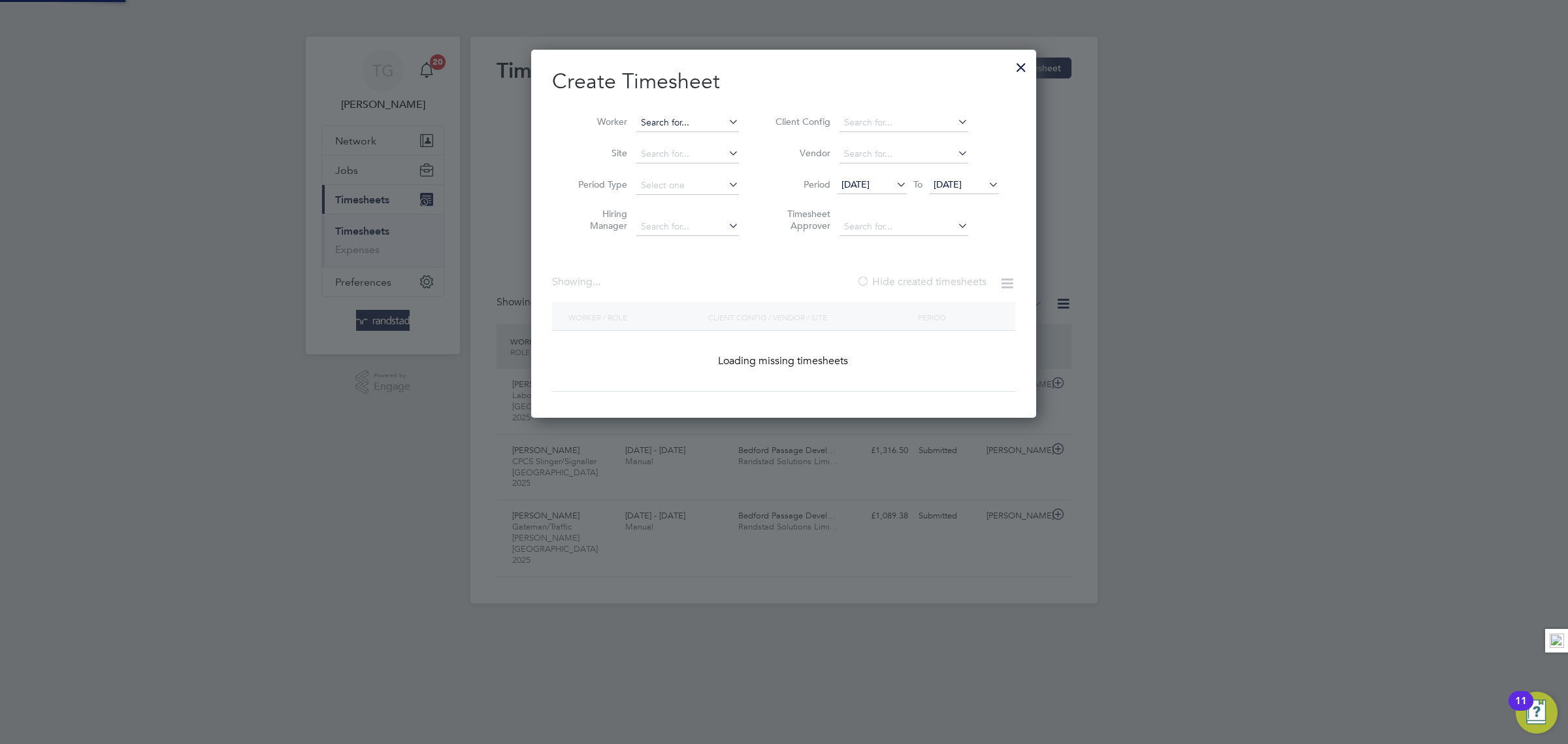
click at [691, 117] on input at bounding box center [687, 123] width 103 height 18
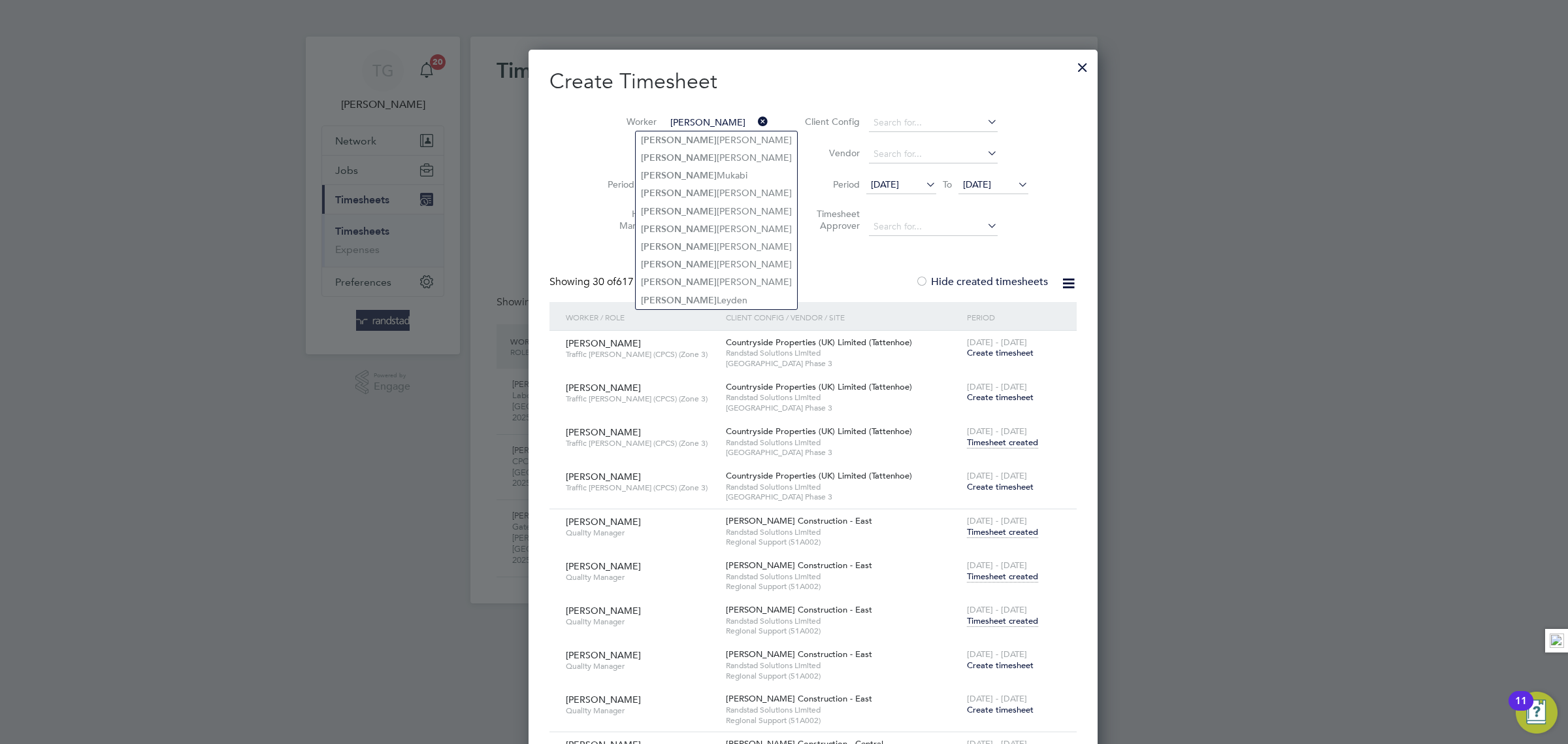
click at [681, 121] on input "[PERSON_NAME]" at bounding box center [717, 123] width 103 height 18
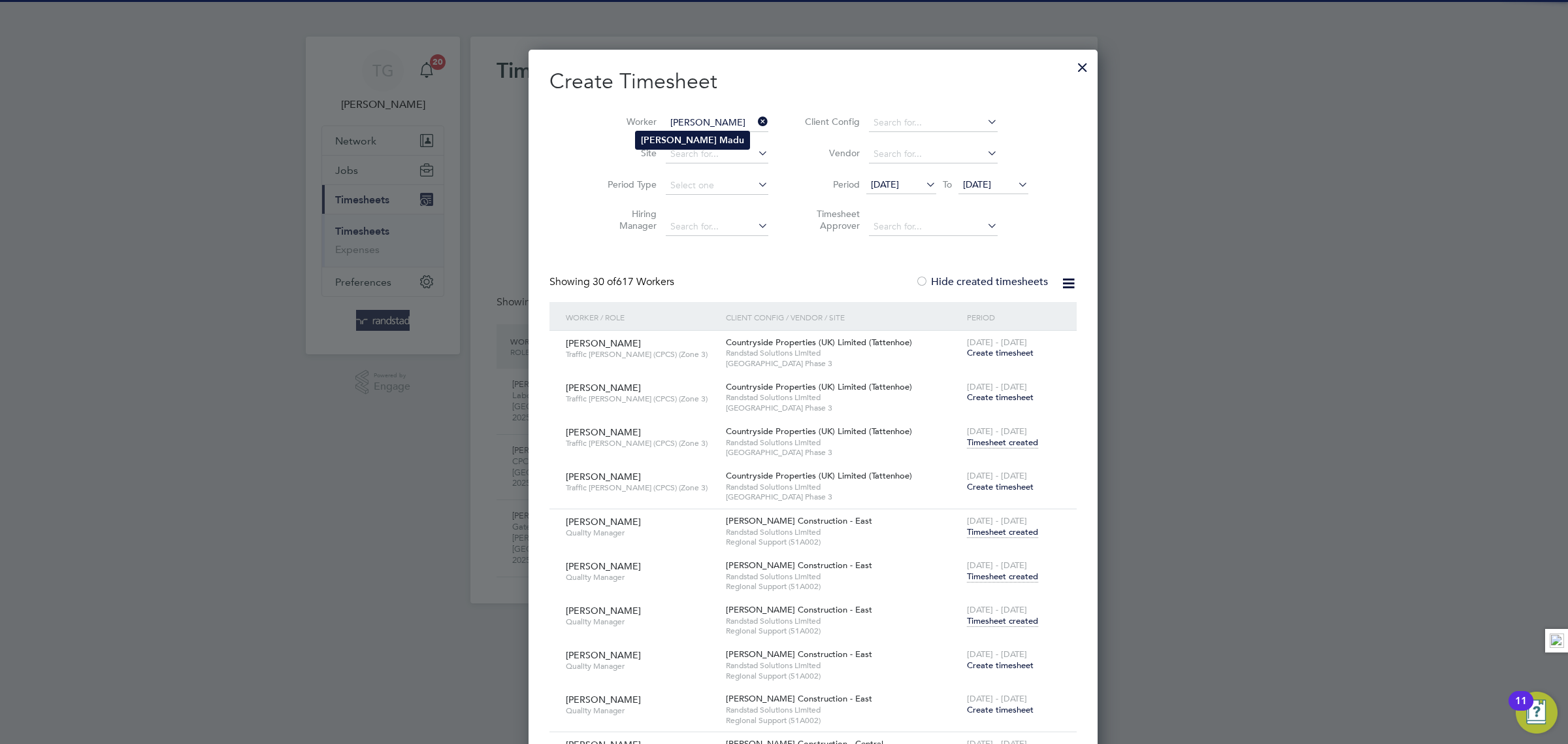
click at [719, 145] on b "Madu" at bounding box center [732, 140] width 25 height 11
type input "[PERSON_NAME]"
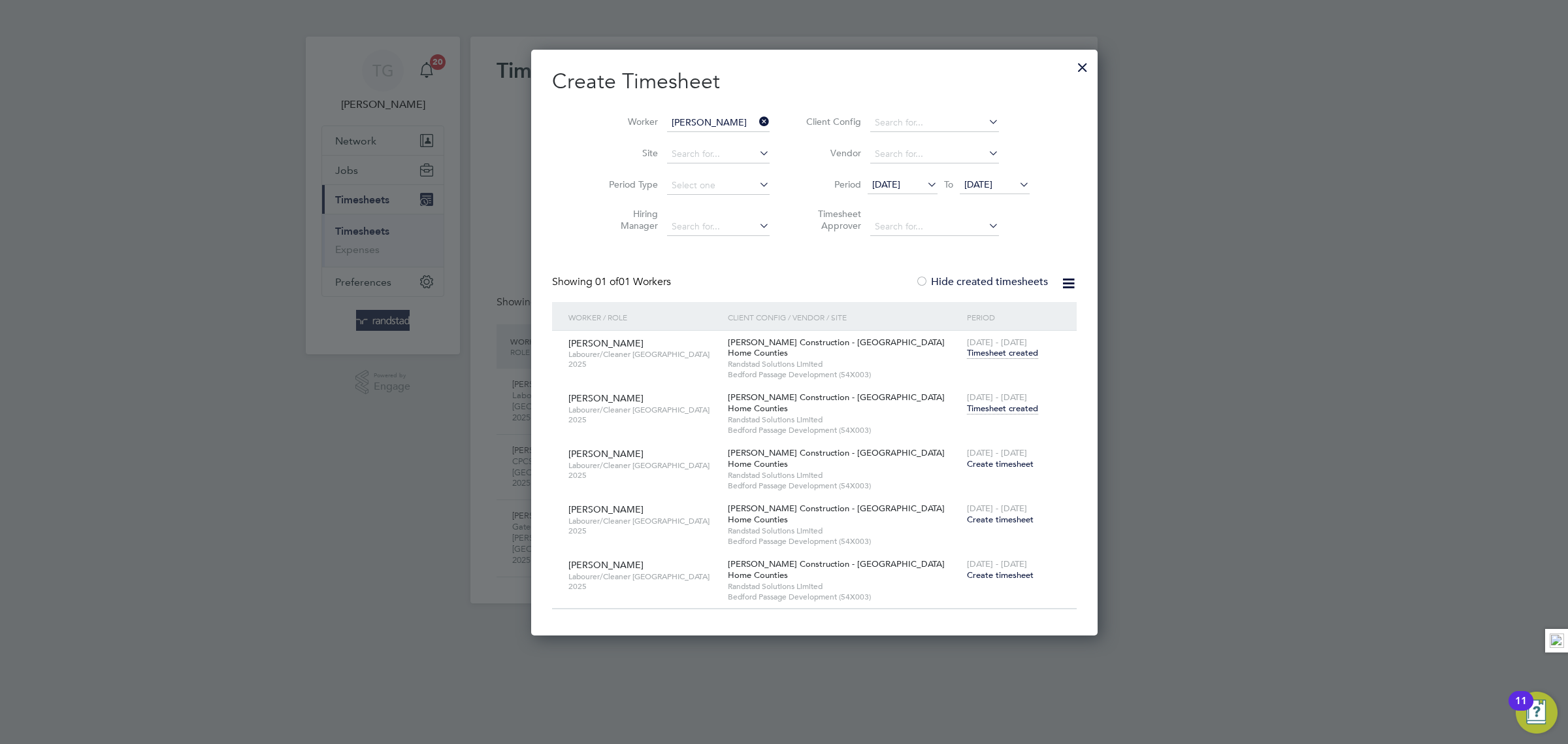
click at [967, 464] on span "Create timesheet" at bounding box center [1000, 463] width 66 height 11
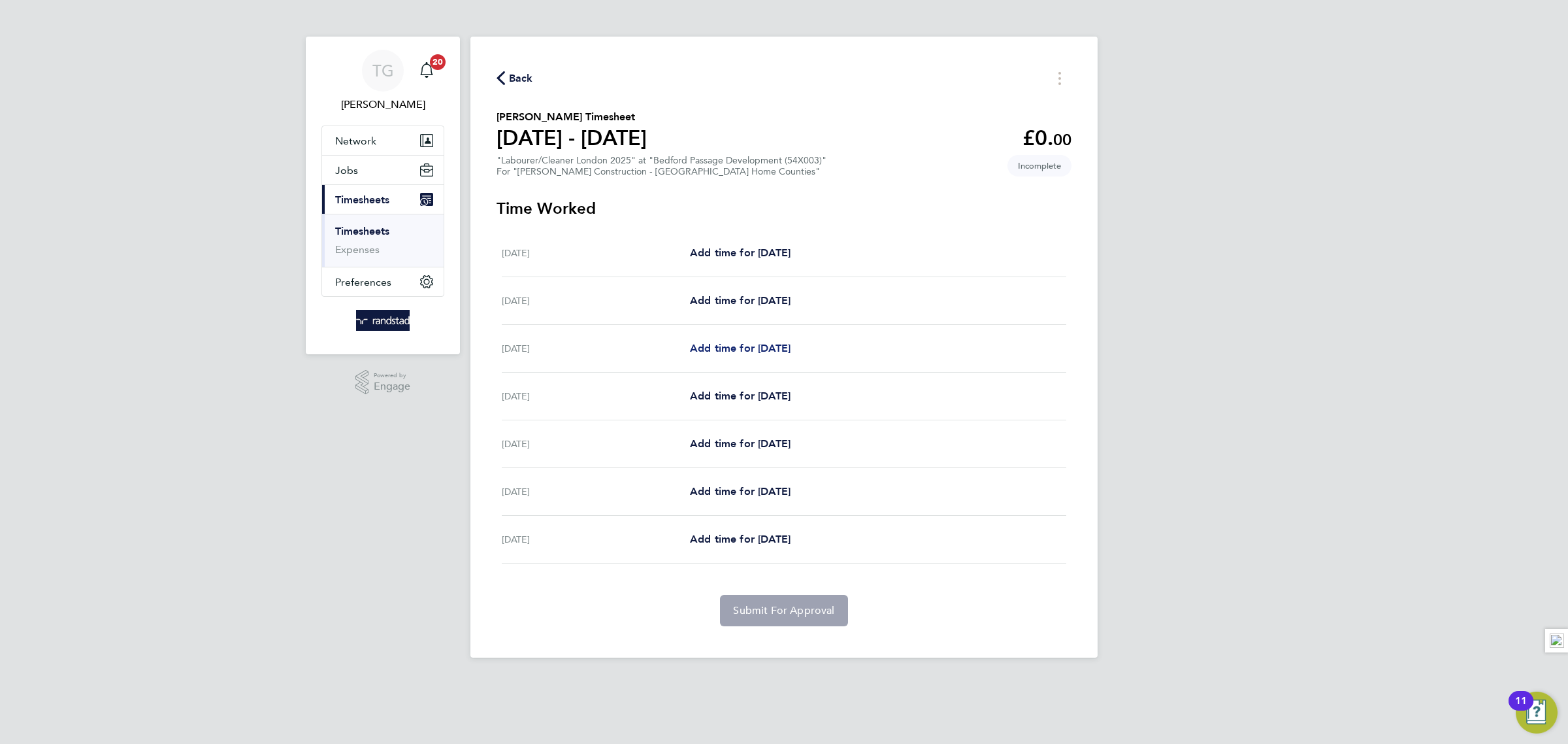
click at [753, 349] on span "Add time for [DATE]" at bounding box center [740, 348] width 101 height 12
select select "30"
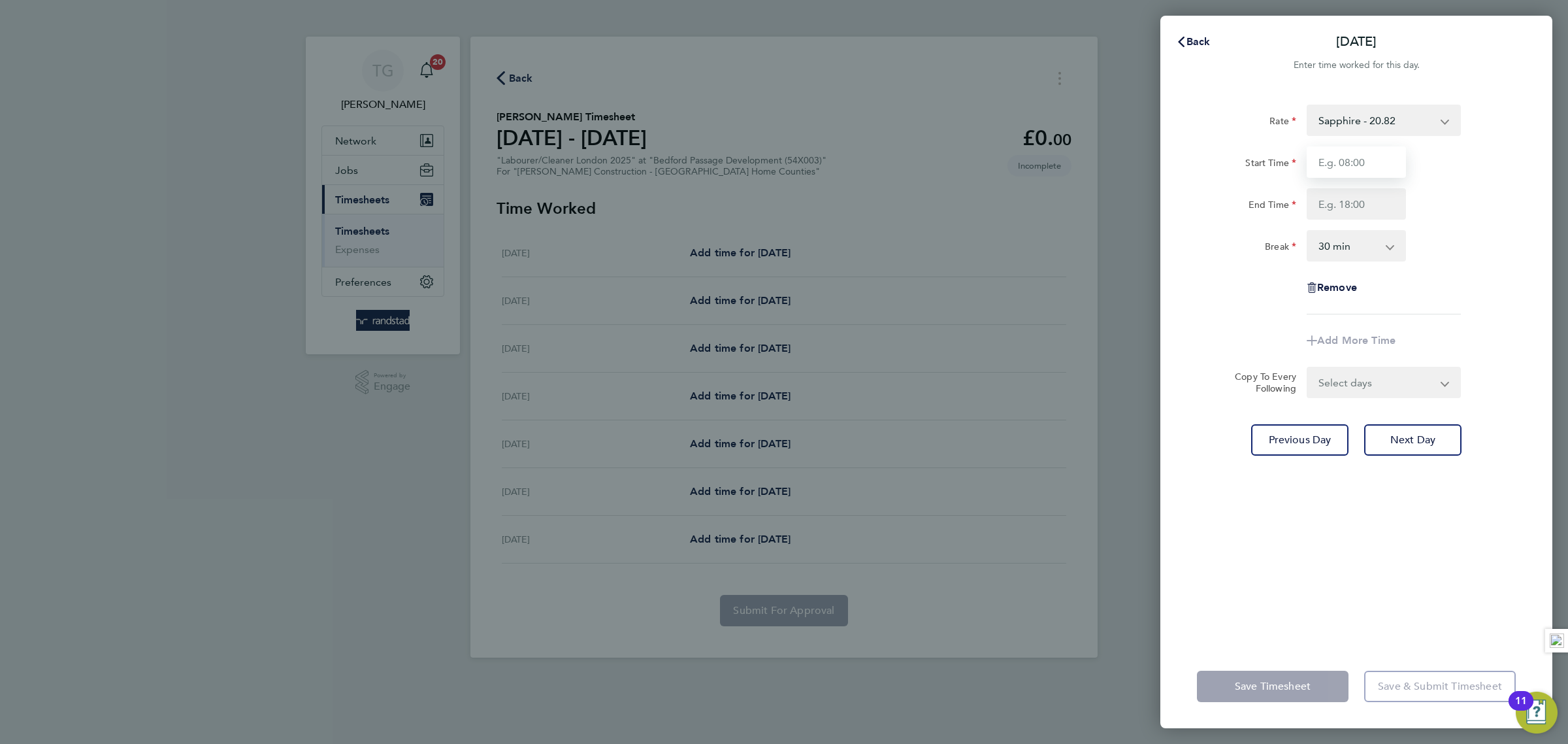
click at [1351, 157] on input "Start Time" at bounding box center [1356, 162] width 99 height 31
type input "07:30"
click at [1351, 201] on input "End Time" at bounding box center [1356, 203] width 99 height 31
type input "18:00"
click at [1467, 255] on div "Break 0 min 15 min 30 min 45 min 60 min 75 min 90 min" at bounding box center [1356, 245] width 330 height 31
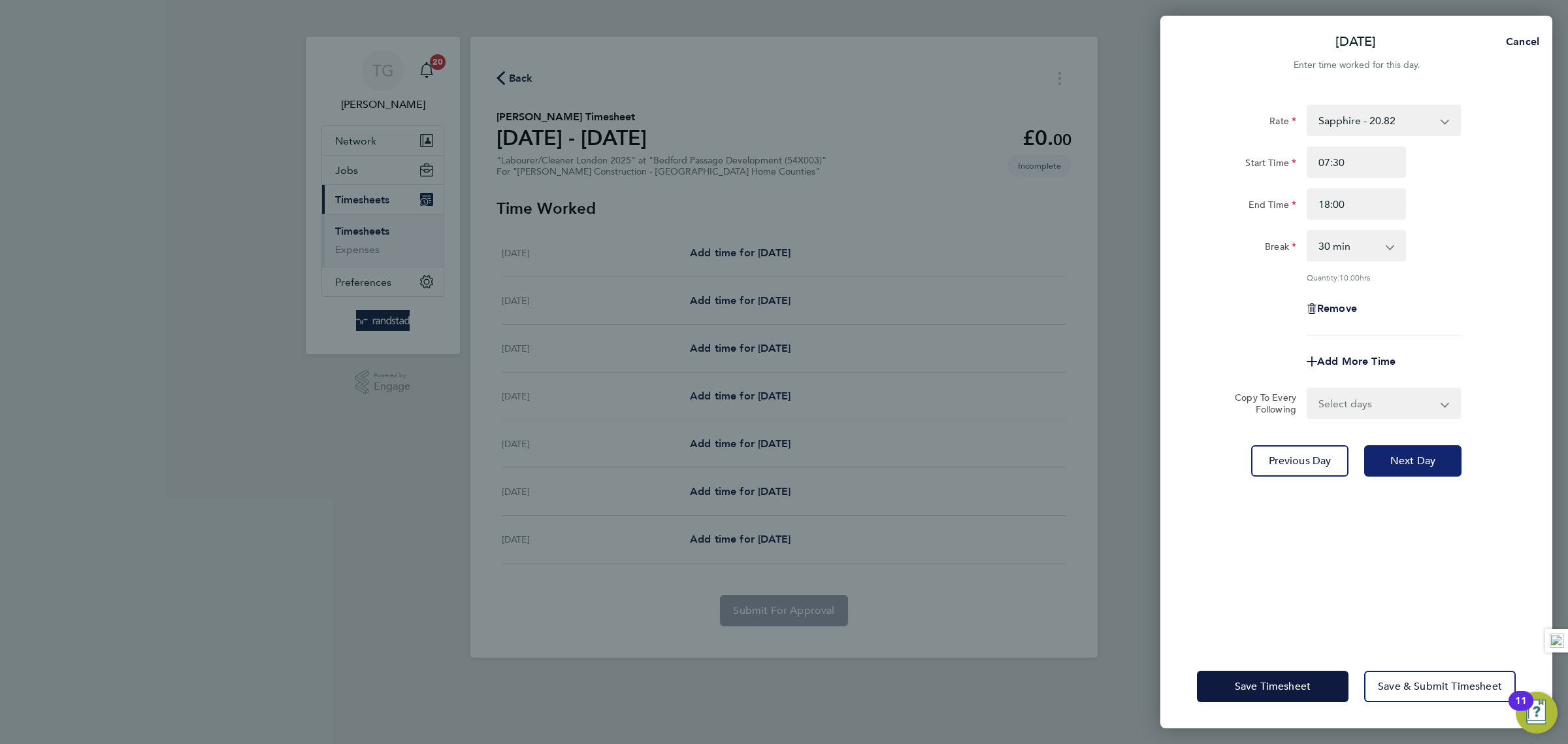
click at [1430, 460] on span "Next Day" at bounding box center [1412, 461] width 45 height 13
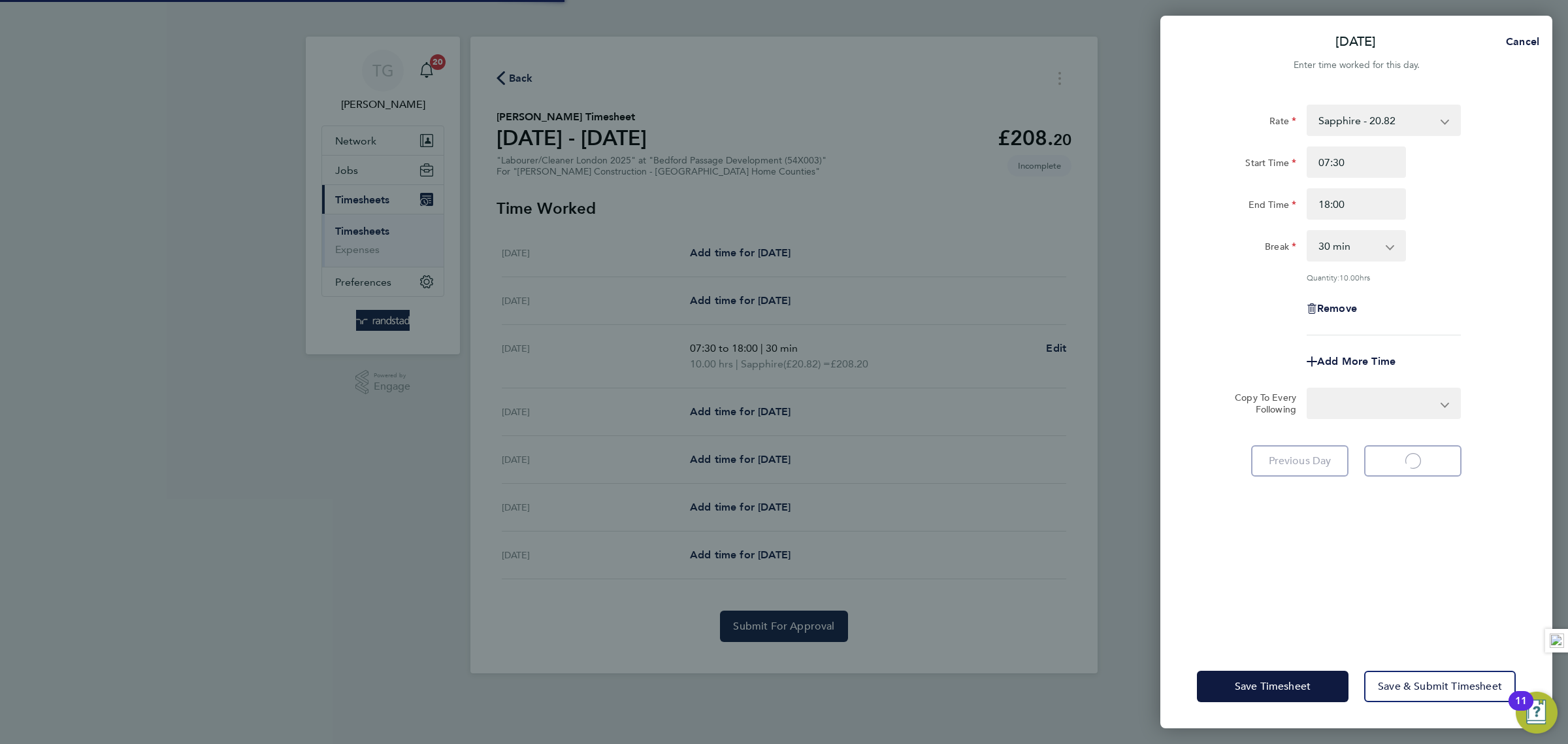
select select "30"
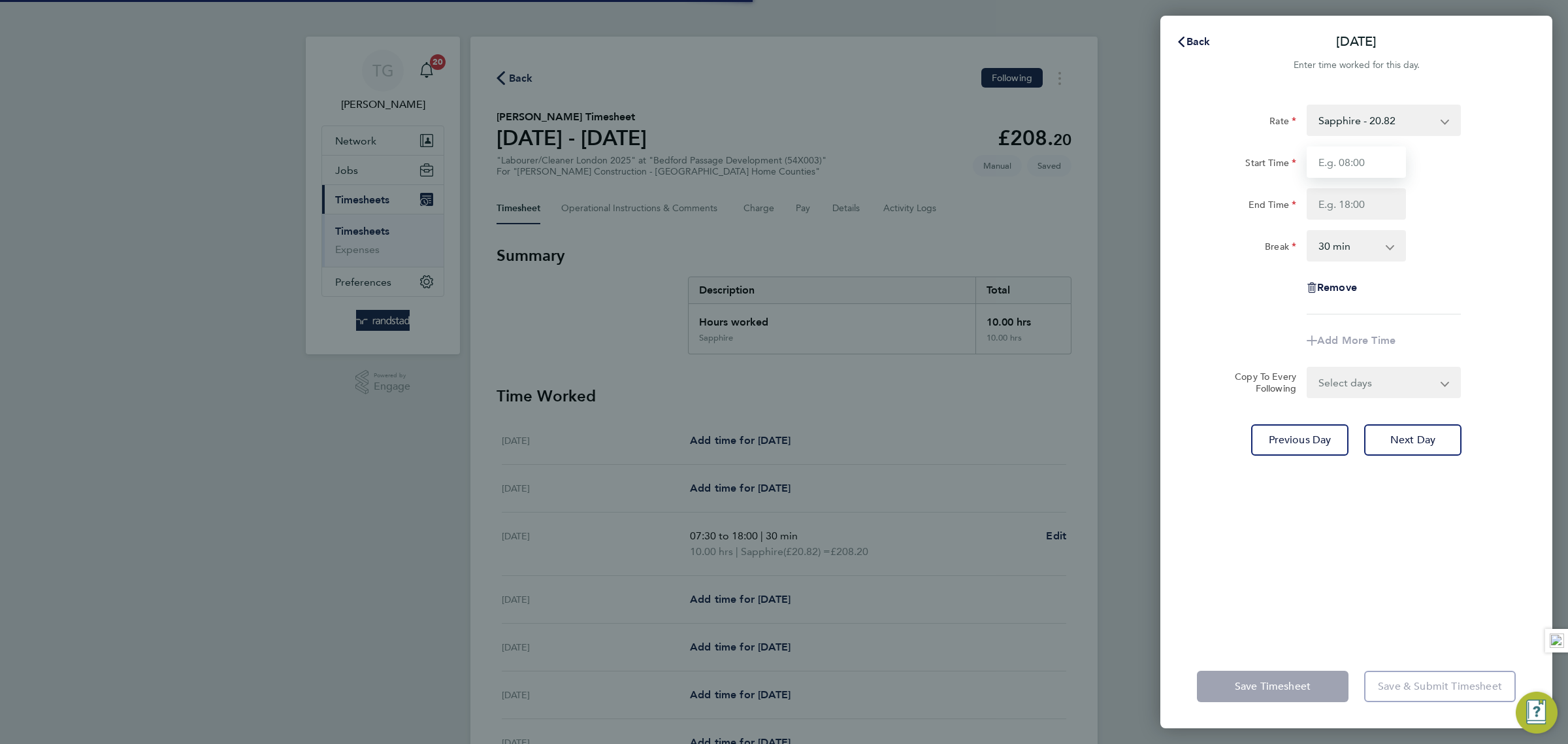
click at [1359, 163] on input "Start Time" at bounding box center [1356, 162] width 99 height 31
type input "07:30"
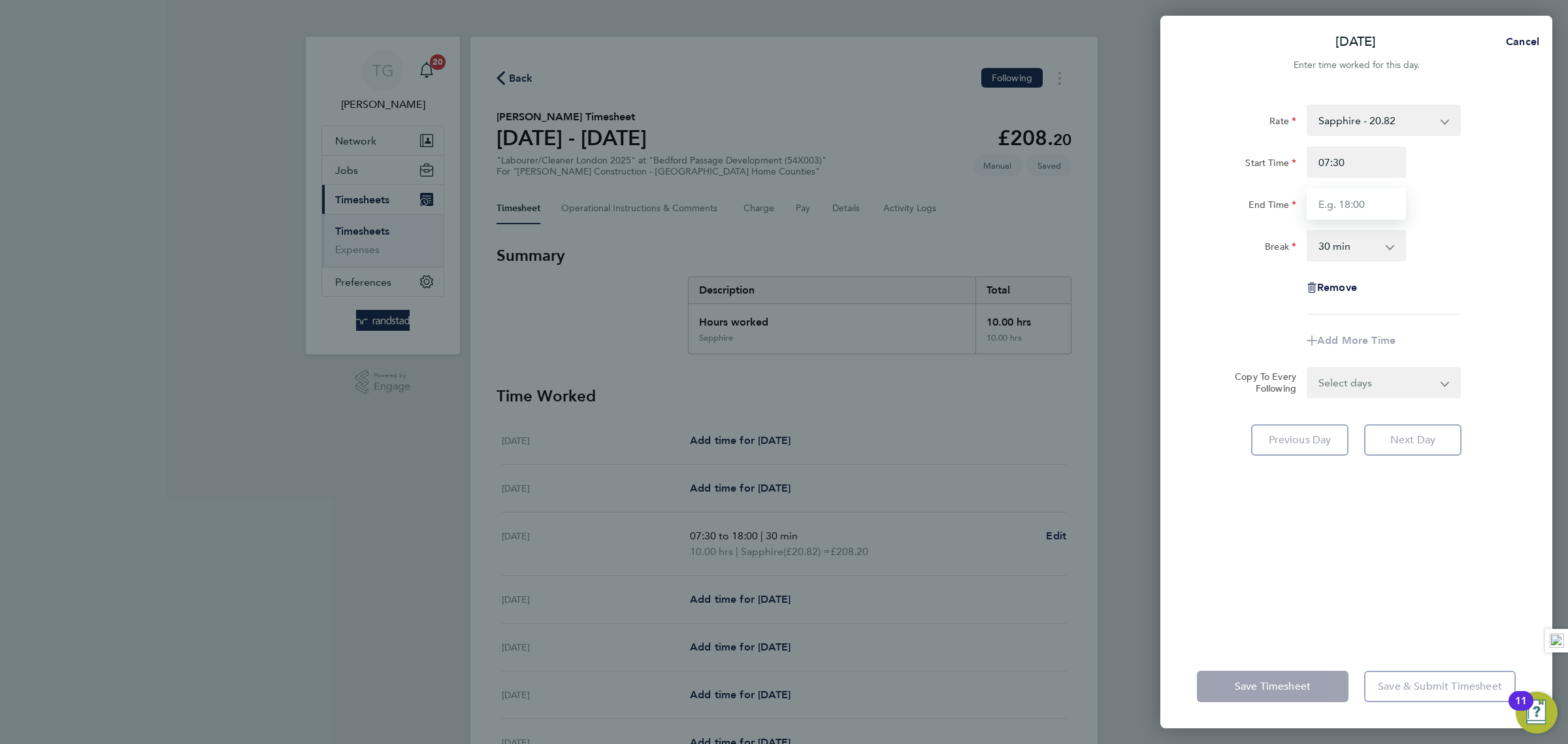
click at [1351, 208] on input "End Time" at bounding box center [1356, 203] width 99 height 31
type input "18:00"
click at [1516, 259] on div "Break 0 min 15 min 30 min 45 min 60 min 75 min 90 min" at bounding box center [1356, 245] width 330 height 31
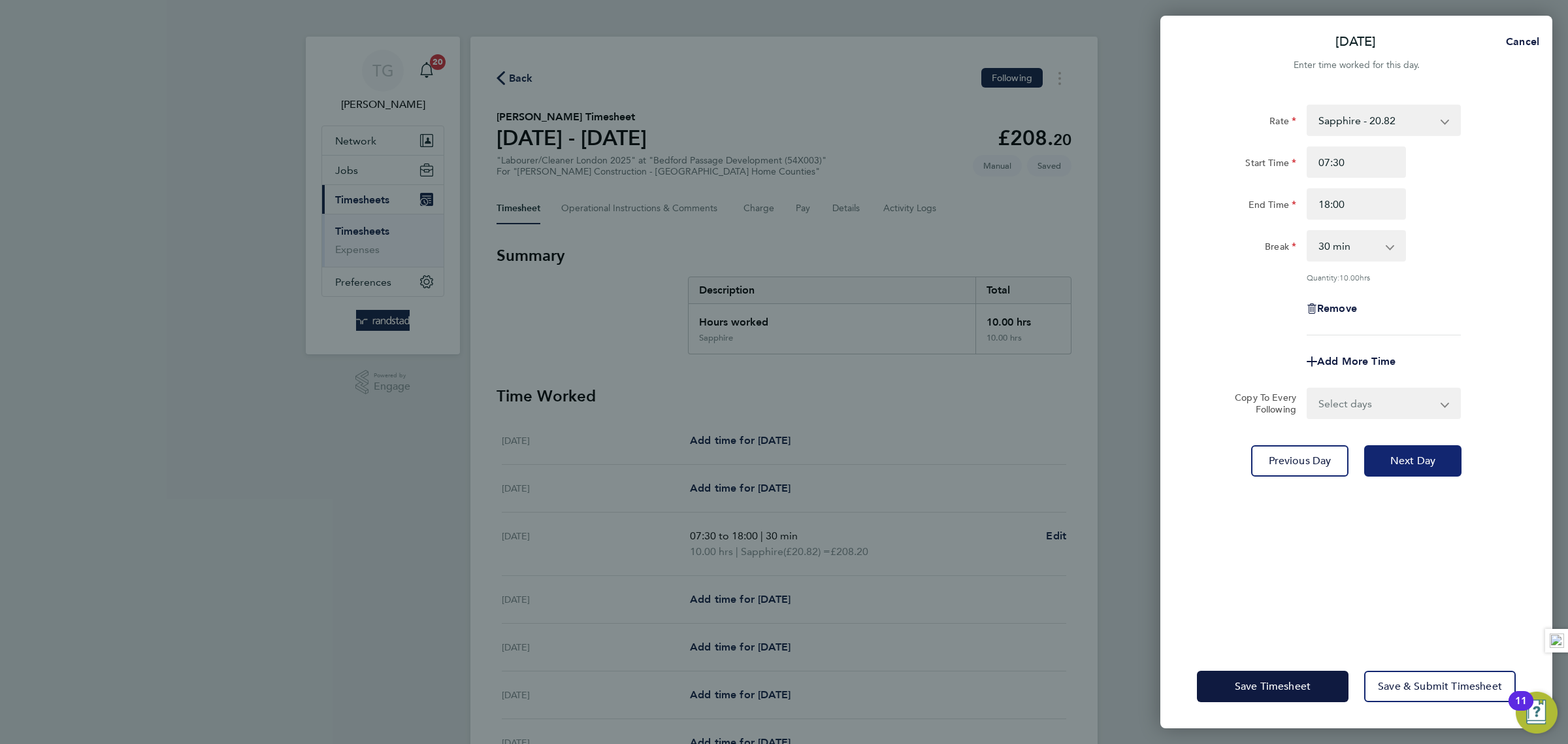
drag, startPoint x: 1383, startPoint y: 445, endPoint x: 1397, endPoint y: 450, distance: 14.9
click at [1388, 445] on button "Next Day" at bounding box center [1413, 461] width 98 height 31
select select "30"
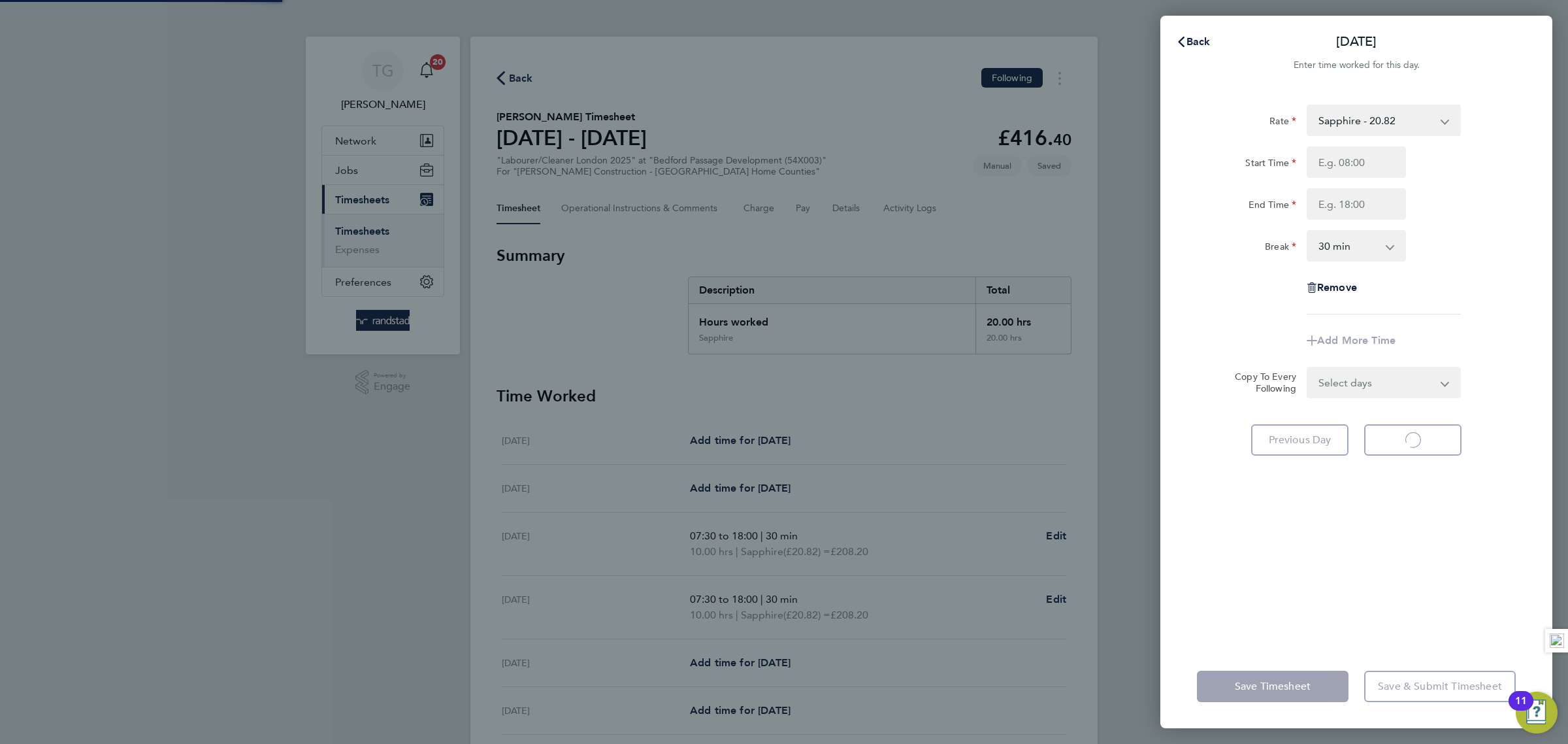
select select "30"
click at [1360, 159] on input "Start Time" at bounding box center [1356, 162] width 99 height 31
type input "07:30"
click at [1351, 207] on input "End Time" at bounding box center [1356, 203] width 99 height 31
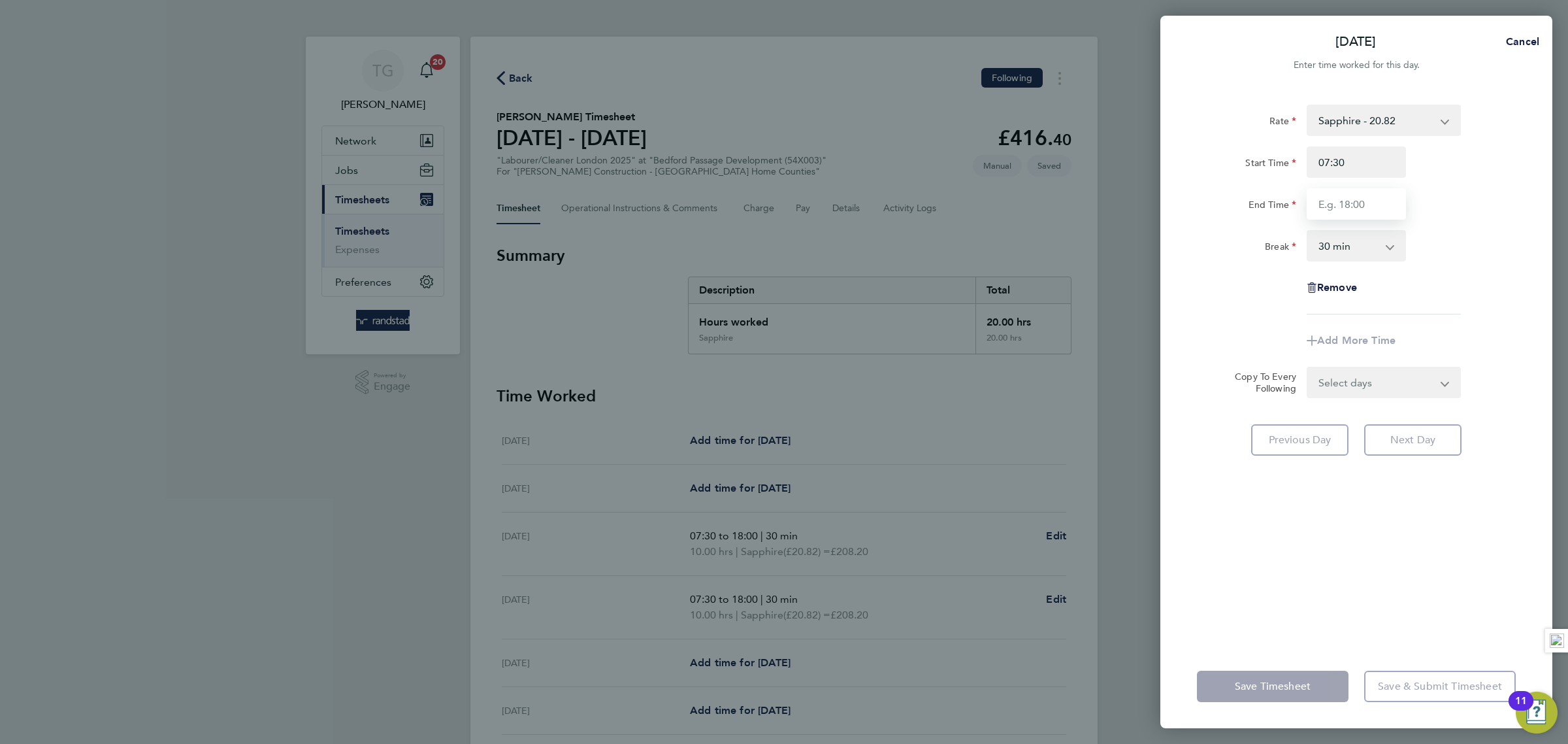
type input "18:00"
drag, startPoint x: 1516, startPoint y: 214, endPoint x: 1500, endPoint y: 380, distance: 166.8
click at [1513, 215] on div "End Time 18:00" at bounding box center [1356, 203] width 330 height 31
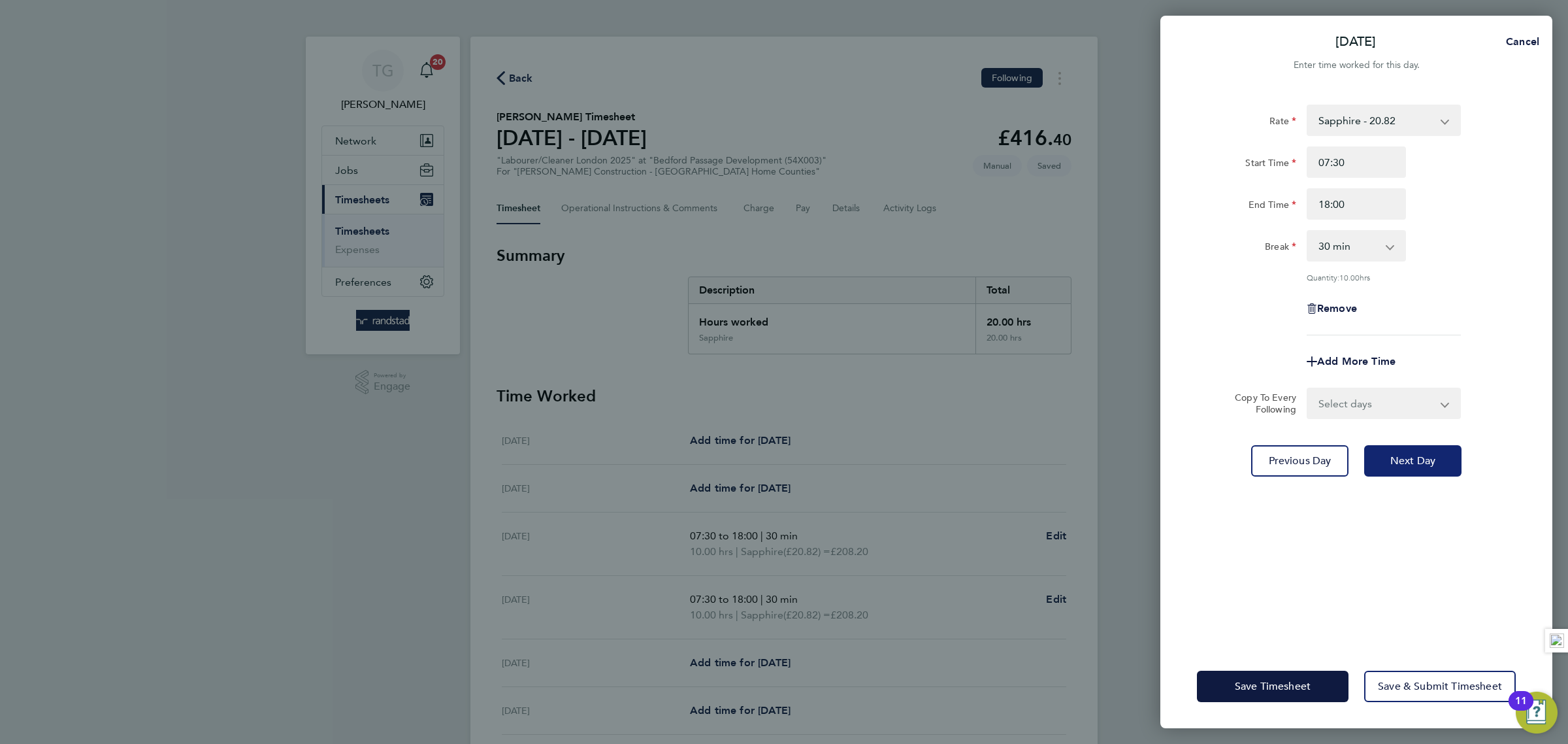
click at [1415, 454] on span "Next Day" at bounding box center [1412, 461] width 45 height 13
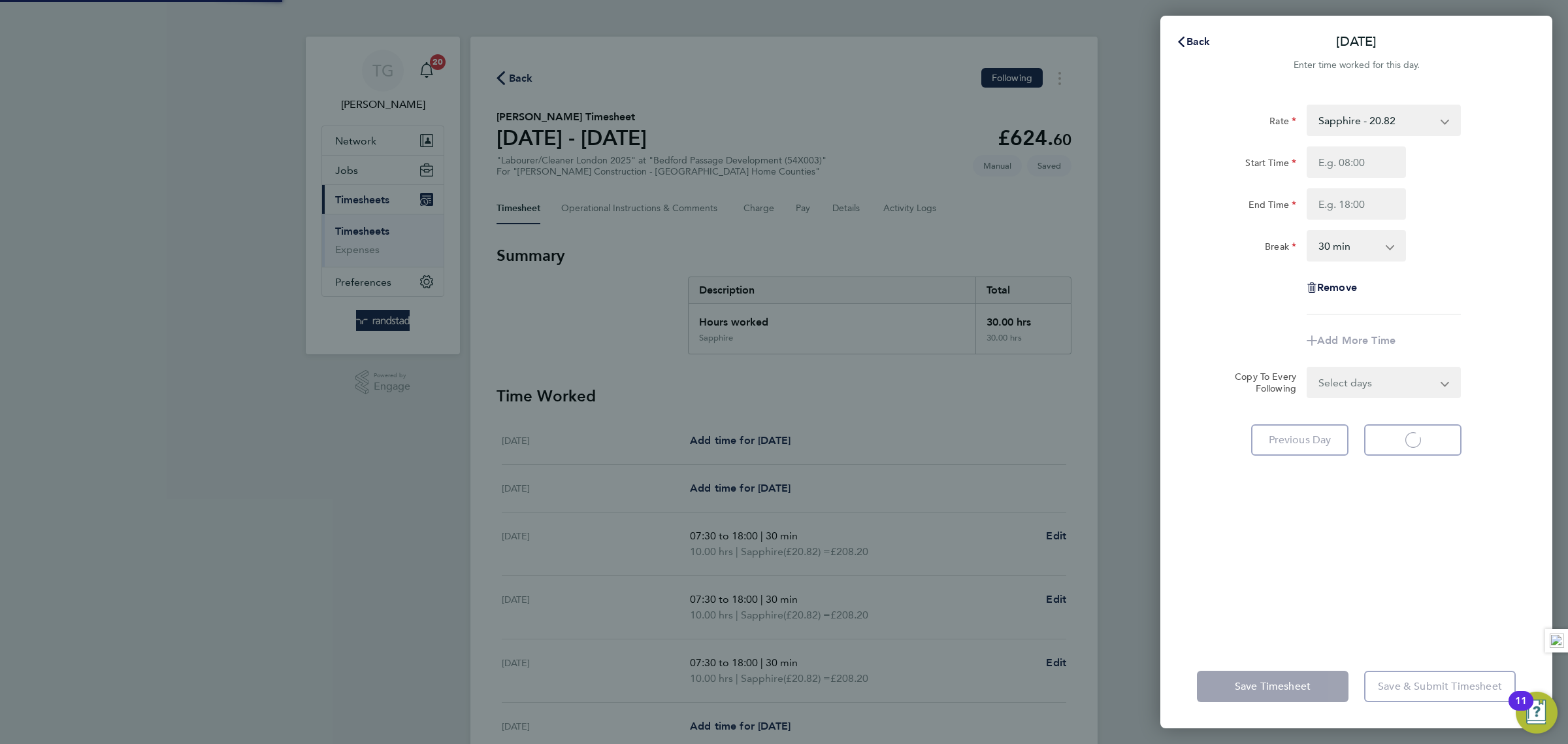
select select "30"
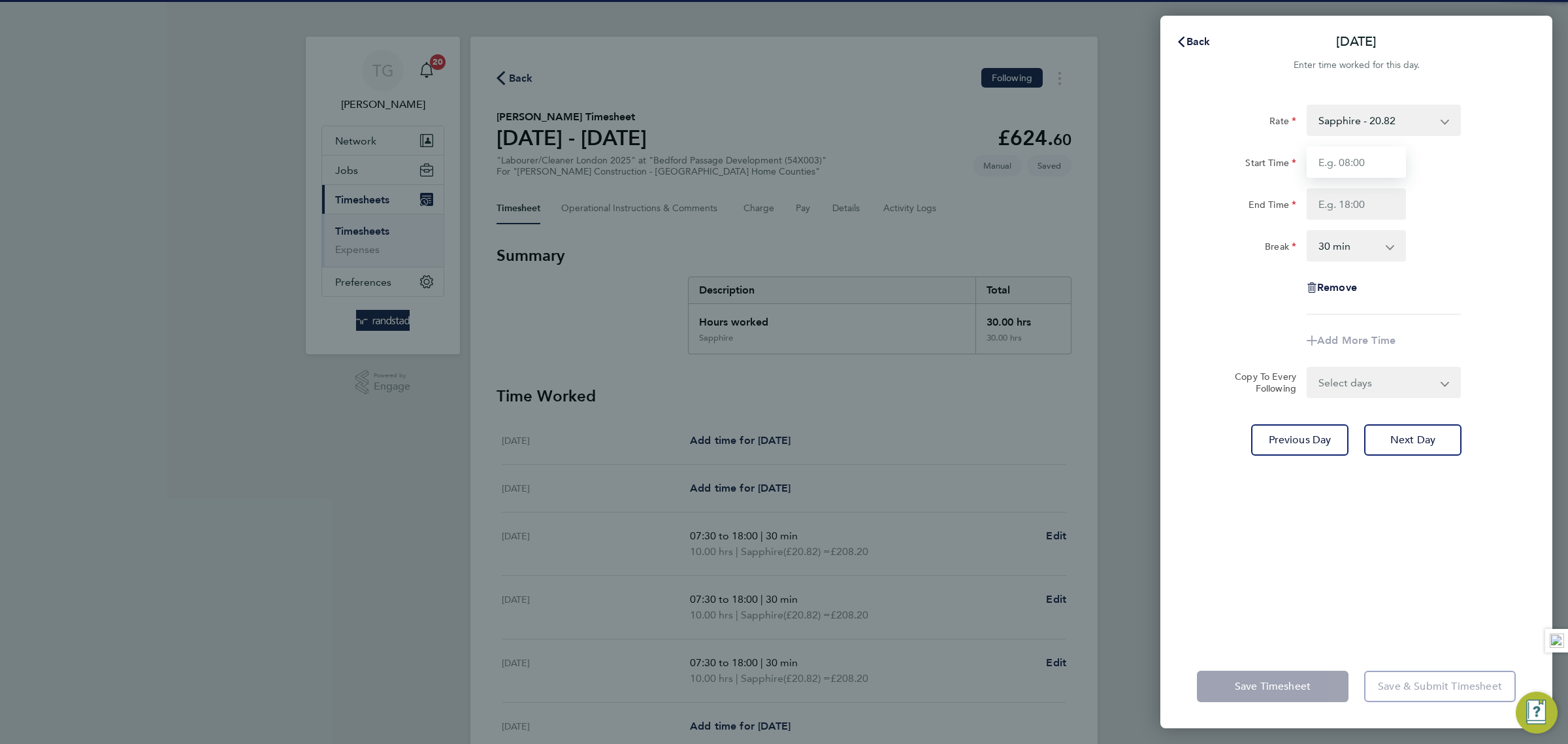
click at [1359, 158] on input "Start Time" at bounding box center [1356, 162] width 99 height 31
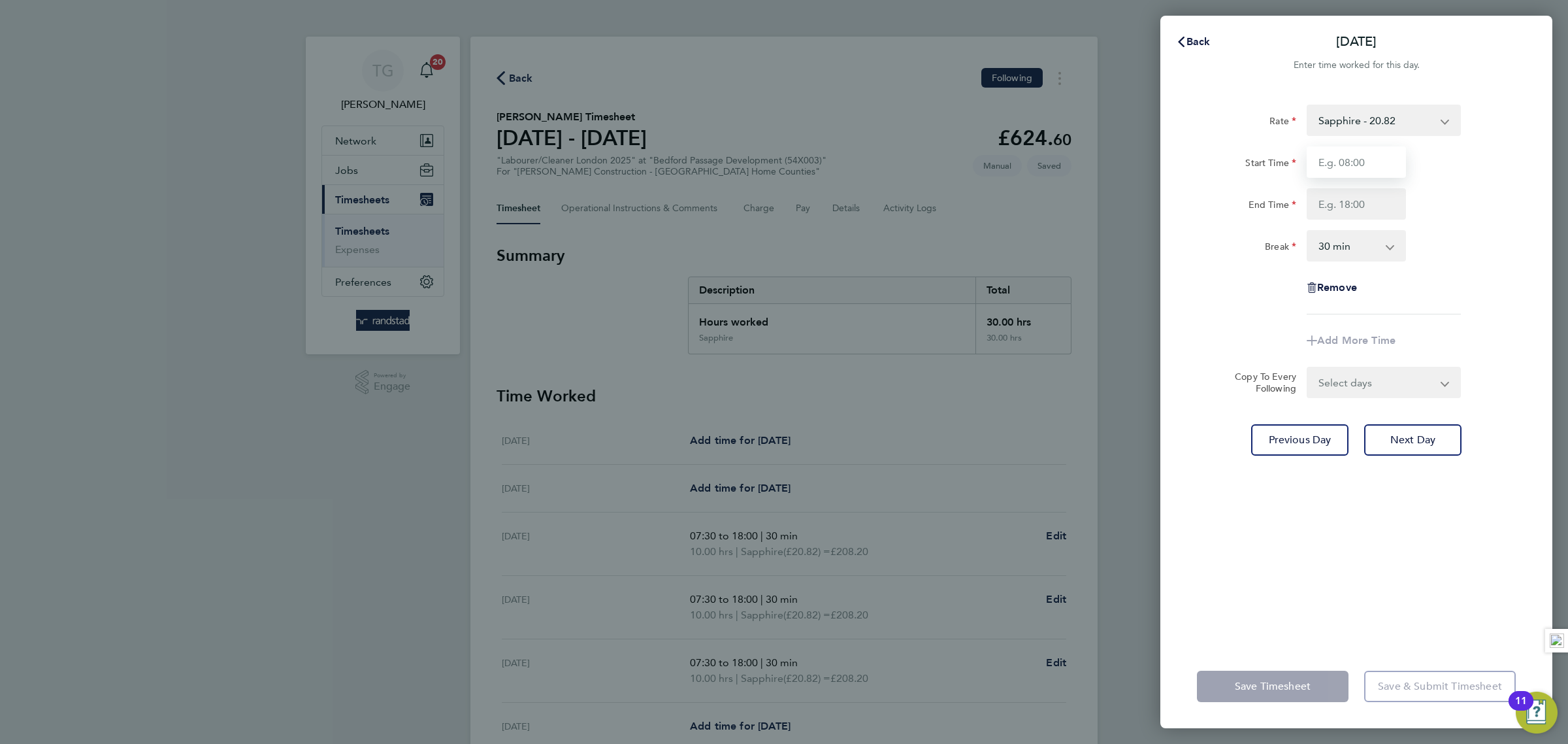
type input "07:30"
click at [1347, 208] on input "End Time" at bounding box center [1356, 203] width 99 height 31
type input "18:00"
click at [1451, 239] on div "Break 0 min 15 min 30 min 45 min 60 min 75 min 90 min" at bounding box center [1356, 245] width 330 height 31
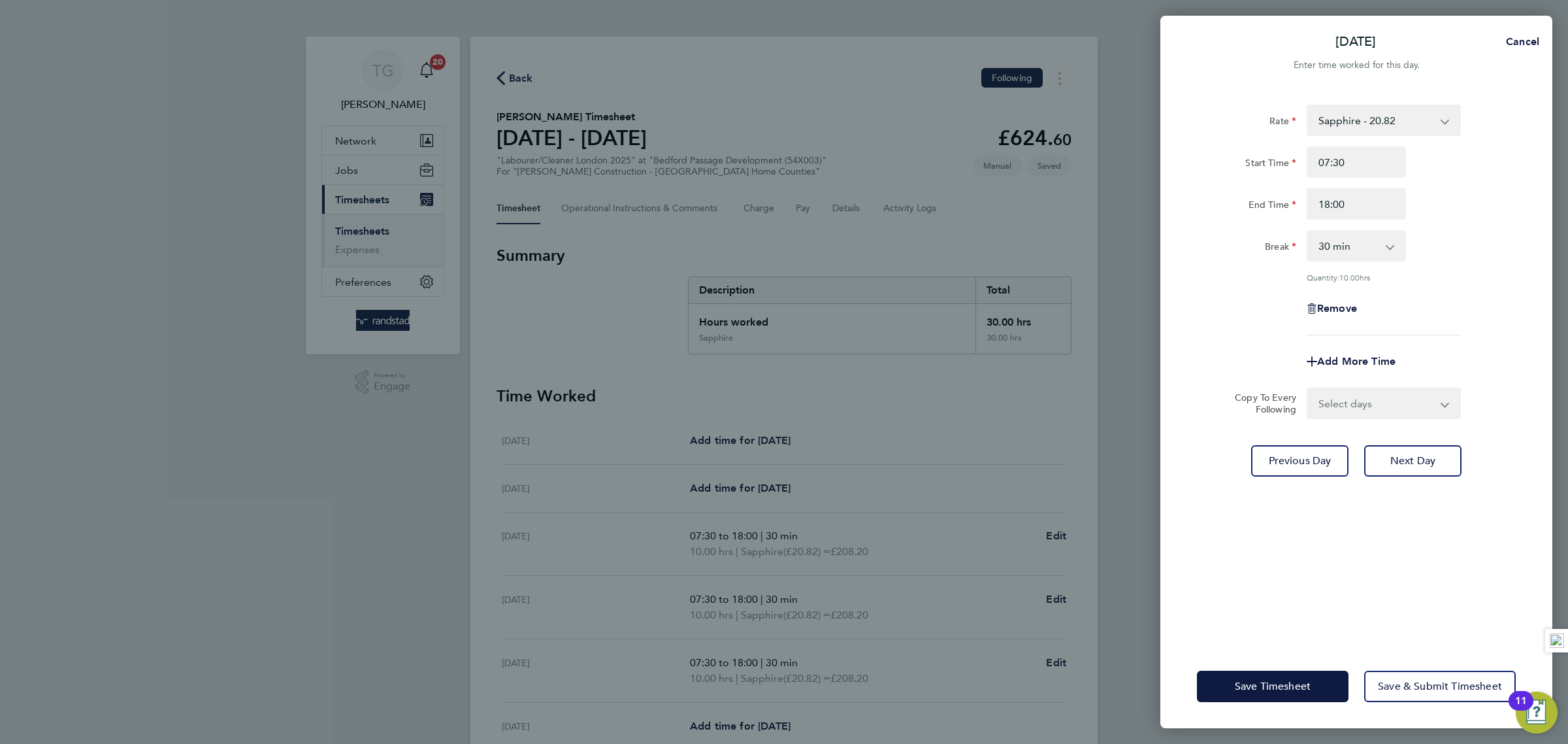
click at [1432, 441] on div "Rate Sapphire - 20.82 Start Time 07:30 End Time 18:00 Break 0 min 15 min 30 min…" at bounding box center [1356, 366] width 392 height 555
click at [1423, 470] on button "Next Day" at bounding box center [1413, 461] width 98 height 31
select select "30"
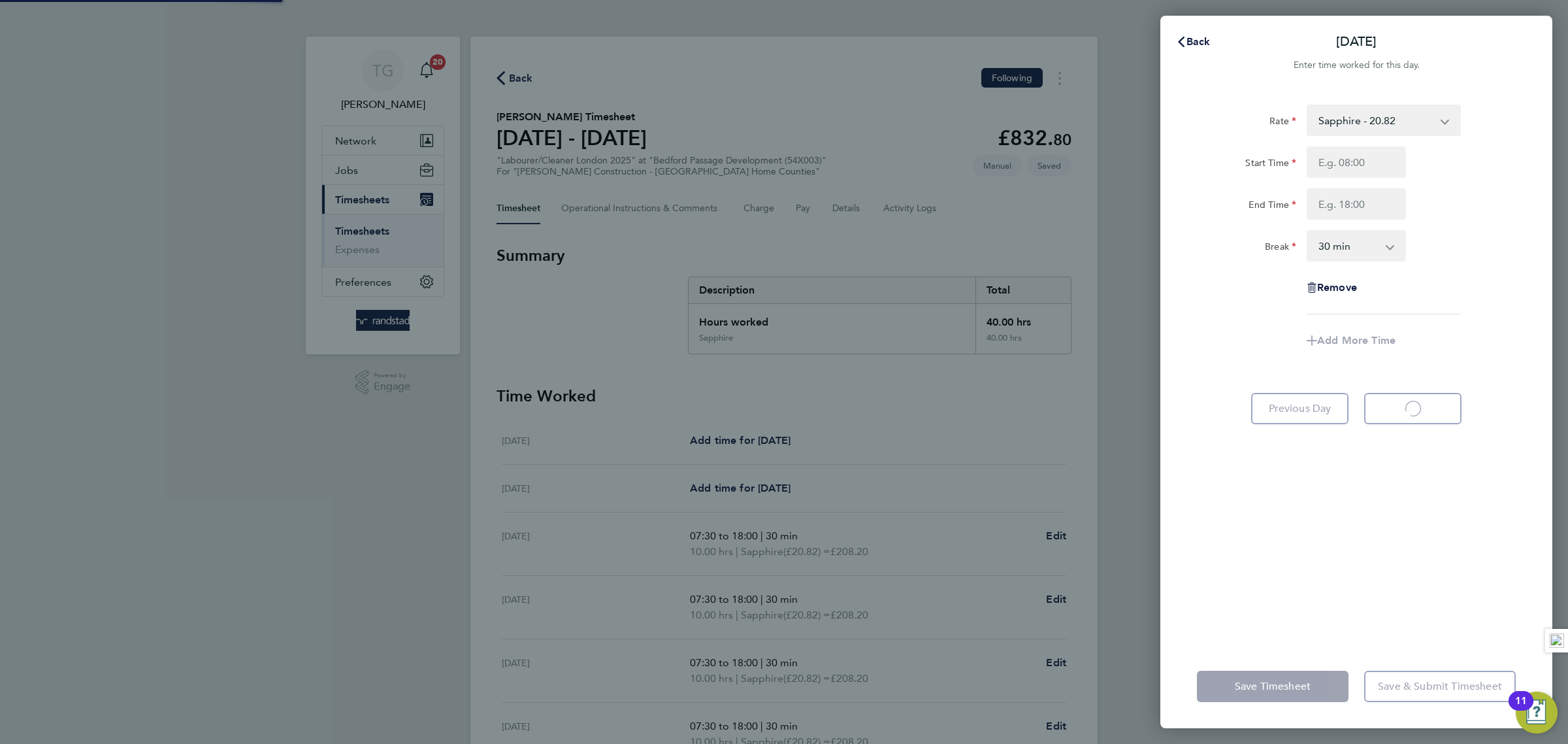
select select "30"
type input "07:30"
click at [1357, 211] on input "End Time" at bounding box center [1356, 203] width 99 height 31
type input "18:00"
click at [1478, 221] on div "Rate Sapphire - 20.82 Start Time 07:30 End Time 18:00 Break 0 min 15 min 30 min…" at bounding box center [1356, 209] width 319 height 210
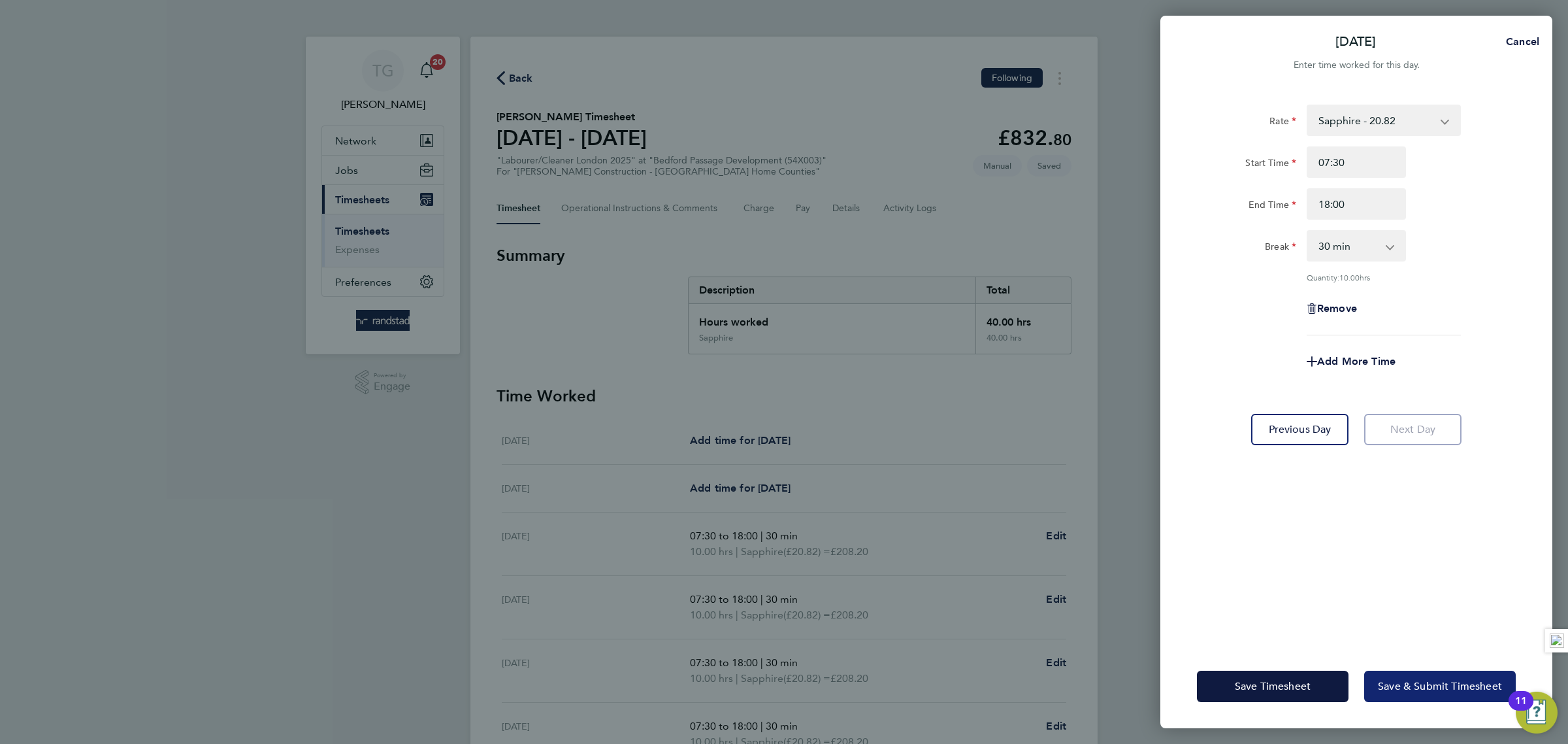
click at [1438, 682] on span "Save & Submit Timesheet" at bounding box center [1439, 687] width 124 height 13
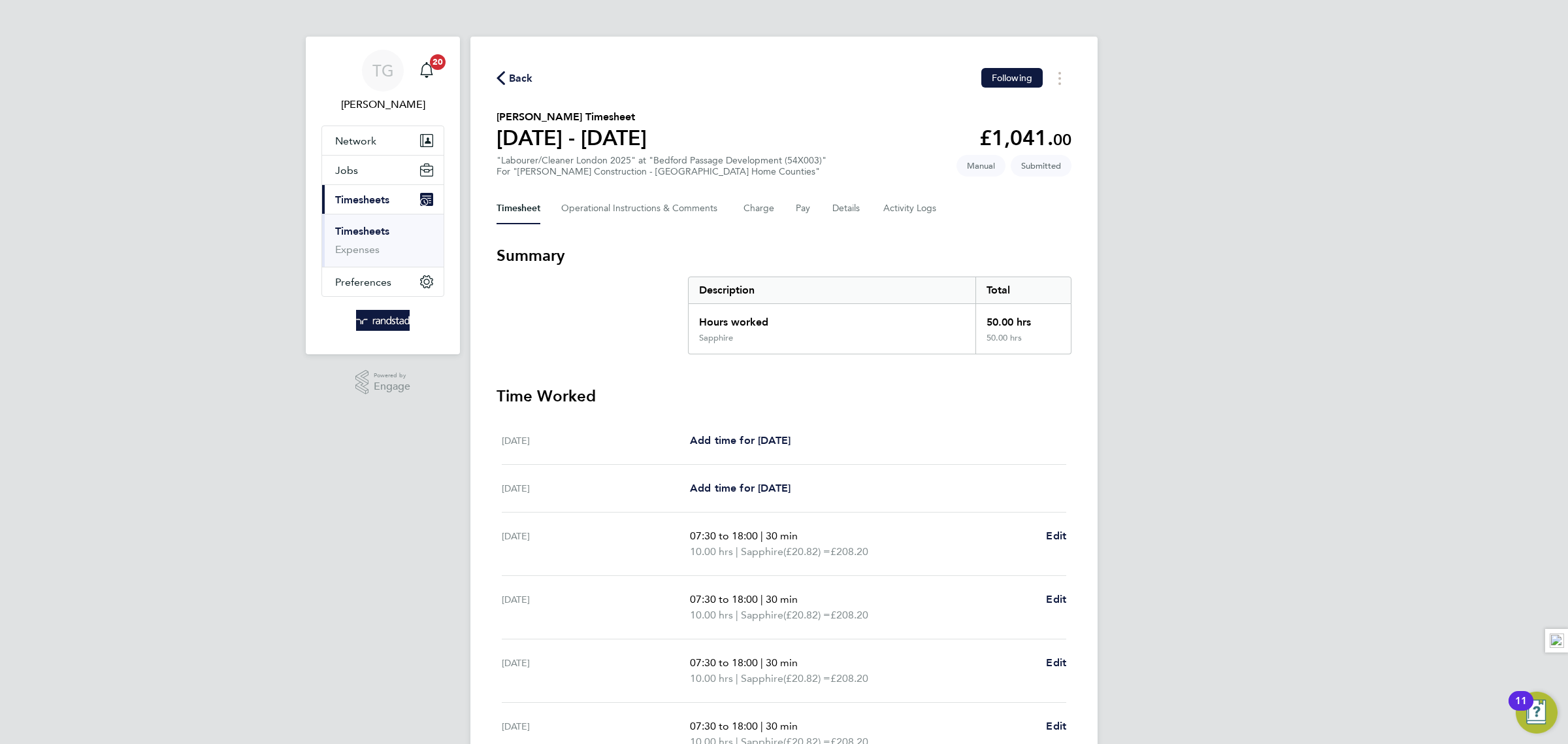
click at [377, 233] on link "Timesheets" at bounding box center [362, 231] width 54 height 12
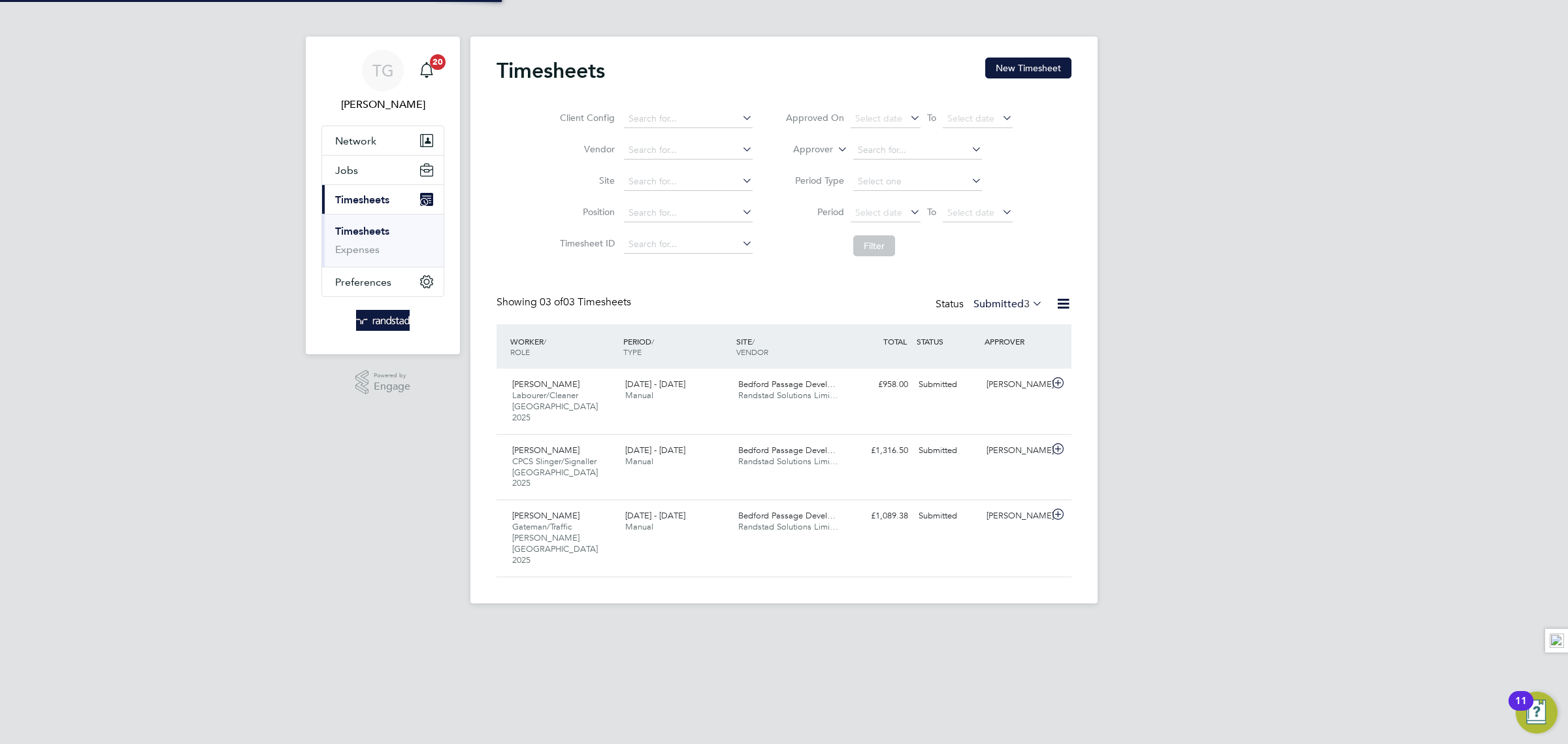
scroll to position [43, 113]
click at [1007, 72] on button "New Timesheet" at bounding box center [1028, 67] width 86 height 21
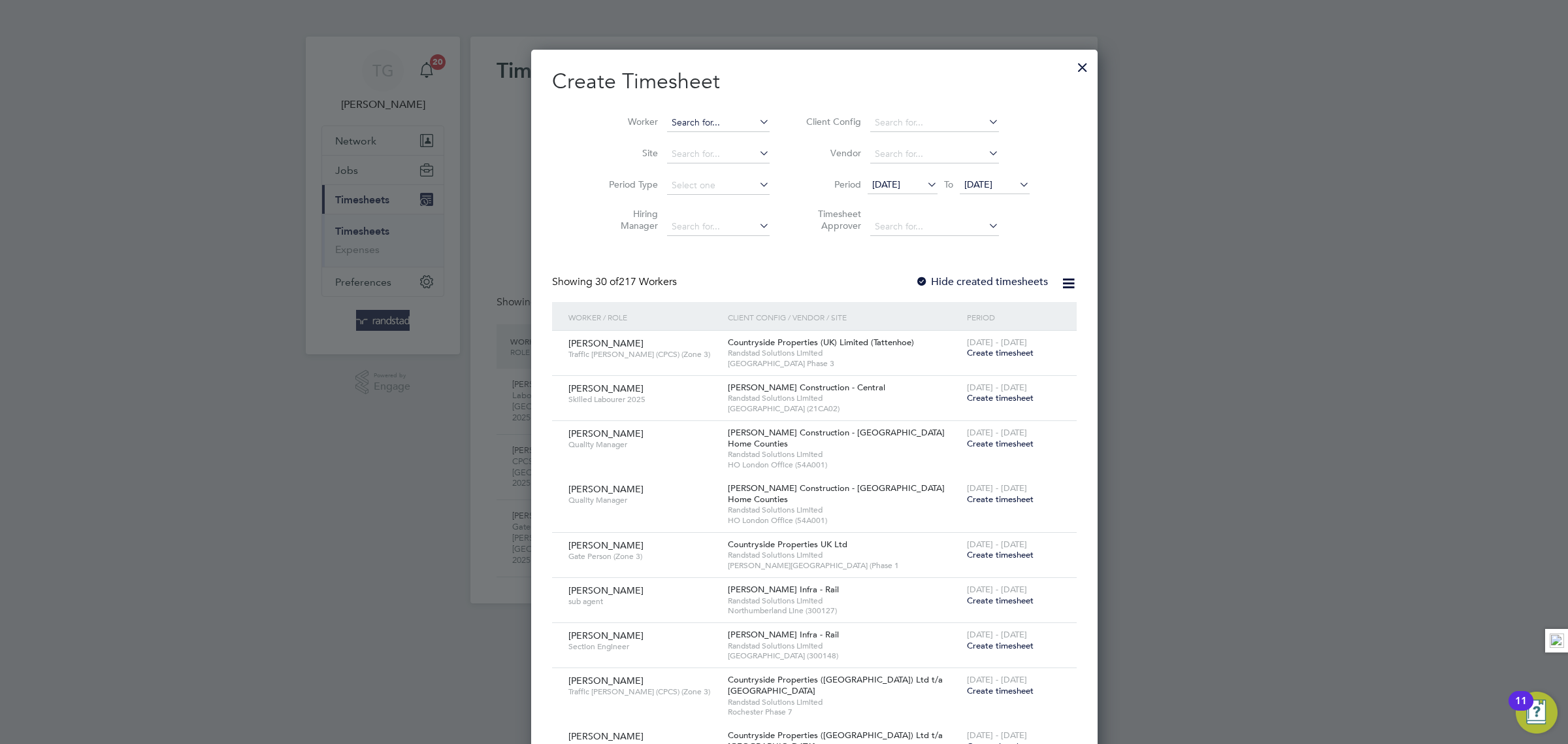
scroll to position [2252, 505]
click at [667, 117] on input at bounding box center [718, 123] width 103 height 18
click at [676, 133] on li "[PERSON_NAME]" at bounding box center [718, 140] width 165 height 18
type input "[PERSON_NAME]"
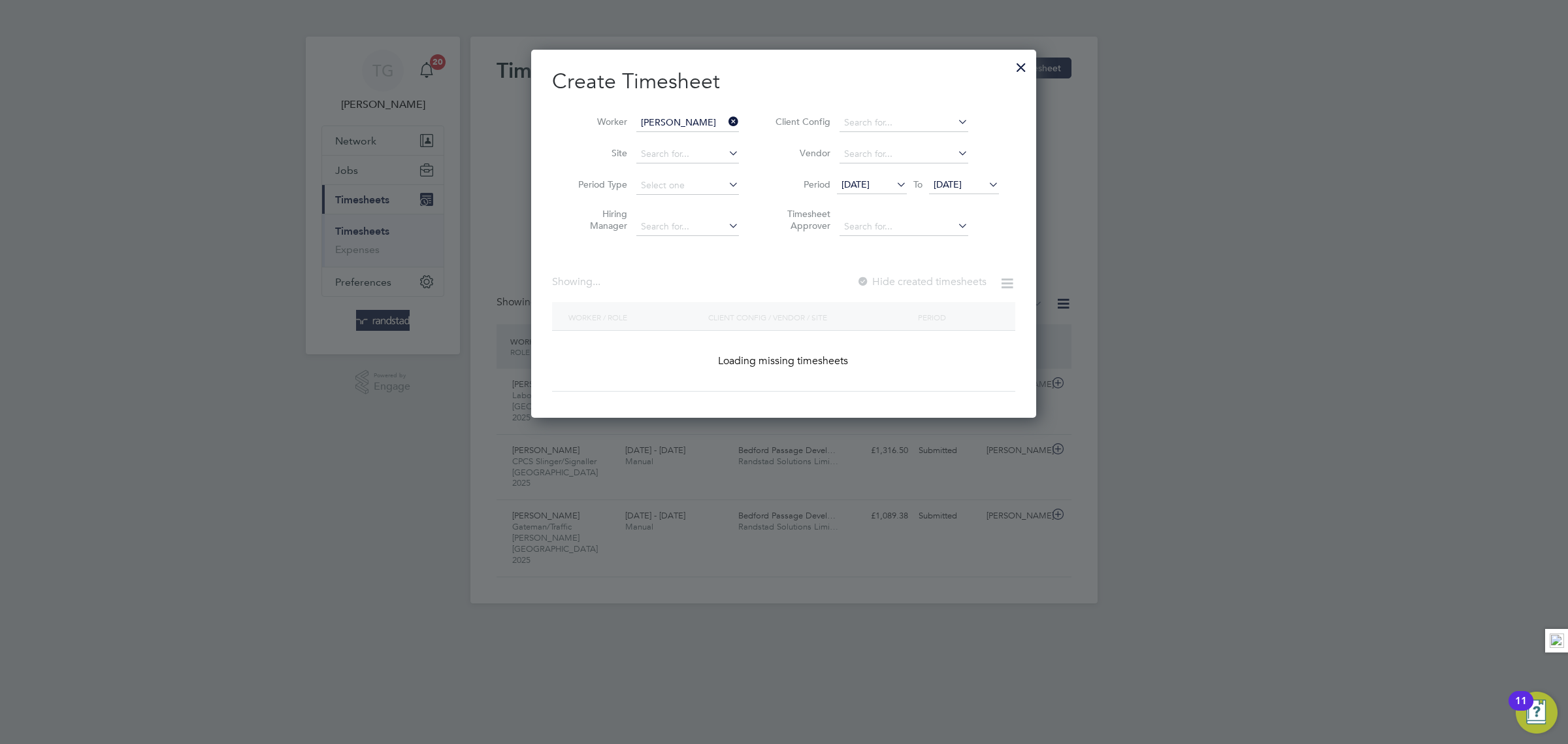
scroll to position [370, 505]
click at [859, 286] on div at bounding box center [860, 282] width 13 height 13
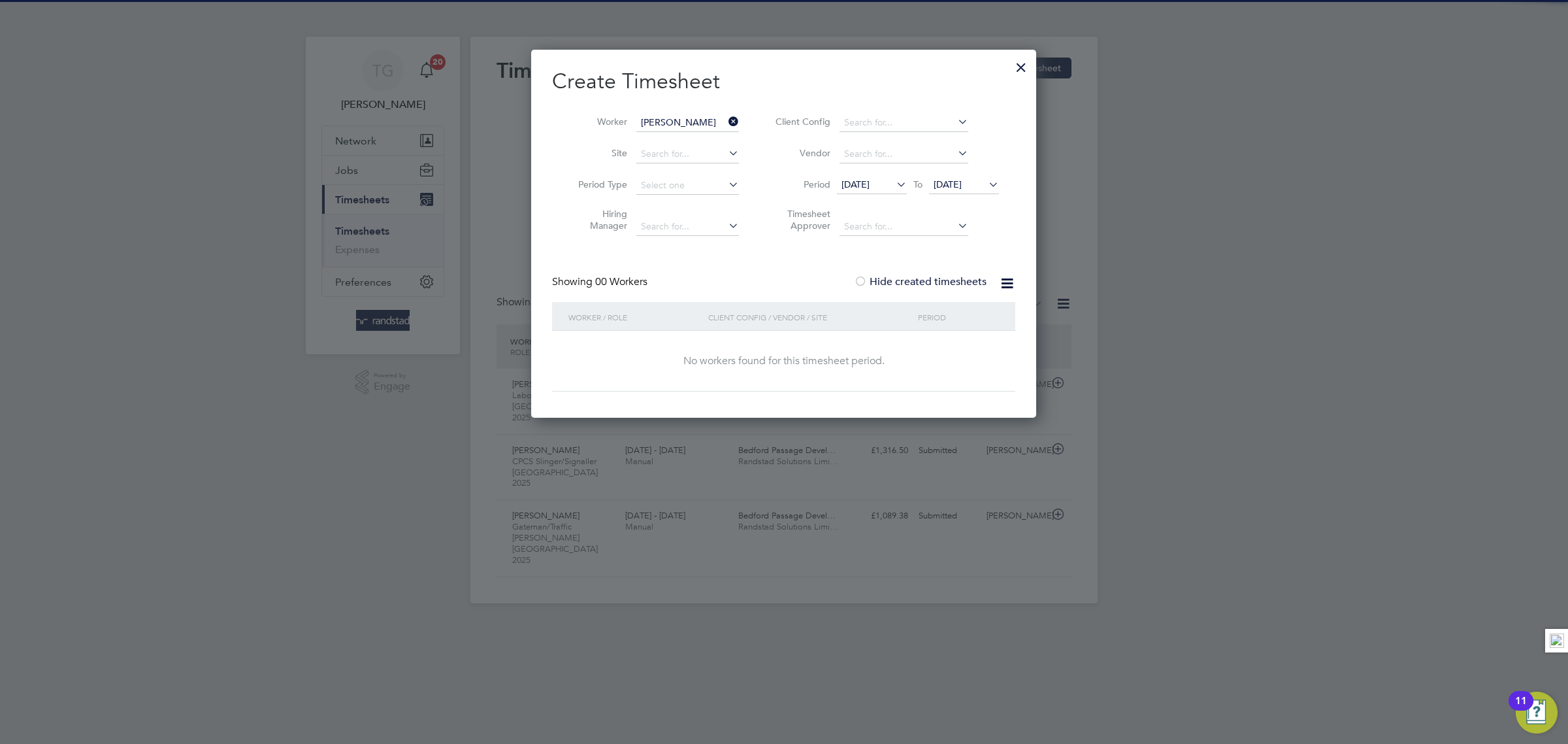
click at [986, 181] on icon at bounding box center [986, 185] width 0 height 18
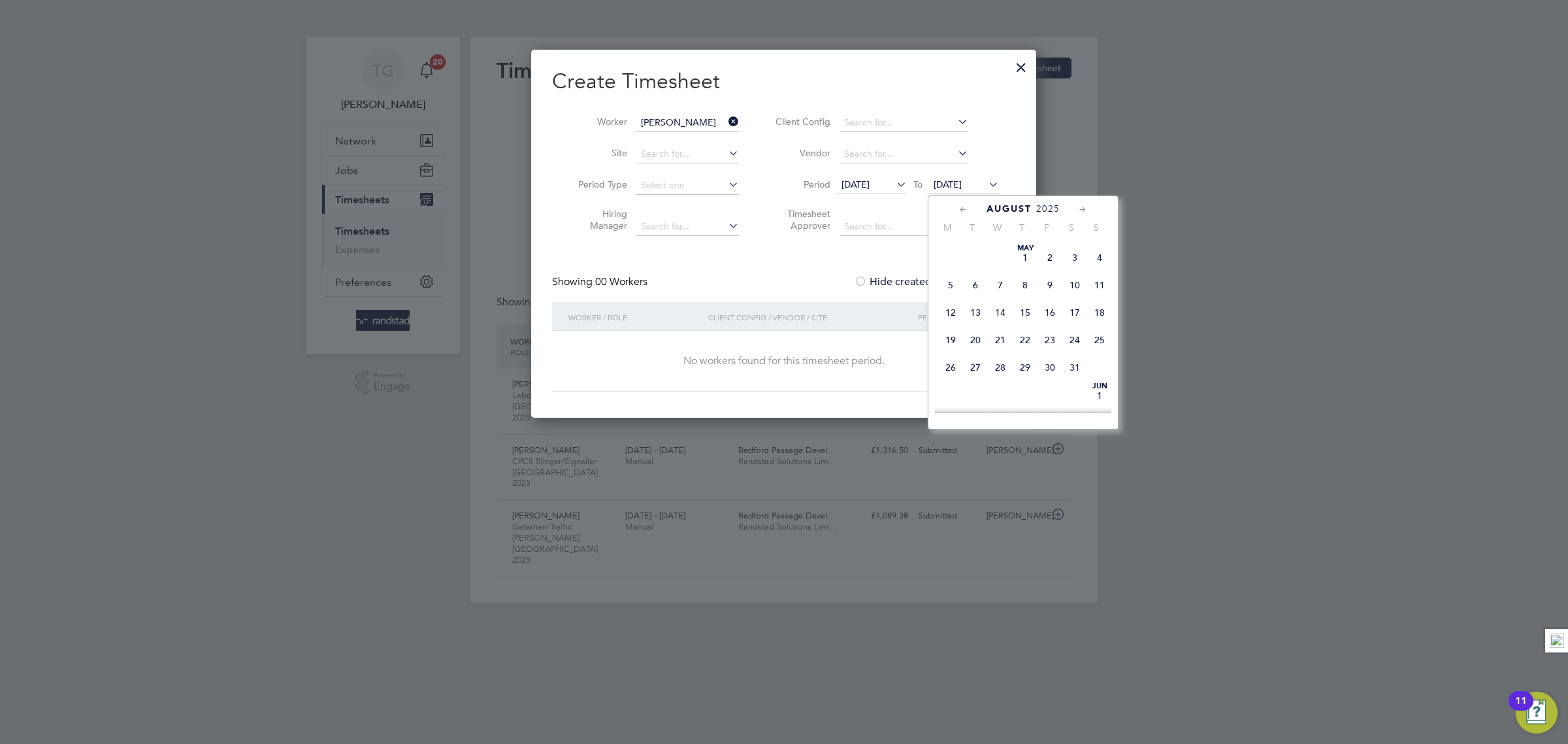
scroll to position [443, 0]
click at [1097, 323] on span "17" at bounding box center [1100, 310] width 25 height 25
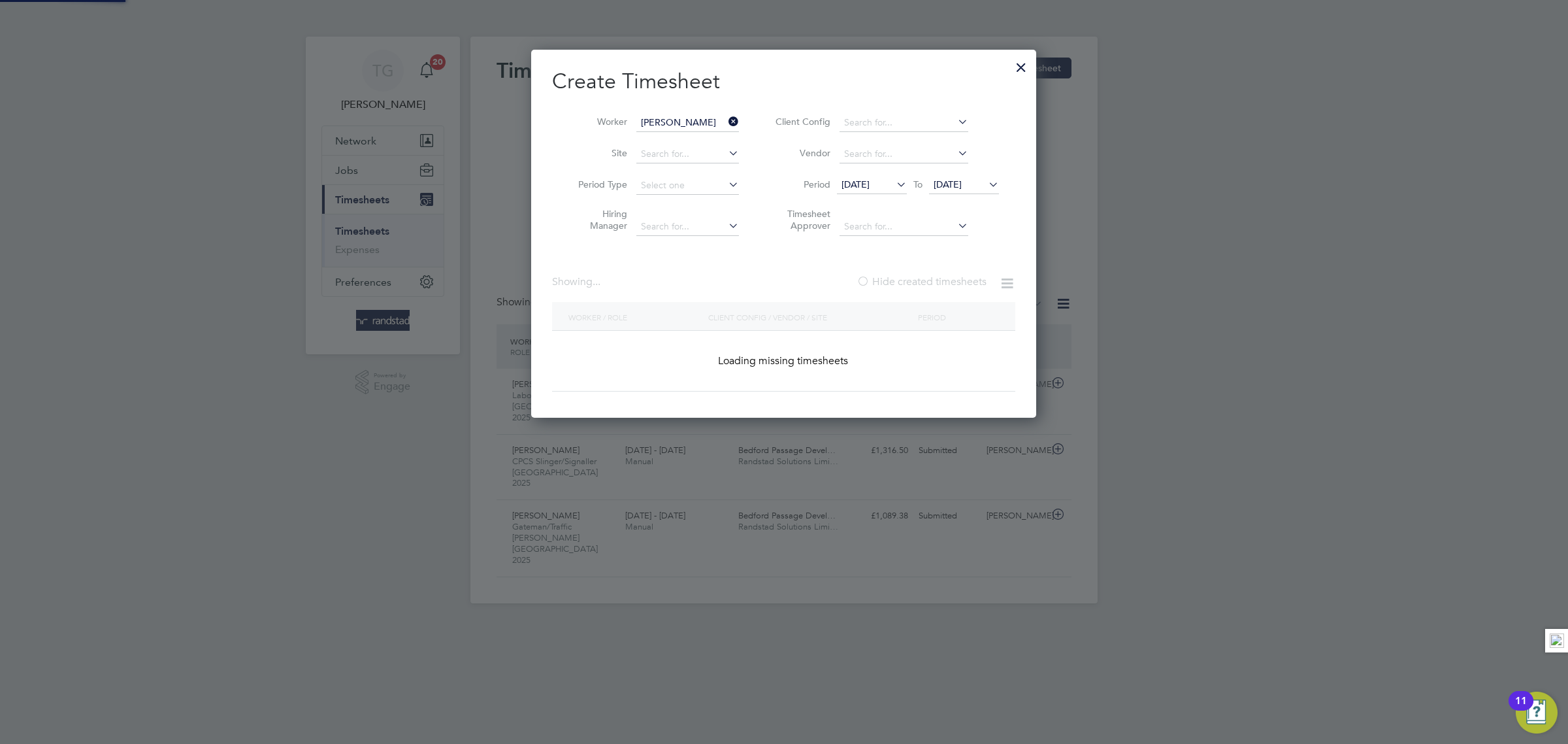
scroll to position [532, 505]
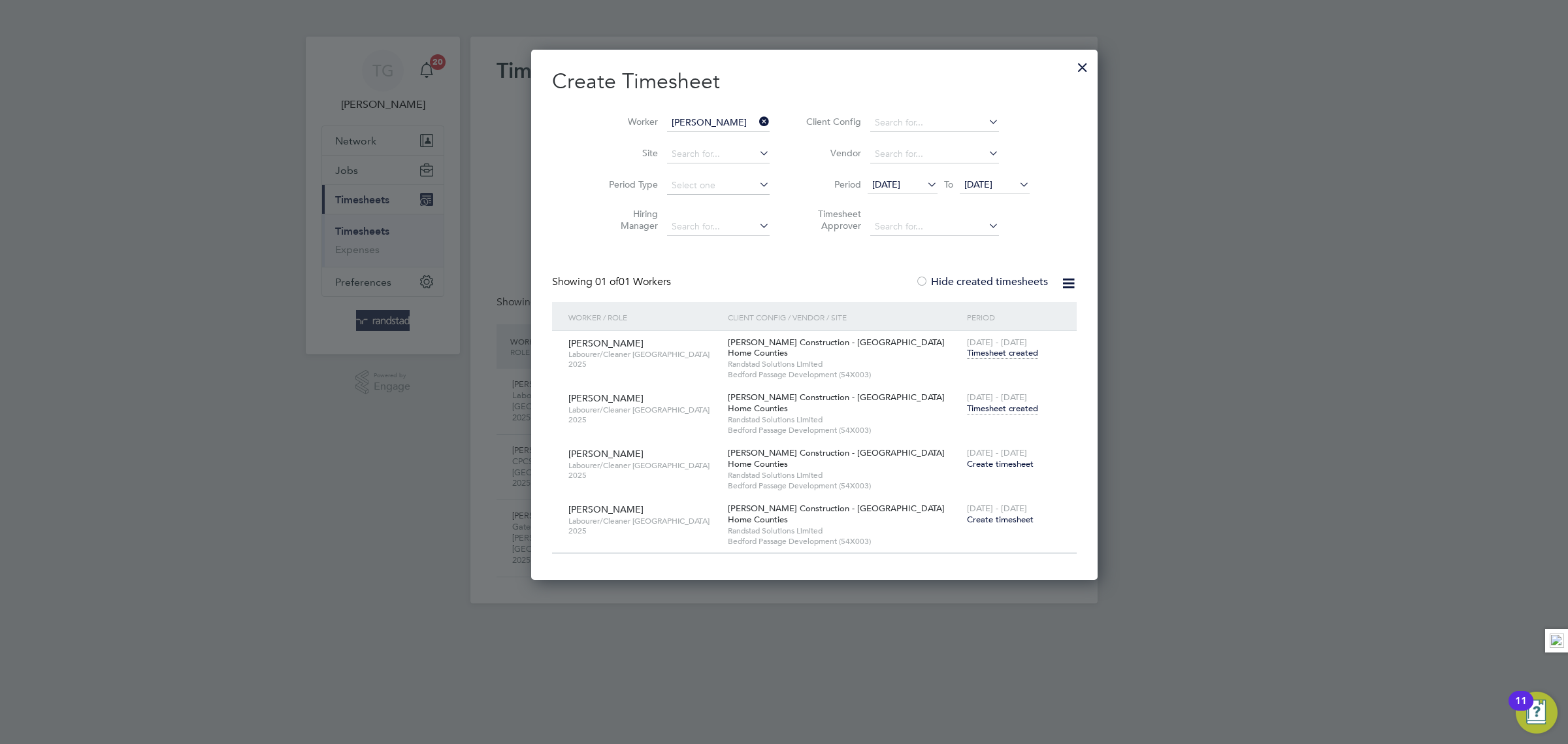
click at [967, 411] on span "Timesheet created" at bounding box center [1002, 409] width 71 height 11
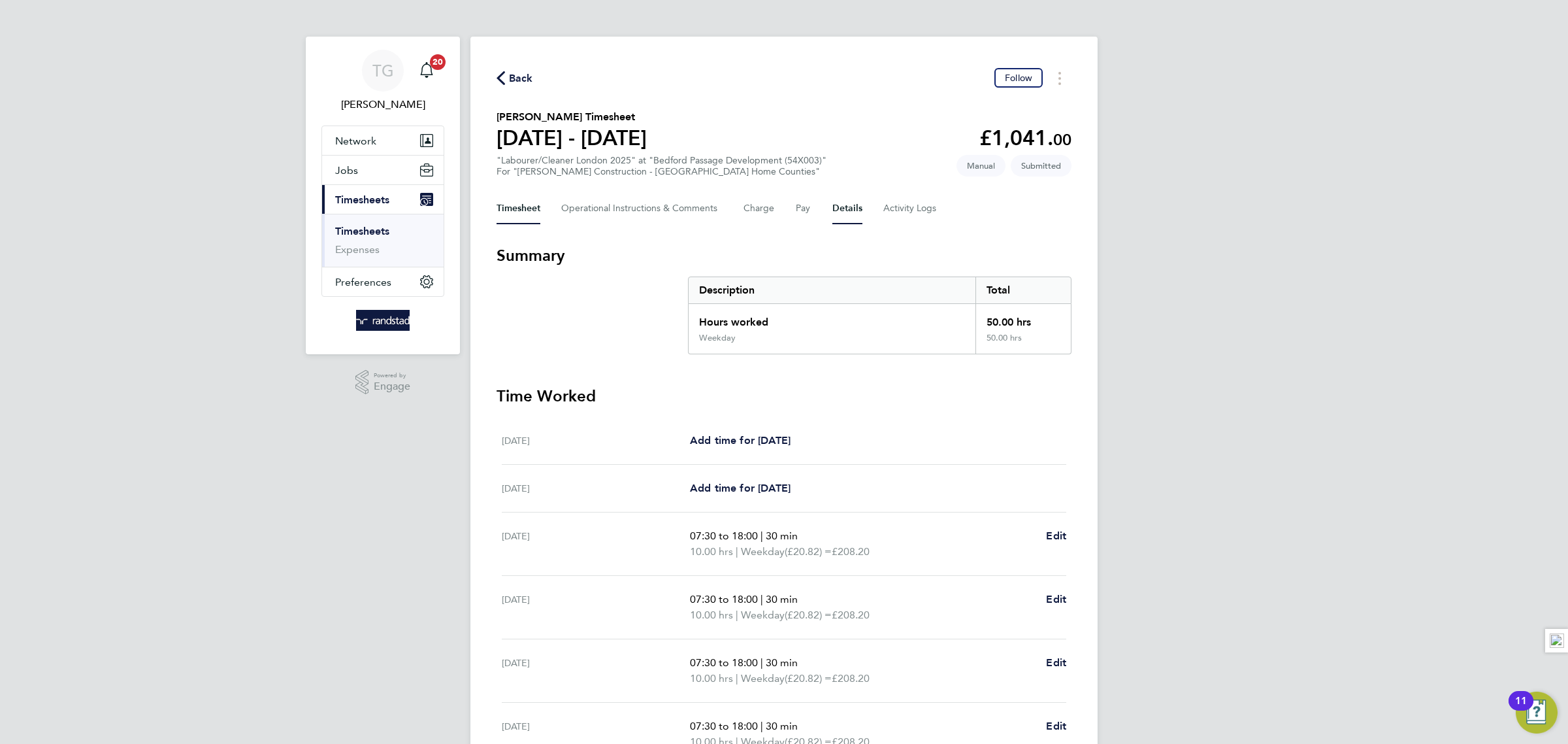
click at [842, 212] on button "Details" at bounding box center [847, 208] width 30 height 31
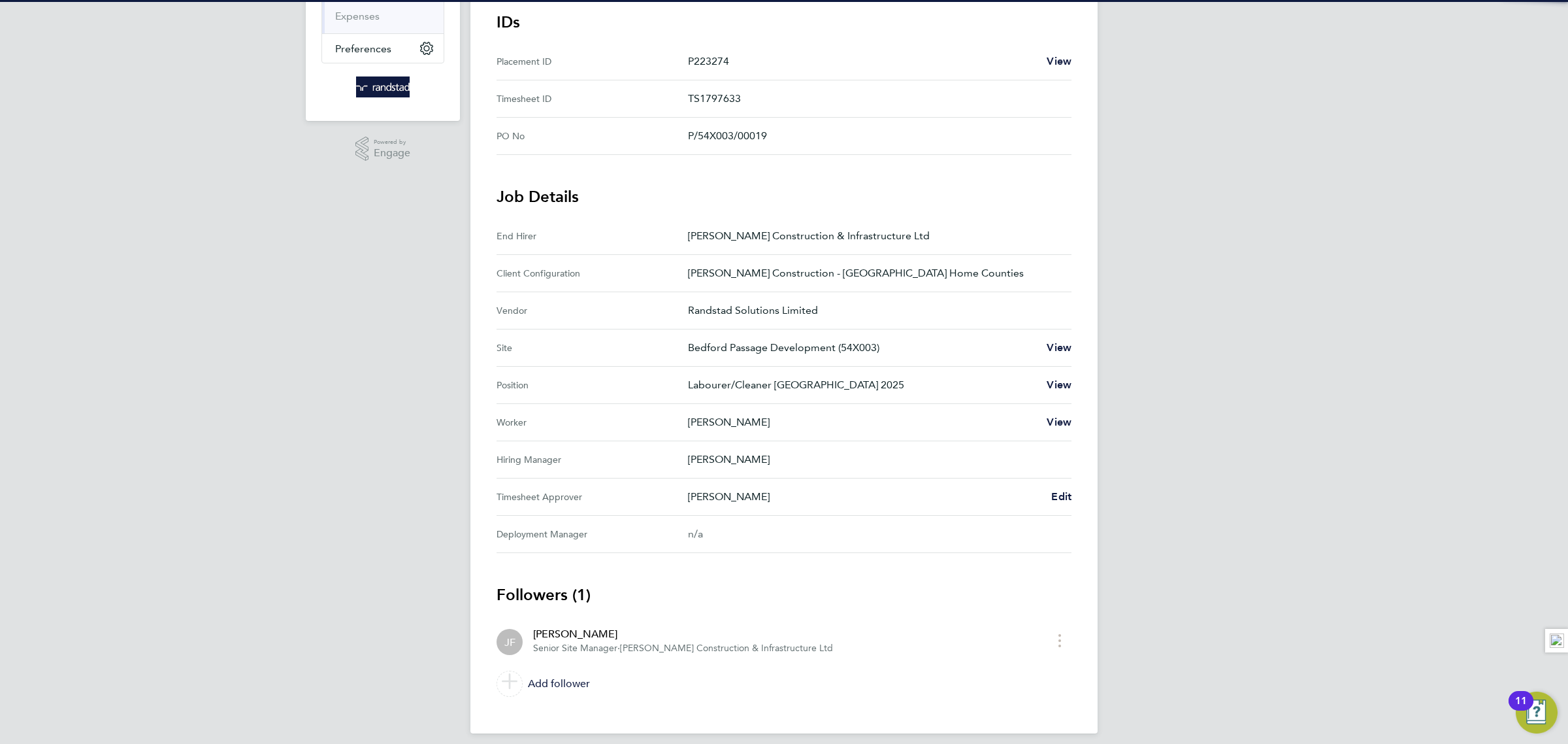
scroll to position [245, 0]
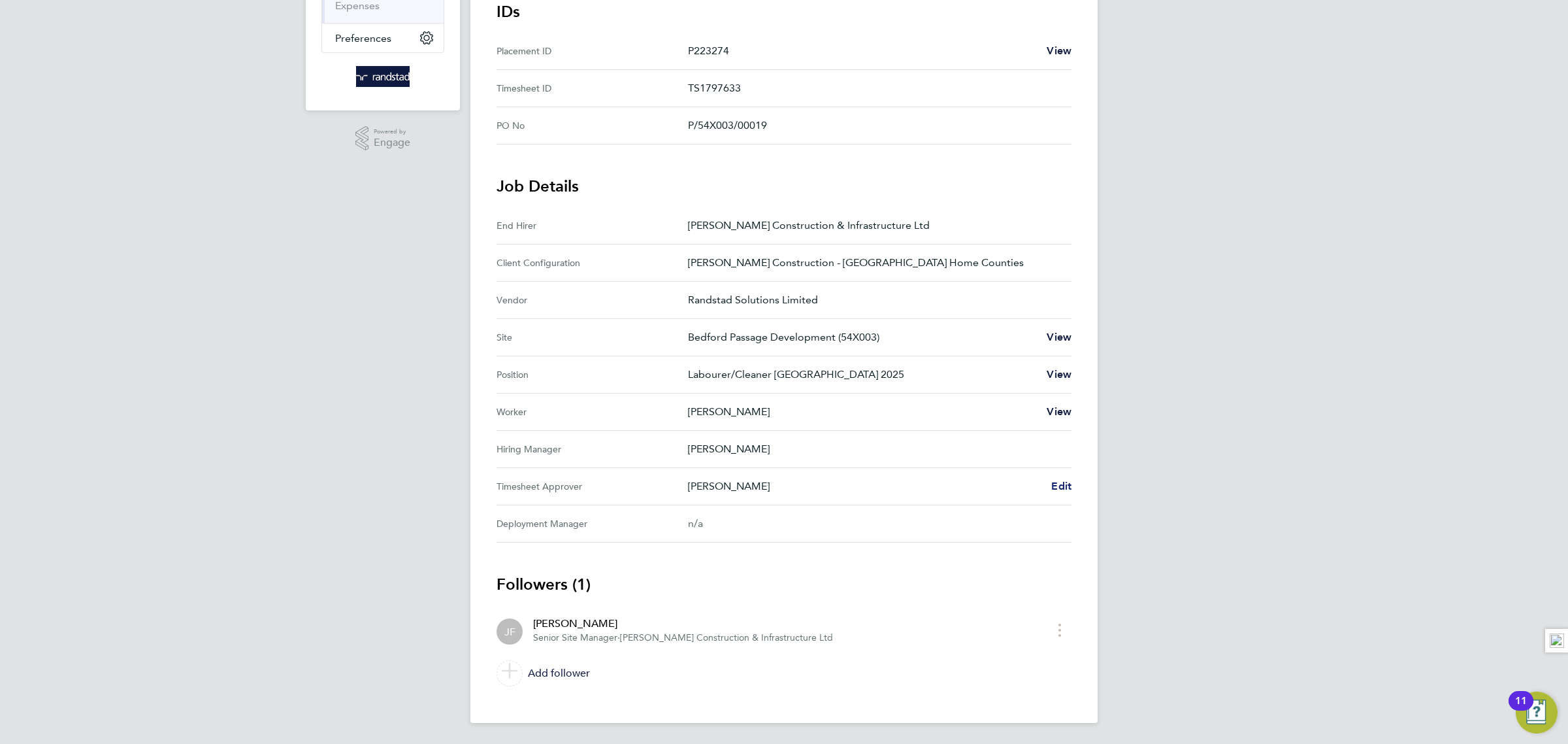
click at [1064, 488] on span "Edit" at bounding box center [1061, 486] width 21 height 12
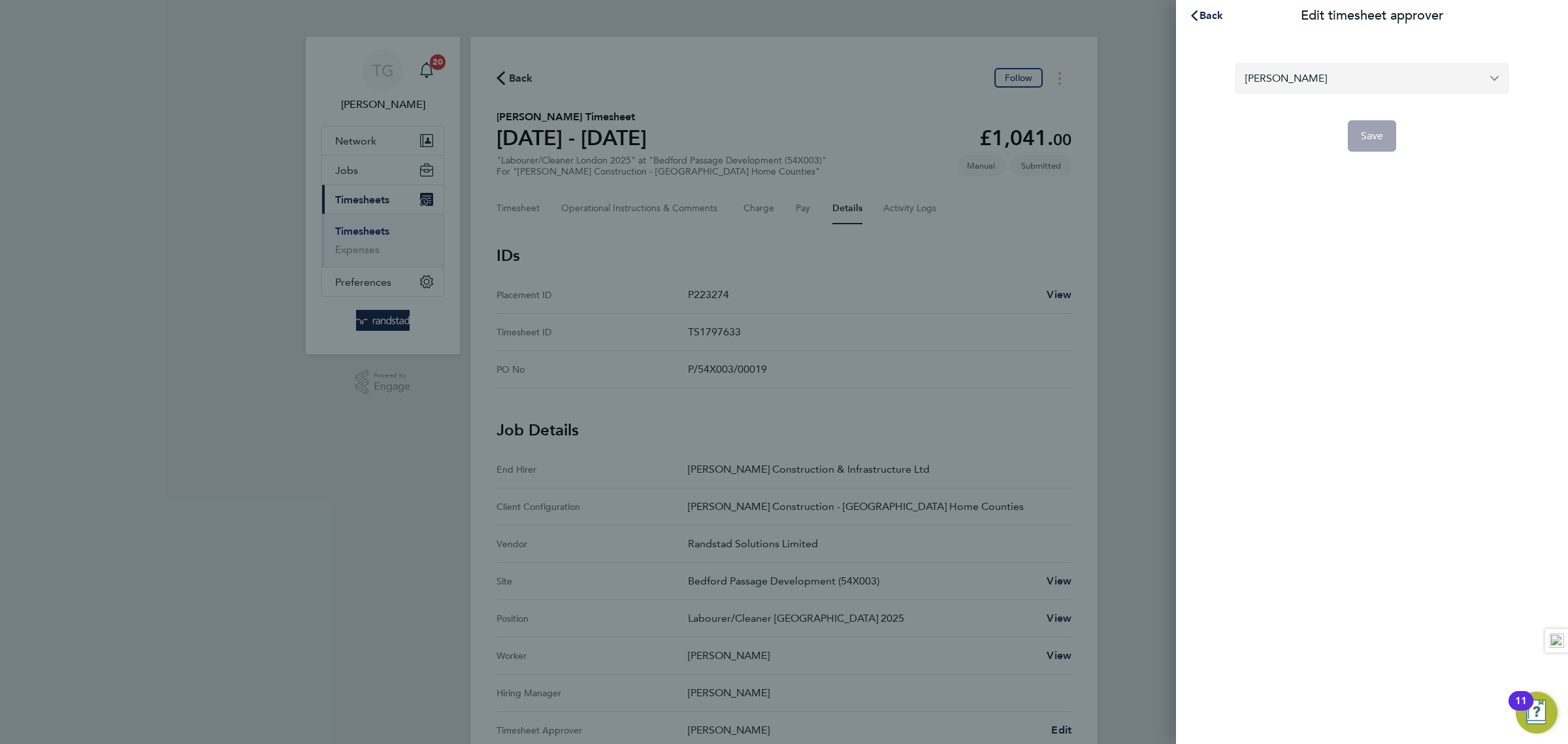
click at [1316, 69] on input "[PERSON_NAME]" at bounding box center [1372, 77] width 275 height 30
click at [1329, 109] on li "[PERSON_NAME]" at bounding box center [1372, 110] width 275 height 32
type input "[PERSON_NAME]"
click at [1373, 130] on span "Save" at bounding box center [1373, 136] width 23 height 13
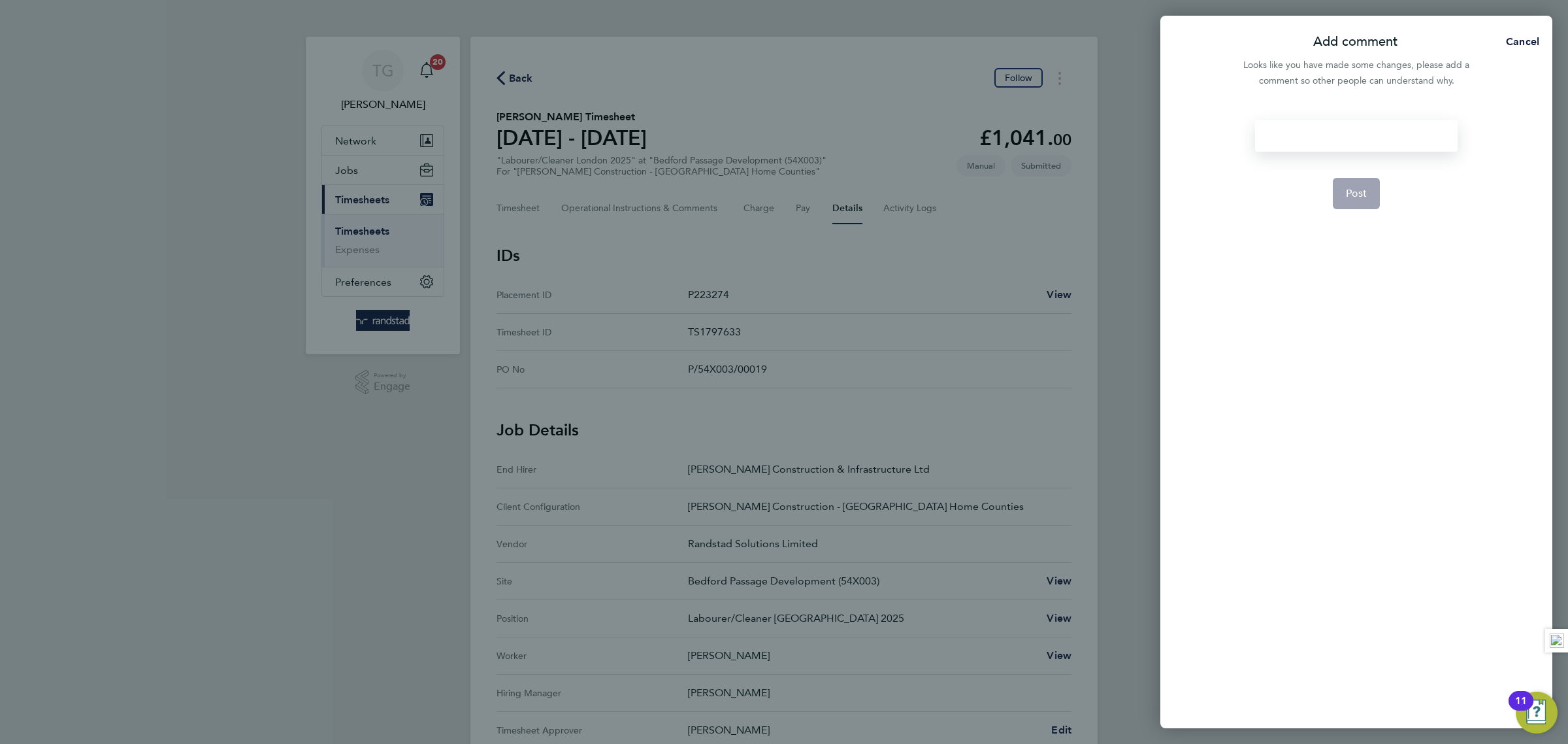
click at [1340, 130] on div at bounding box center [1356, 136] width 202 height 31
click at [1323, 141] on div at bounding box center [1356, 136] width 202 height 31
click at [1353, 197] on span "Post" at bounding box center [1356, 194] width 21 height 13
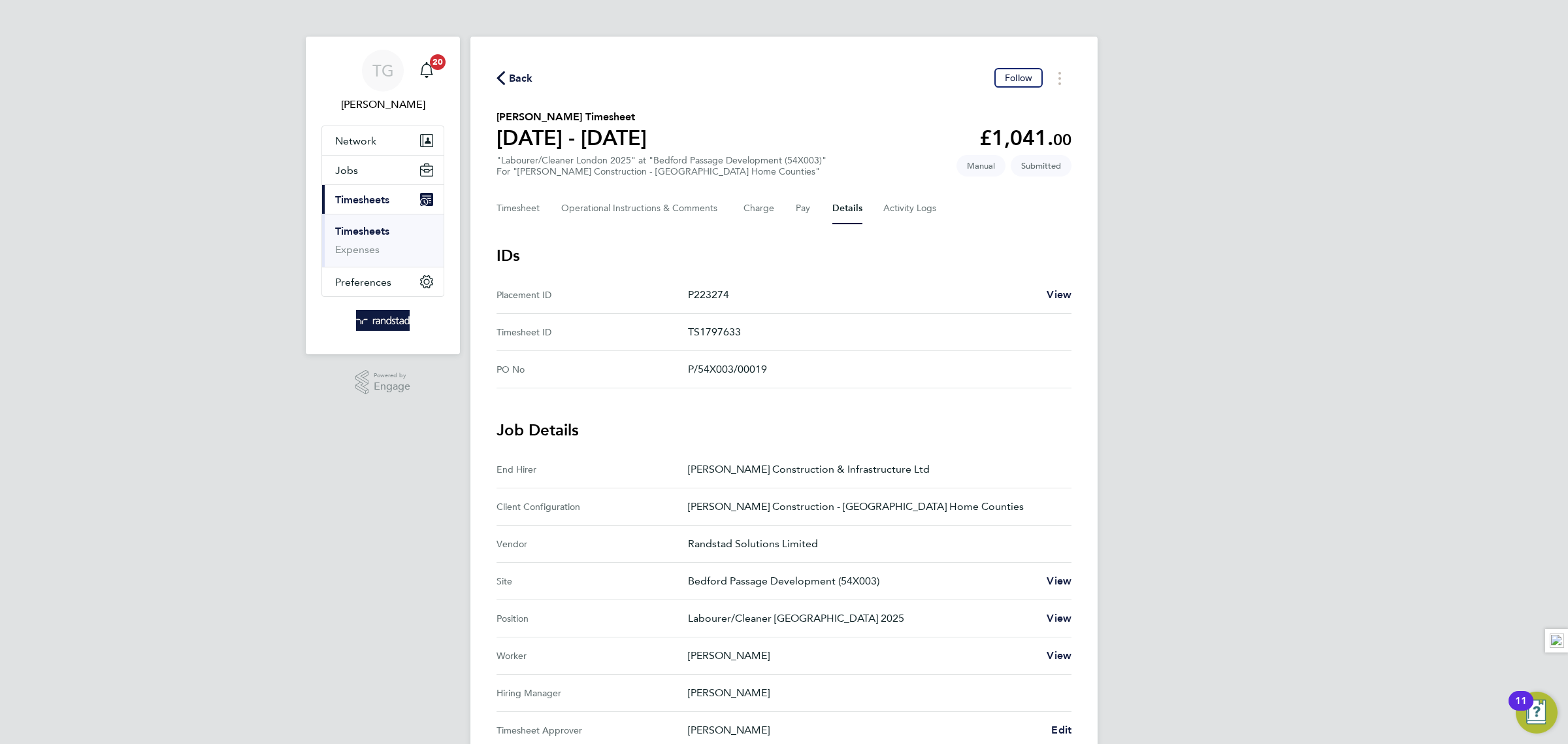
click at [357, 231] on link "Timesheets" at bounding box center [362, 231] width 54 height 12
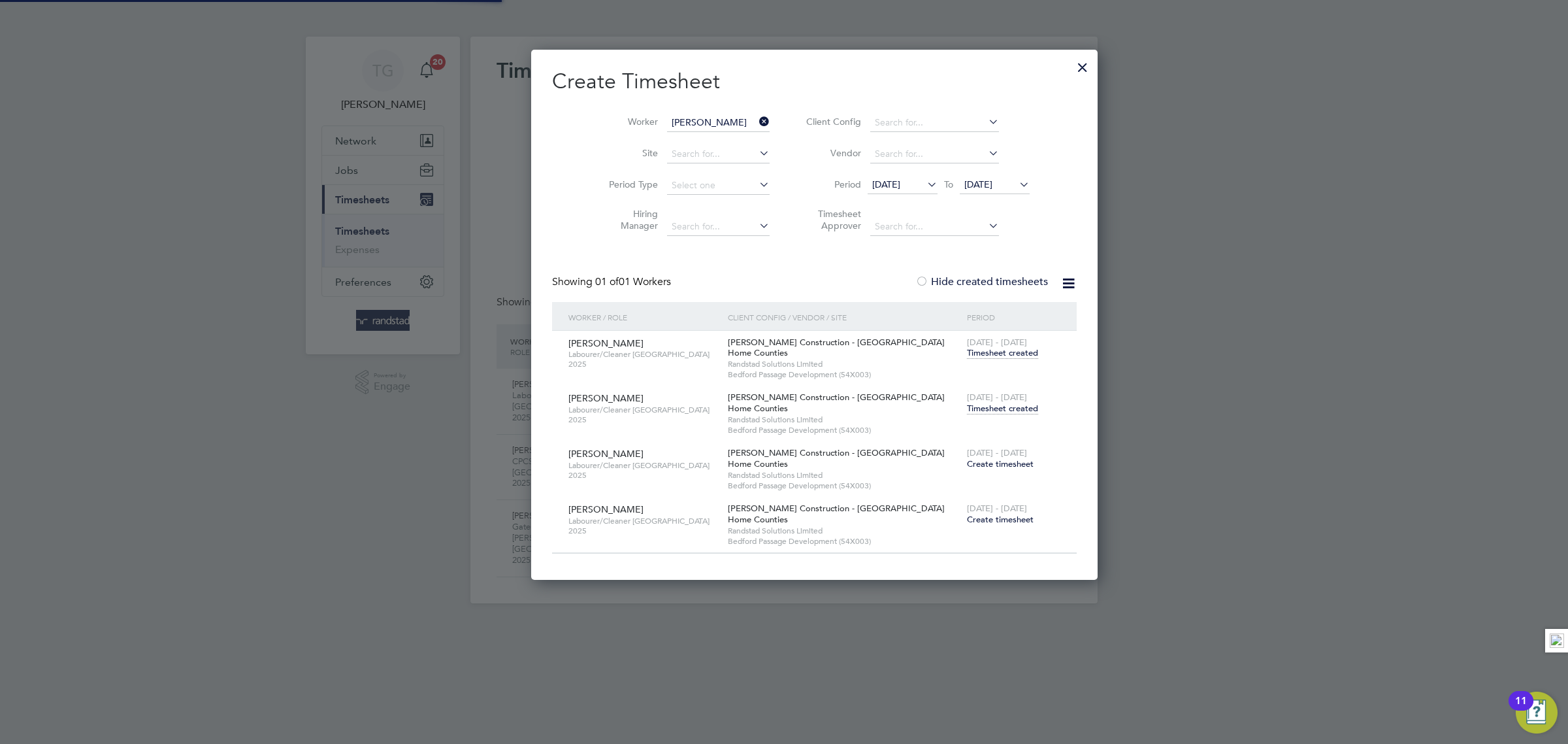
scroll to position [7, 5]
drag, startPoint x: 734, startPoint y: 124, endPoint x: 704, endPoint y: 117, distance: 30.8
click at [757, 121] on icon at bounding box center [757, 121] width 0 height 18
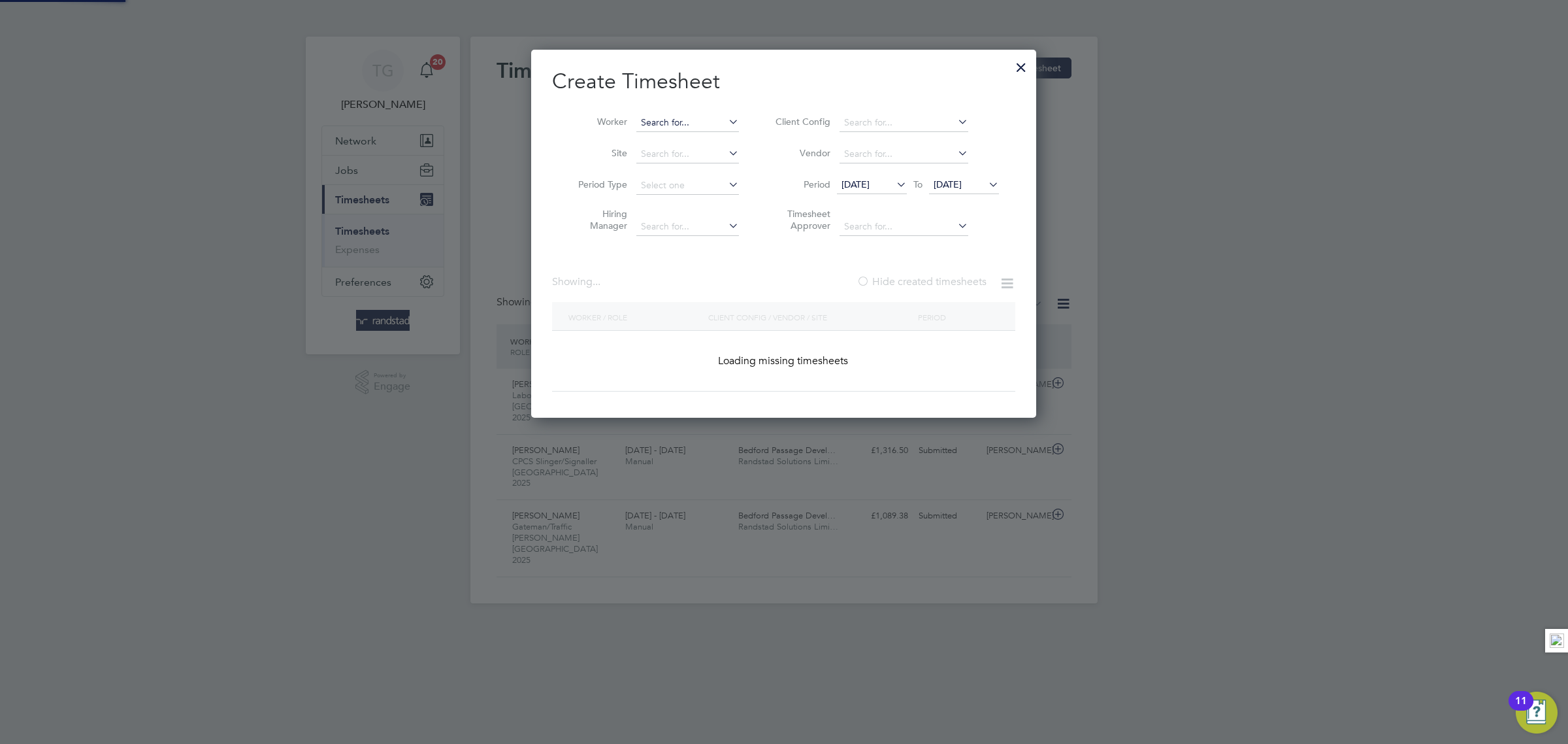
click at [696, 115] on input at bounding box center [687, 123] width 103 height 18
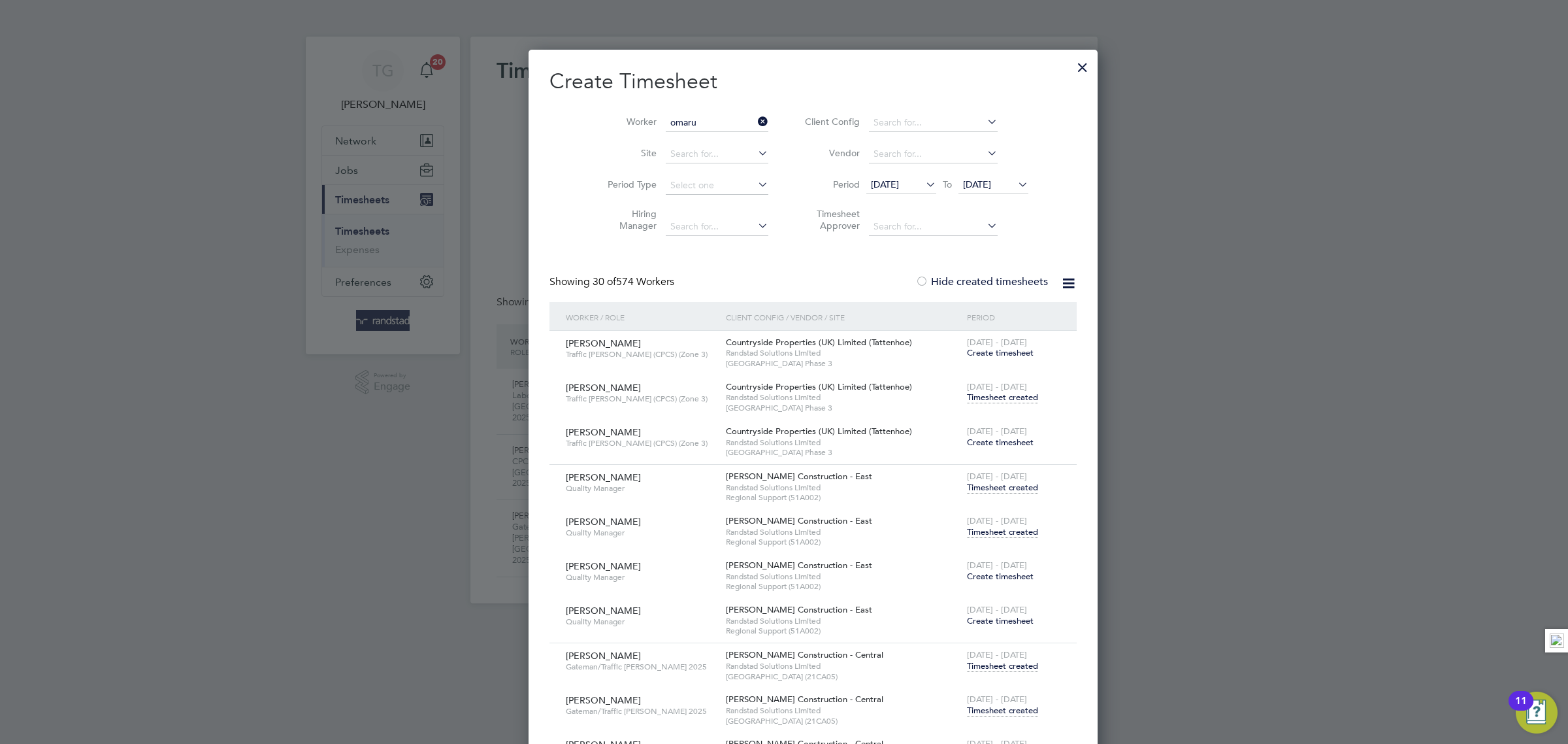
click at [674, 140] on li "[PERSON_NAME]" at bounding box center [687, 140] width 104 height 18
type input "[PERSON_NAME]"
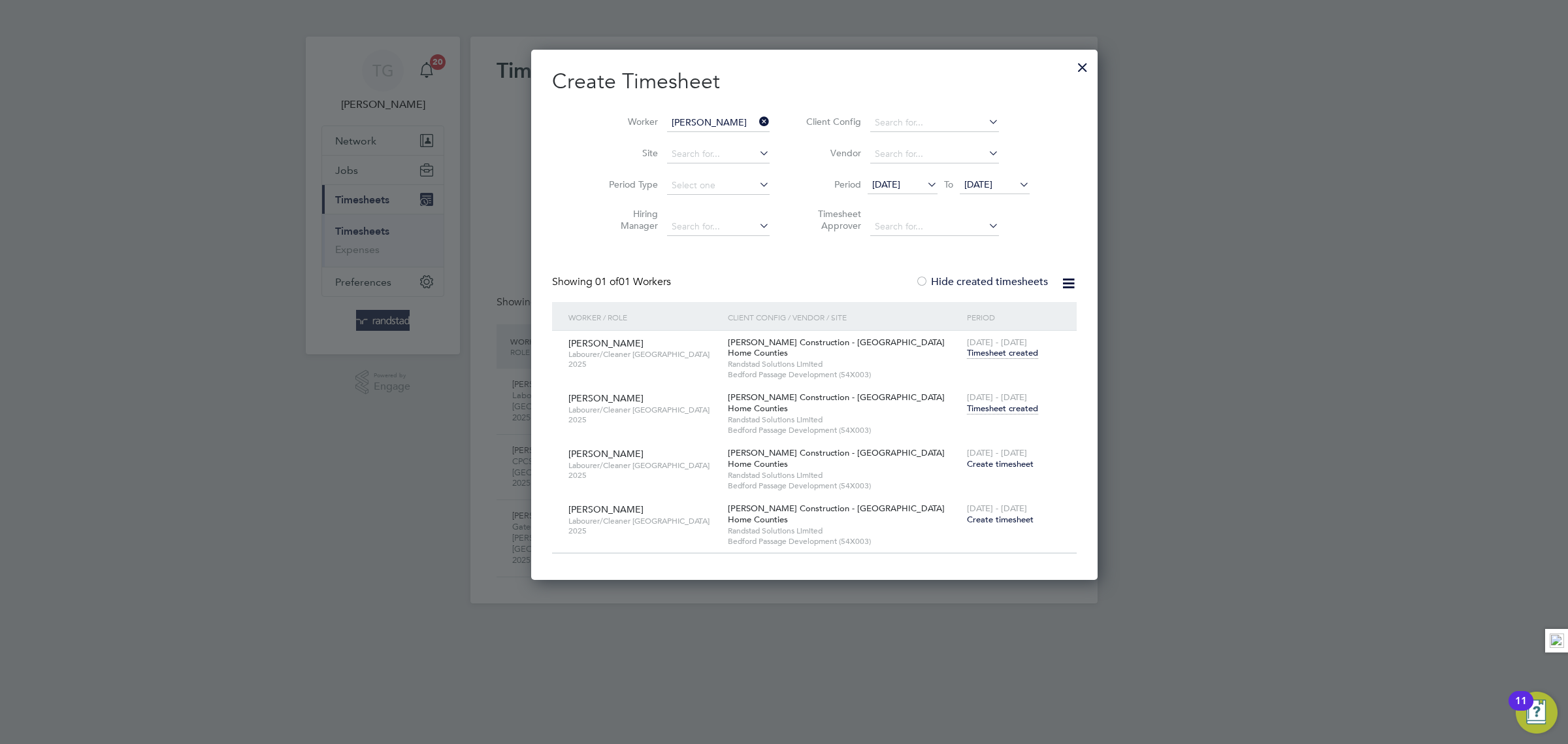
click at [970, 178] on span "[DATE]" at bounding box center [994, 185] width 70 height 18
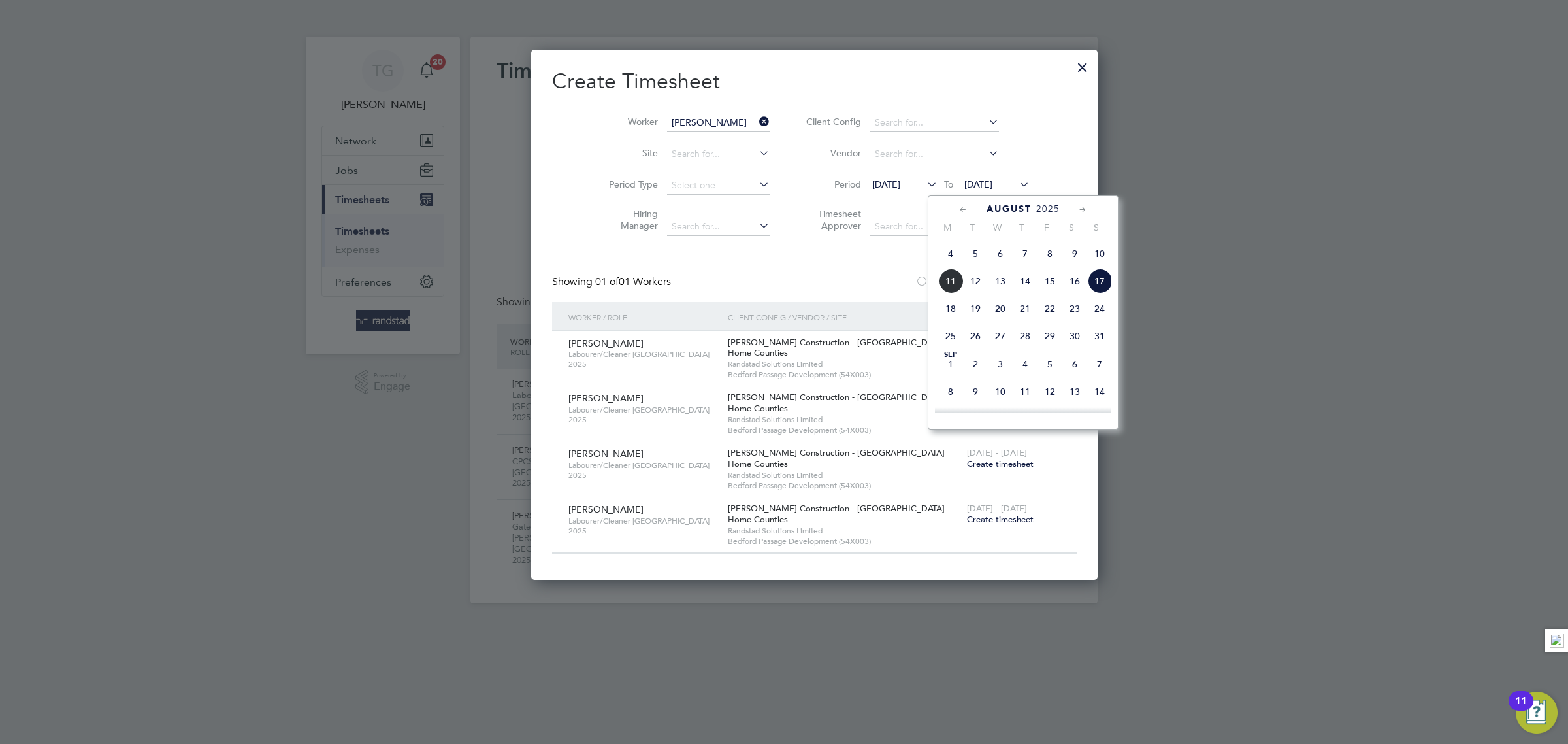
click at [866, 363] on span "Randstad Solutions Limited" at bounding box center [845, 363] width 233 height 11
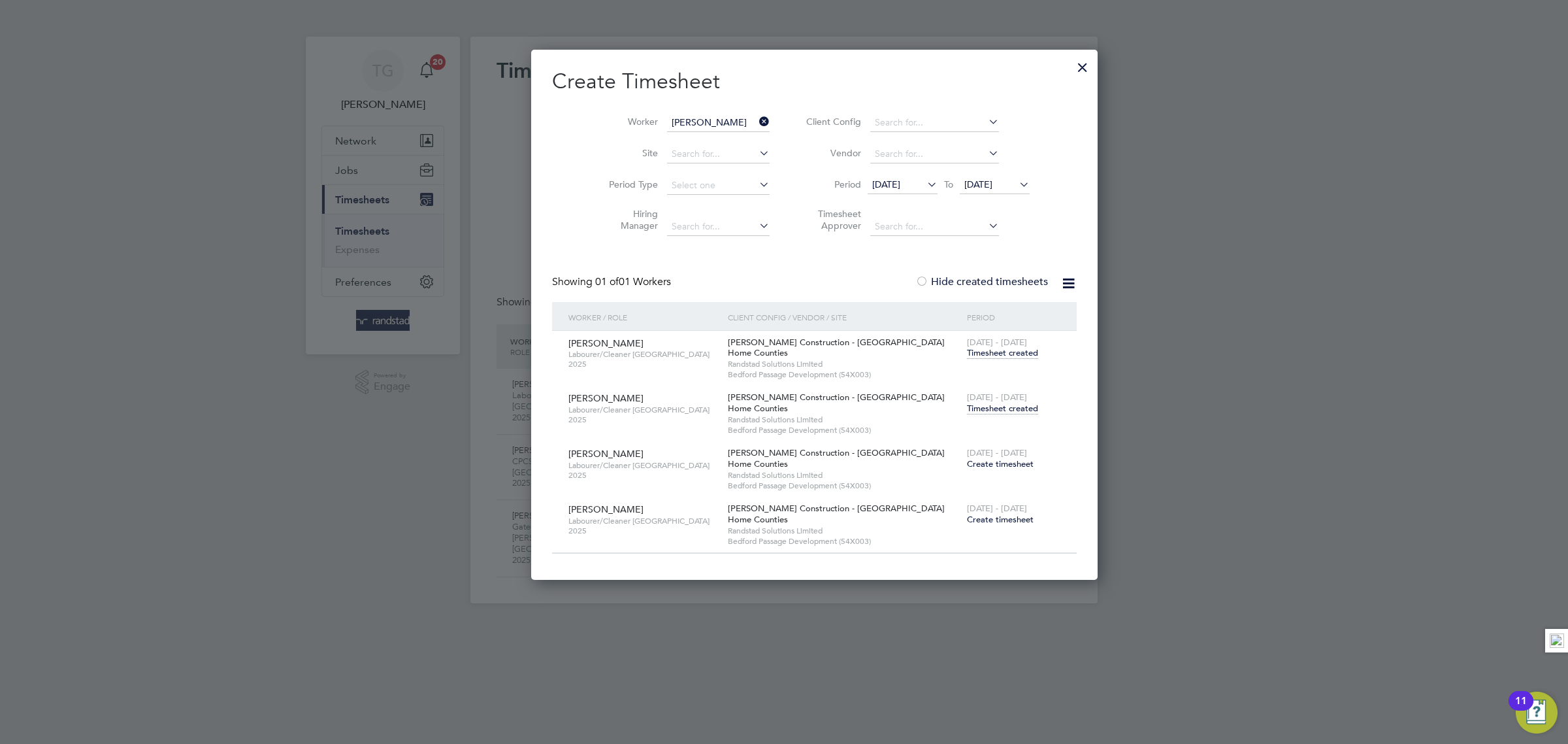
click at [967, 412] on span "Timesheet created" at bounding box center [1002, 409] width 71 height 11
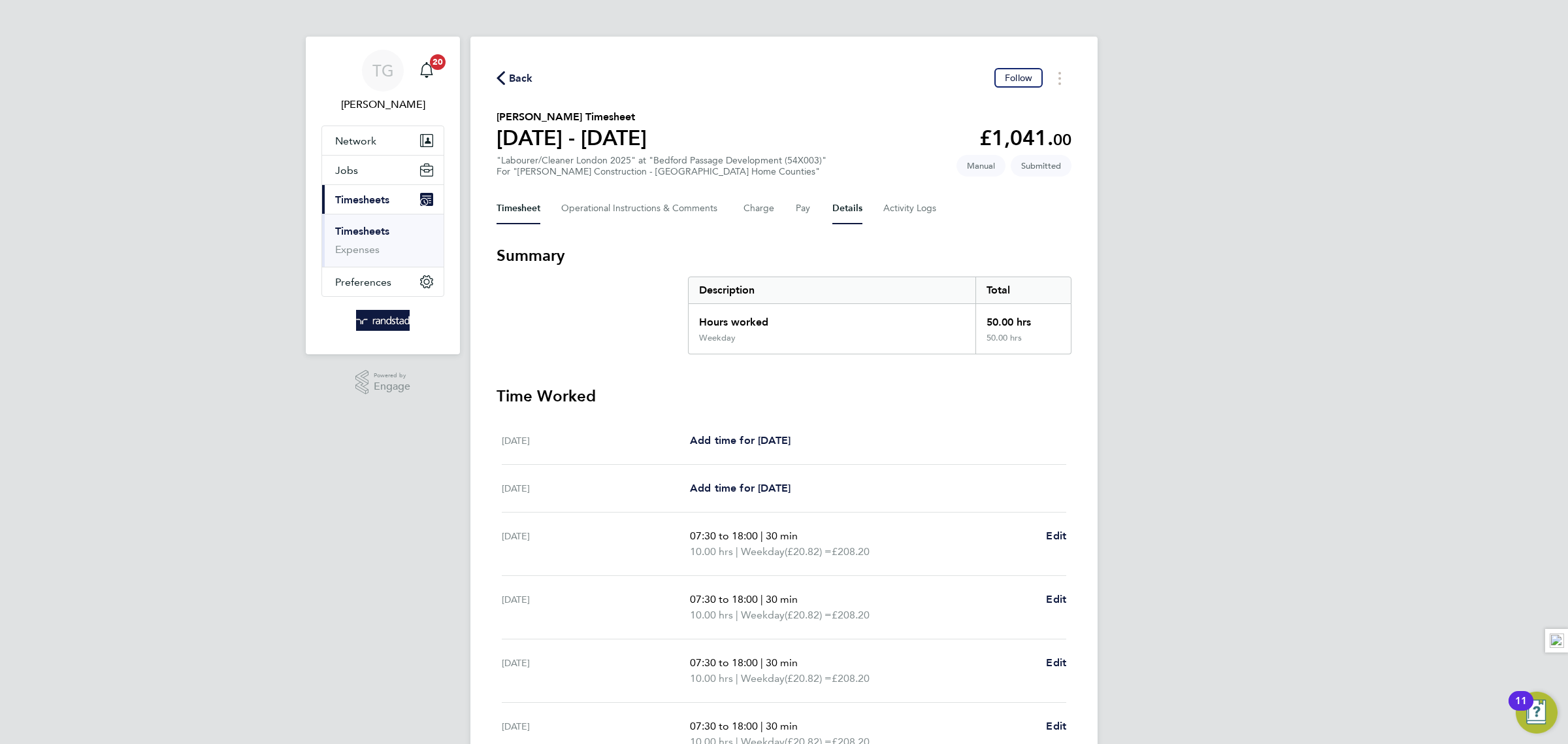
drag, startPoint x: 841, startPoint y: 209, endPoint x: 853, endPoint y: 220, distance: 16.3
click at [844, 209] on button "Details" at bounding box center [847, 208] width 30 height 31
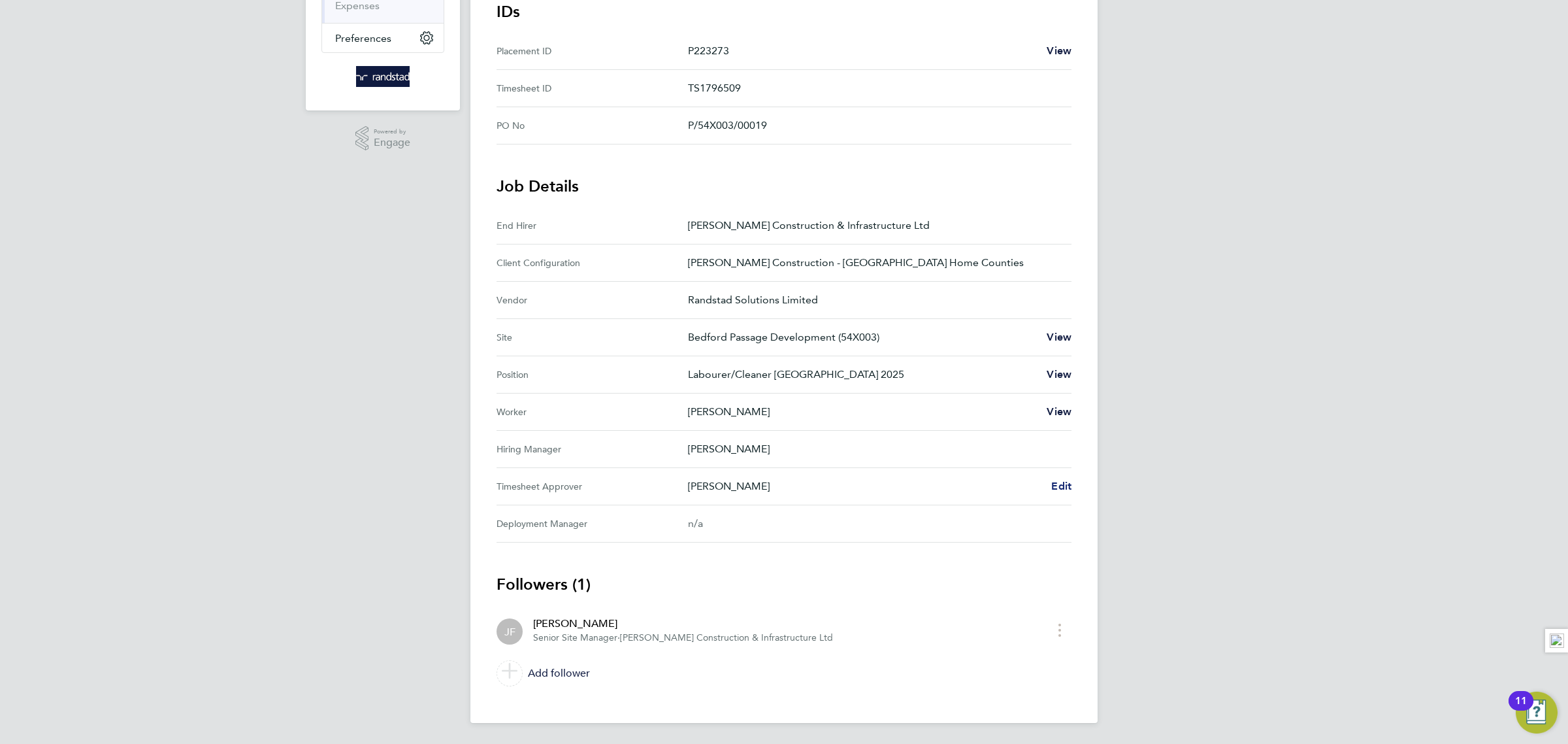
click at [1055, 484] on span "Edit" at bounding box center [1061, 486] width 21 height 12
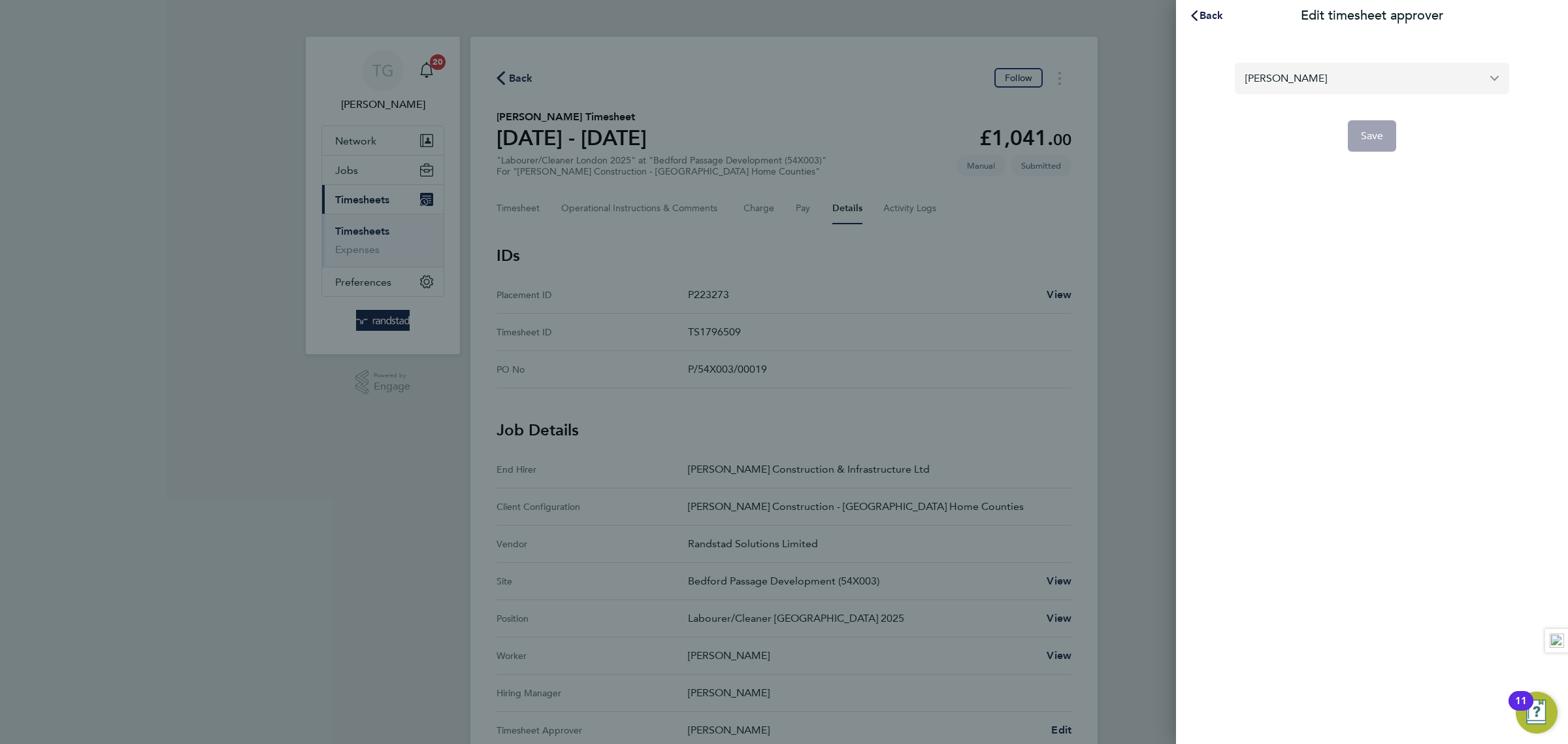
drag, startPoint x: 1320, startPoint y: 71, endPoint x: 1326, endPoint y: 80, distance: 10.8
click at [1320, 71] on input "[PERSON_NAME]" at bounding box center [1372, 77] width 275 height 30
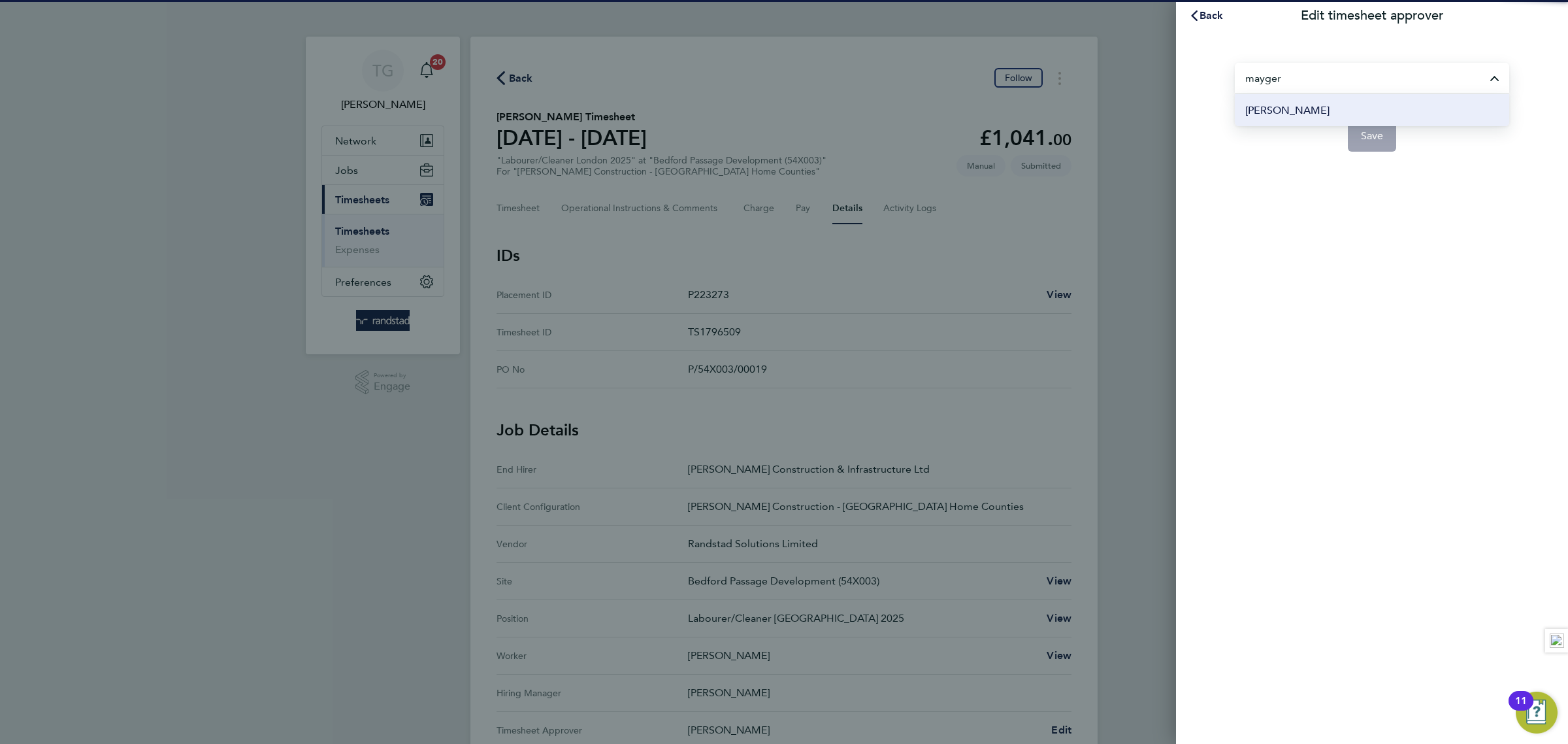
click at [1324, 110] on li "[PERSON_NAME]" at bounding box center [1372, 110] width 275 height 32
type input "[PERSON_NAME]"
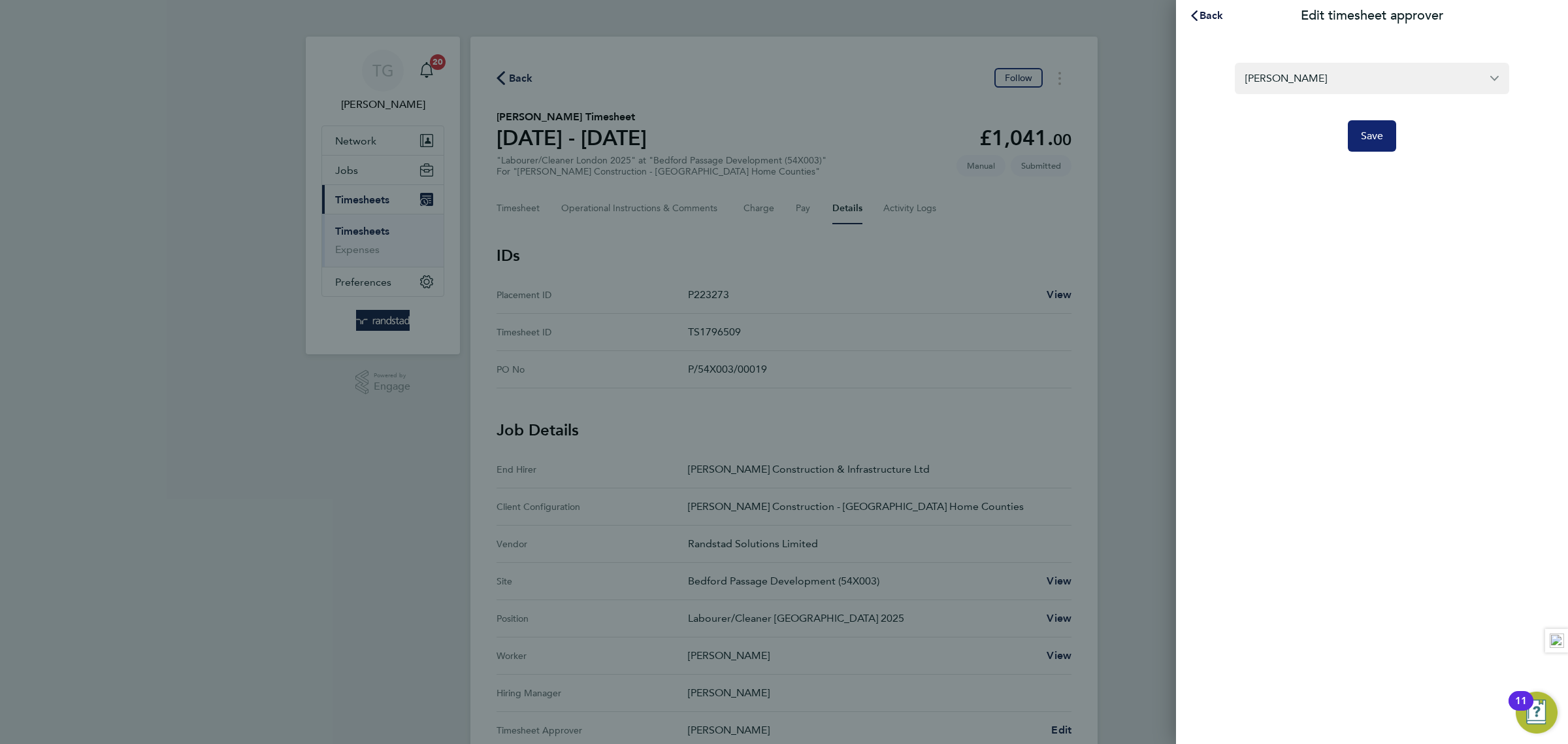
click at [1377, 139] on span "Save" at bounding box center [1373, 136] width 23 height 13
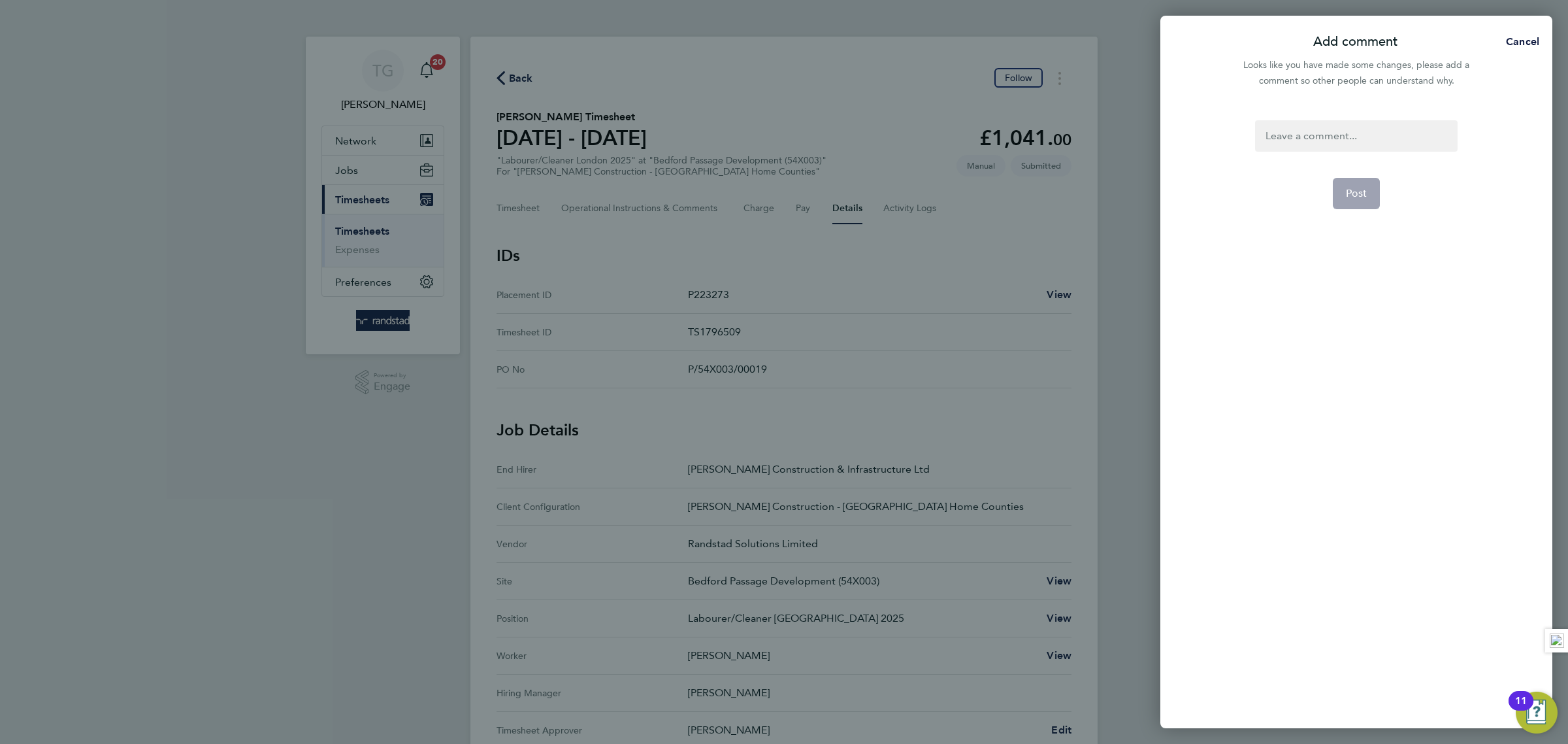
click at [1346, 137] on div at bounding box center [1356, 136] width 202 height 31
drag, startPoint x: 1311, startPoint y: 130, endPoint x: 1314, endPoint y: 146, distance: 16.3
click at [1311, 134] on div at bounding box center [1356, 136] width 202 height 31
click at [1361, 196] on span "Post" at bounding box center [1356, 194] width 21 height 13
